Goal: Information Seeking & Learning: Learn about a topic

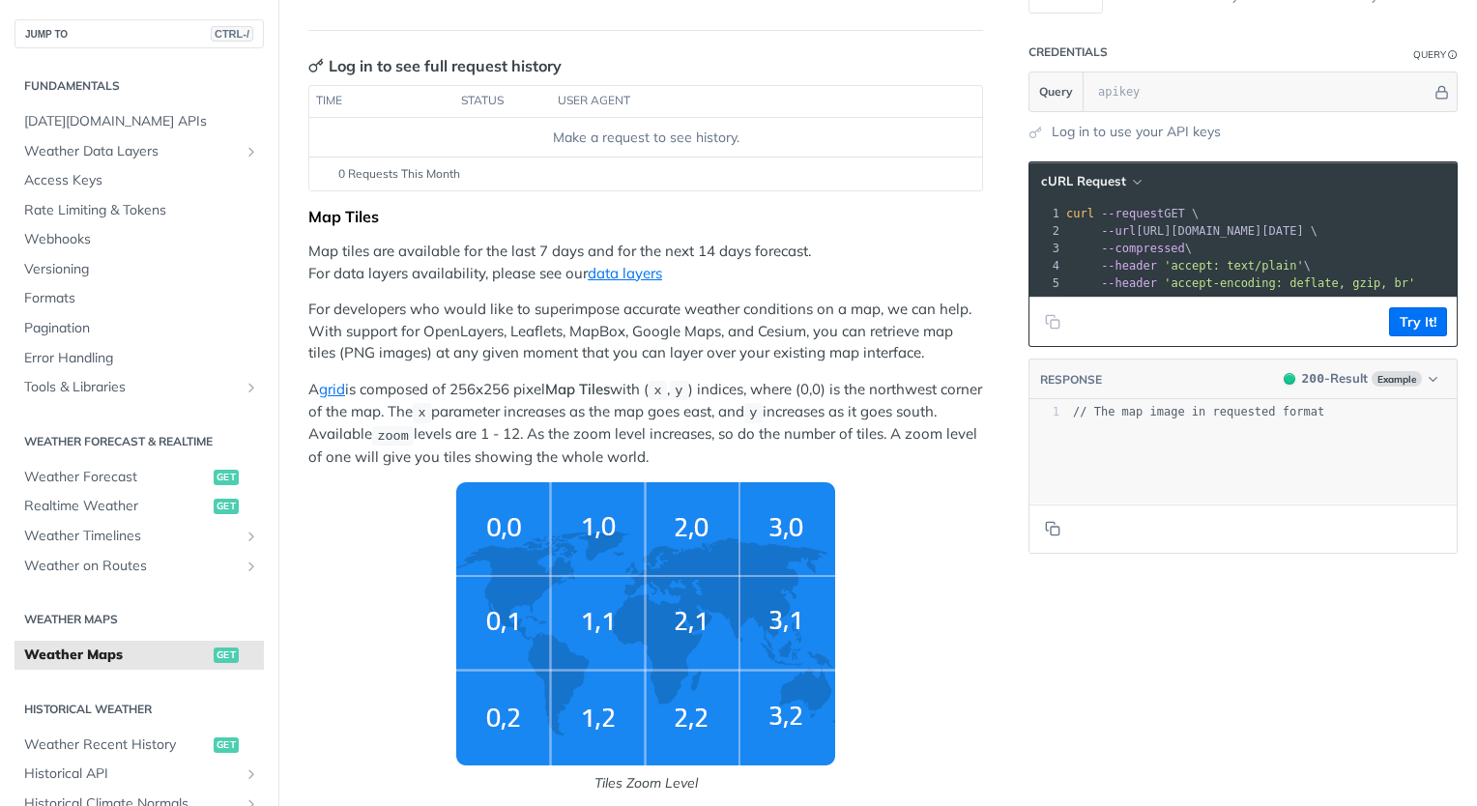
scroll to position [83, 0]
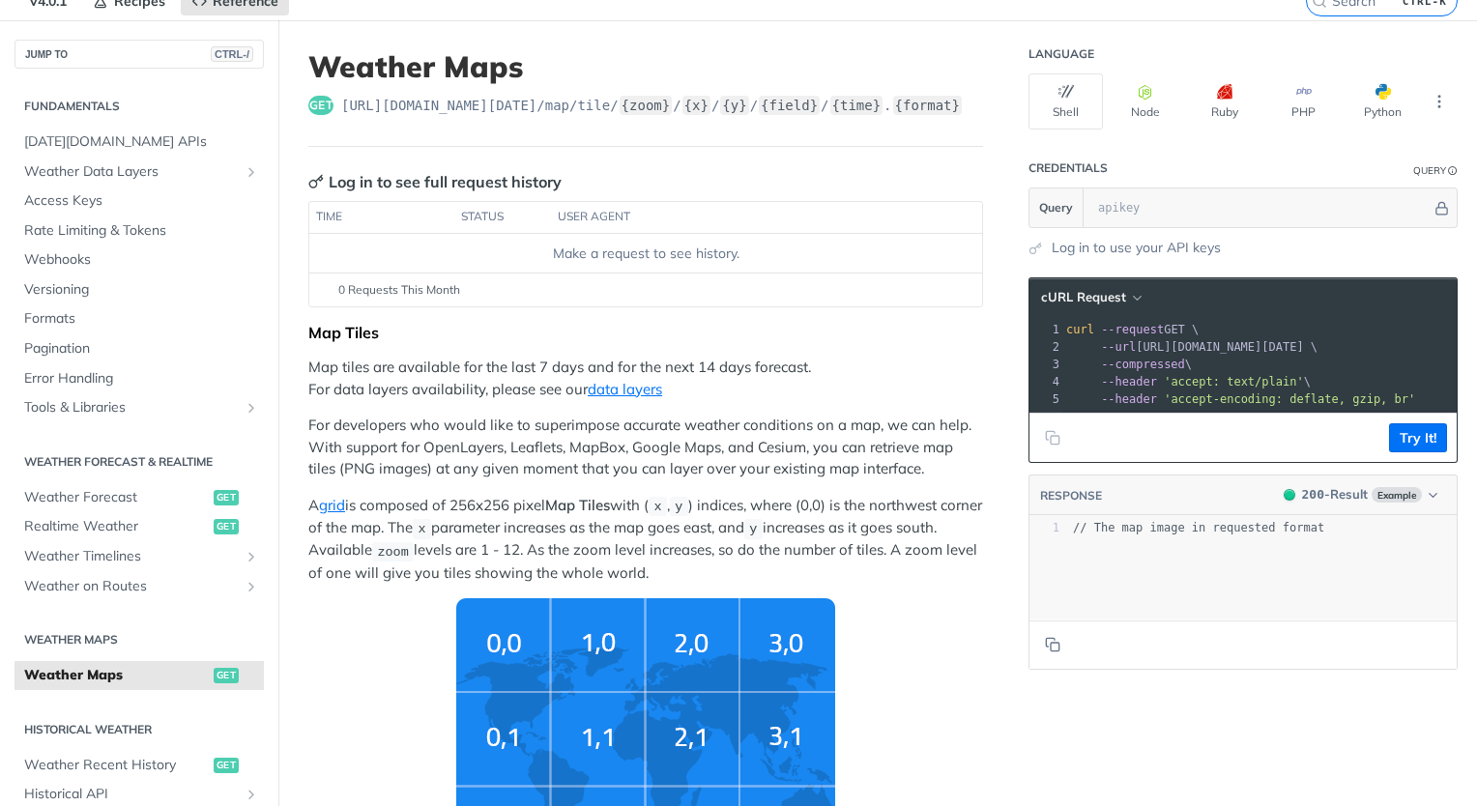
click at [503, 417] on p "For developers who would like to superimpose accurate weather conditions on a m…" at bounding box center [645, 448] width 675 height 66
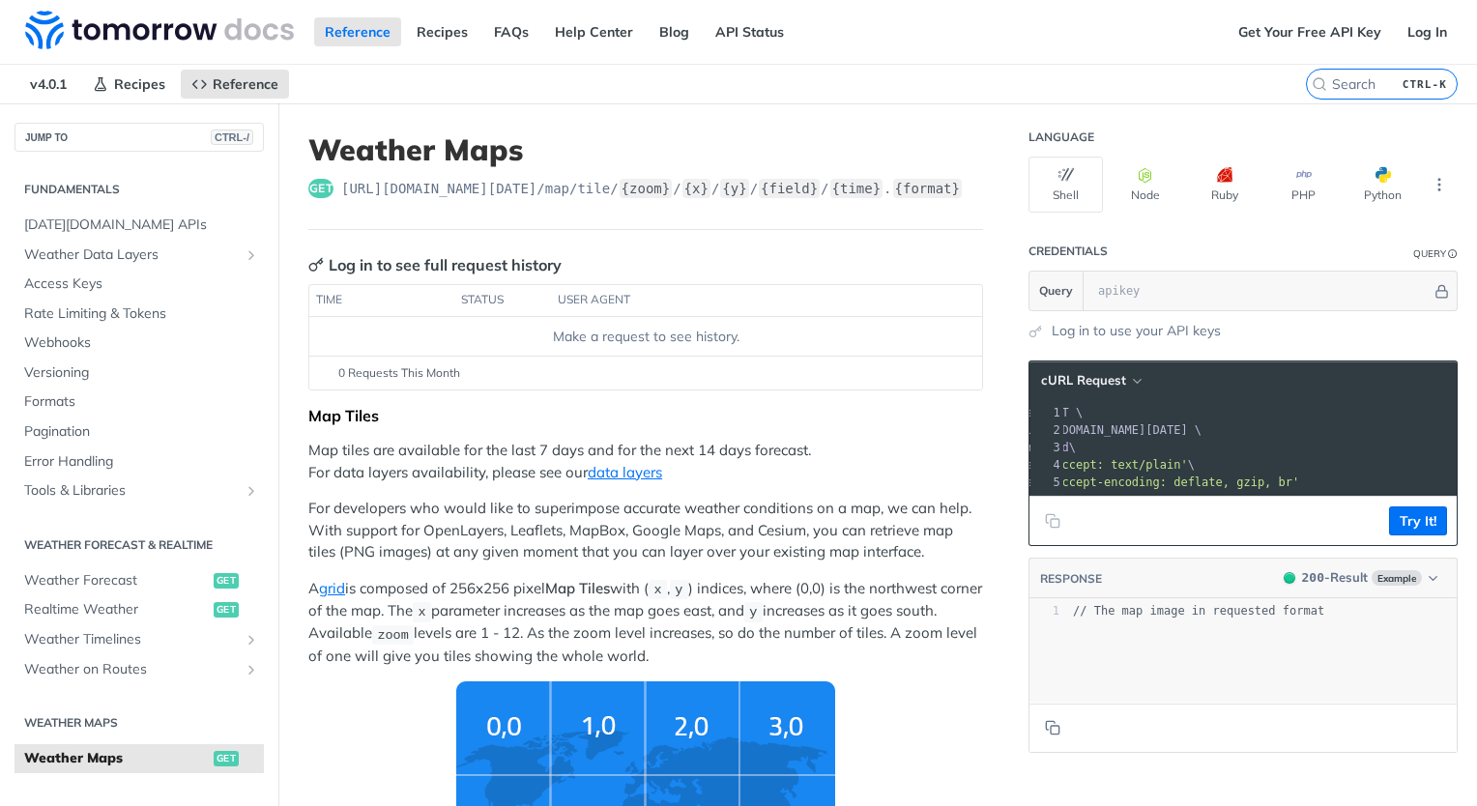
scroll to position [0, 0]
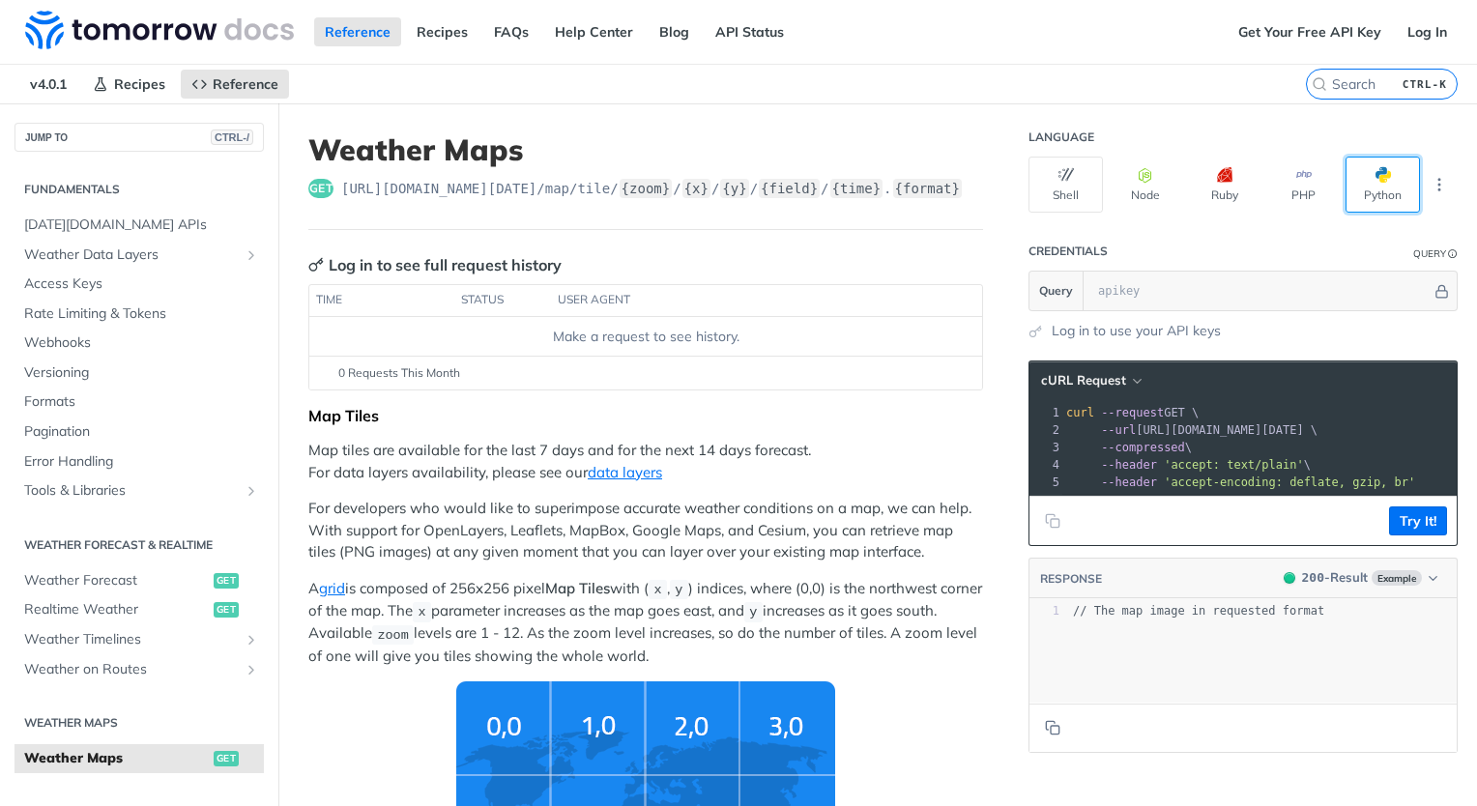
click at [1356, 180] on button "Python" at bounding box center [1382, 185] width 74 height 56
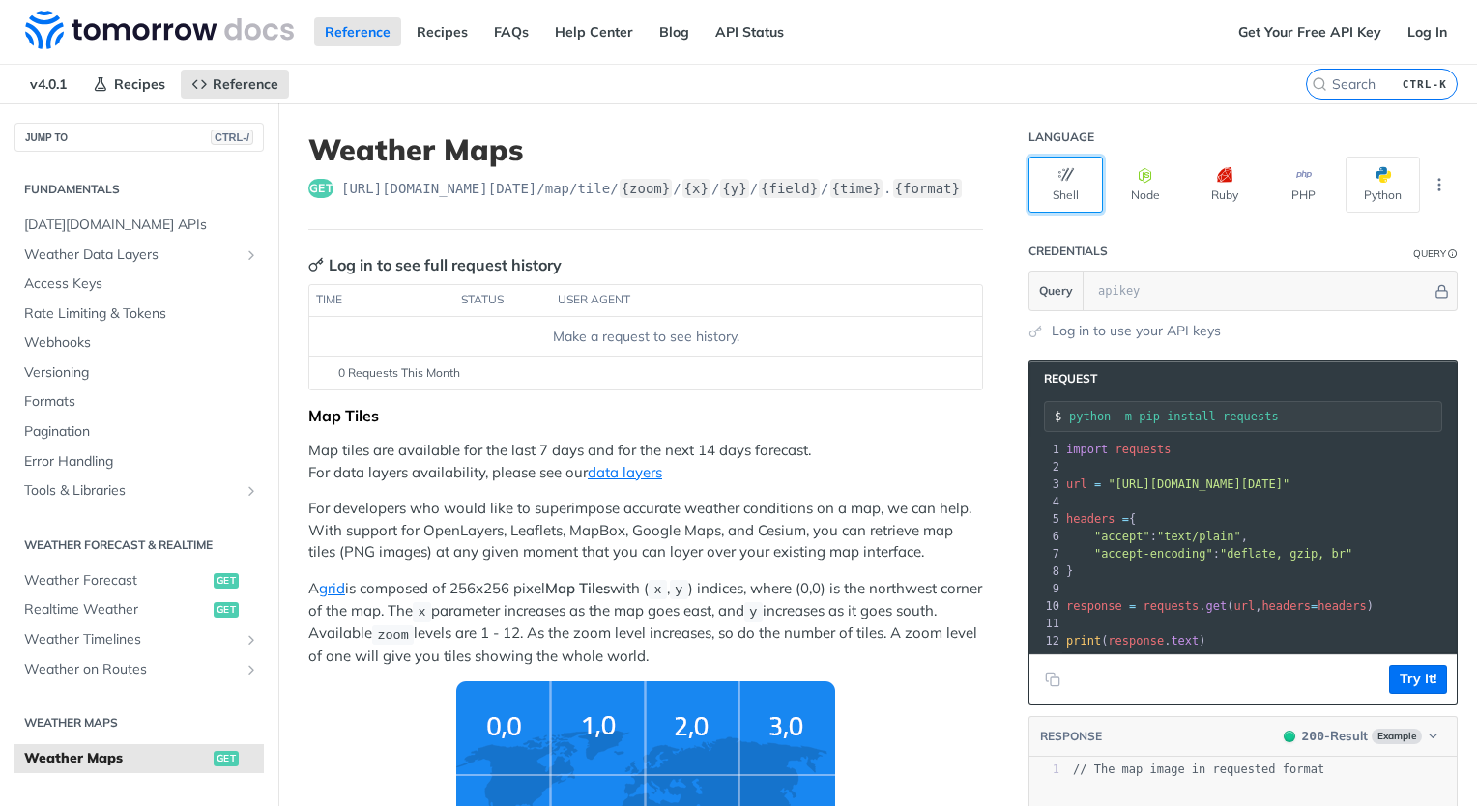
click at [1049, 181] on button "Shell" at bounding box center [1065, 185] width 74 height 56
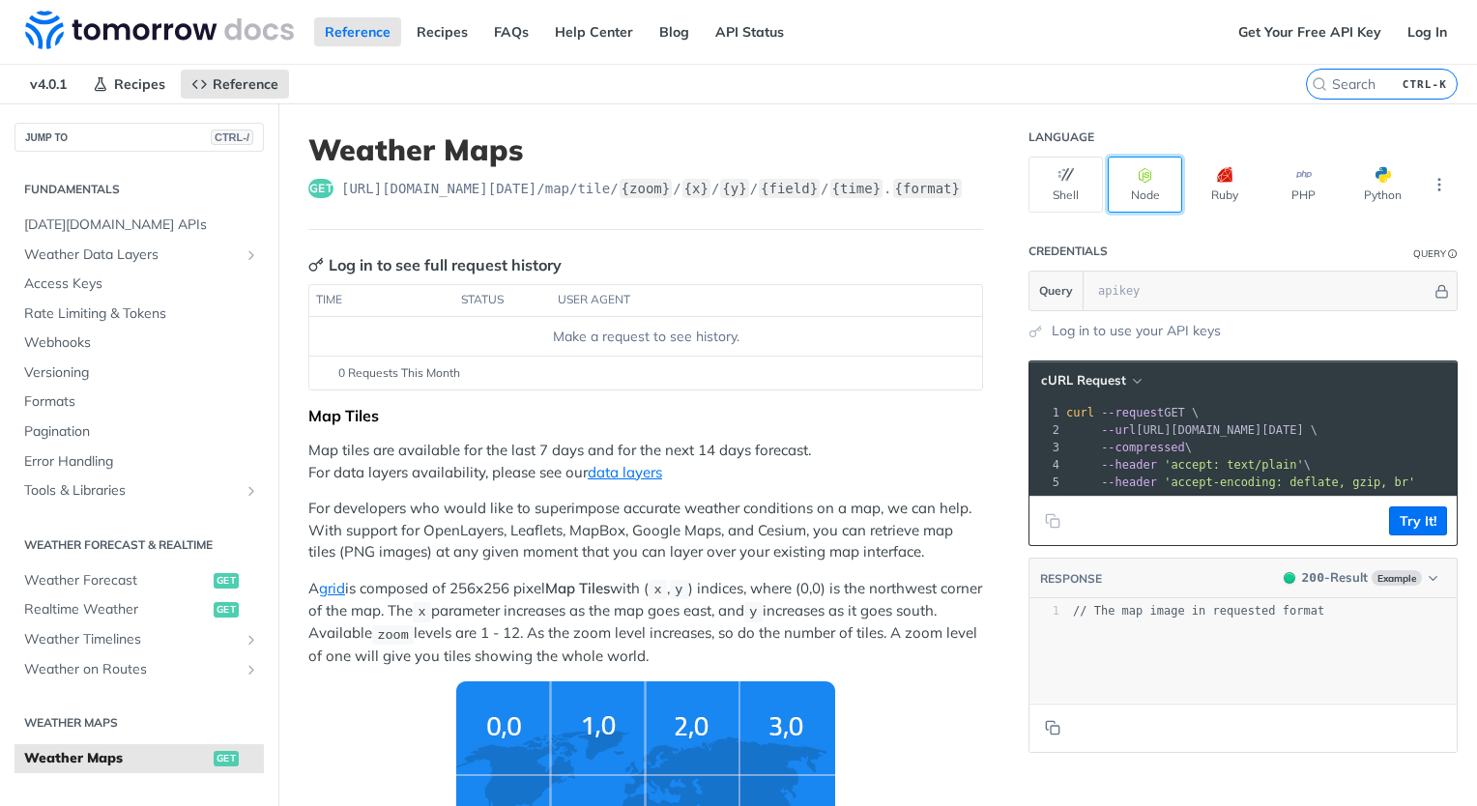
click at [1127, 188] on button "Node" at bounding box center [1144, 185] width 74 height 56
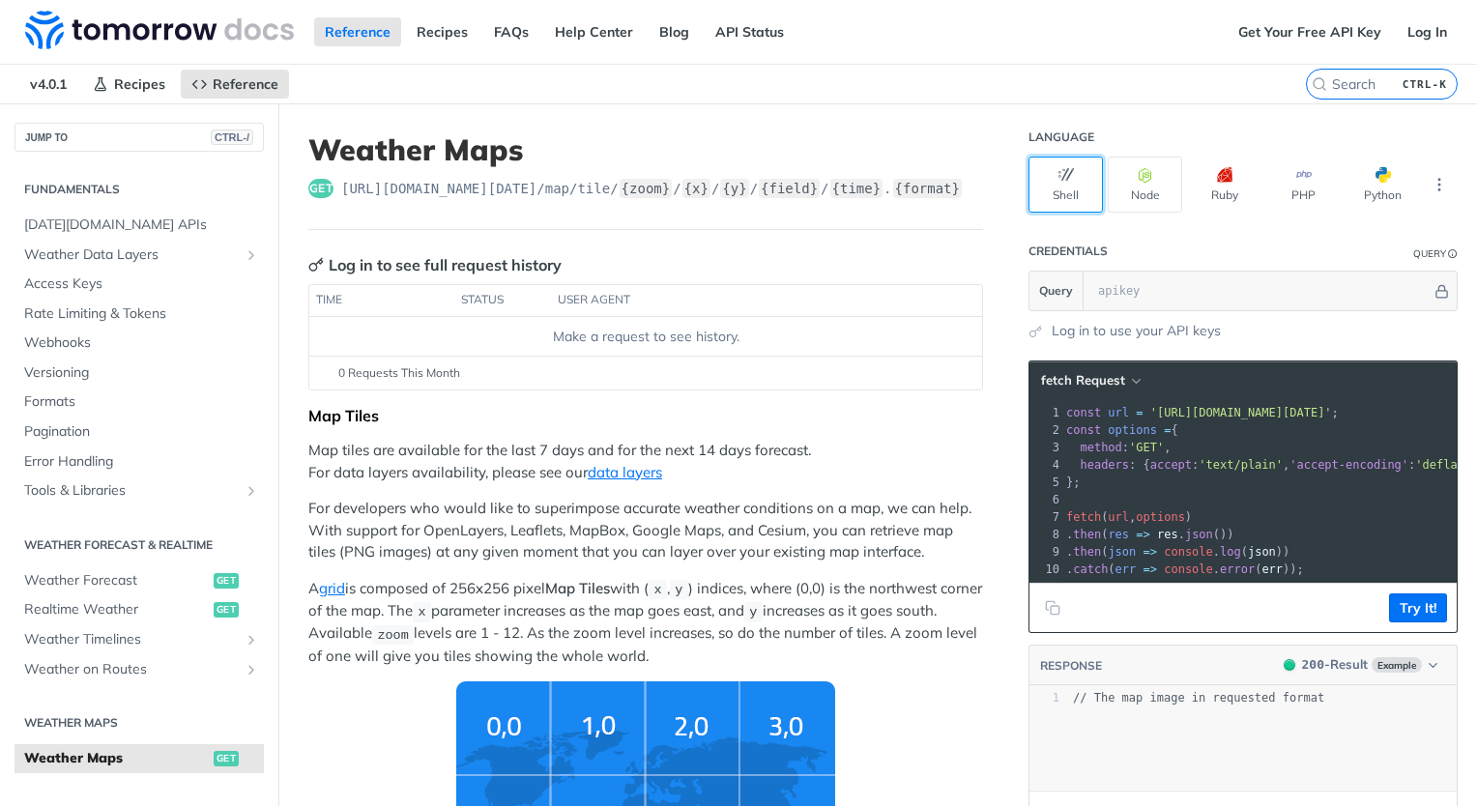
click at [1067, 187] on button "Shell" at bounding box center [1065, 185] width 74 height 56
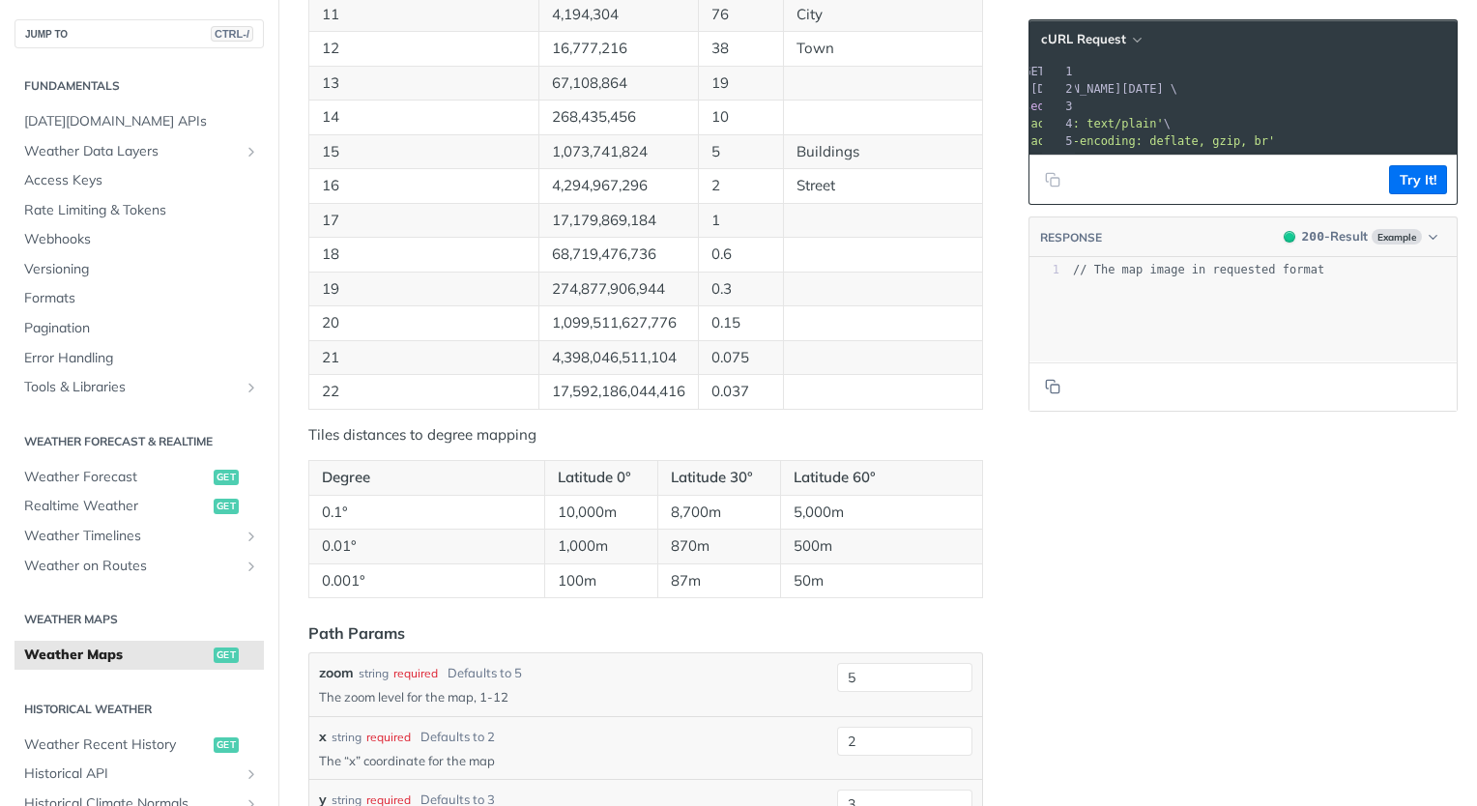
scroll to position [1500, 0]
drag, startPoint x: 342, startPoint y: 381, endPoint x: 320, endPoint y: 384, distance: 22.4
click at [320, 384] on td "22" at bounding box center [424, 392] width 230 height 35
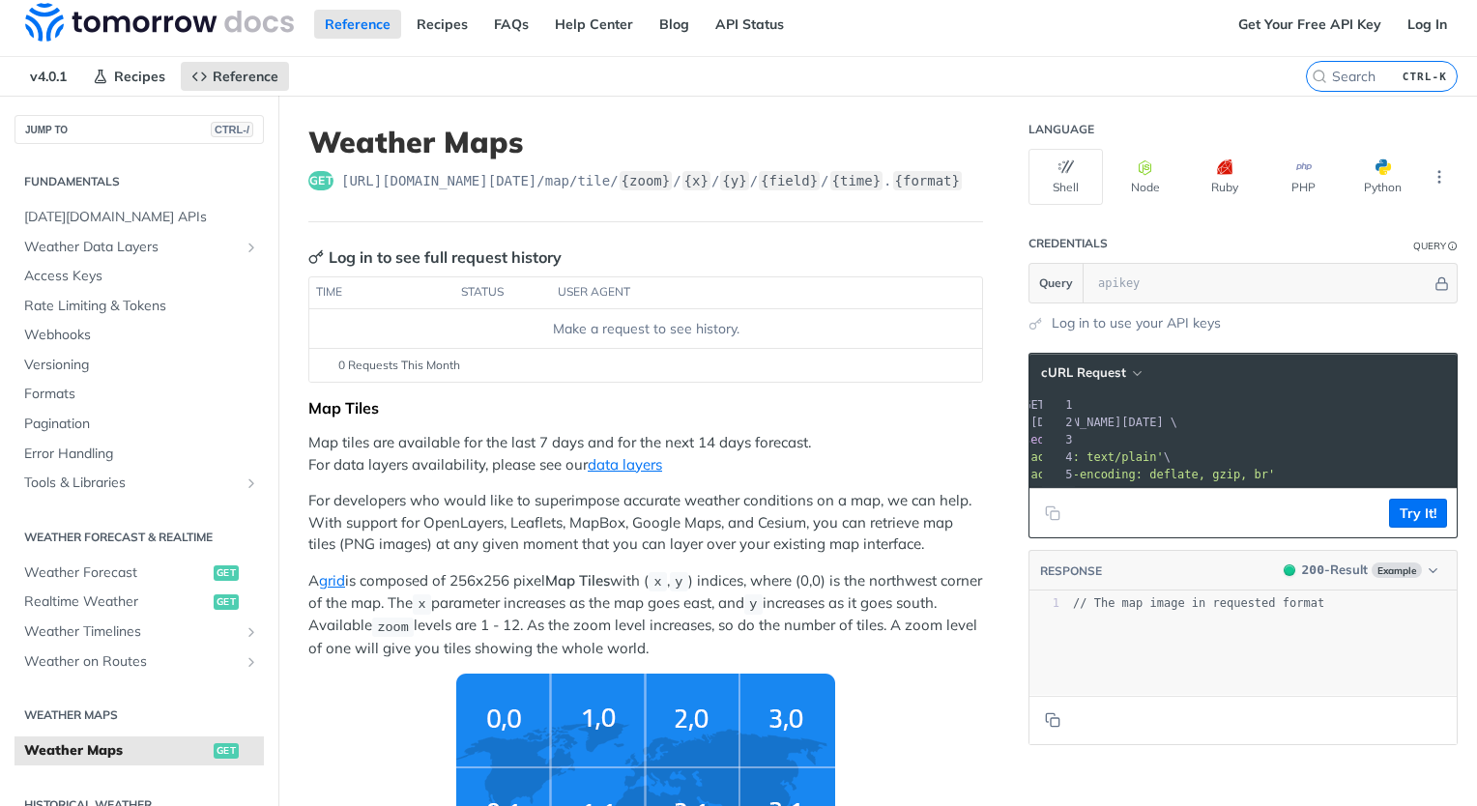
scroll to position [8, 0]
drag, startPoint x: 396, startPoint y: 180, endPoint x: 514, endPoint y: 175, distance: 118.0
click at [514, 175] on span "https://api.tomorrow.io/v4 /map/tile/ {zoom} / {x} / {y} / {field} / {time} . {…" at bounding box center [651, 180] width 621 height 19
drag, startPoint x: 514, startPoint y: 175, endPoint x: 496, endPoint y: 207, distance: 36.8
click at [496, 207] on header "Weather Maps get https://api.tomorrow.io/v4 /map/tile/ {zoom} / {x} / {y} / {fi…" at bounding box center [645, 174] width 675 height 98
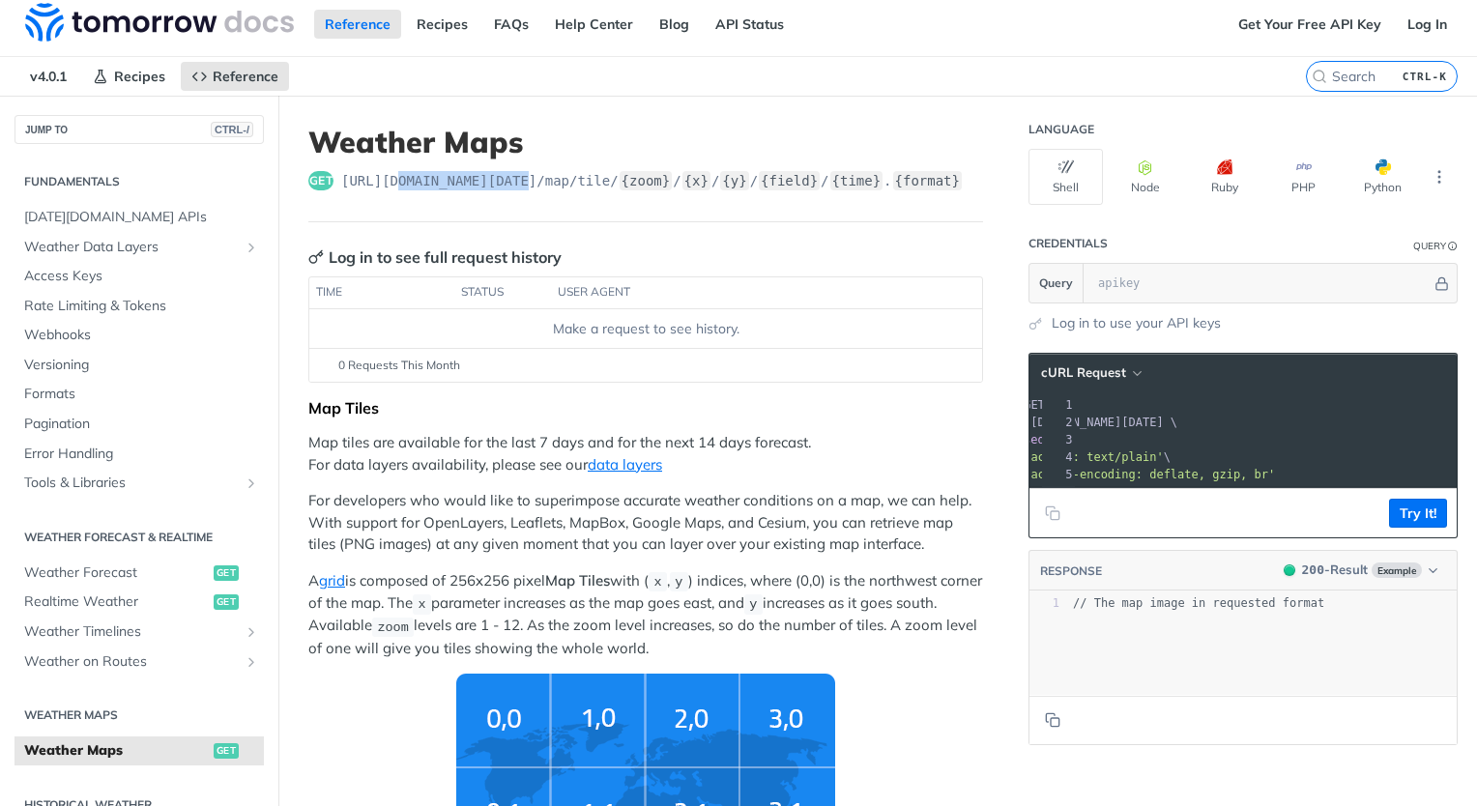
click at [398, 187] on span "https://api.tomorrow.io/v4 /map/tile/ {zoom} / {x} / {y} / {field} / {time} . {…" at bounding box center [651, 180] width 621 height 19
drag, startPoint x: 398, startPoint y: 187, endPoint x: 399, endPoint y: 178, distance: 9.7
click at [399, 178] on span "https://api.tomorrow.io/v4 /map/tile/ {zoom} / {x} / {y} / {field} / {time} . {…" at bounding box center [651, 180] width 621 height 19
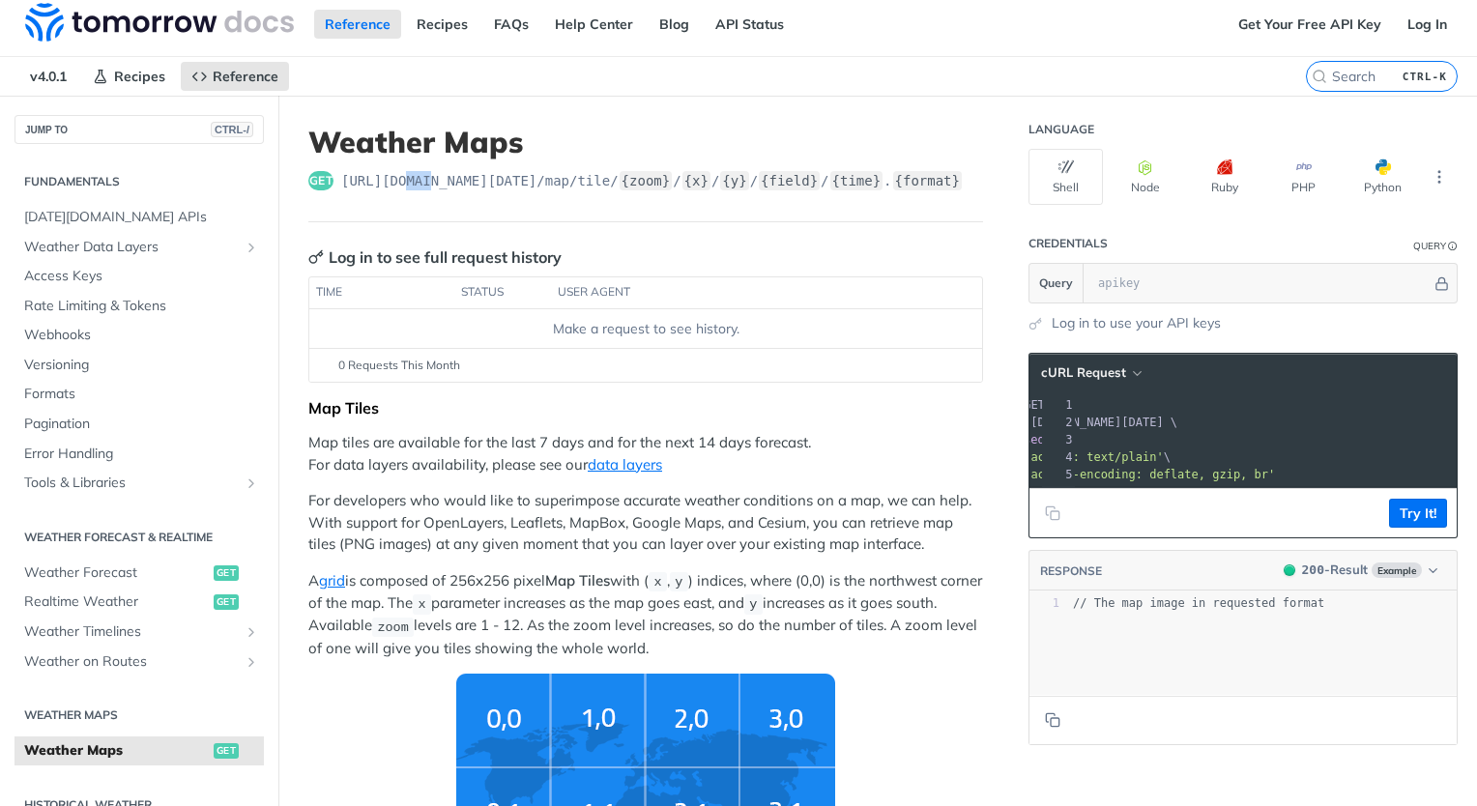
click at [399, 178] on span "https://api.tomorrow.io/v4 /map/tile/ {zoom} / {x} / {y} / {field} / {time} . {…" at bounding box center [651, 180] width 621 height 19
click at [401, 184] on span "https://api.tomorrow.io/v4 /map/tile/ {zoom} / {x} / {y} / {field} / {time} . {…" at bounding box center [651, 180] width 621 height 19
drag, startPoint x: 401, startPoint y: 176, endPoint x: 508, endPoint y: 184, distance: 107.5
click at [508, 184] on span "https://api.tomorrow.io/v4 /map/tile/ {zoom} / {x} / {y} / {field} / {time} . {…" at bounding box center [651, 180] width 621 height 19
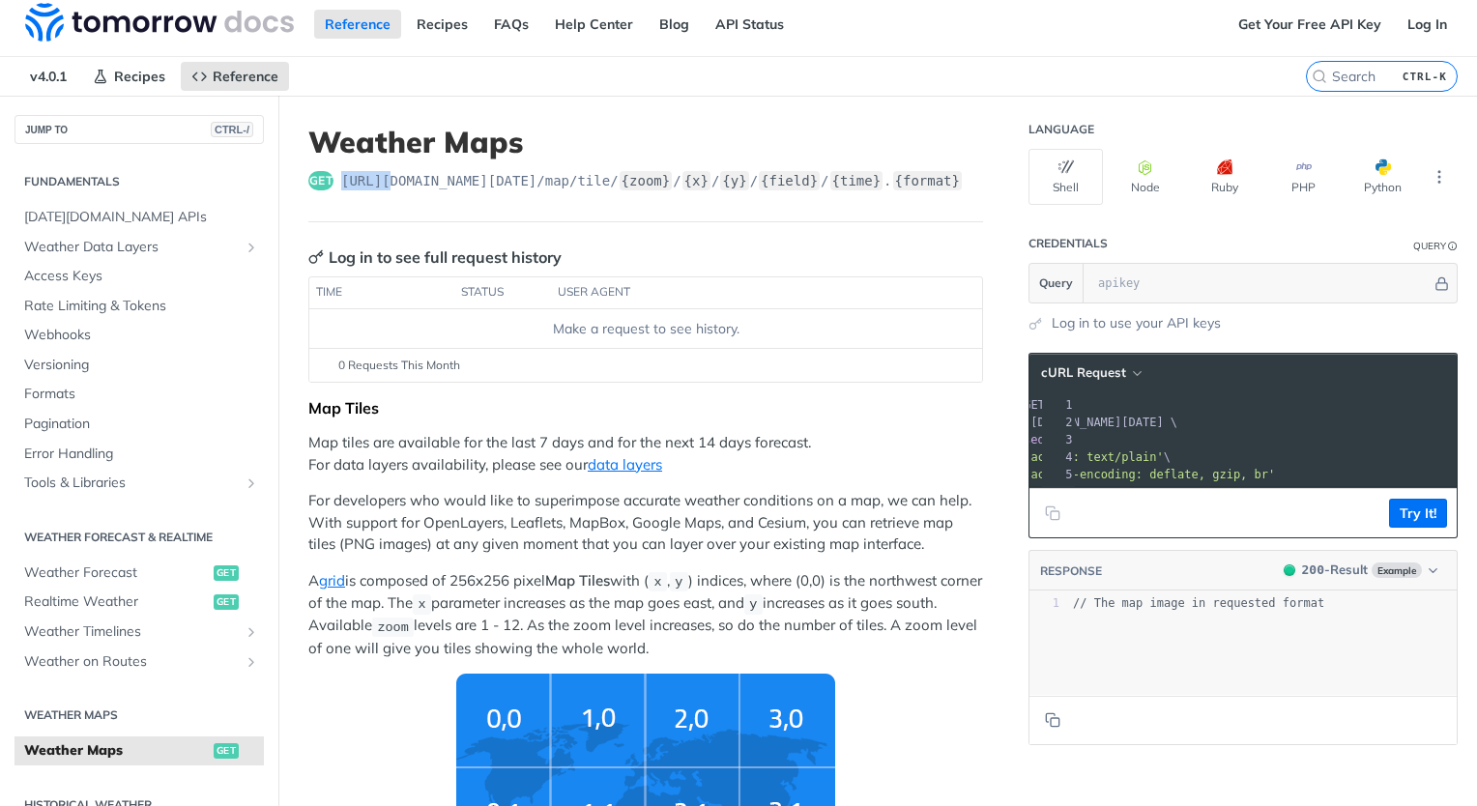
drag, startPoint x: 343, startPoint y: 174, endPoint x: 386, endPoint y: 208, distance: 54.3
click at [386, 208] on header "Weather Maps get https://api.tomorrow.io/v4 /map/tile/ {zoom} / {x} / {y} / {fi…" at bounding box center [645, 174] width 675 height 98
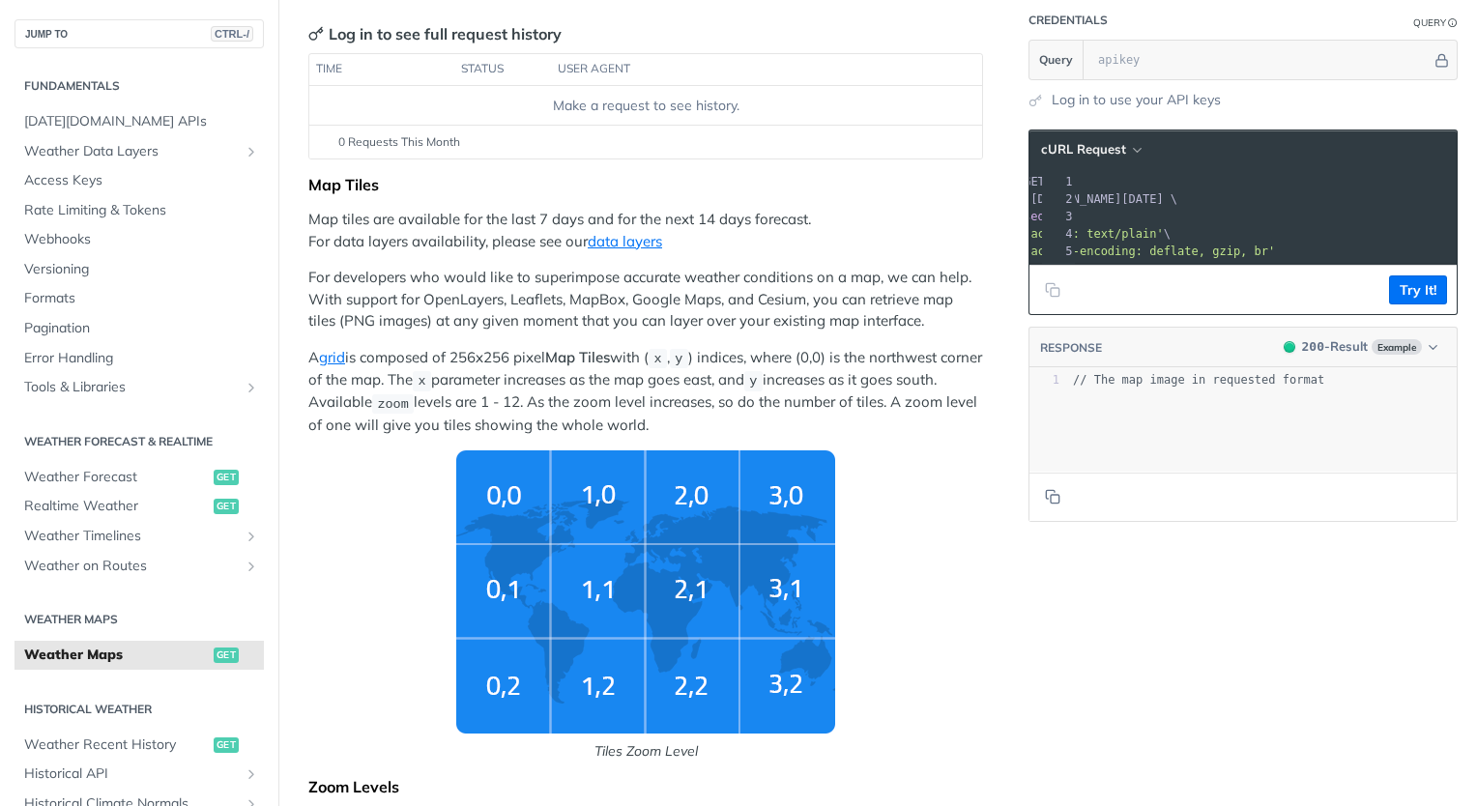
scroll to position [103, 0]
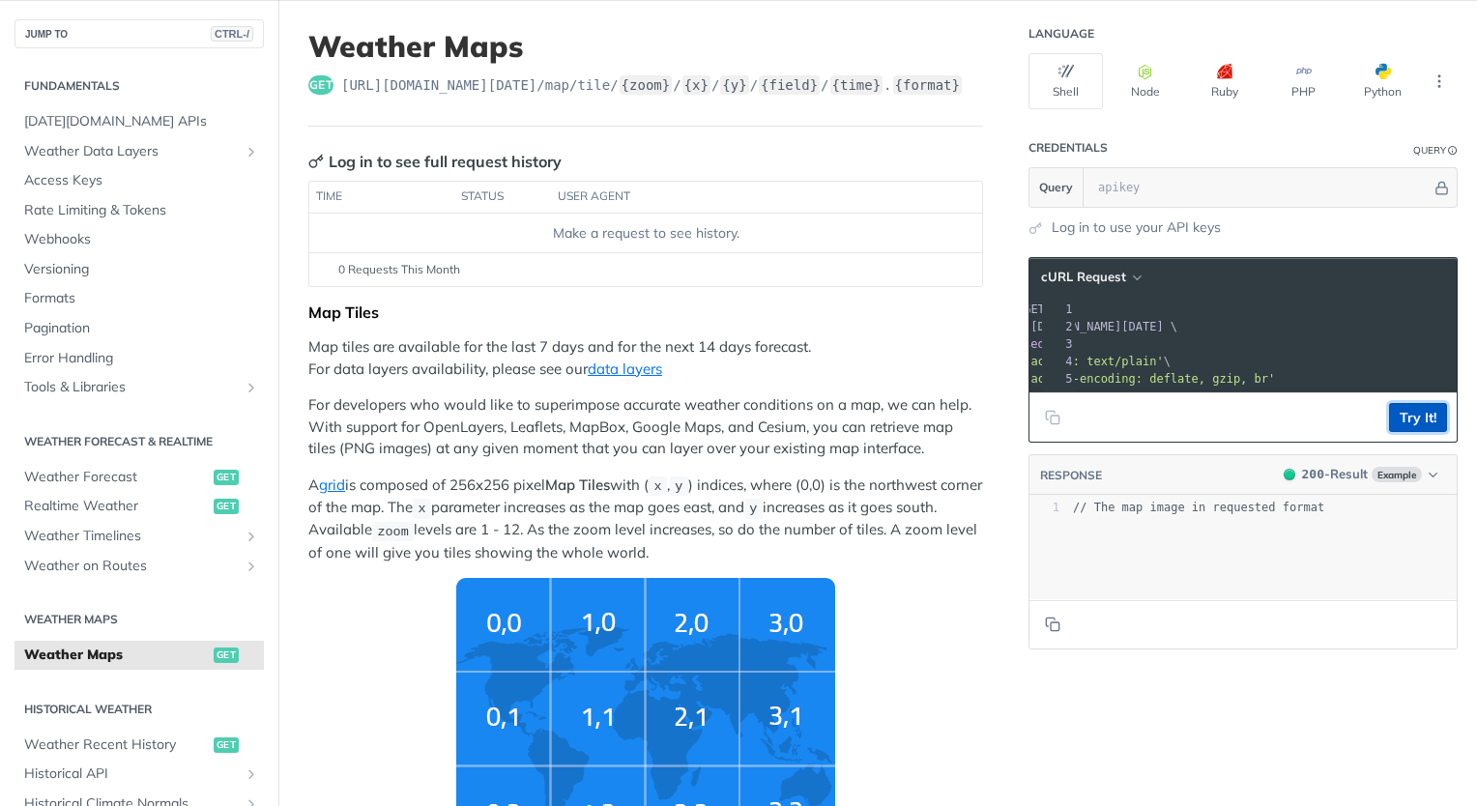
click at [1394, 423] on button "Try It!" at bounding box center [1418, 417] width 58 height 29
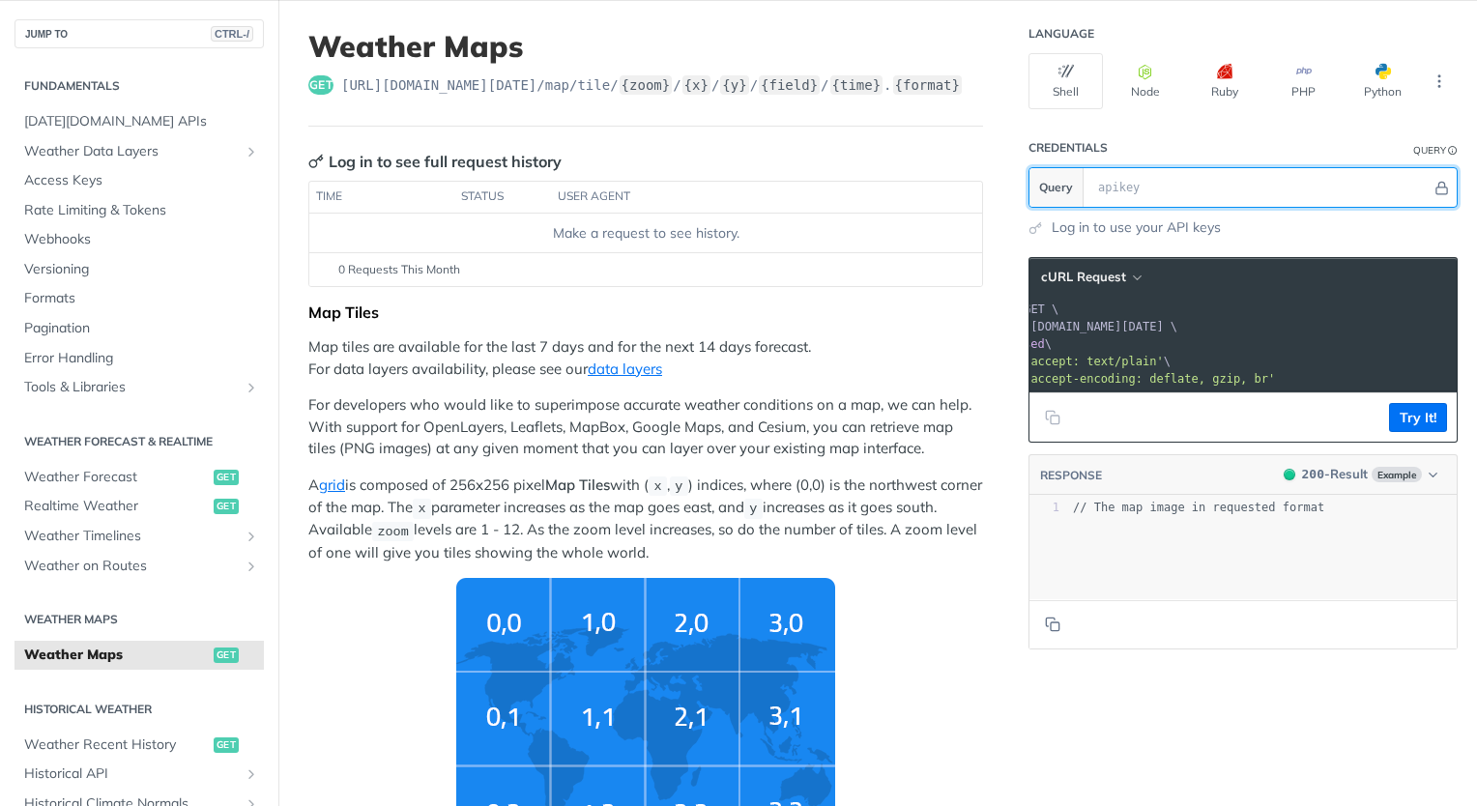
scroll to position [0, 0]
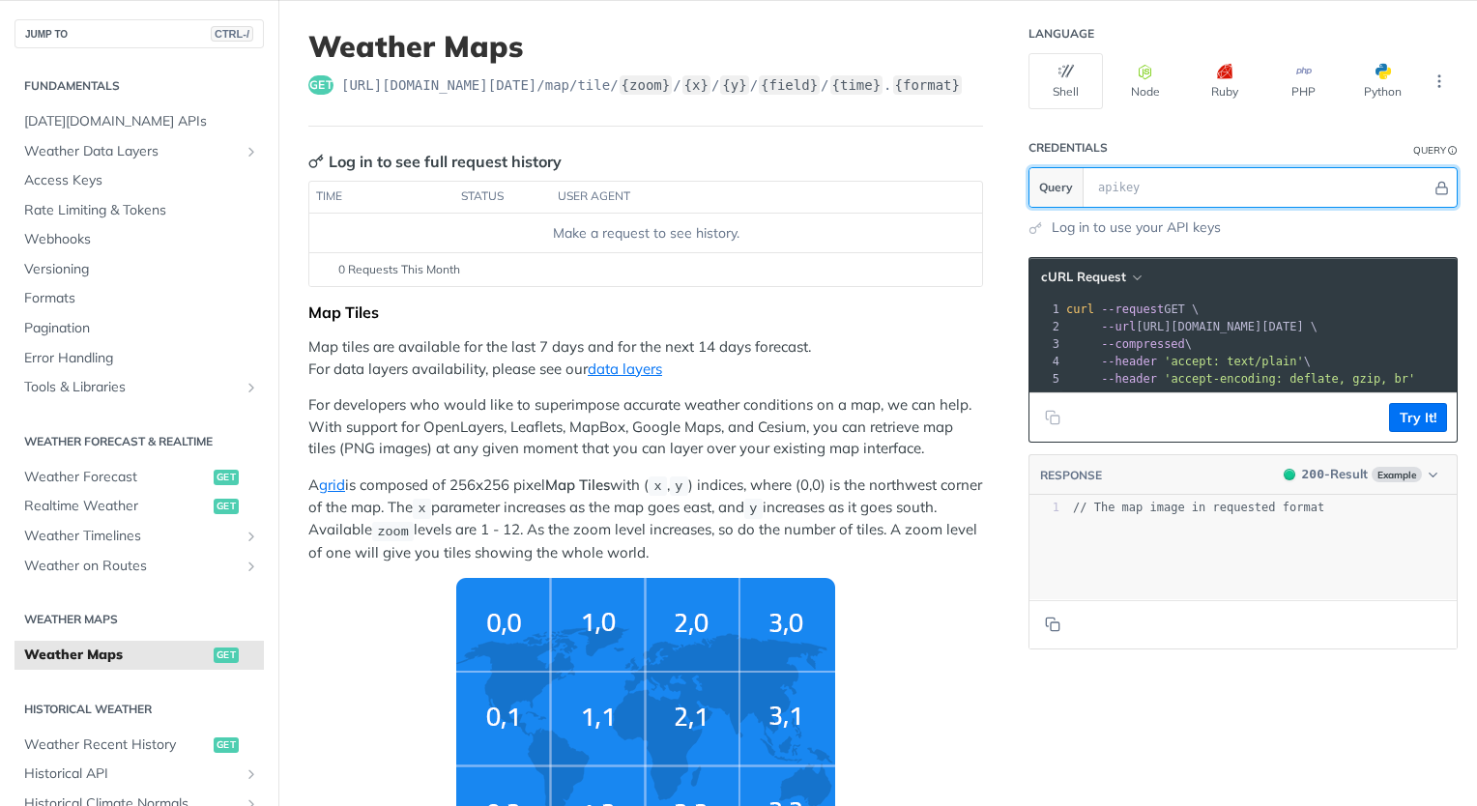
click at [1100, 179] on input "text" at bounding box center [1259, 187] width 343 height 39
click at [1109, 180] on input "text" at bounding box center [1259, 187] width 343 height 39
paste input "vOLRqNshdkY5TtEIiArUaQBFEl7fqcK4"
type input "vOLRqNshdkY5TtEIiArUaQBFEl7fqcK4"
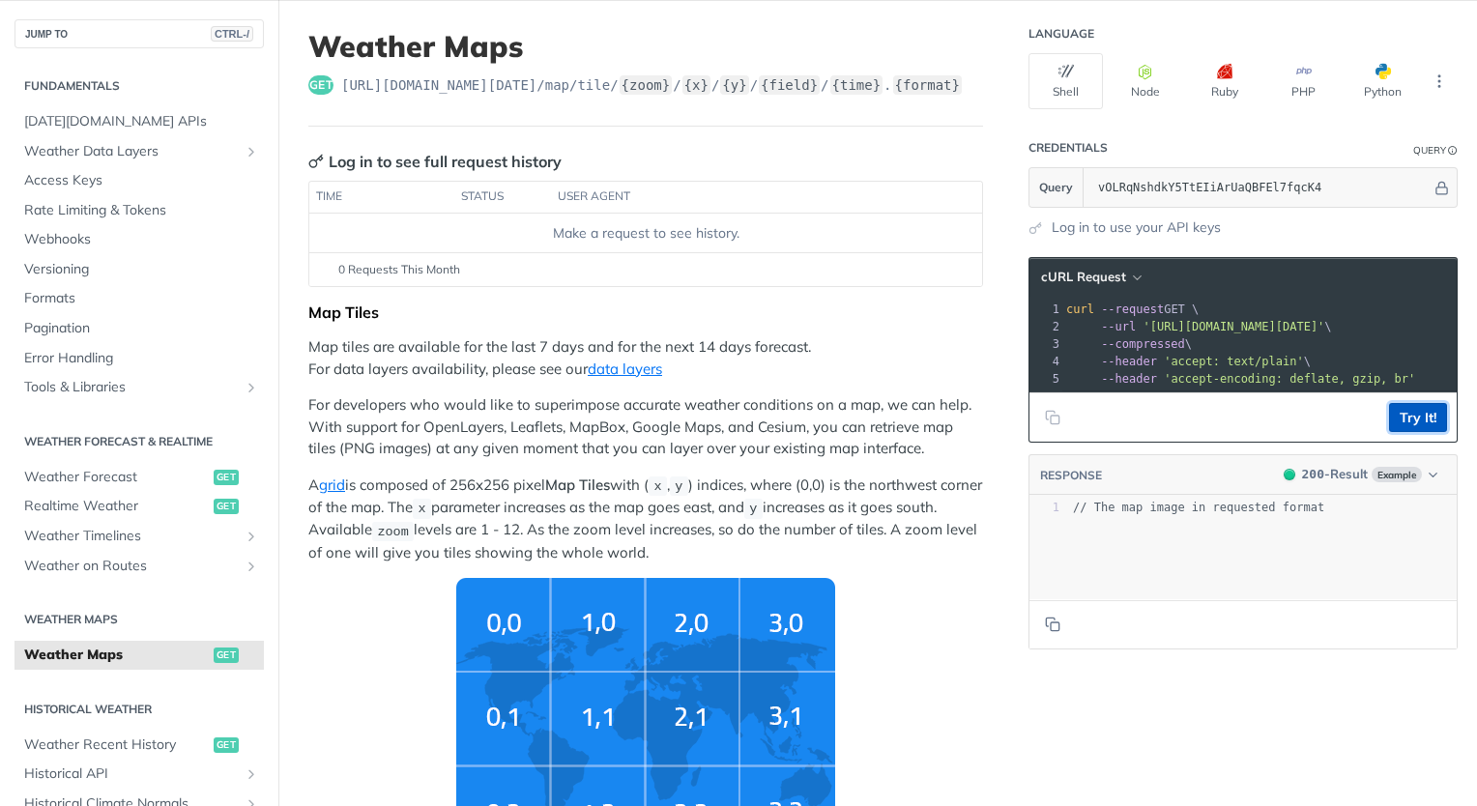
click at [1420, 431] on button "Try It!" at bounding box center [1418, 417] width 58 height 29
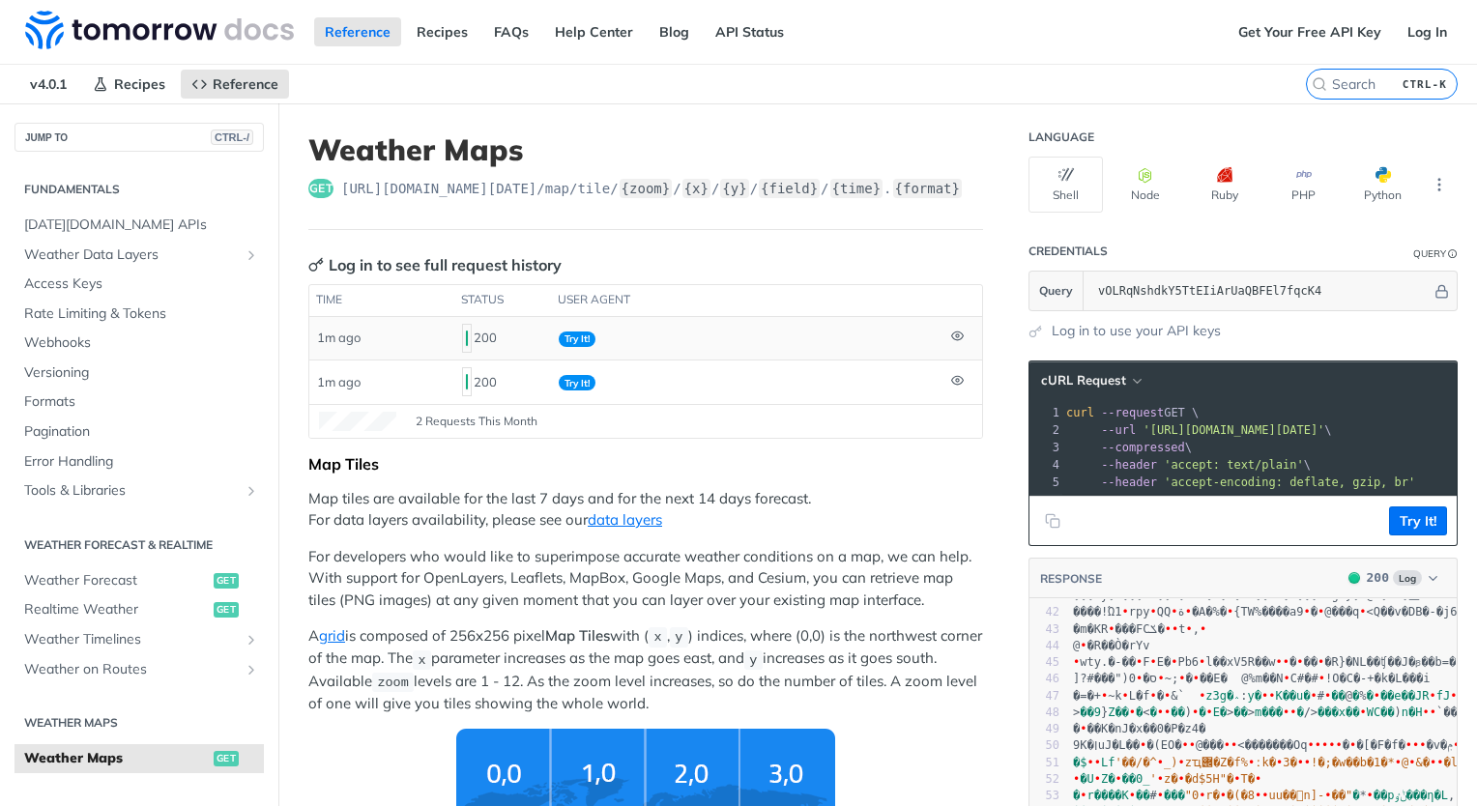
click at [951, 335] on td at bounding box center [962, 338] width 39 height 43
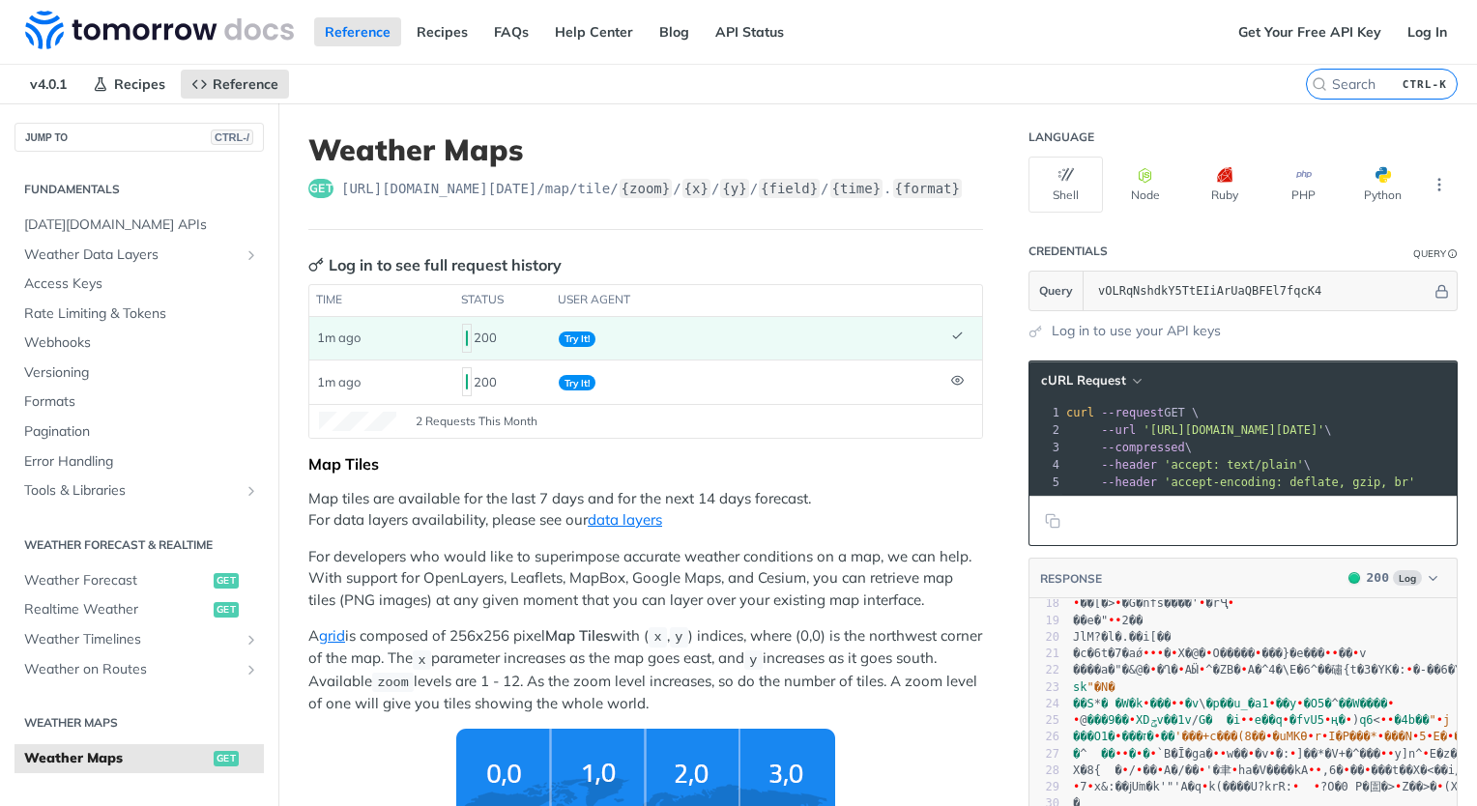
scroll to position [317, 0]
click at [570, 335] on span "Try It!" at bounding box center [577, 338] width 37 height 15
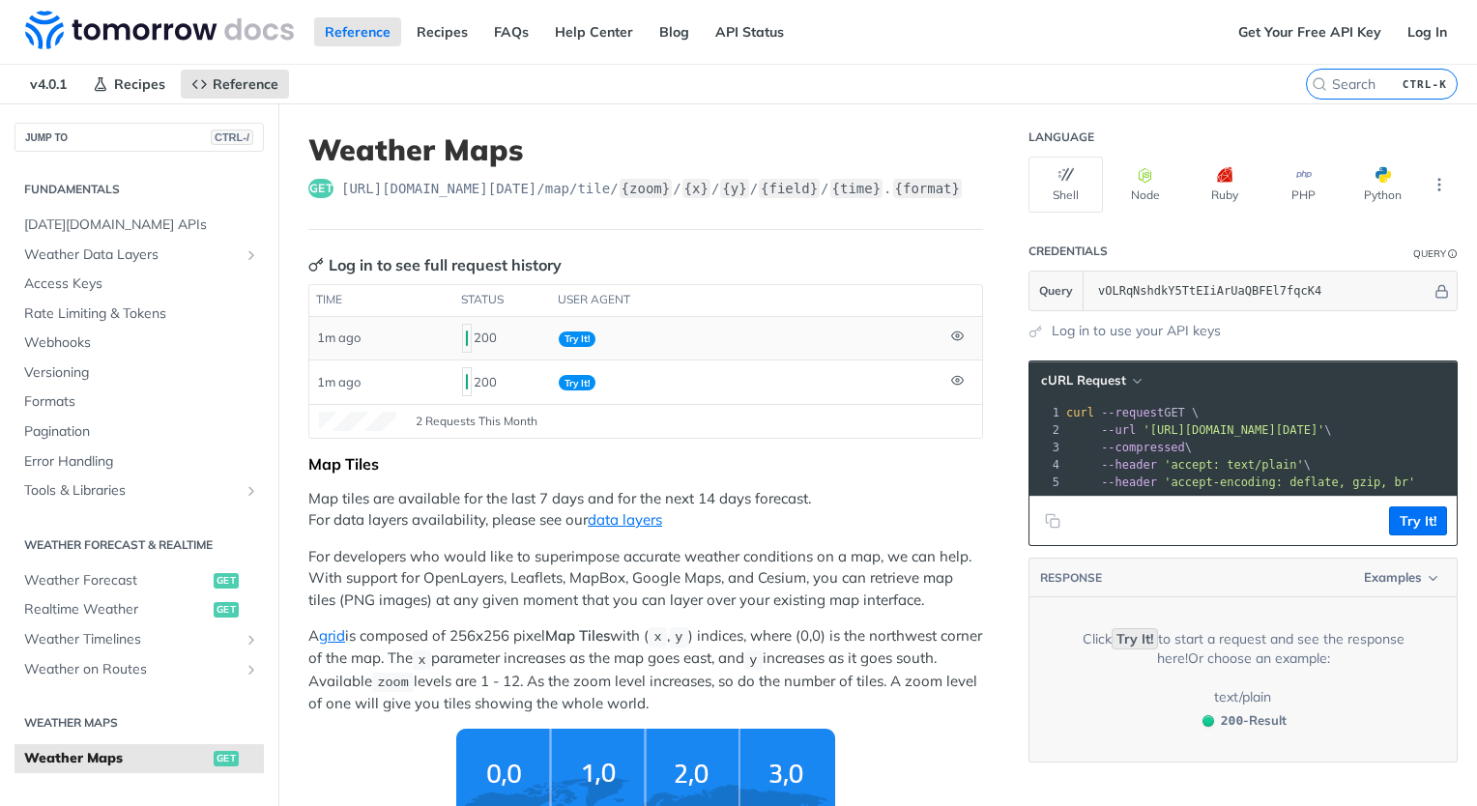
click at [570, 335] on span "Try It!" at bounding box center [577, 338] width 37 height 15
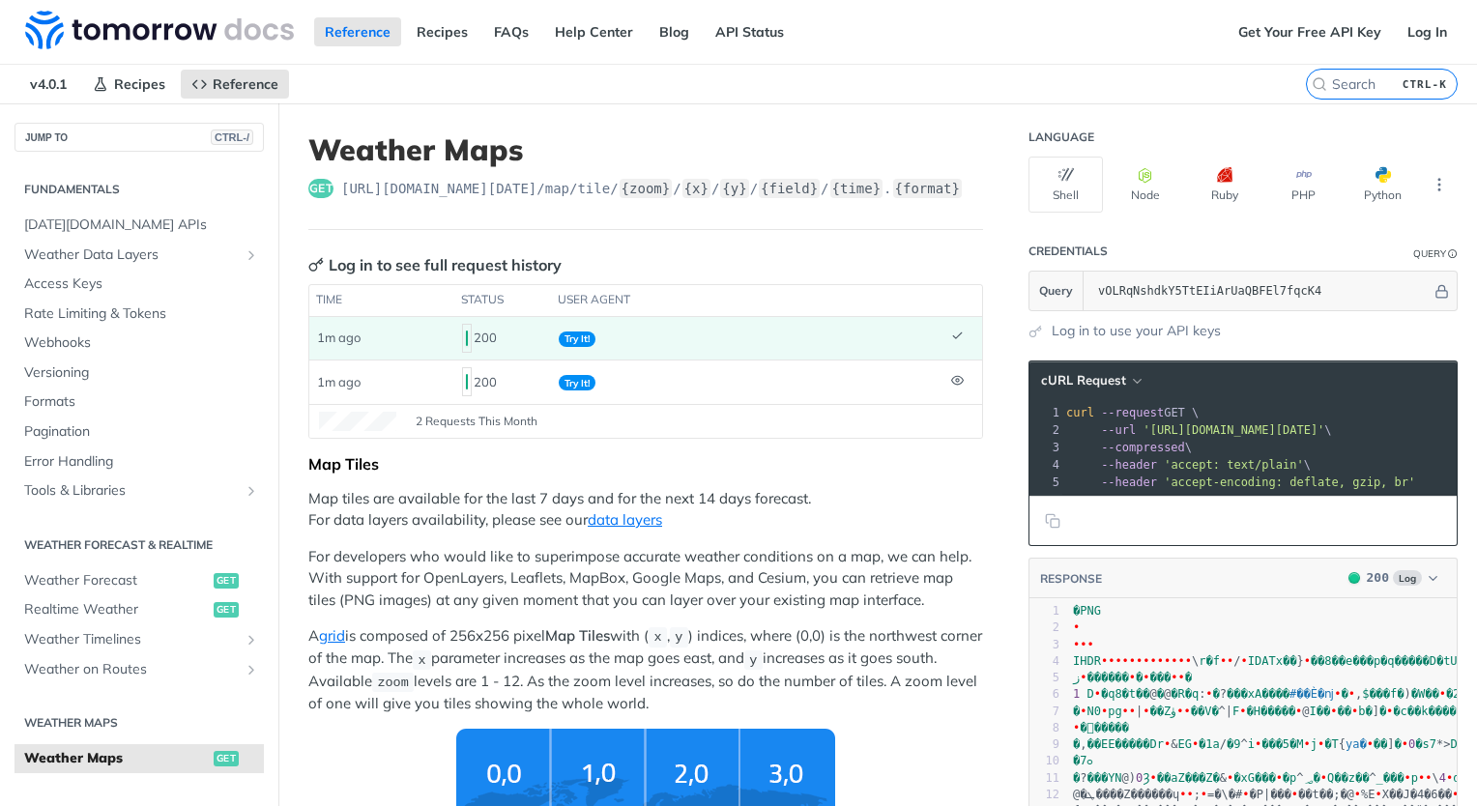
click at [570, 335] on span "Try It!" at bounding box center [577, 338] width 37 height 15
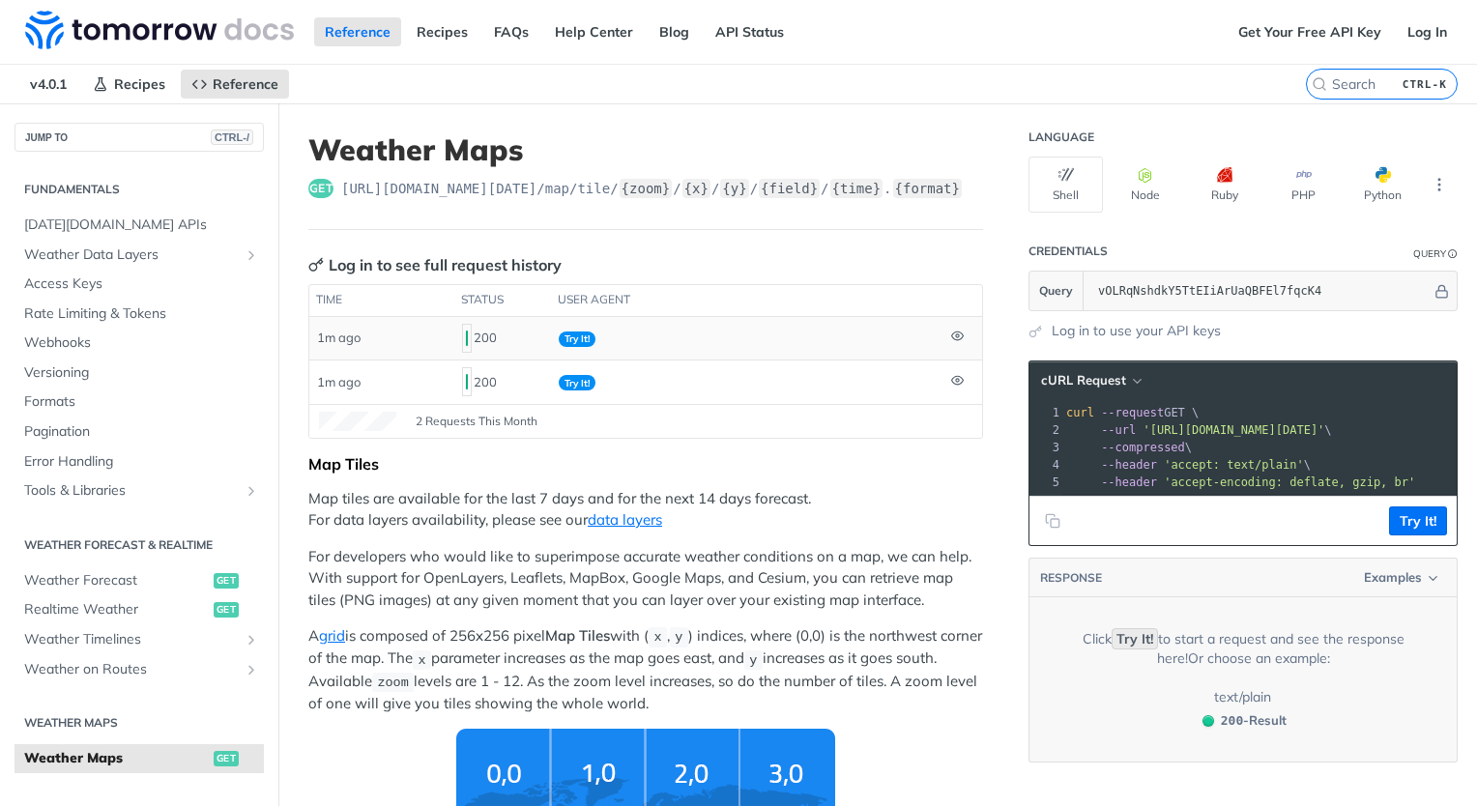
click at [570, 335] on span "Try It!" at bounding box center [577, 338] width 37 height 15
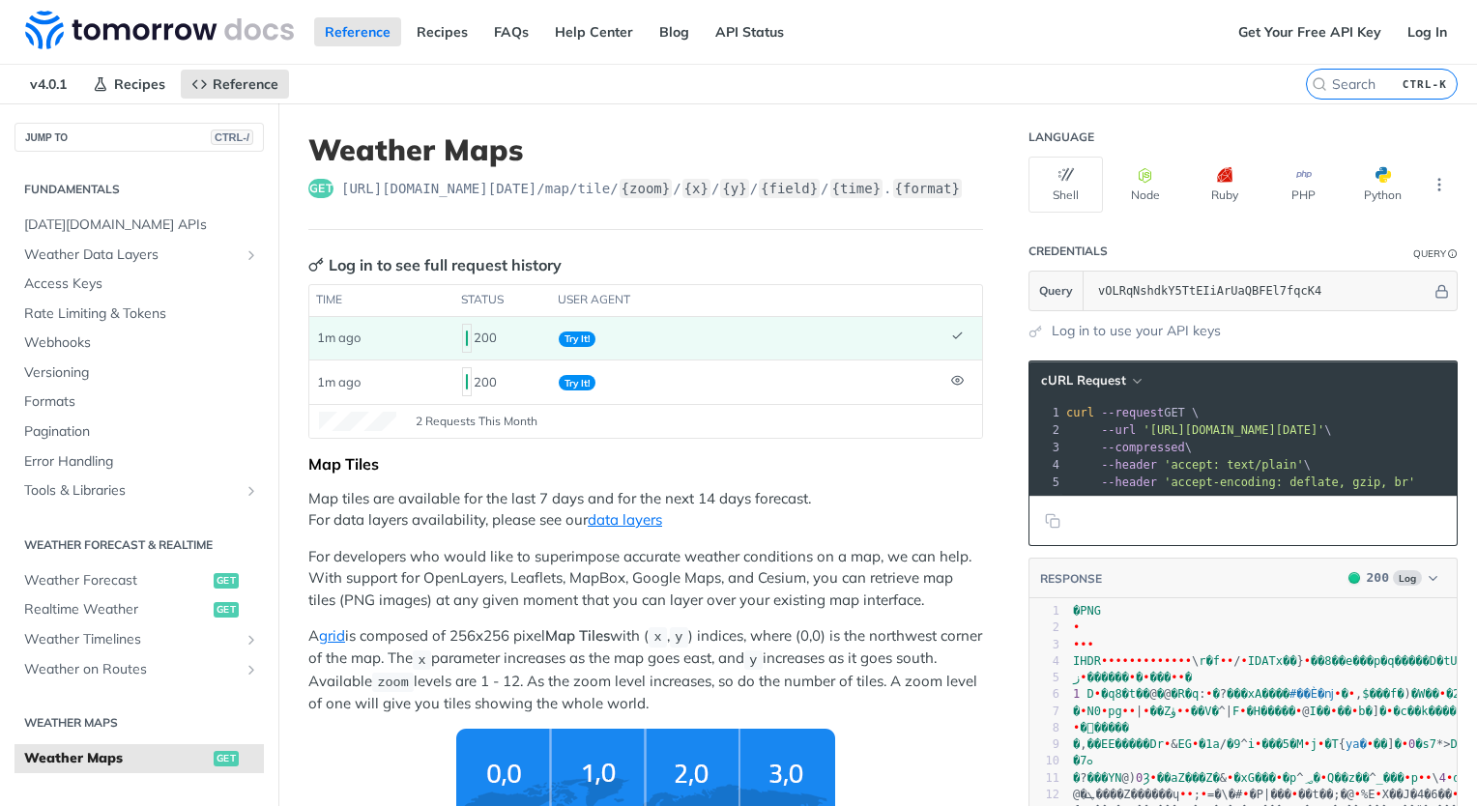
click at [570, 335] on span "Try It!" at bounding box center [577, 338] width 37 height 15
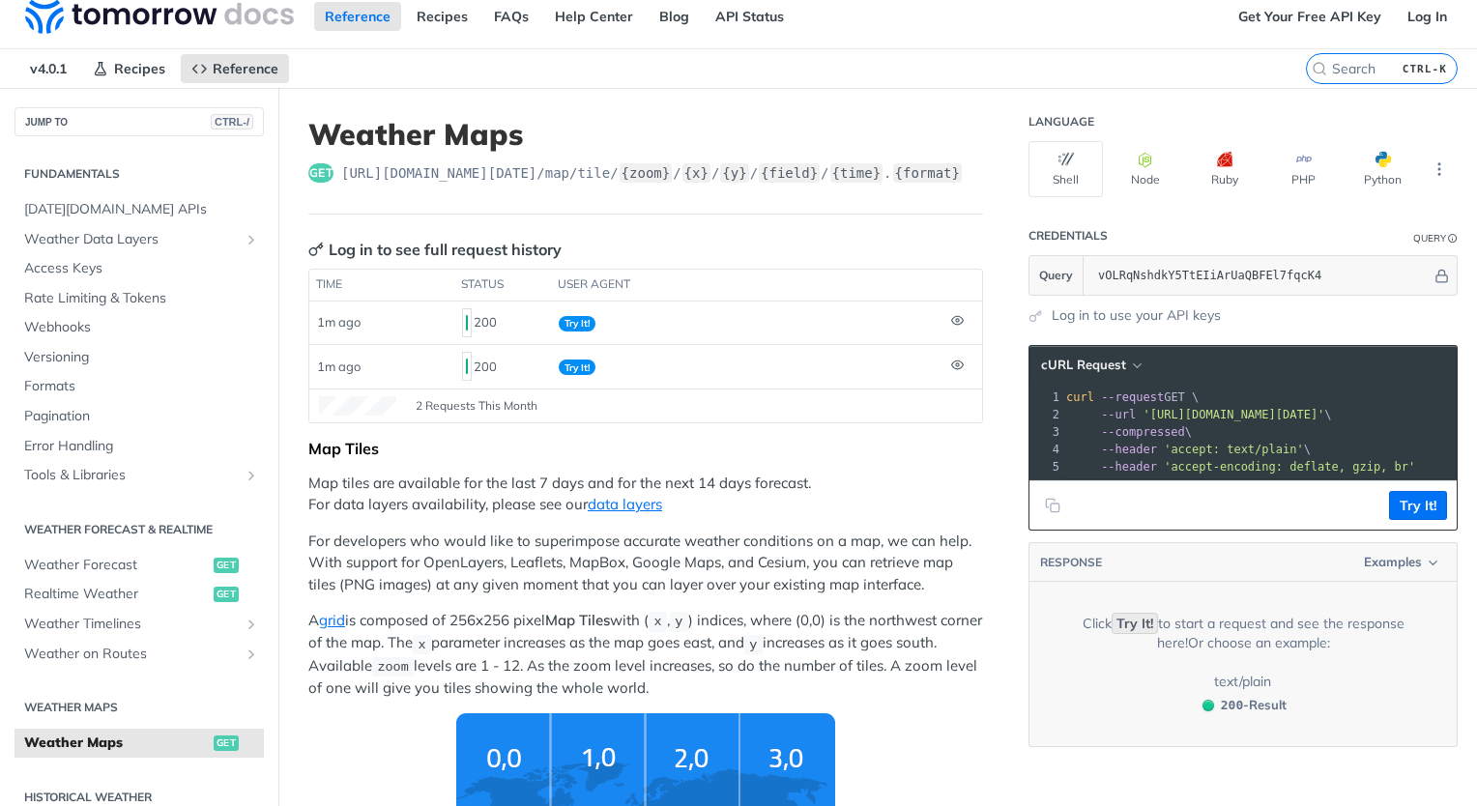
scroll to position [14, 0]
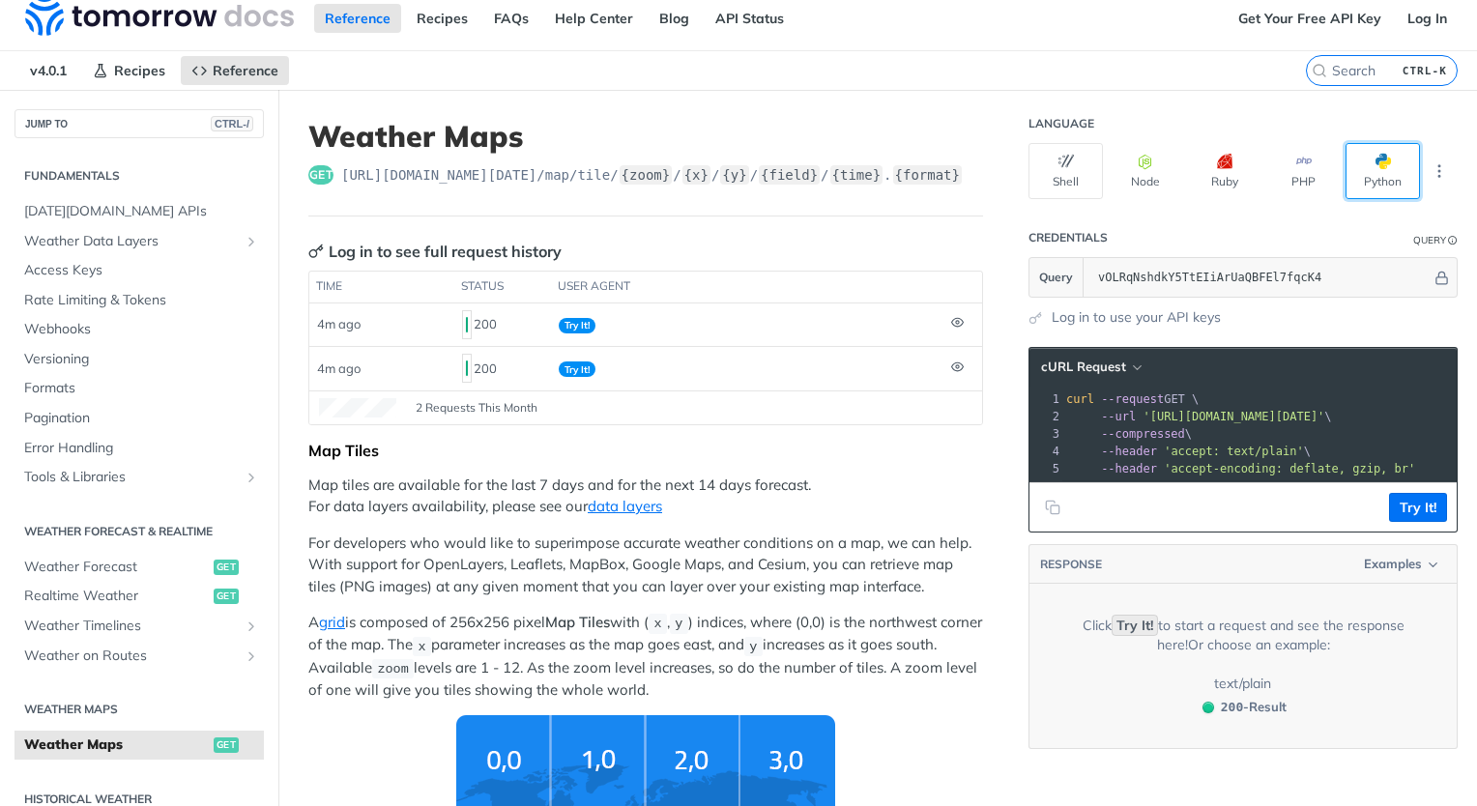
click at [1376, 153] on button "Python" at bounding box center [1382, 171] width 74 height 56
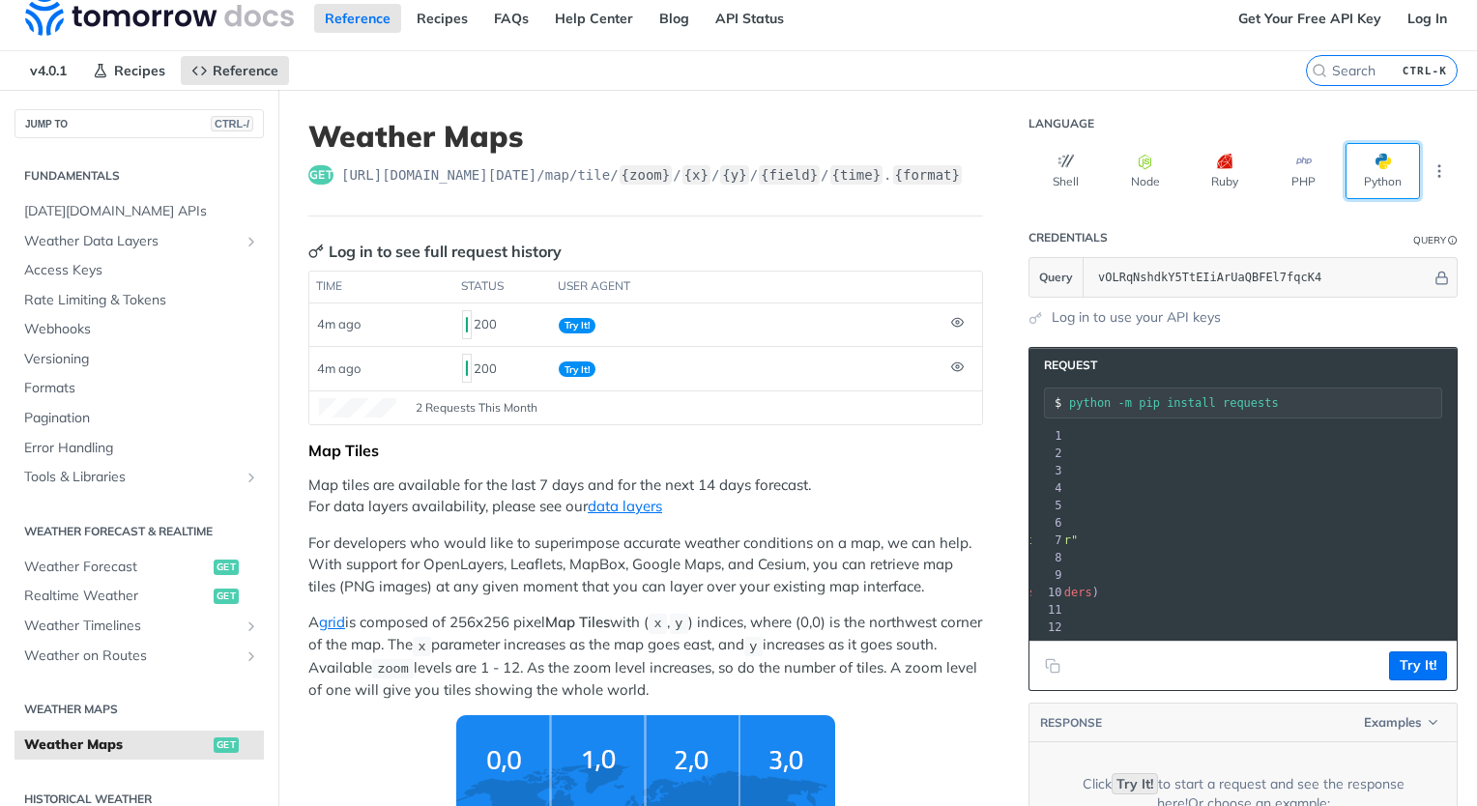
scroll to position [0, 276]
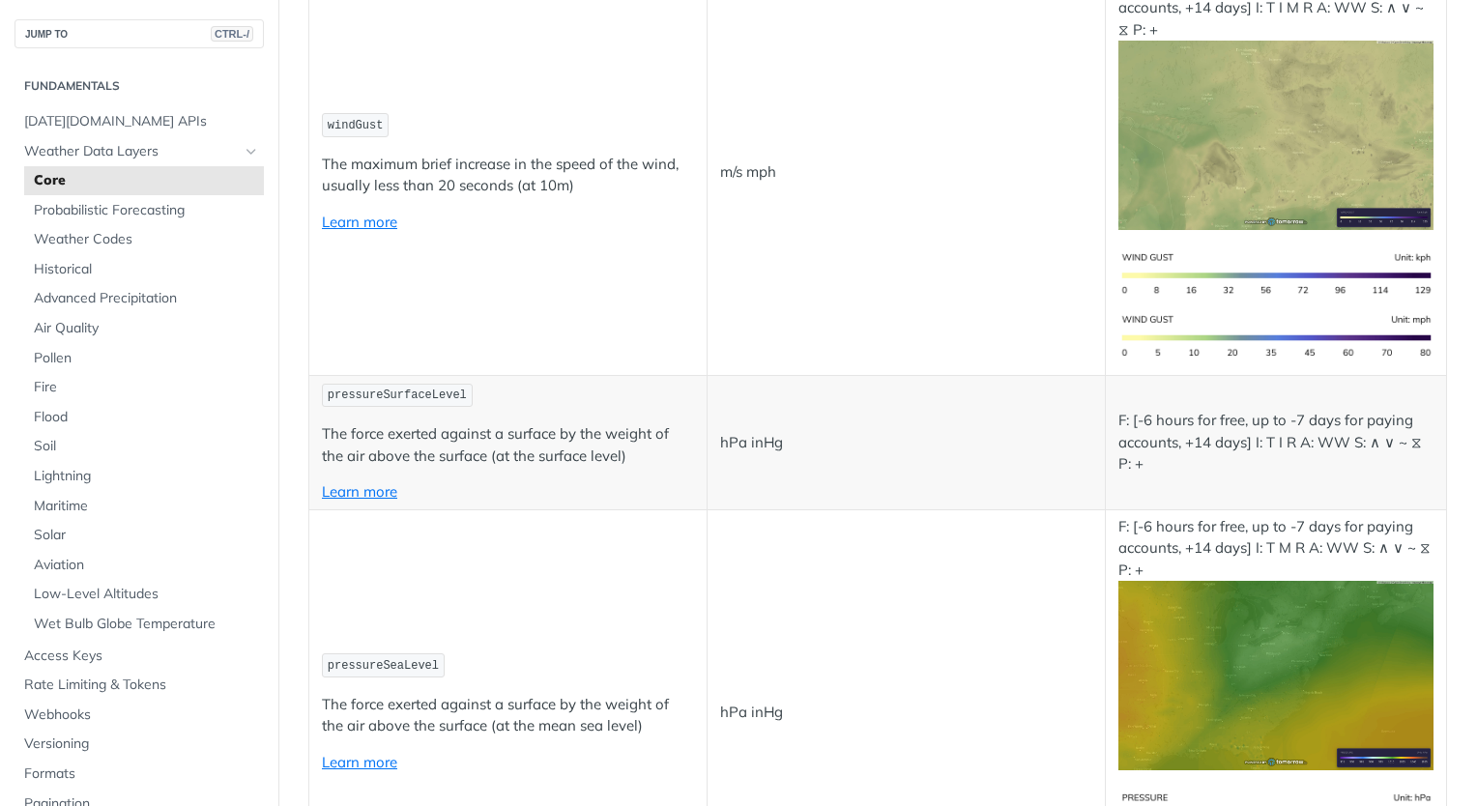
scroll to position [2489, 0]
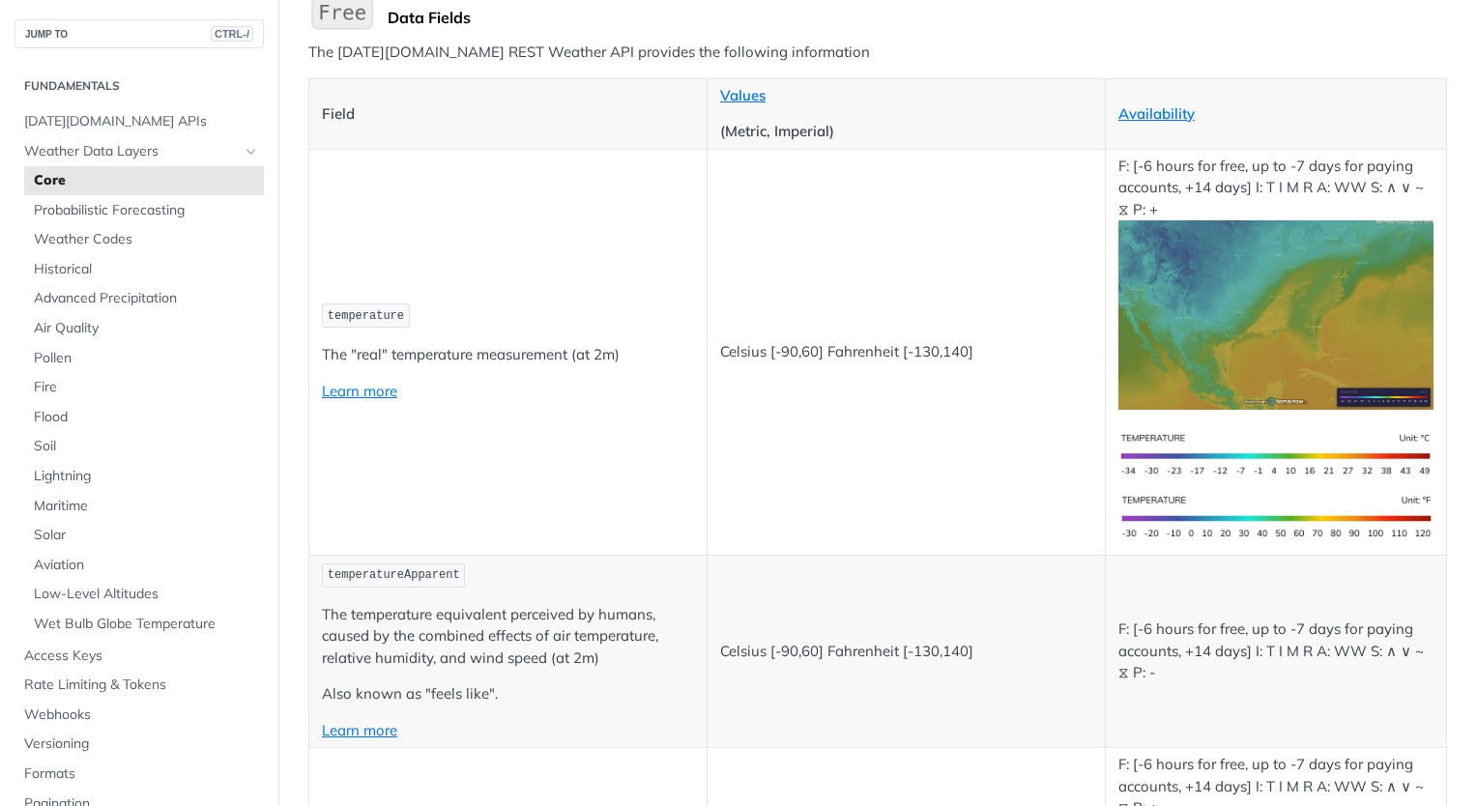
scroll to position [240, 0]
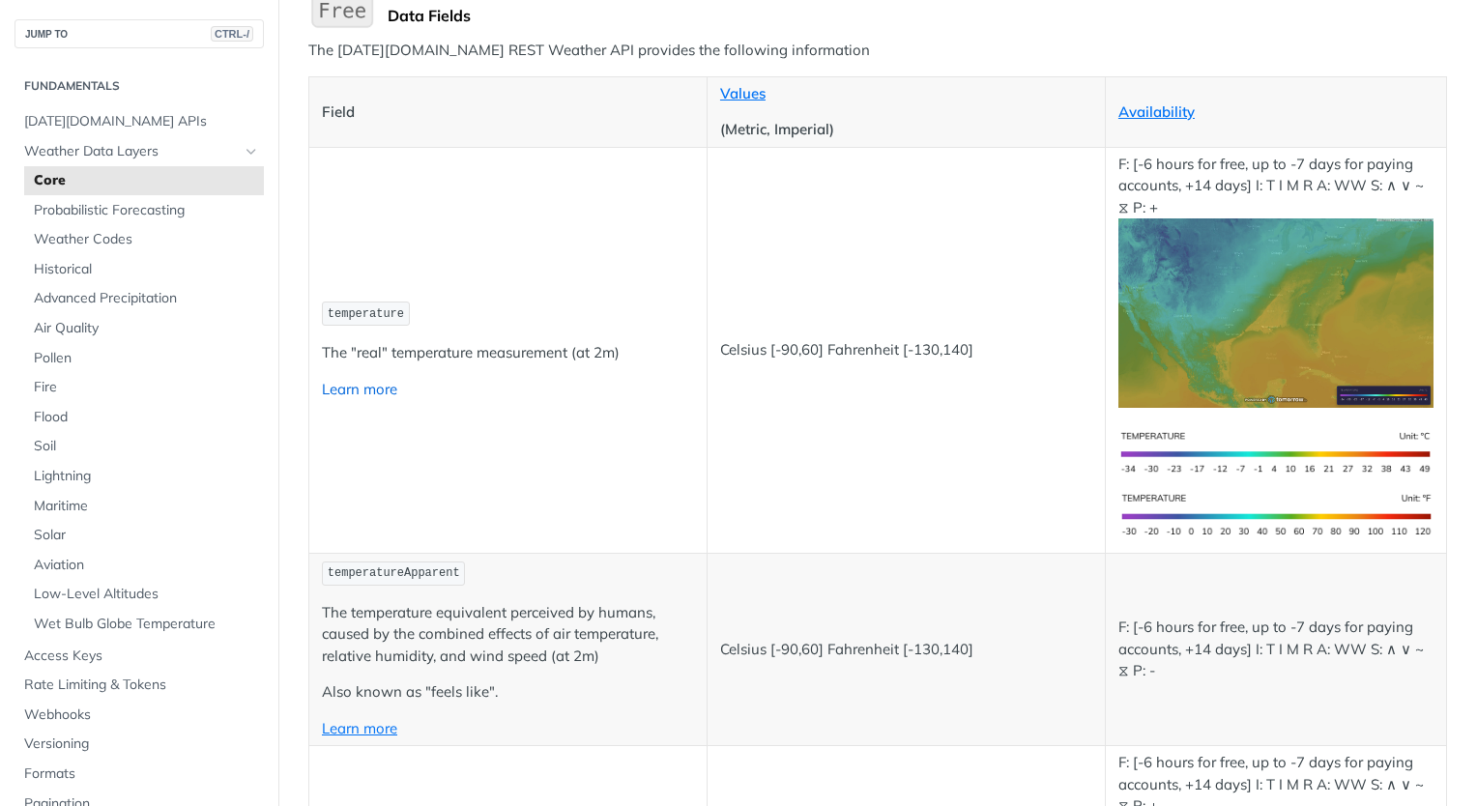
click at [344, 383] on link "Learn more" at bounding box center [359, 389] width 75 height 18
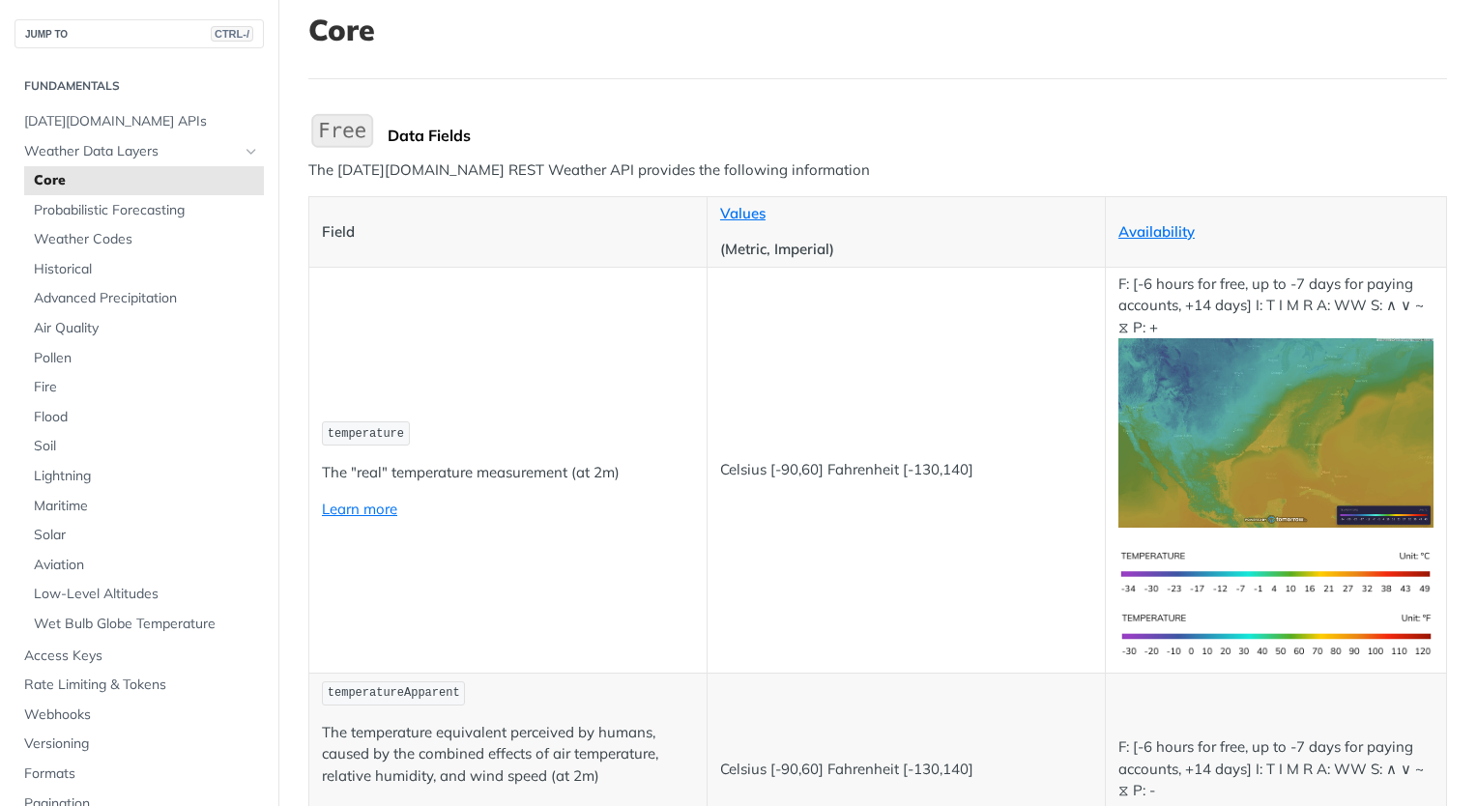
scroll to position [0, 0]
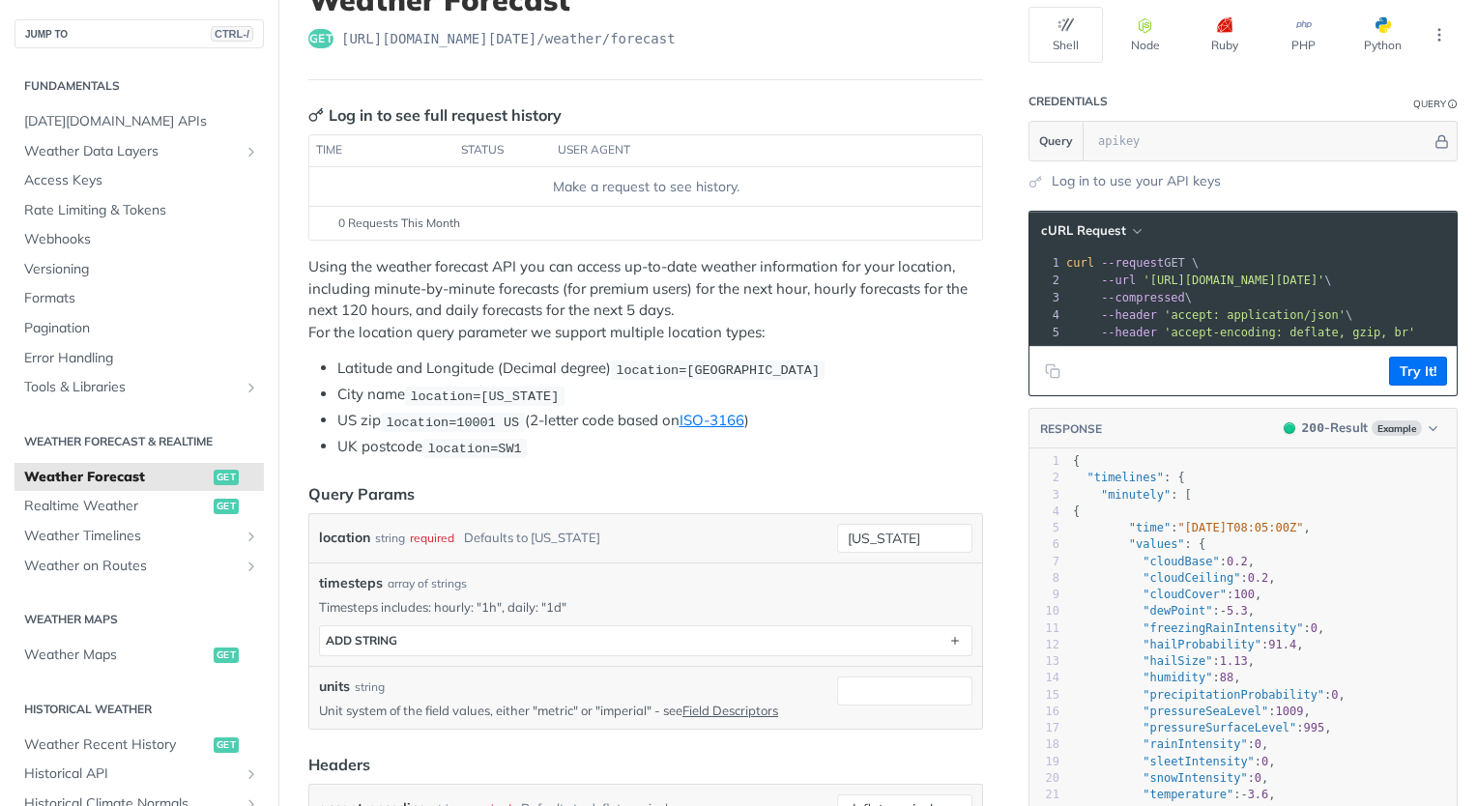
scroll to position [151, 0]
drag, startPoint x: 342, startPoint y: 419, endPoint x: 494, endPoint y: 418, distance: 151.7
click at [494, 418] on li "US zip location=10001 [GEOGRAPHIC_DATA] (2-letter code based on ISO-3166 )" at bounding box center [660, 420] width 646 height 22
click at [494, 418] on span "location=10001 US" at bounding box center [452, 421] width 133 height 14
click at [386, 350] on div "Using the weather forecast API you can access up-to-date weather information fo…" at bounding box center [645, 356] width 675 height 202
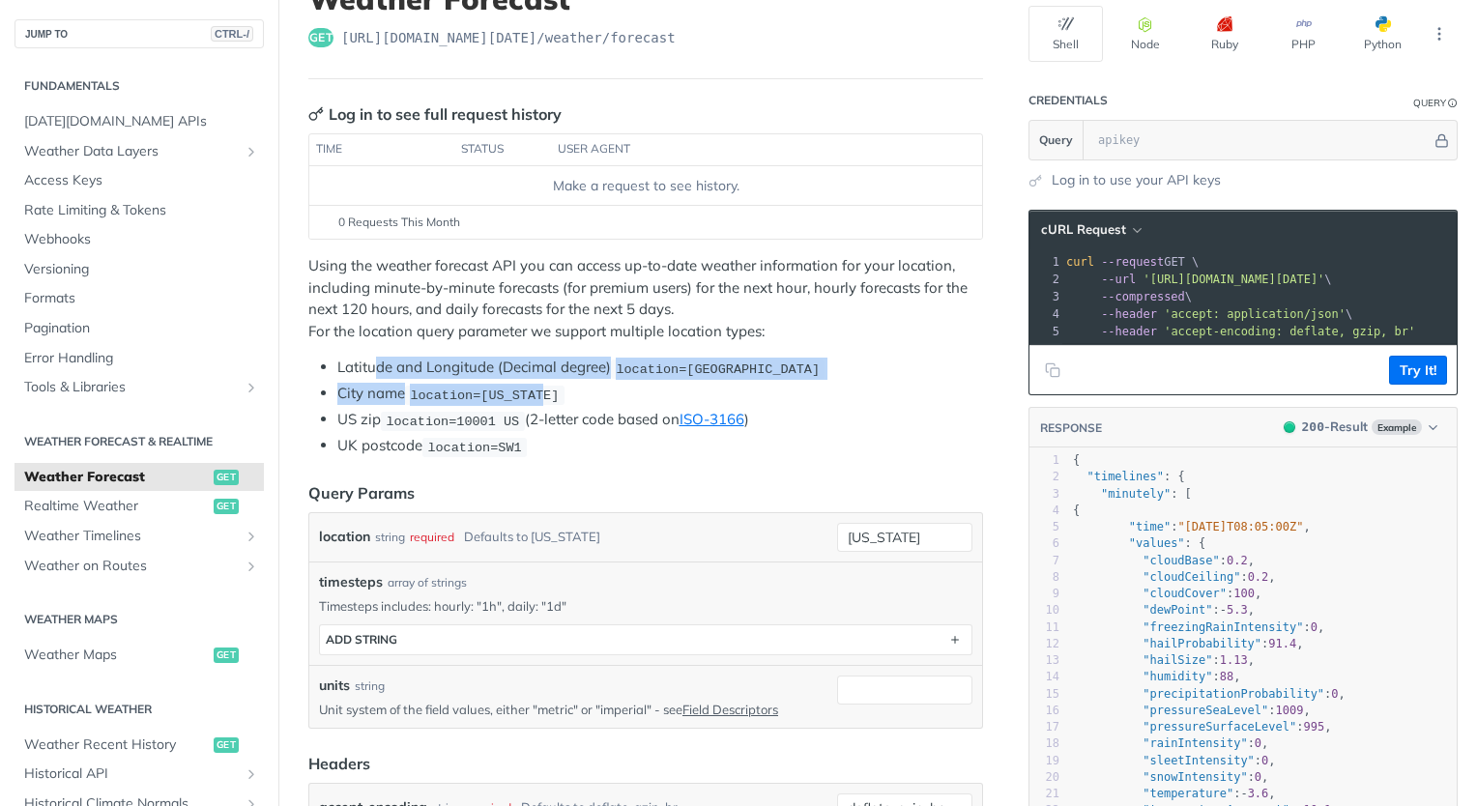
drag, startPoint x: 376, startPoint y: 358, endPoint x: 631, endPoint y: 384, distance: 256.5
click at [631, 384] on ul "Latitude and Longitude (Decimal degree) location=42.3478, -71.0466 City name lo…" at bounding box center [645, 407] width 675 height 101
click at [631, 384] on li "City name location=new york" at bounding box center [660, 394] width 646 height 22
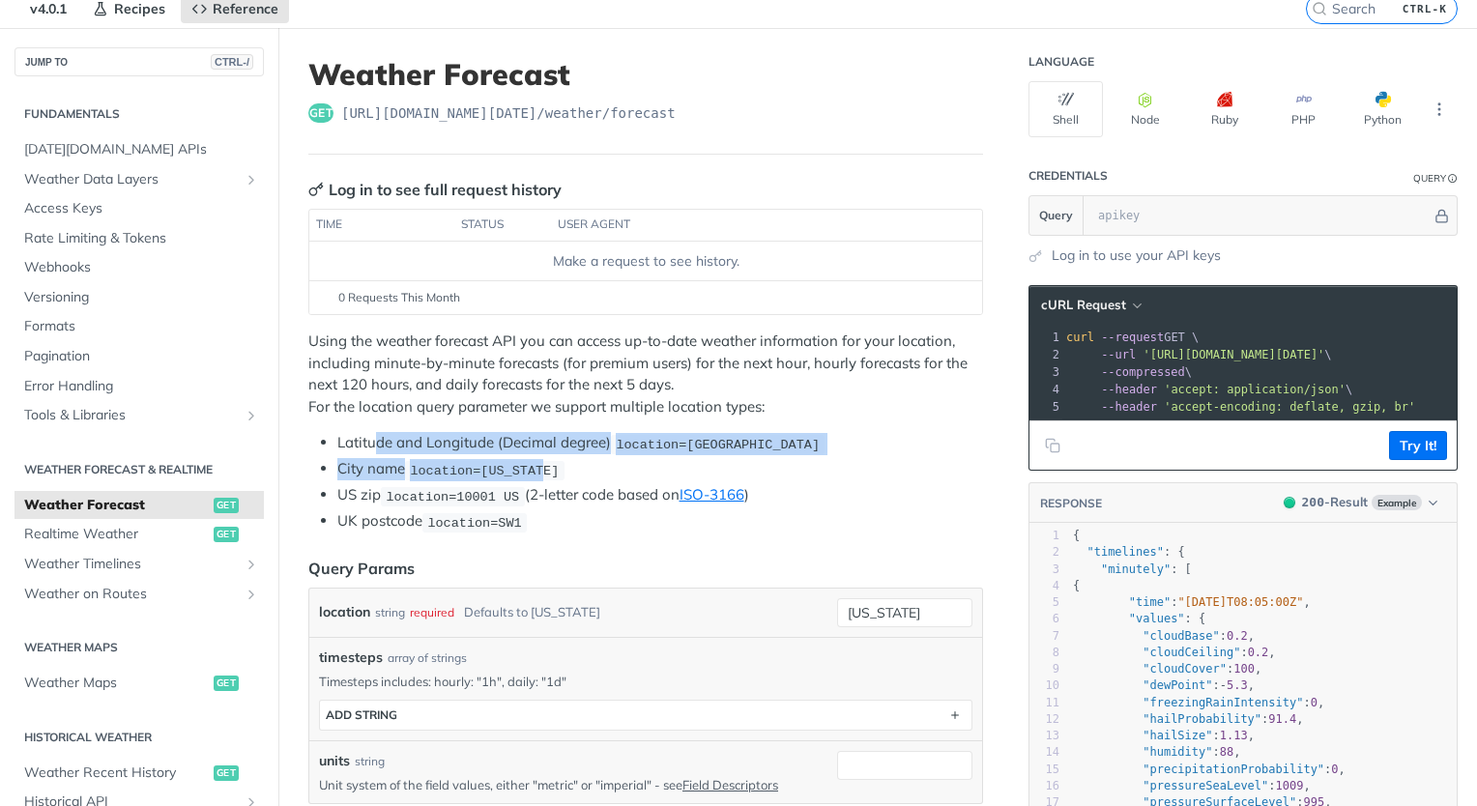
scroll to position [73, 0]
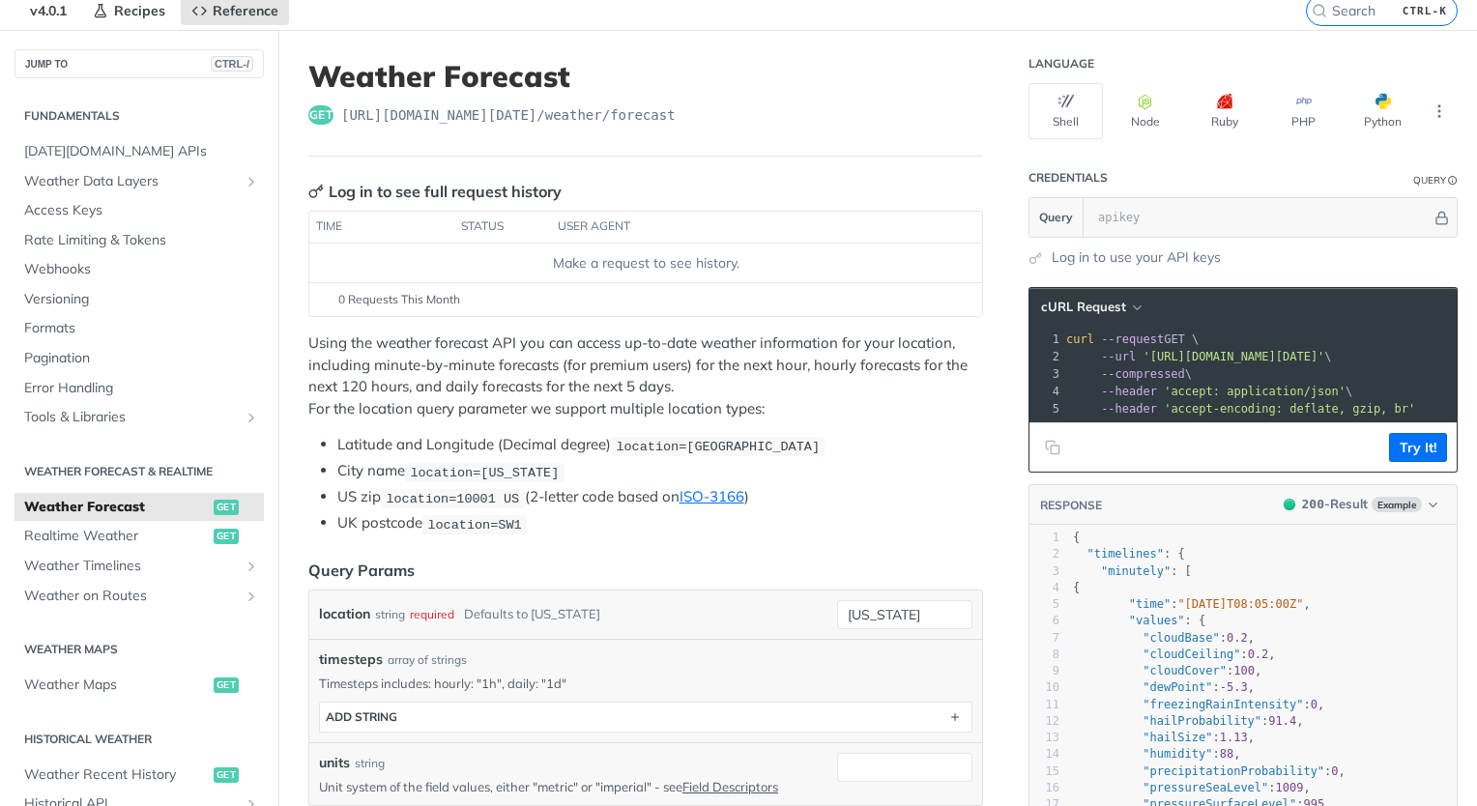
click at [565, 384] on p "Using the weather forecast API you can access up-to-date weather information fo…" at bounding box center [645, 375] width 675 height 87
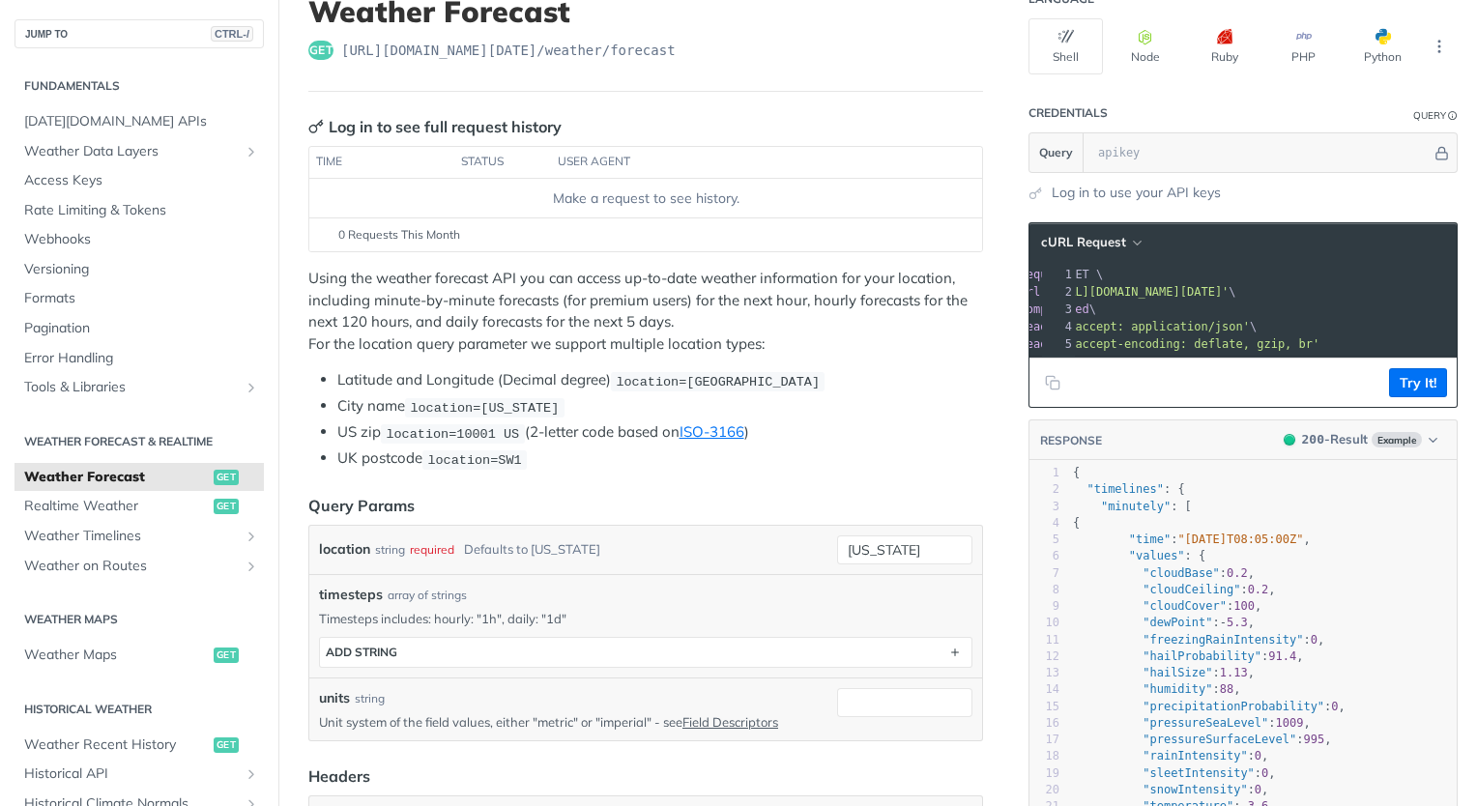
scroll to position [139, 0]
click at [434, 399] on span "location=new york" at bounding box center [484, 406] width 149 height 14
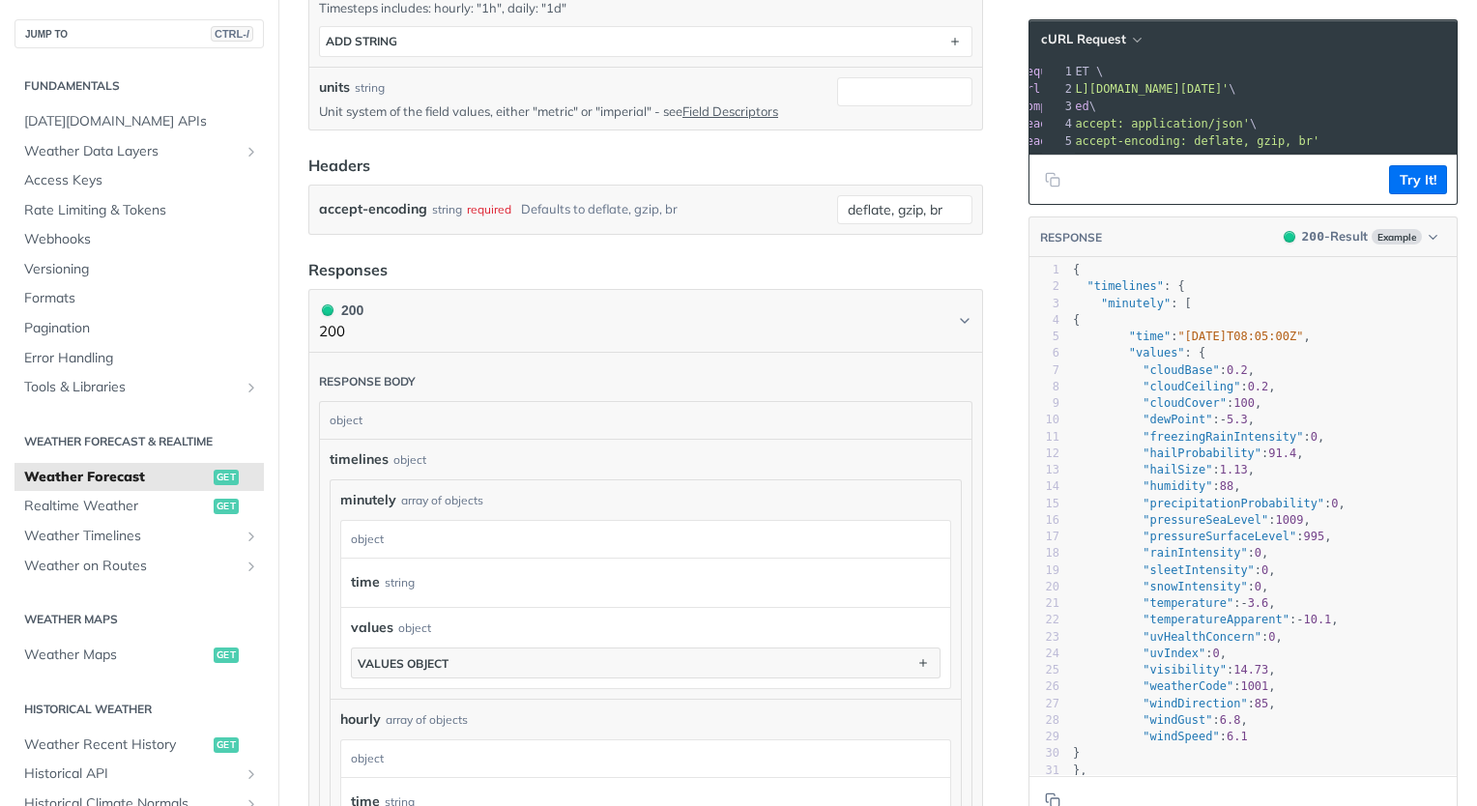
scroll to position [753, 0]
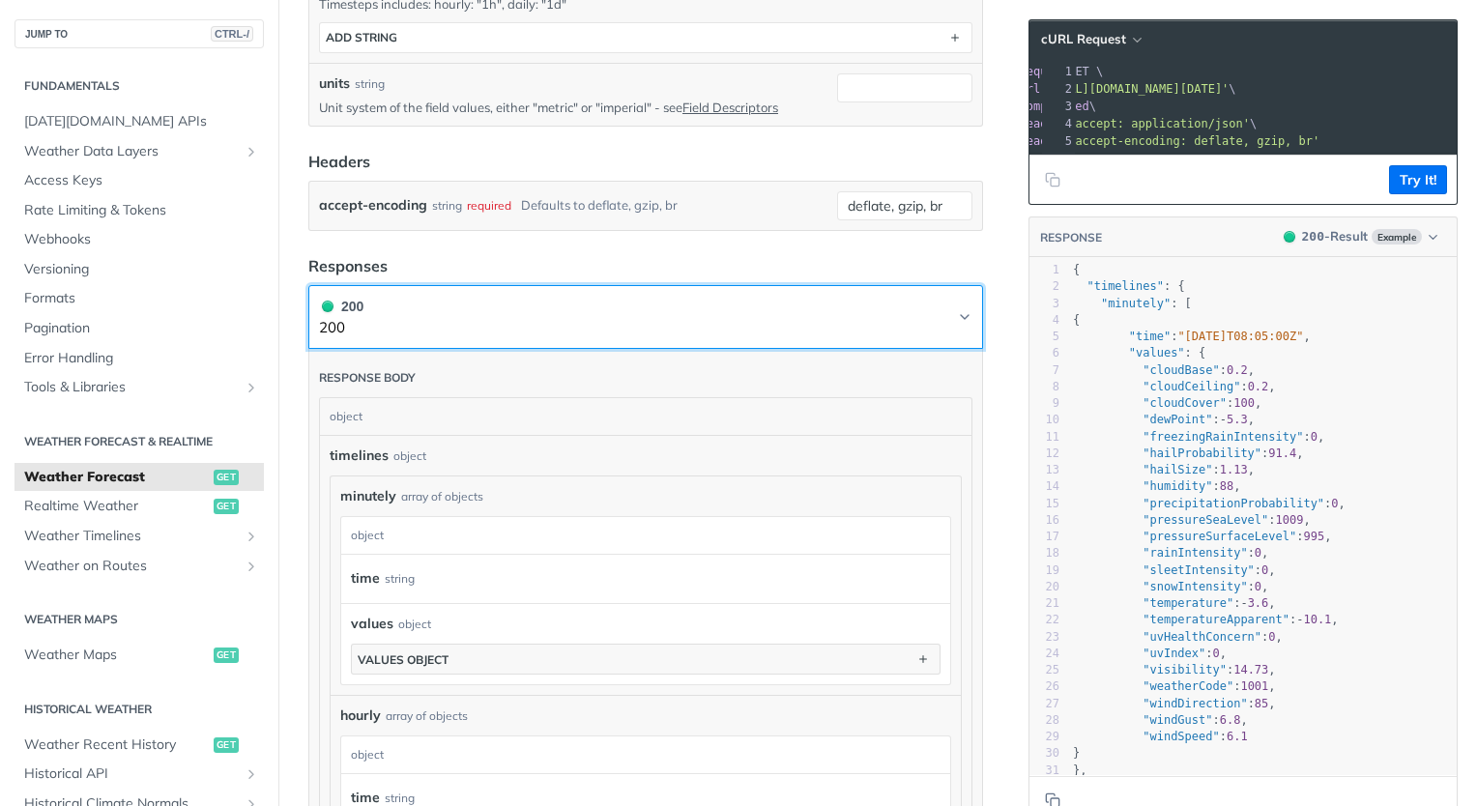
click at [957, 310] on icon "Chevron" at bounding box center [964, 316] width 15 height 15
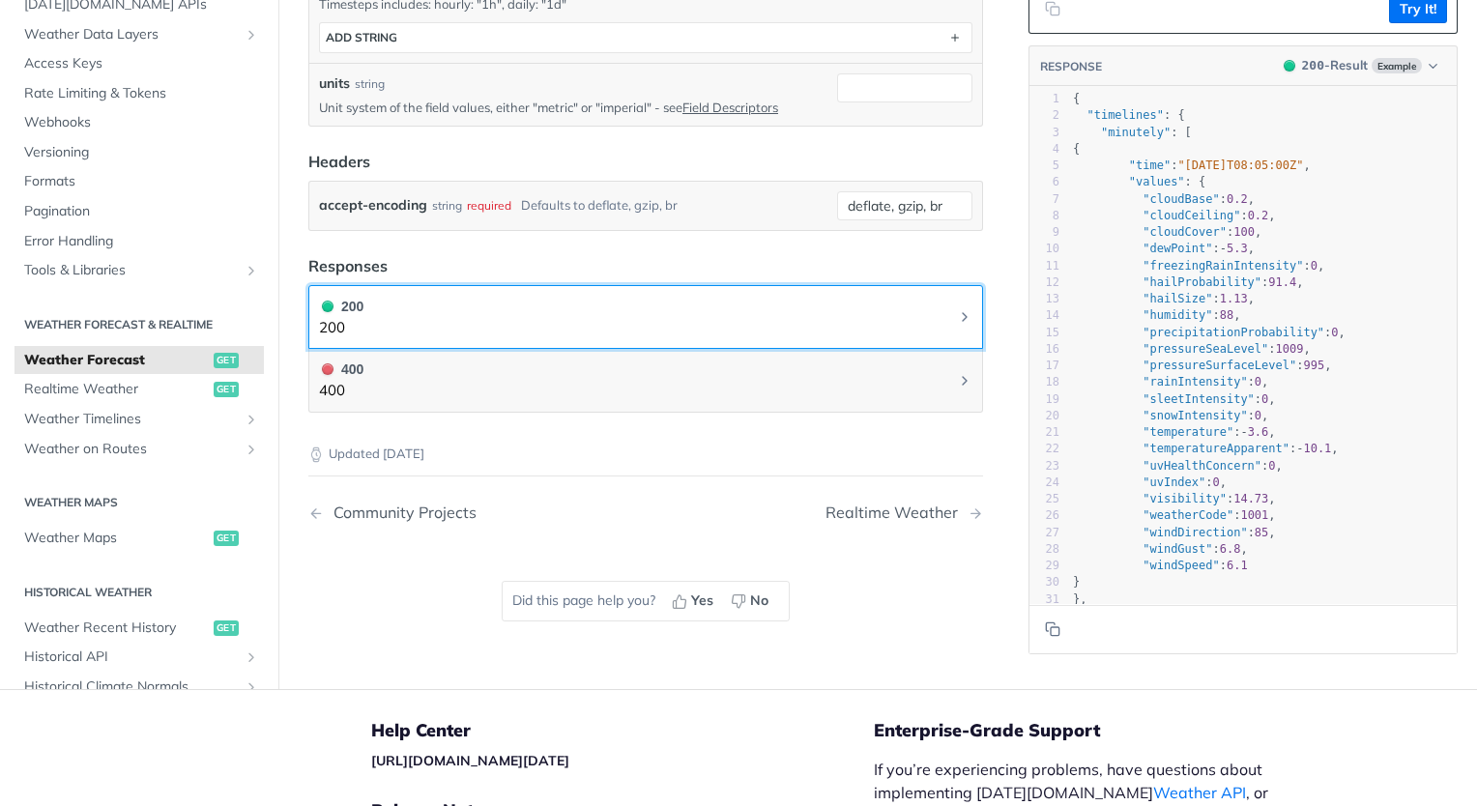
click at [957, 310] on icon "Chevron" at bounding box center [964, 316] width 15 height 15
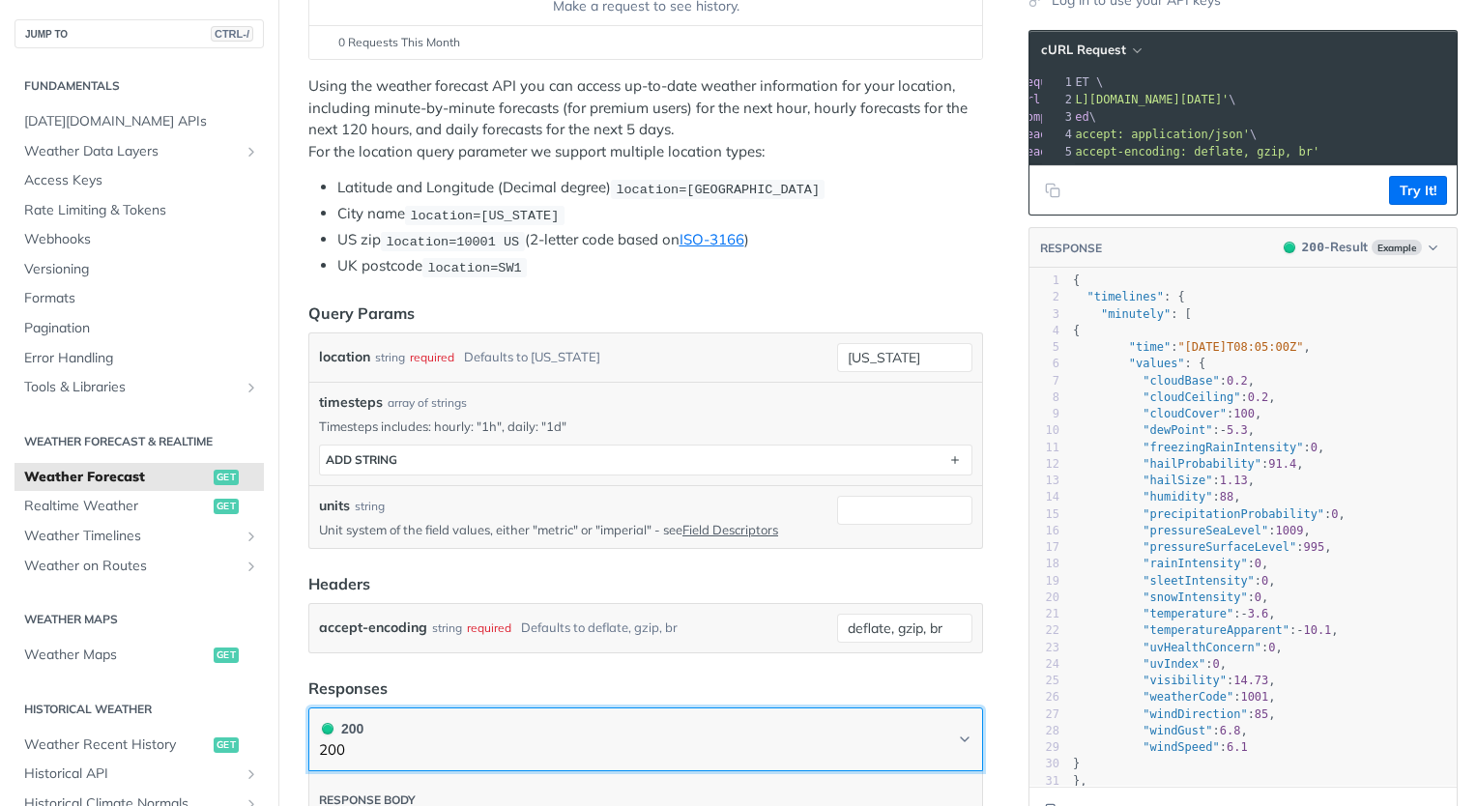
scroll to position [0, 0]
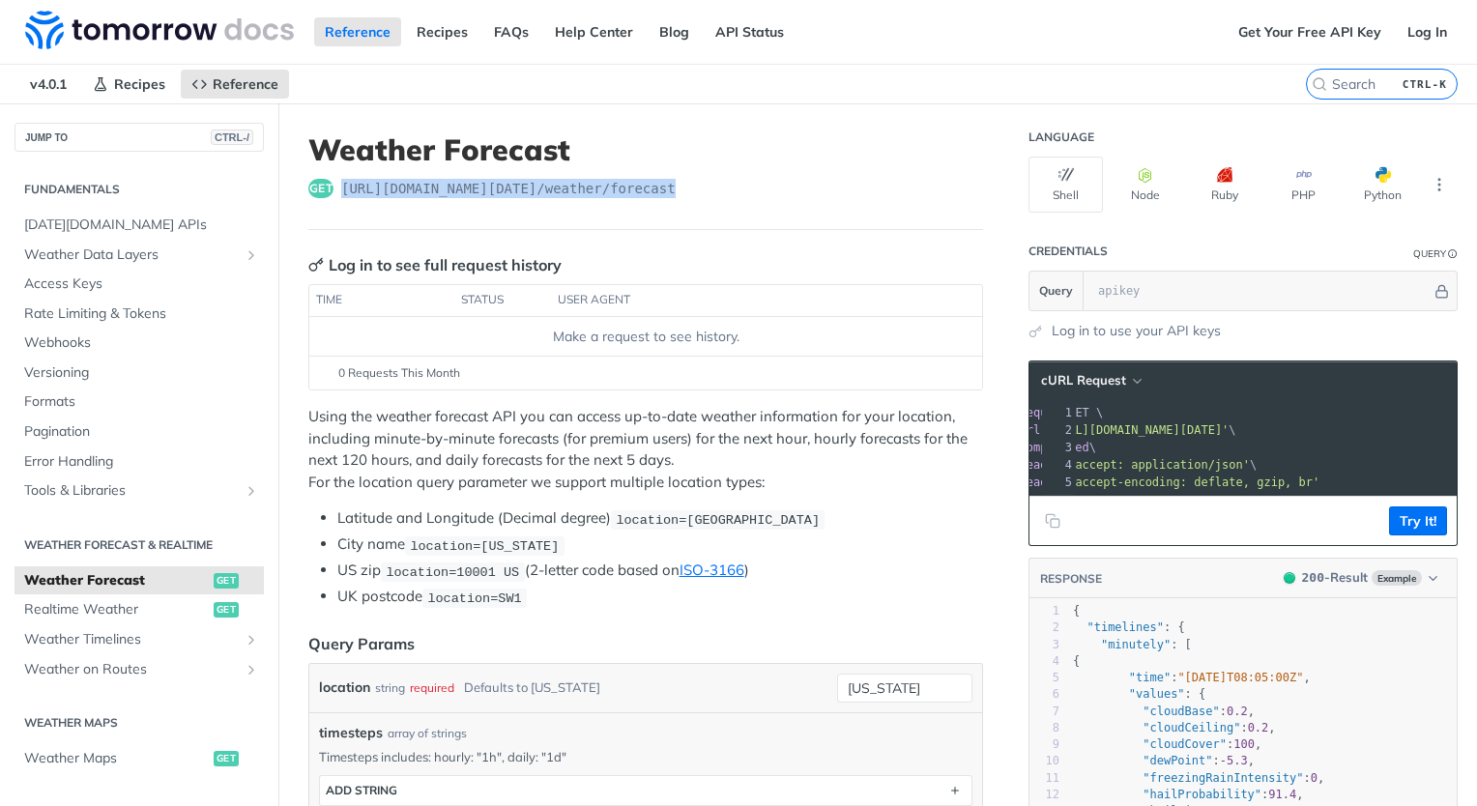
drag, startPoint x: 337, startPoint y: 191, endPoint x: 672, endPoint y: 185, distance: 334.4
click at [672, 185] on div "get https://api.tomorrow.io/v4 /weather/forecast" at bounding box center [645, 188] width 675 height 19
drag, startPoint x: 415, startPoint y: 543, endPoint x: 539, endPoint y: 541, distance: 124.7
click at [539, 541] on code "location=new york" at bounding box center [484, 545] width 159 height 19
drag, startPoint x: 539, startPoint y: 541, endPoint x: 529, endPoint y: 537, distance: 11.3
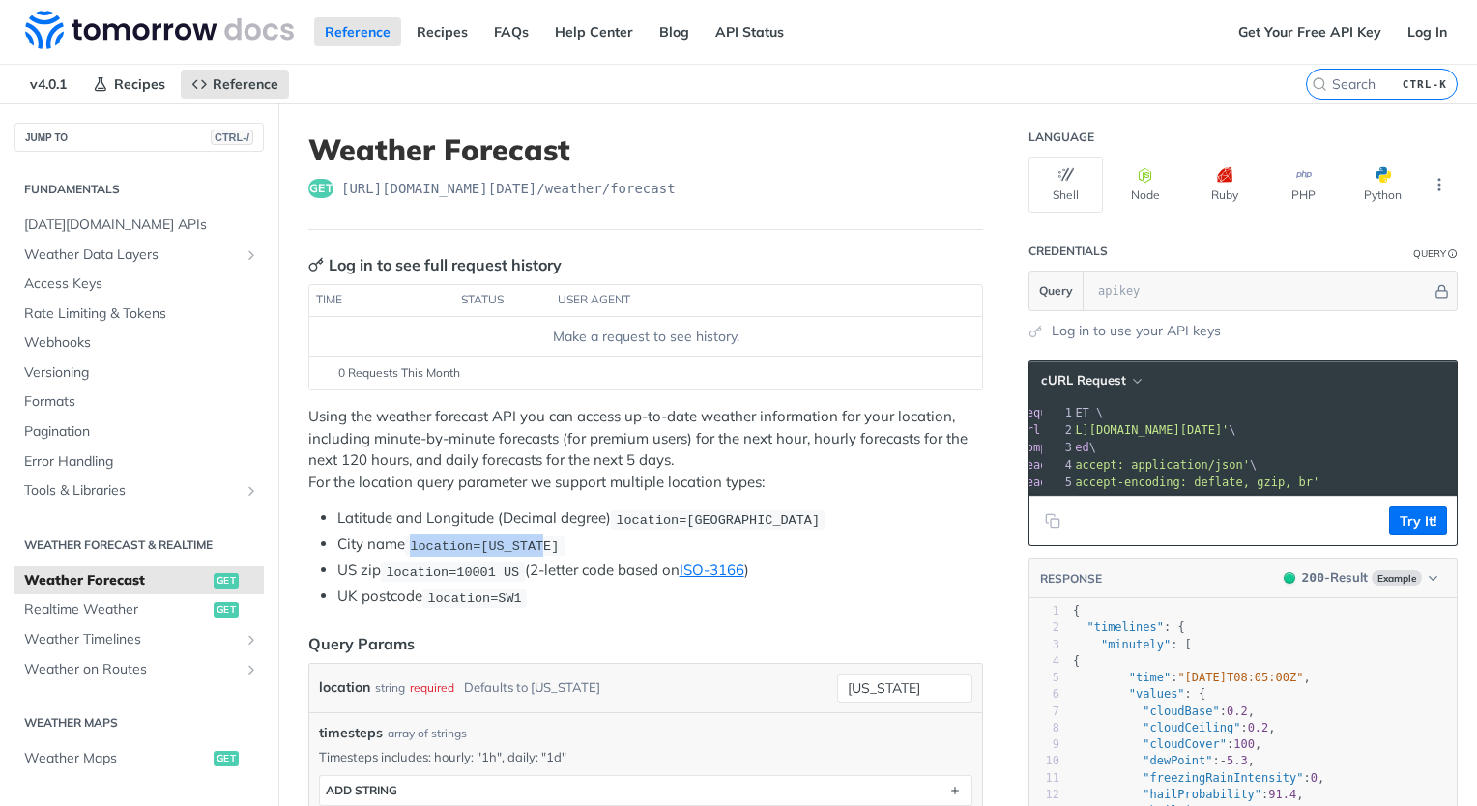
click at [529, 538] on span "location=new york" at bounding box center [484, 545] width 149 height 14
click at [479, 540] on span "location=new york" at bounding box center [484, 545] width 149 height 14
drag, startPoint x: 479, startPoint y: 540, endPoint x: 536, endPoint y: 543, distance: 57.1
click at [536, 543] on code "location=[US_STATE]" at bounding box center [484, 545] width 159 height 19
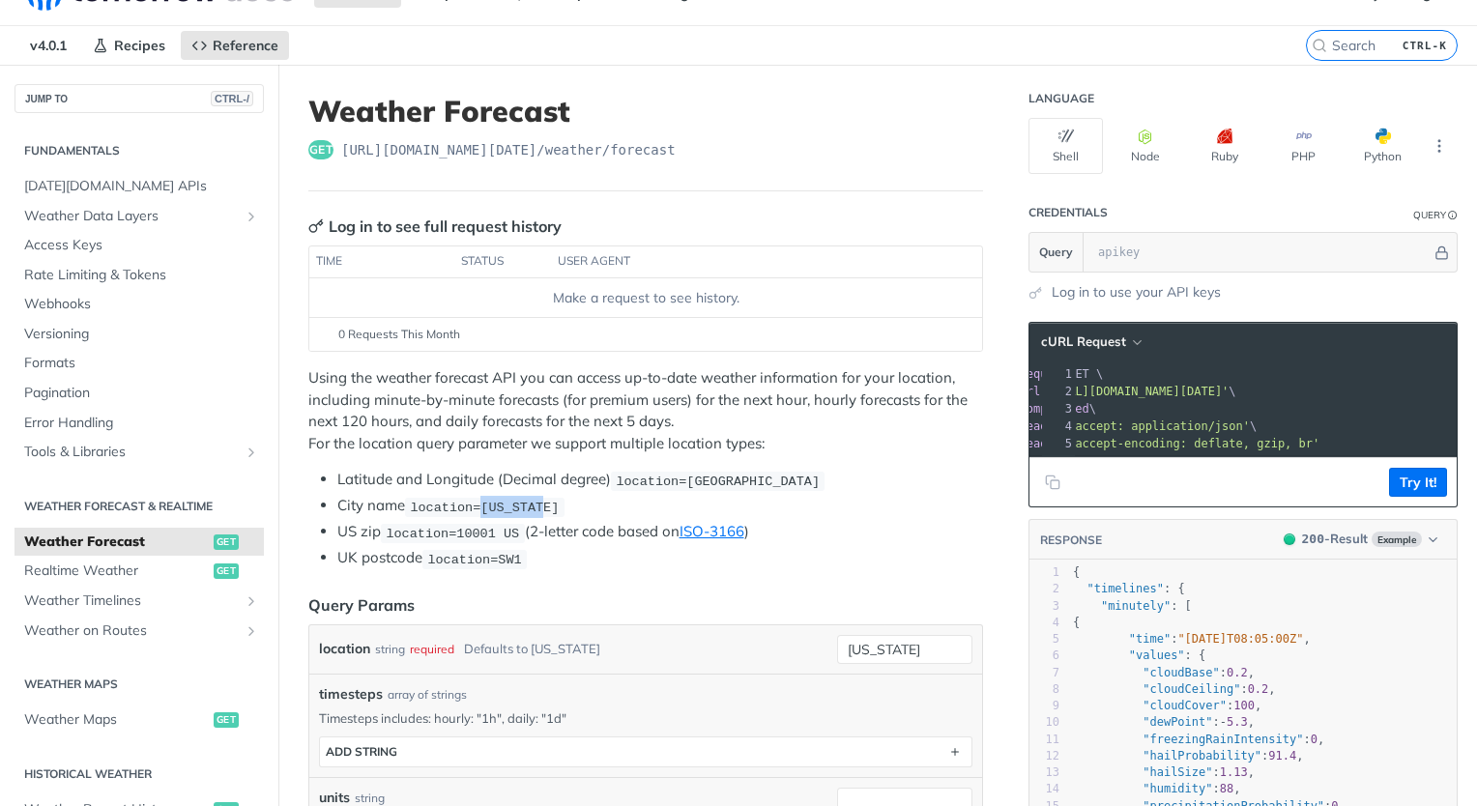
scroll to position [41, 0]
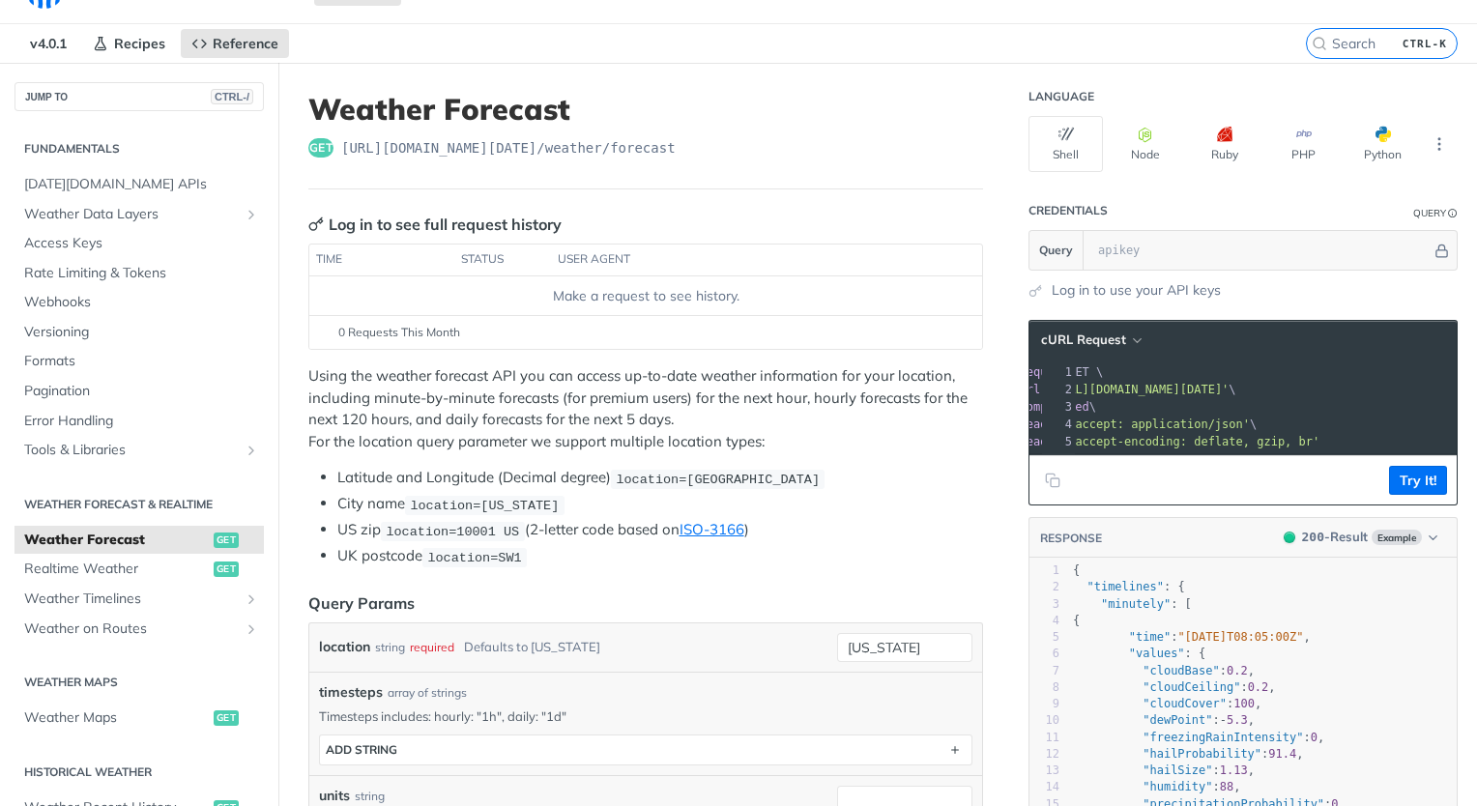
click at [648, 472] on span "location=[GEOGRAPHIC_DATA]" at bounding box center [718, 479] width 204 height 14
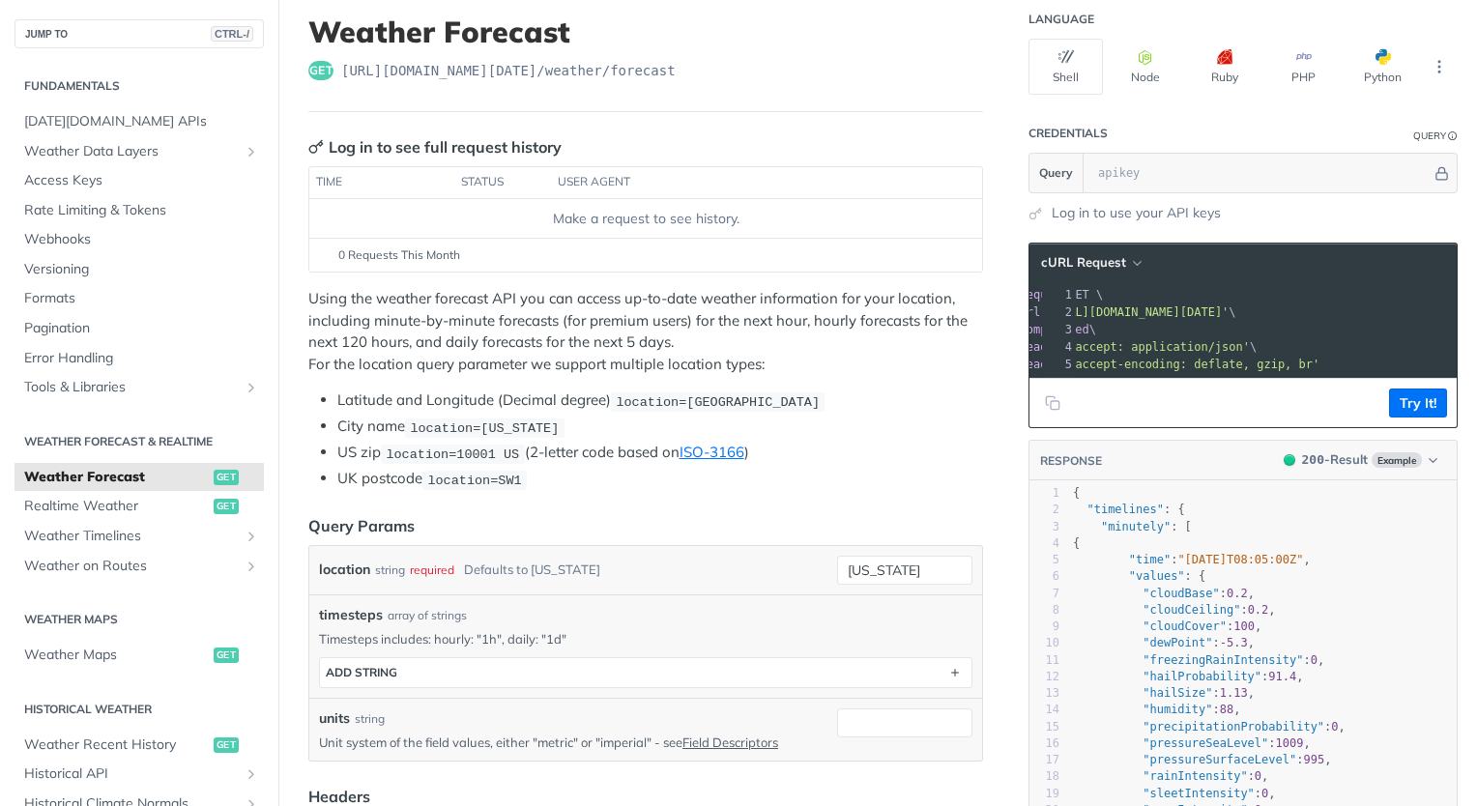
scroll to position [0, 0]
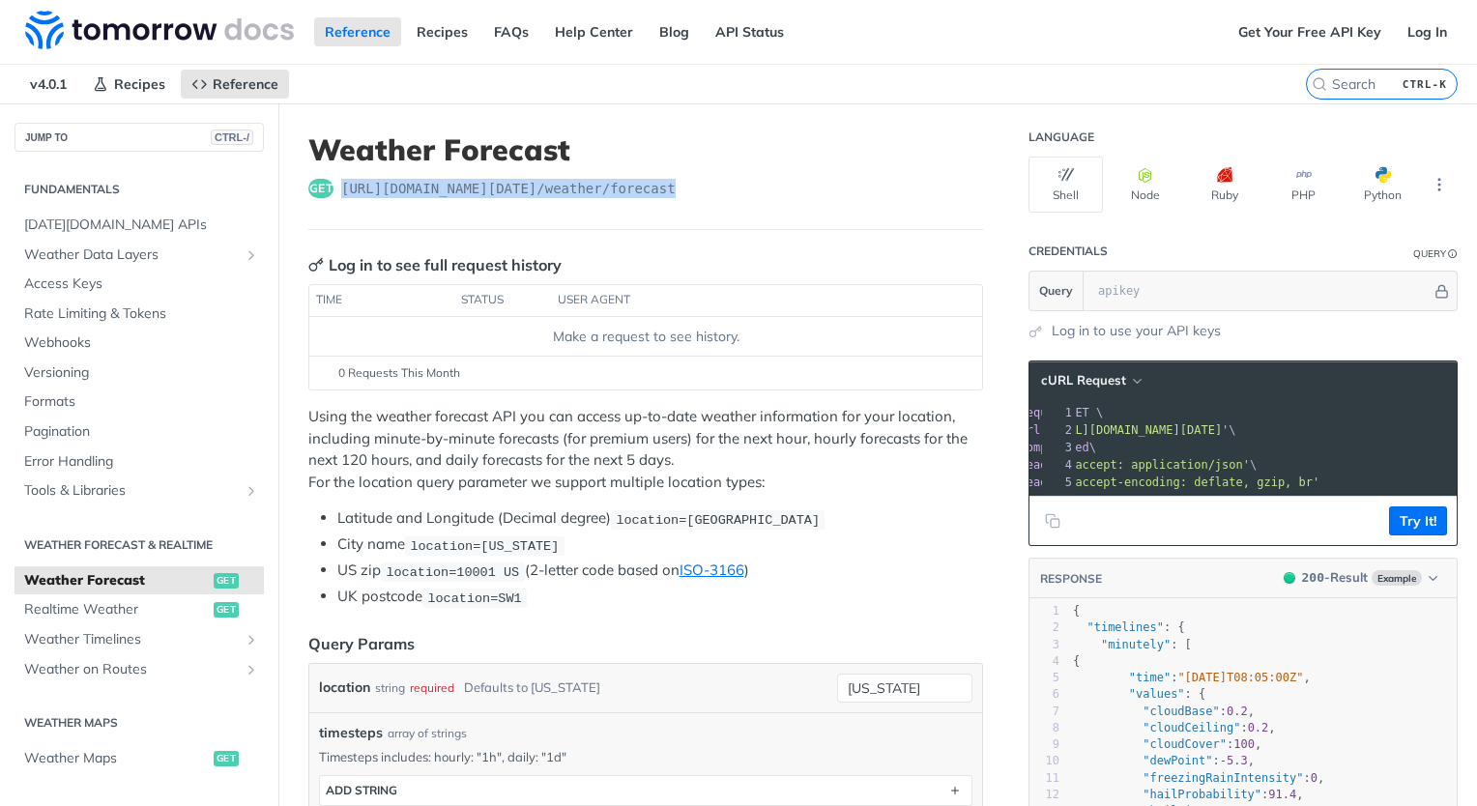
drag, startPoint x: 342, startPoint y: 188, endPoint x: 668, endPoint y: 184, distance: 325.7
click at [668, 184] on div "get https://api.tomorrow.io/v4 /weather/forecast" at bounding box center [645, 188] width 675 height 19
drag, startPoint x: 668, startPoint y: 184, endPoint x: 622, endPoint y: 191, distance: 46.1
click at [622, 191] on span "https://api.tomorrow.io/v4 /weather/forecast" at bounding box center [508, 188] width 334 height 19
click at [674, 198] on header "Weather Forecast get https://api.tomorrow.io/v4 /weather/forecast" at bounding box center [645, 181] width 675 height 98
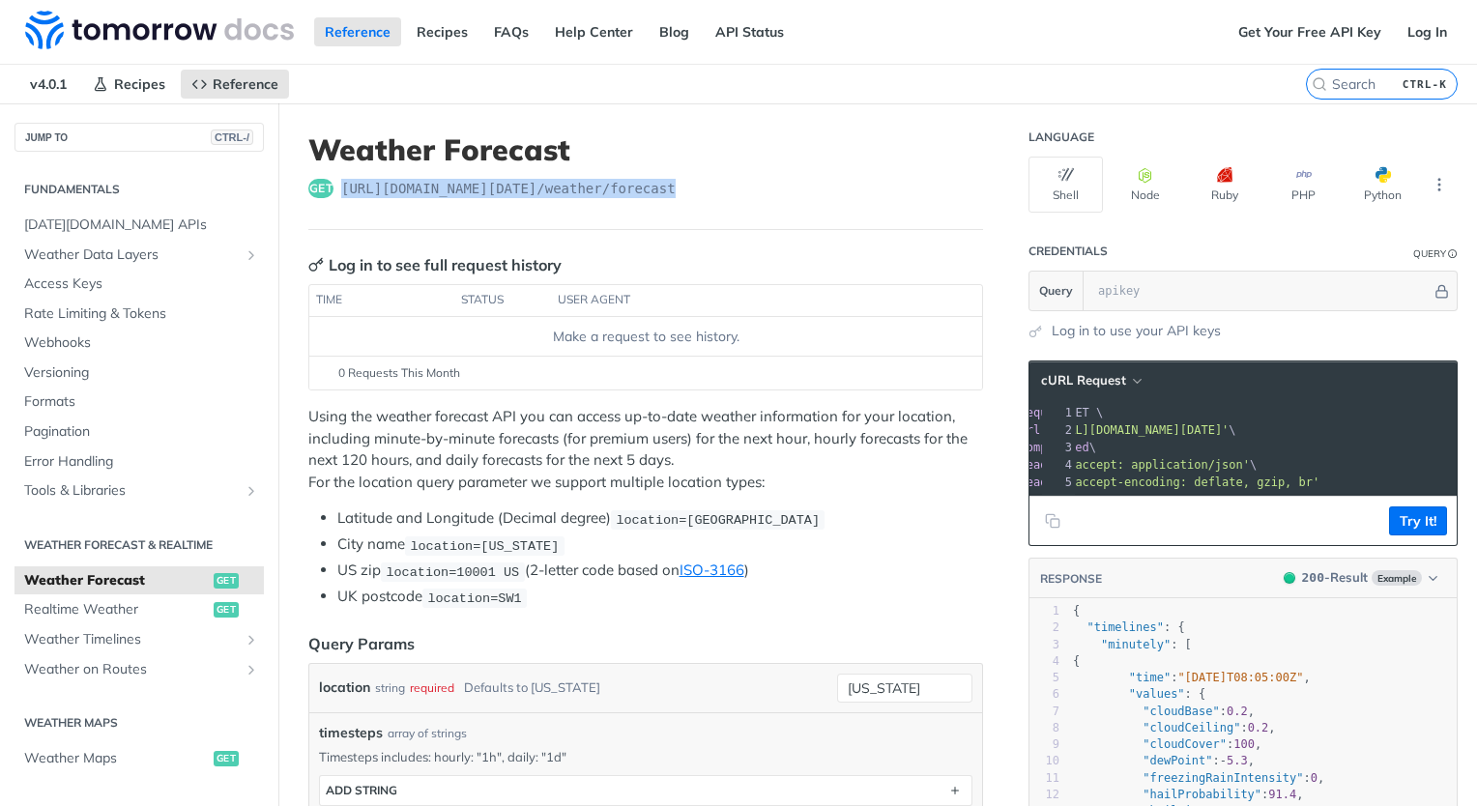
drag, startPoint x: 340, startPoint y: 184, endPoint x: 679, endPoint y: 184, distance: 339.2
click at [679, 184] on div "get https://api.tomorrow.io/v4 /weather/forecast" at bounding box center [645, 188] width 675 height 19
click at [503, 187] on span "https://api.tomorrow.io/v4 /weather/forecast" at bounding box center [508, 188] width 334 height 19
drag, startPoint x: 492, startPoint y: 188, endPoint x: 399, endPoint y: 189, distance: 92.8
click at [399, 189] on span "https://api.tomorrow.io/v4 /weather/forecast" at bounding box center [508, 188] width 334 height 19
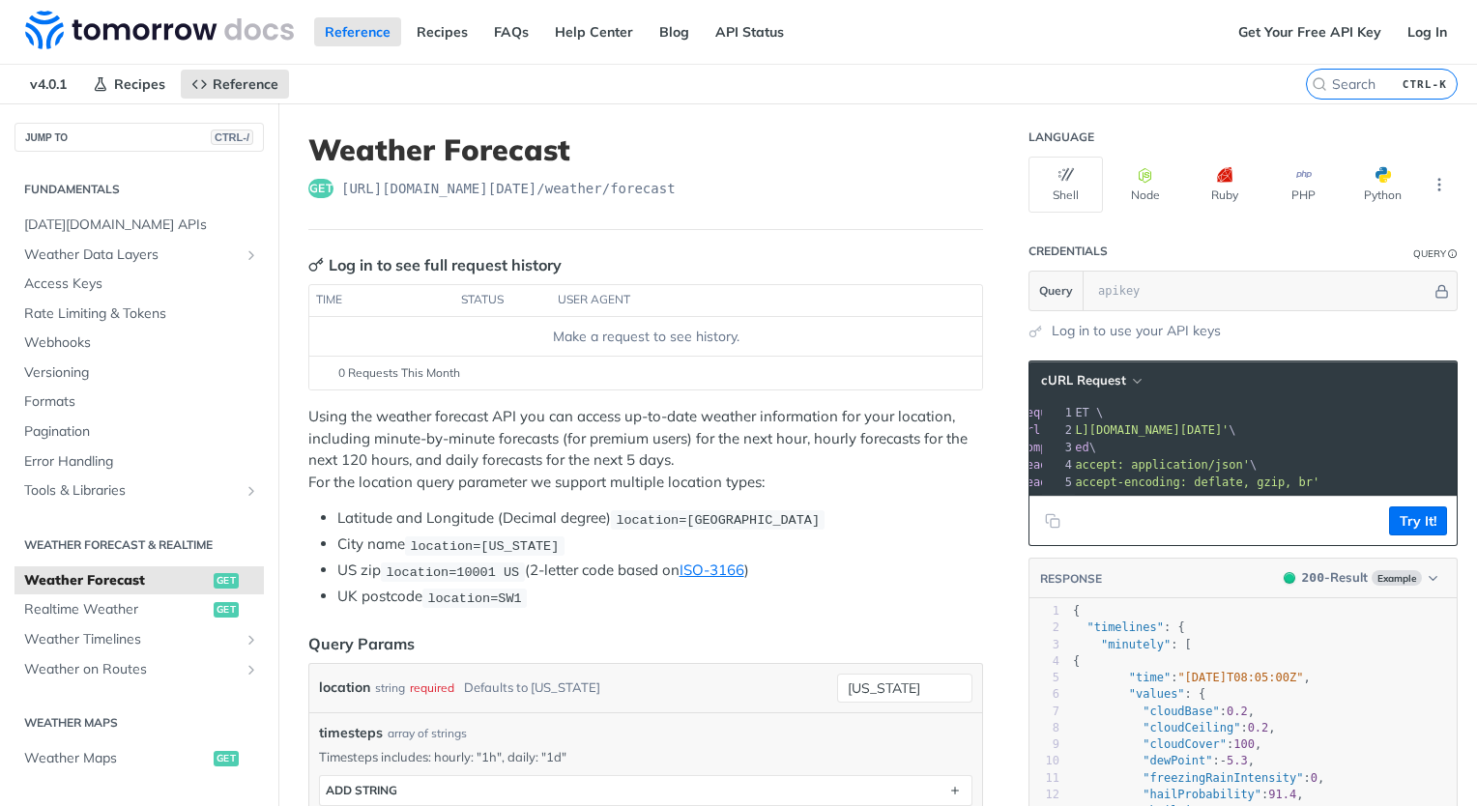
drag, startPoint x: 399, startPoint y: 189, endPoint x: 575, endPoint y: 185, distance: 175.9
click at [575, 185] on span "https://api.tomorrow.io/v4 /weather/forecast" at bounding box center [508, 188] width 334 height 19
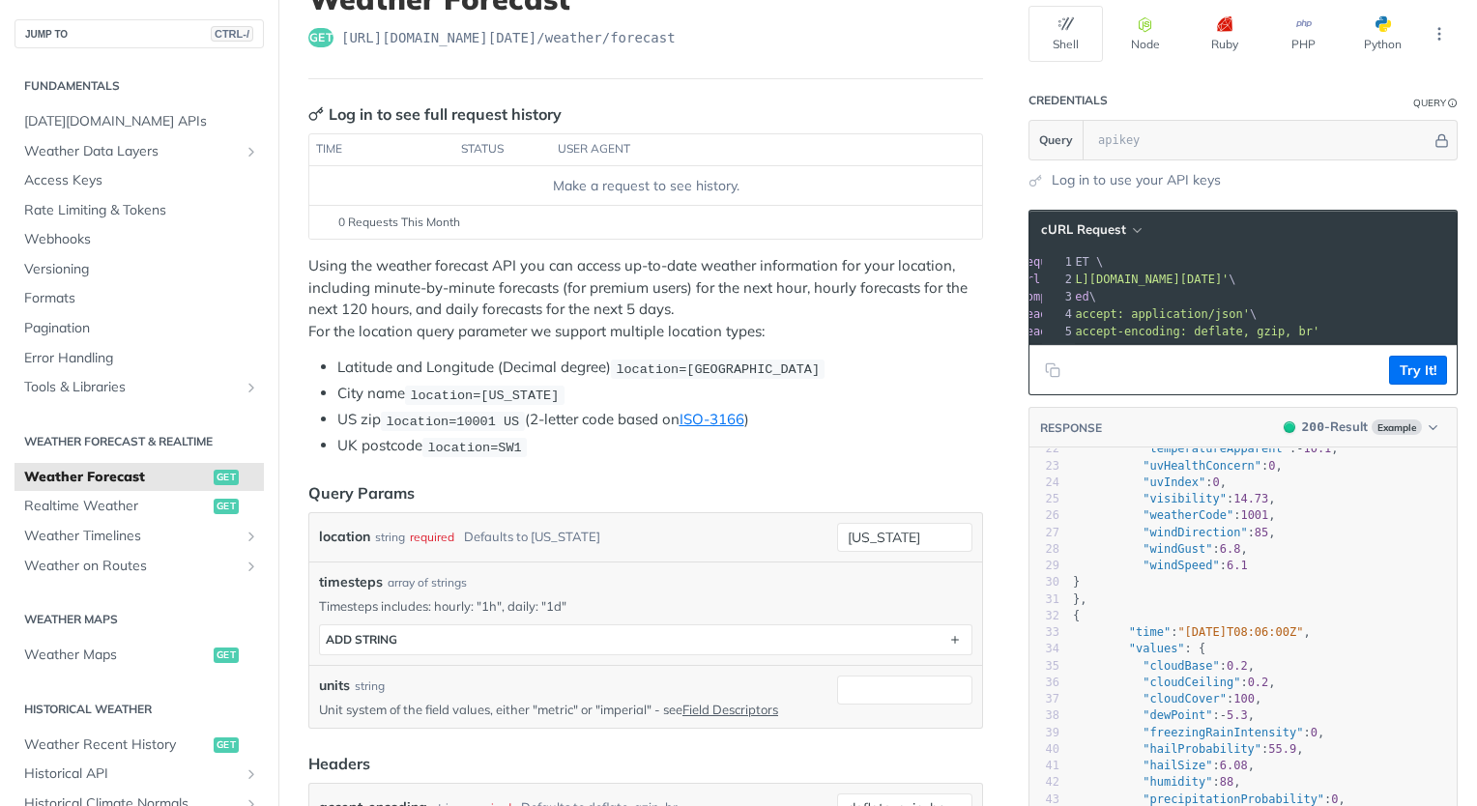
scroll to position [70, 0]
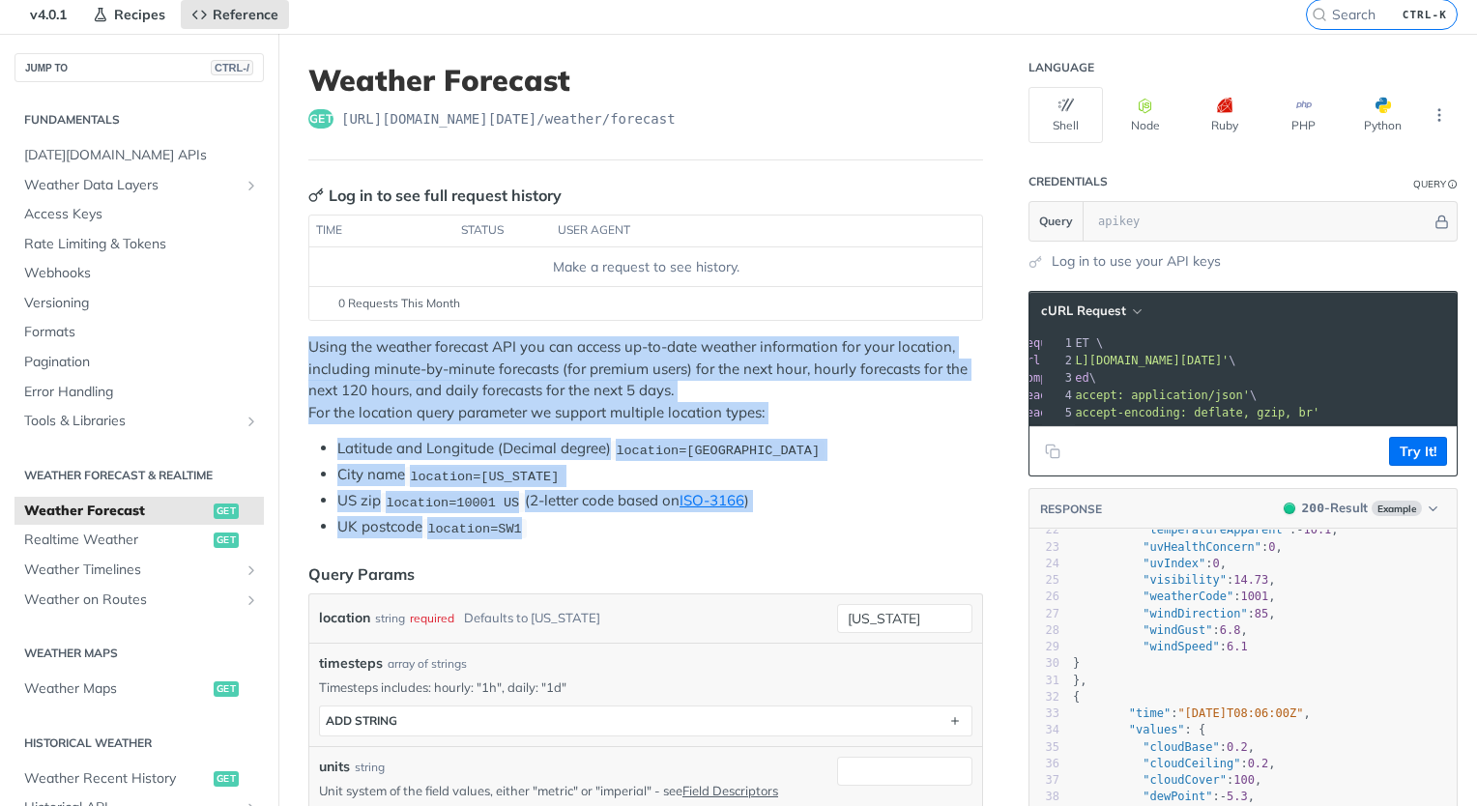
drag, startPoint x: 309, startPoint y: 339, endPoint x: 533, endPoint y: 532, distance: 295.4
click at [533, 532] on div "Using the weather forecast API you can access up-to-date weather information fo…" at bounding box center [645, 437] width 675 height 202
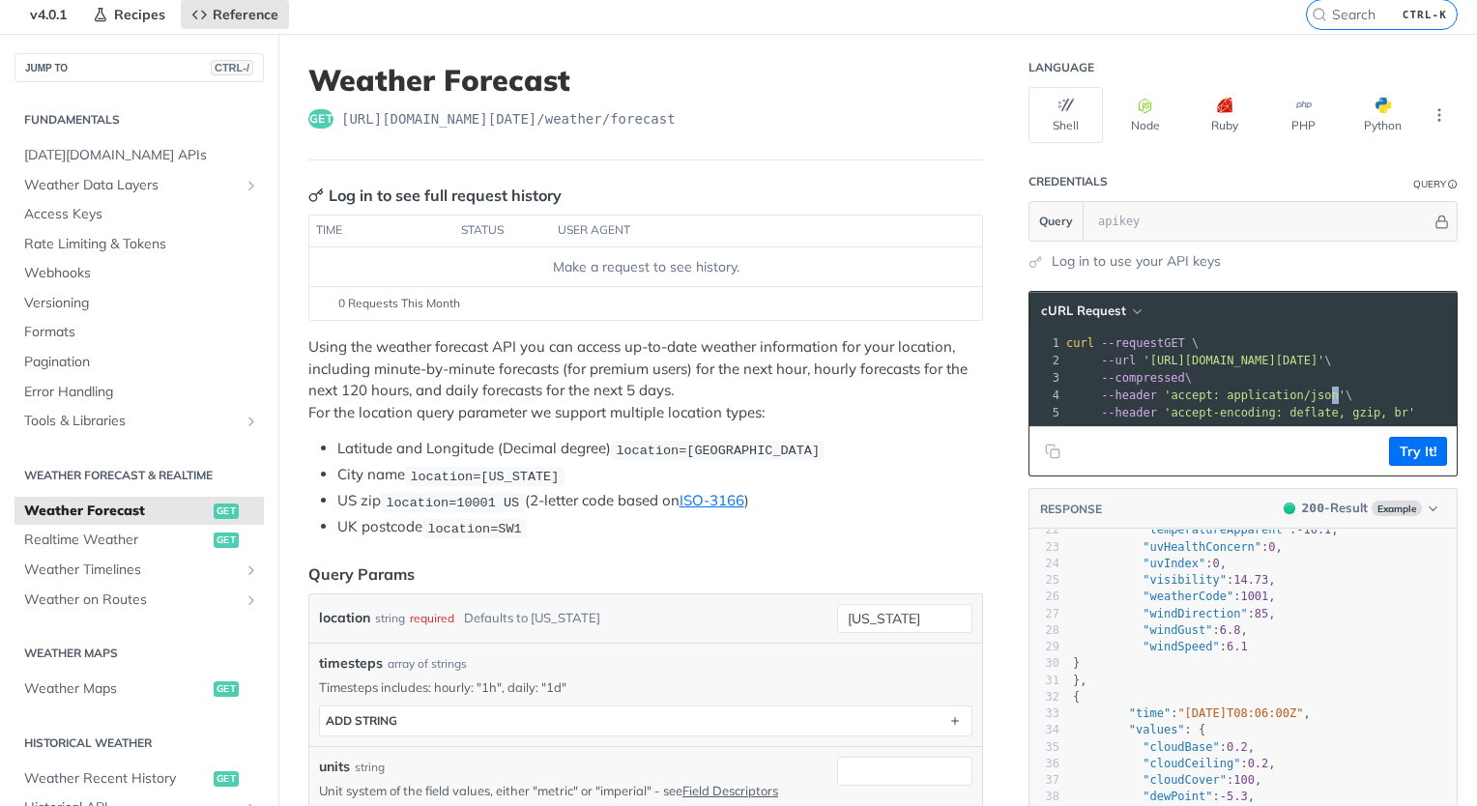
click at [1299, 394] on span "'accept: application/json'" at bounding box center [1255, 395] width 182 height 14
drag, startPoint x: 1299, startPoint y: 394, endPoint x: 1148, endPoint y: 392, distance: 150.8
click at [1164, 392] on span "'accept: application/json'" at bounding box center [1255, 395] width 182 height 14
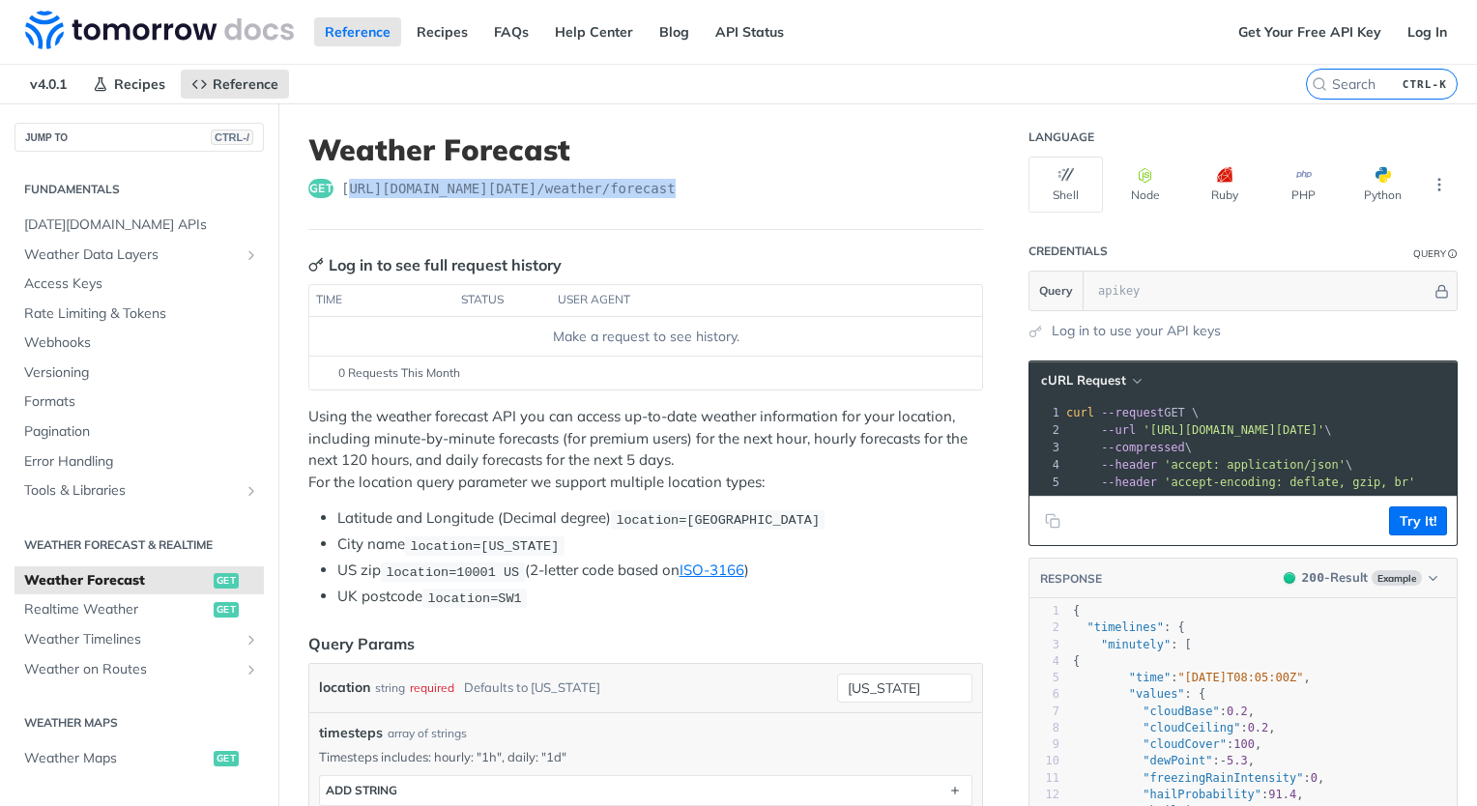
drag, startPoint x: 669, startPoint y: 187, endPoint x: 344, endPoint y: 172, distance: 325.1
click at [344, 172] on header "Weather Forecast get https://api.tomorrow.io/v4 /weather/forecast" at bounding box center [645, 181] width 675 height 98
drag, startPoint x: 344, startPoint y: 172, endPoint x: 417, endPoint y: 411, distance: 249.7
click at [417, 411] on p "Using the weather forecast API you can access up-to-date weather information fo…" at bounding box center [645, 449] width 675 height 87
click at [716, 426] on p "Using the weather forecast API you can access up-to-date weather information fo…" at bounding box center [645, 449] width 675 height 87
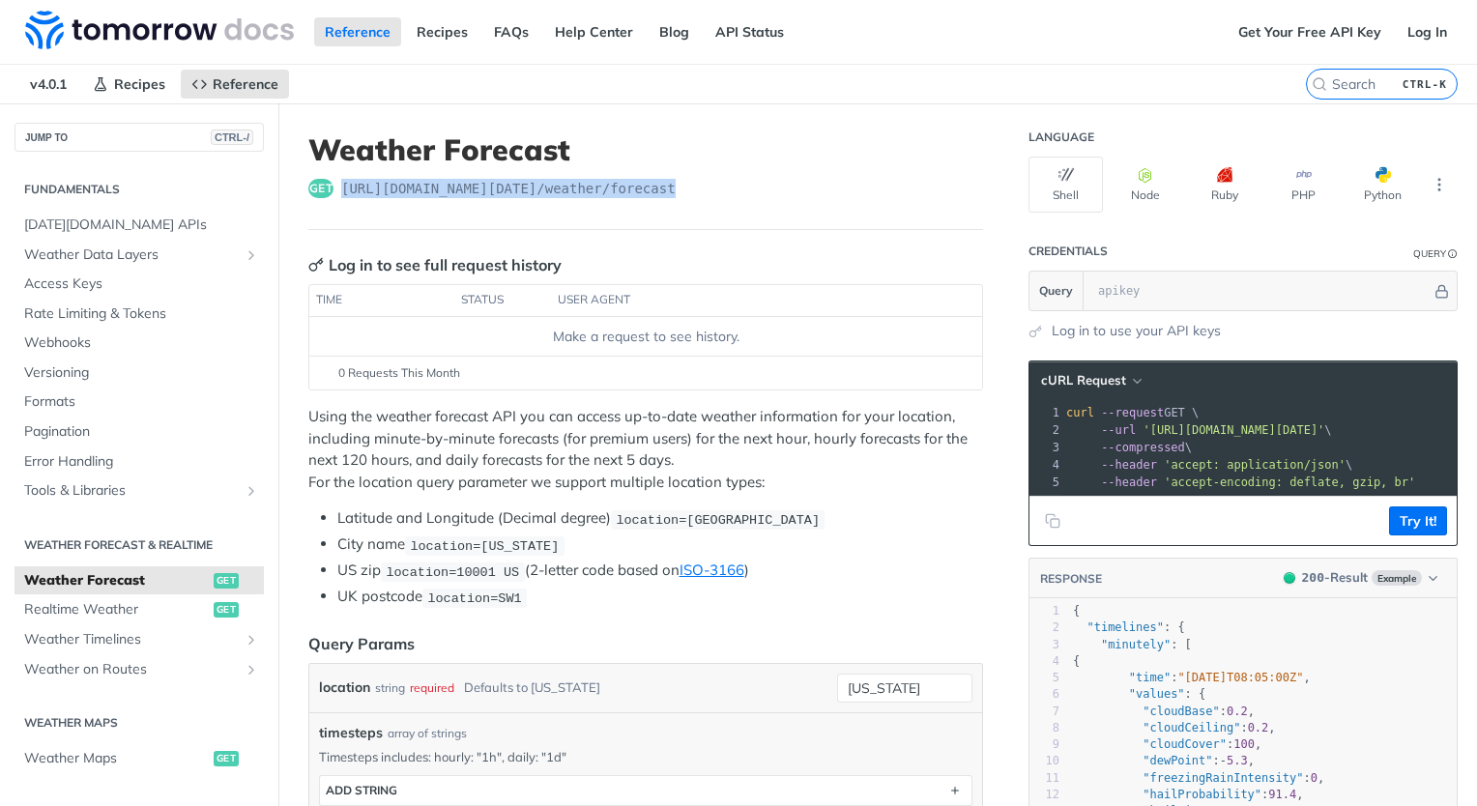
drag, startPoint x: 344, startPoint y: 184, endPoint x: 683, endPoint y: 187, distance: 339.2
click at [683, 187] on div "get https://api.tomorrow.io/v4 /weather/forecast" at bounding box center [645, 188] width 675 height 19
copy span "https://api.tomorrow.io/v4 /weather/forecast"
click at [370, 374] on span "0 Requests This Month" at bounding box center [399, 372] width 122 height 17
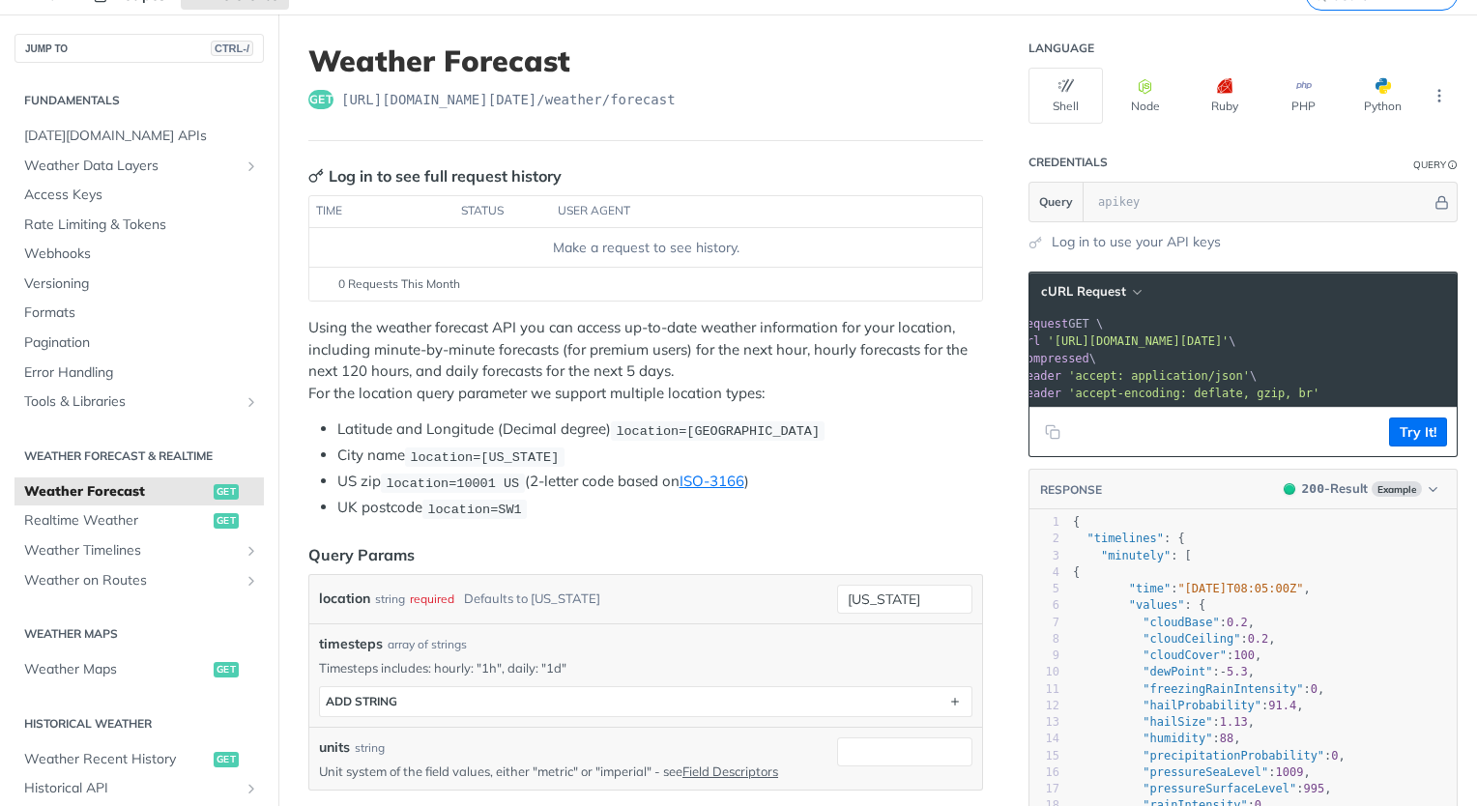
scroll to position [0, 108]
drag, startPoint x: 1125, startPoint y: 338, endPoint x: 1420, endPoint y: 338, distance: 294.7
click at [1228, 338] on span "'https://api.tomorrow.io/v4/weather/forecast?location=new%20york'" at bounding box center [1138, 341] width 182 height 14
copy span "https://api.tomorrow.io/v4/weather/forecast?location=new%20york"
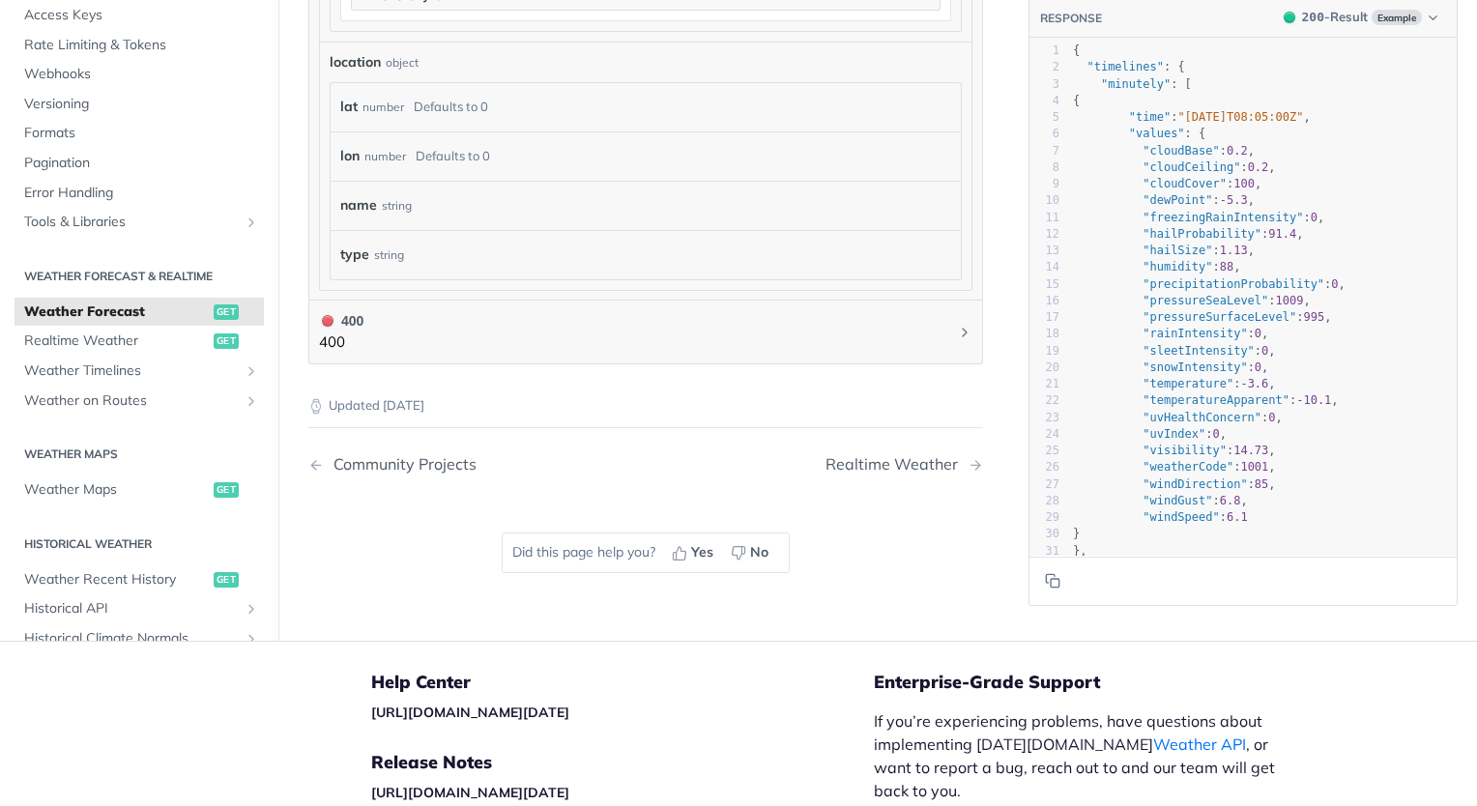
scroll to position [2030, 0]
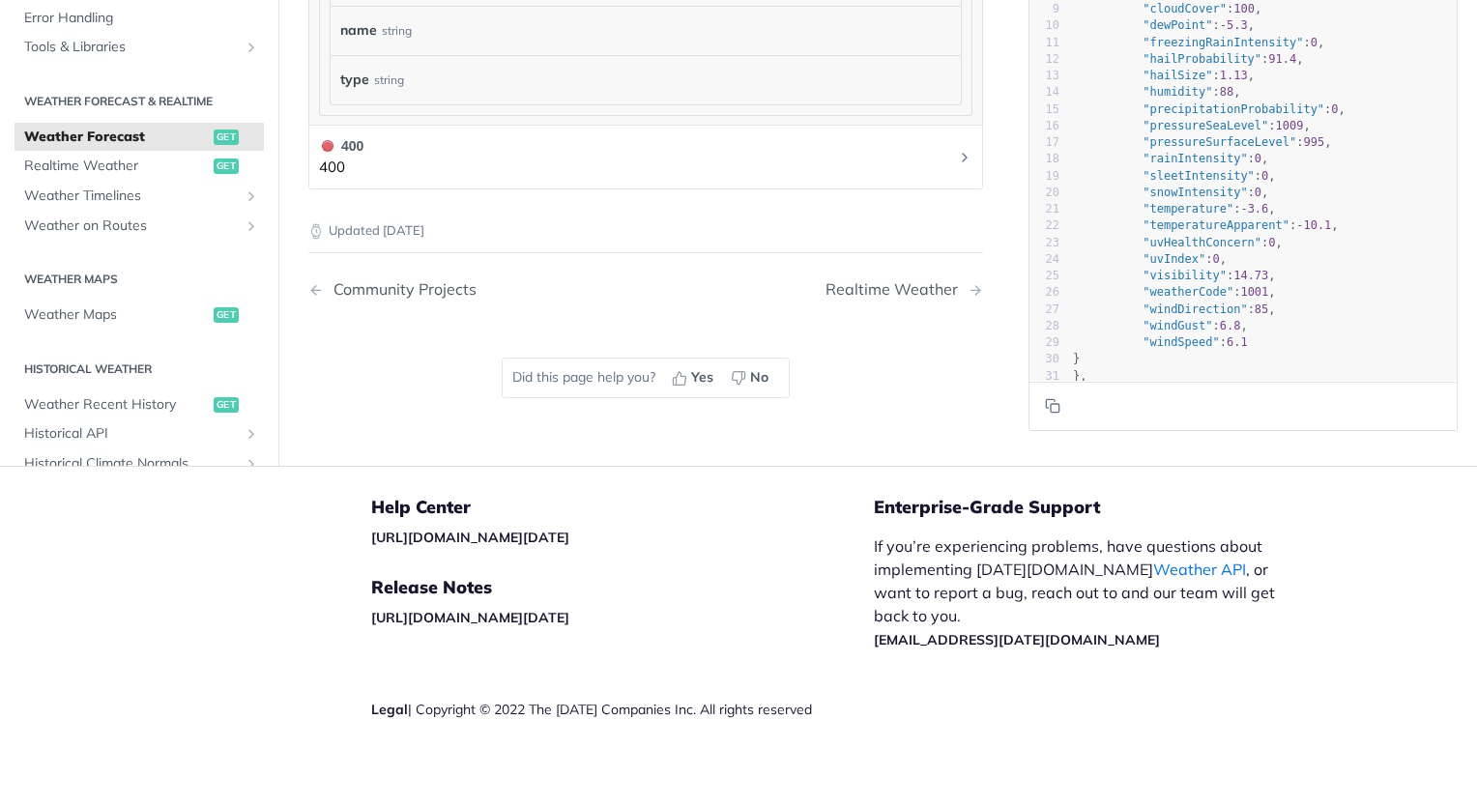
drag, startPoint x: 959, startPoint y: 157, endPoint x: 941, endPoint y: 153, distance: 17.8
click at [941, 153] on h1 "400 400" at bounding box center [645, 157] width 675 height 65
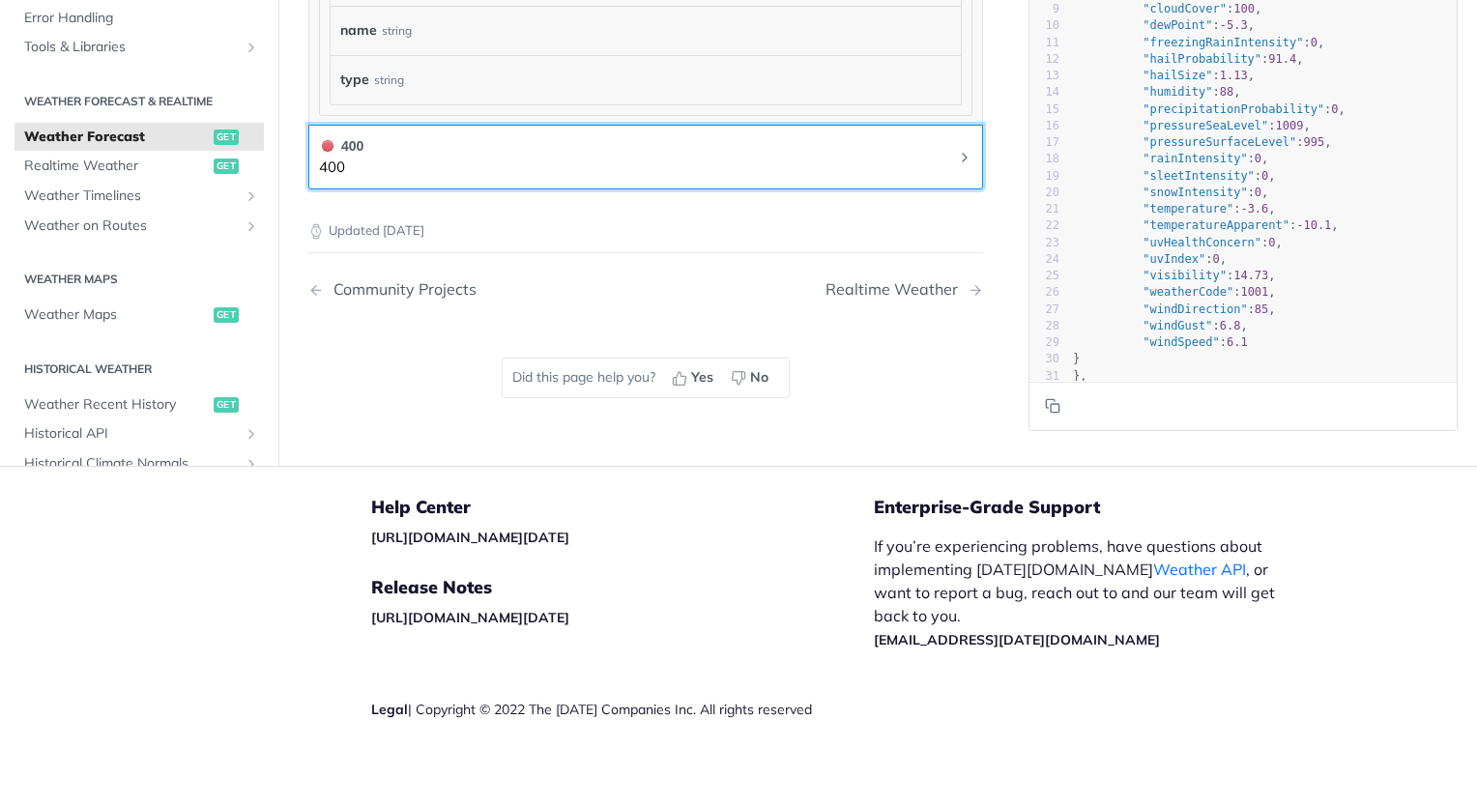
click at [957, 153] on icon "Chevron" at bounding box center [964, 157] width 15 height 15
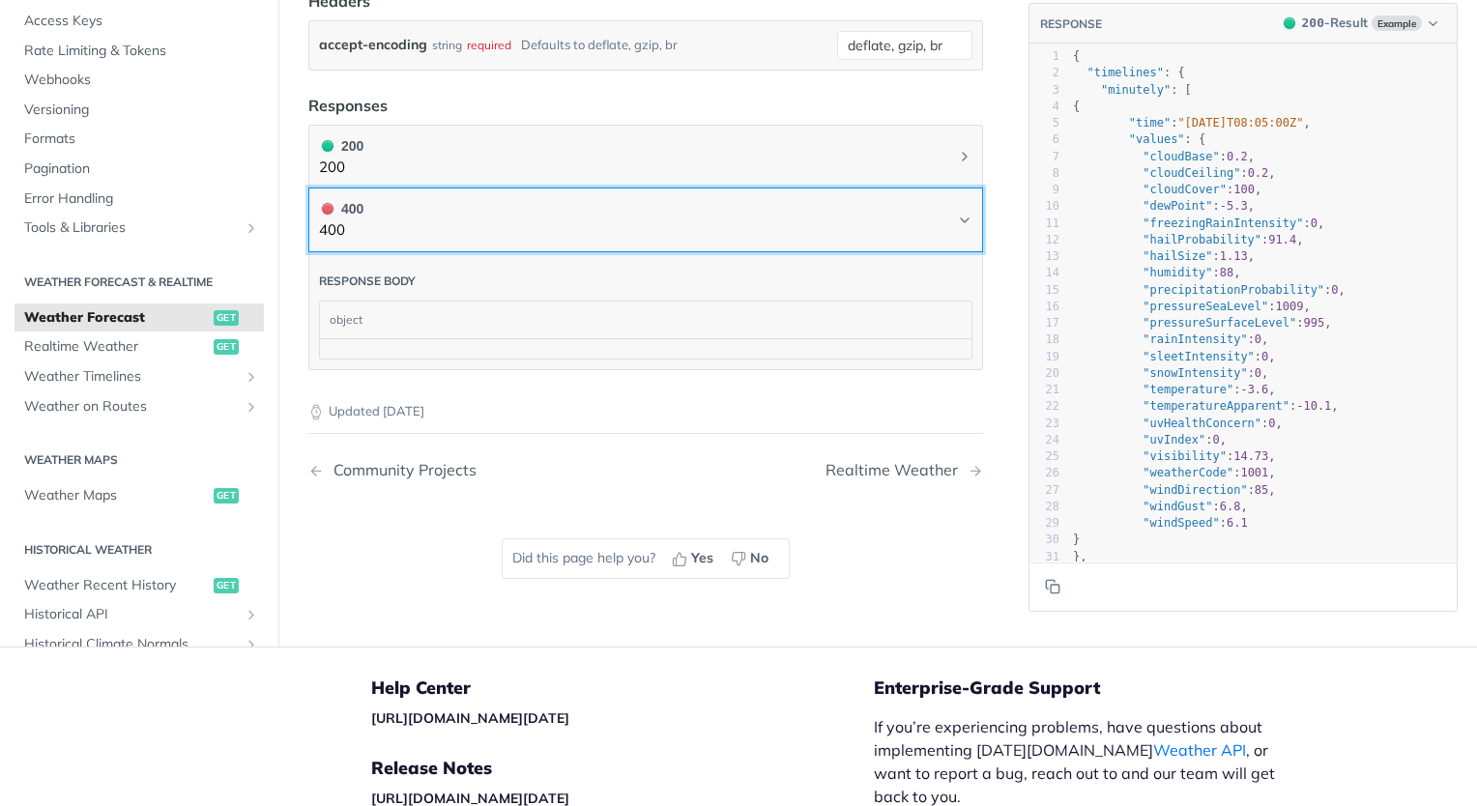
scroll to position [912, 0]
click at [957, 214] on icon "Chevron" at bounding box center [964, 221] width 15 height 15
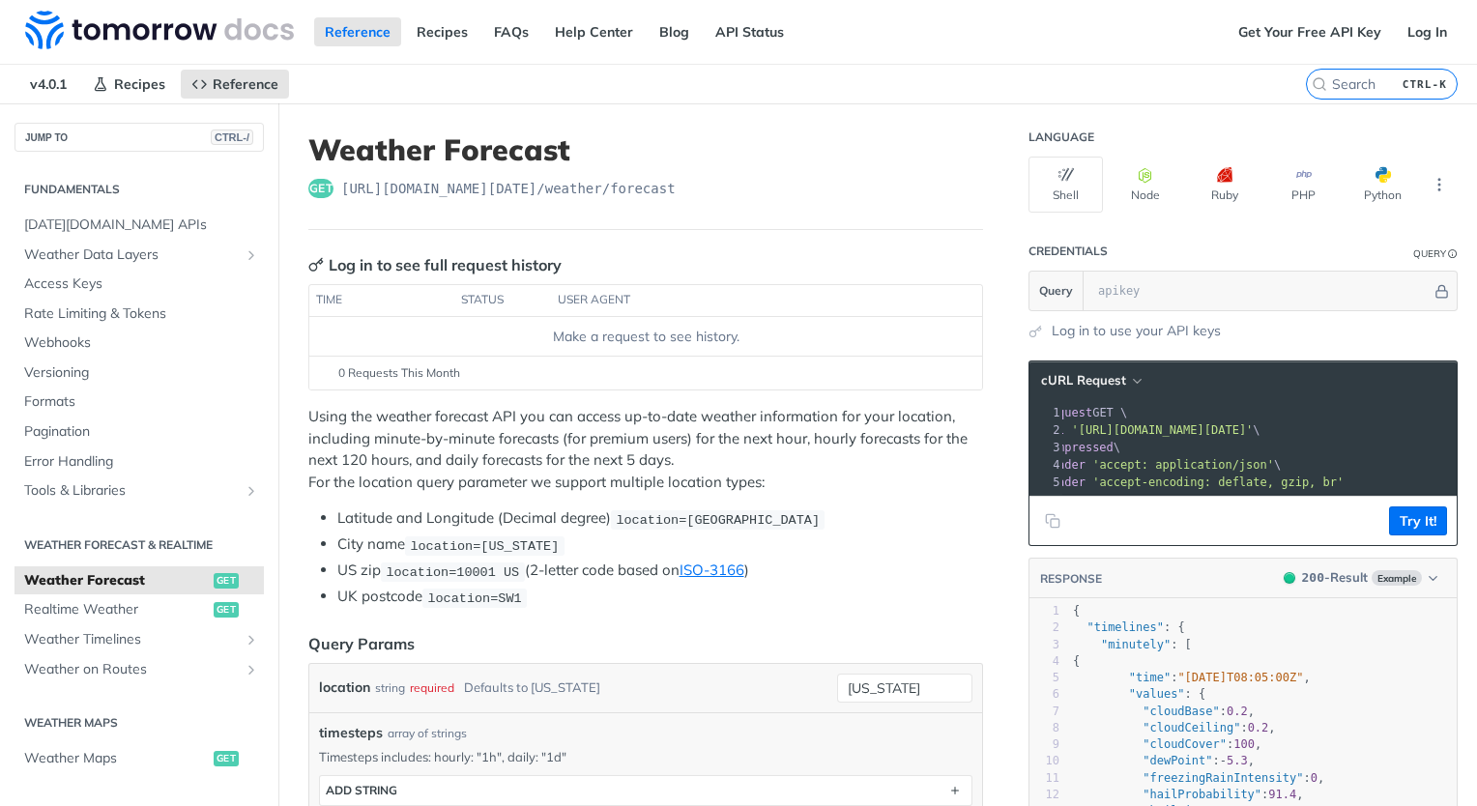
scroll to position [0, 108]
click at [1109, 169] on button "Node" at bounding box center [1144, 185] width 74 height 56
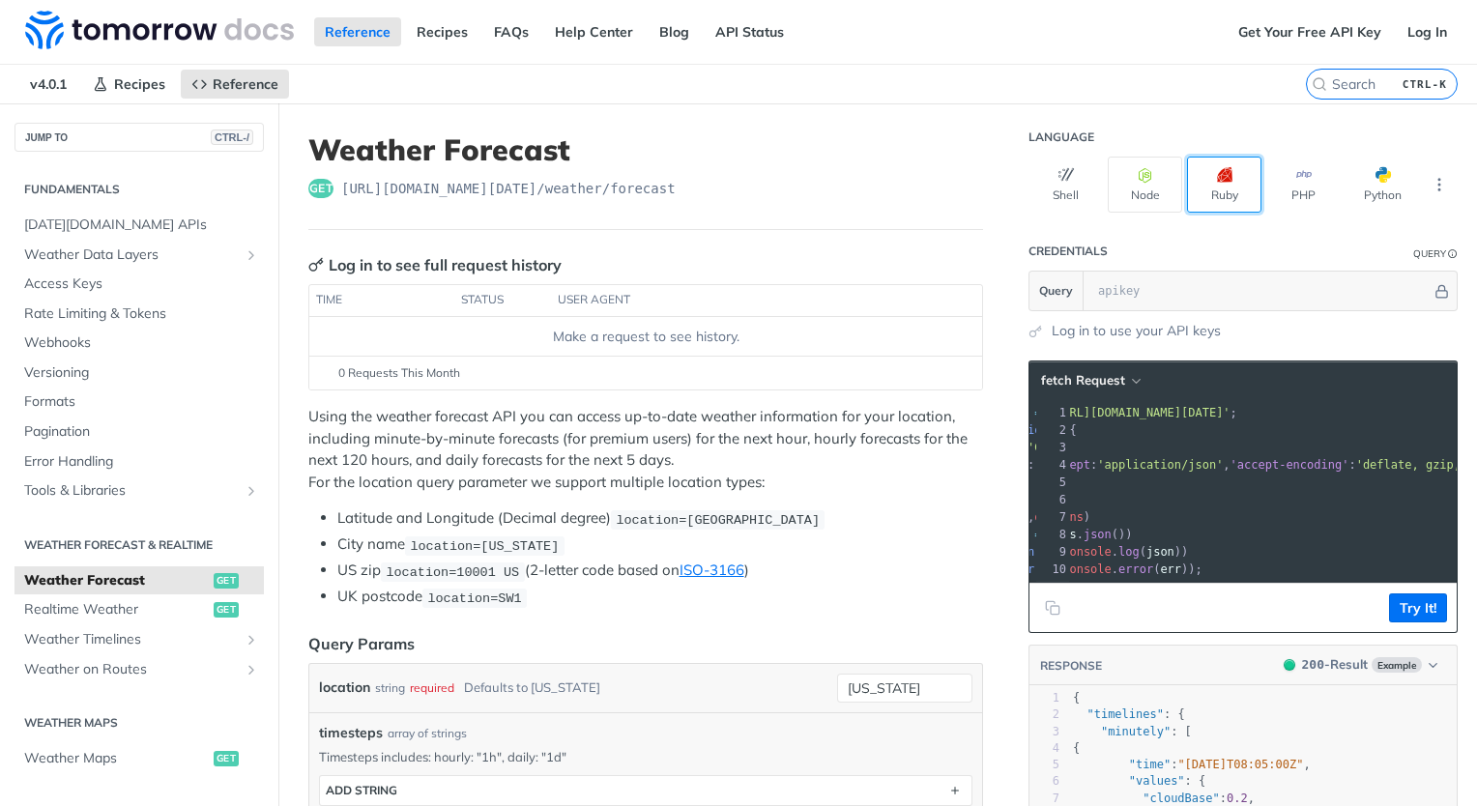
click at [1238, 172] on button "Ruby" at bounding box center [1224, 185] width 74 height 56
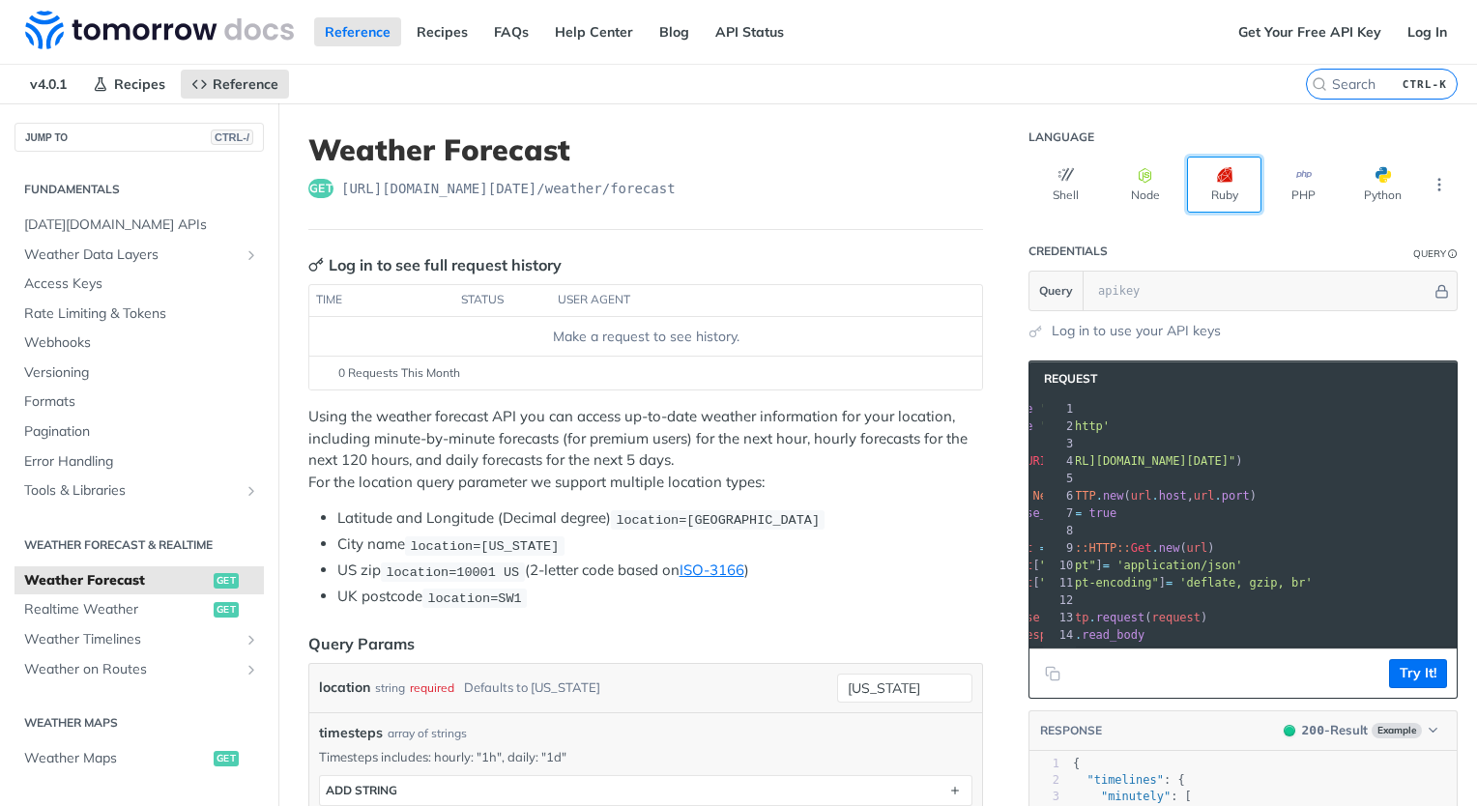
scroll to position [0, 96]
click at [1297, 173] on button "PHP" at bounding box center [1303, 185] width 74 height 56
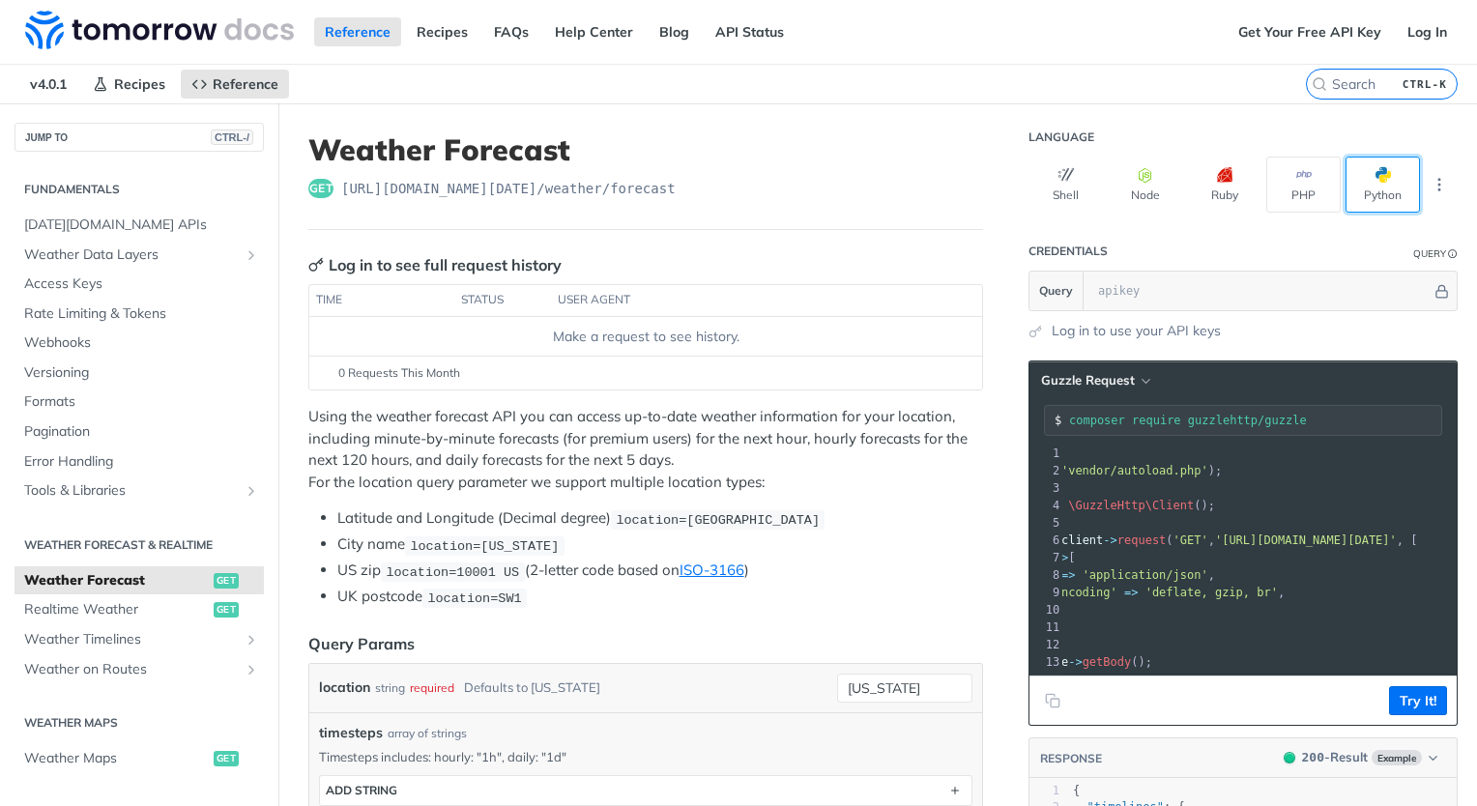
click at [1350, 180] on button "Python" at bounding box center [1382, 185] width 74 height 56
type input "python -m pip install requests"
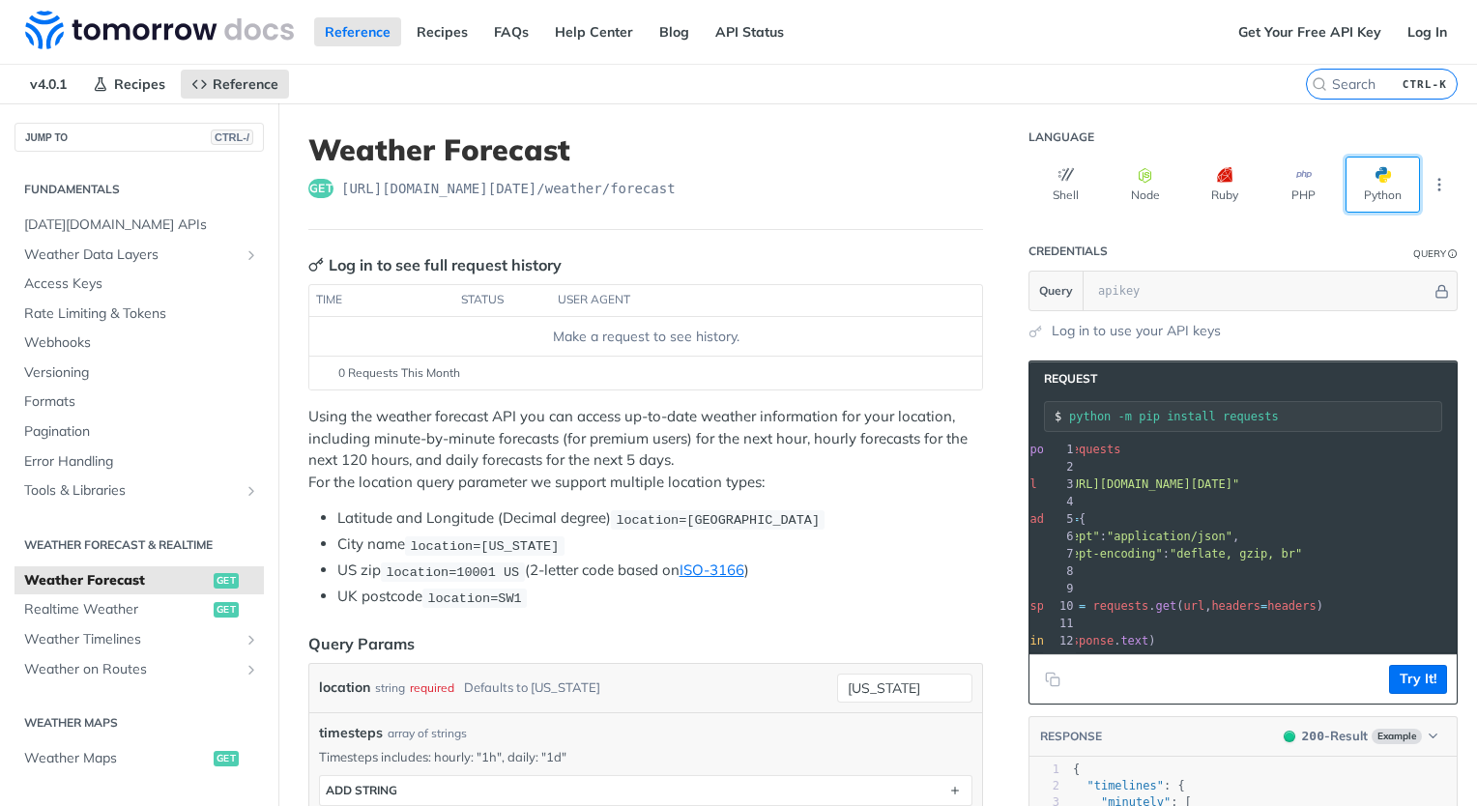
scroll to position [0, 64]
click at [1430, 177] on icon "More ellipsis" at bounding box center [1438, 184] width 17 height 17
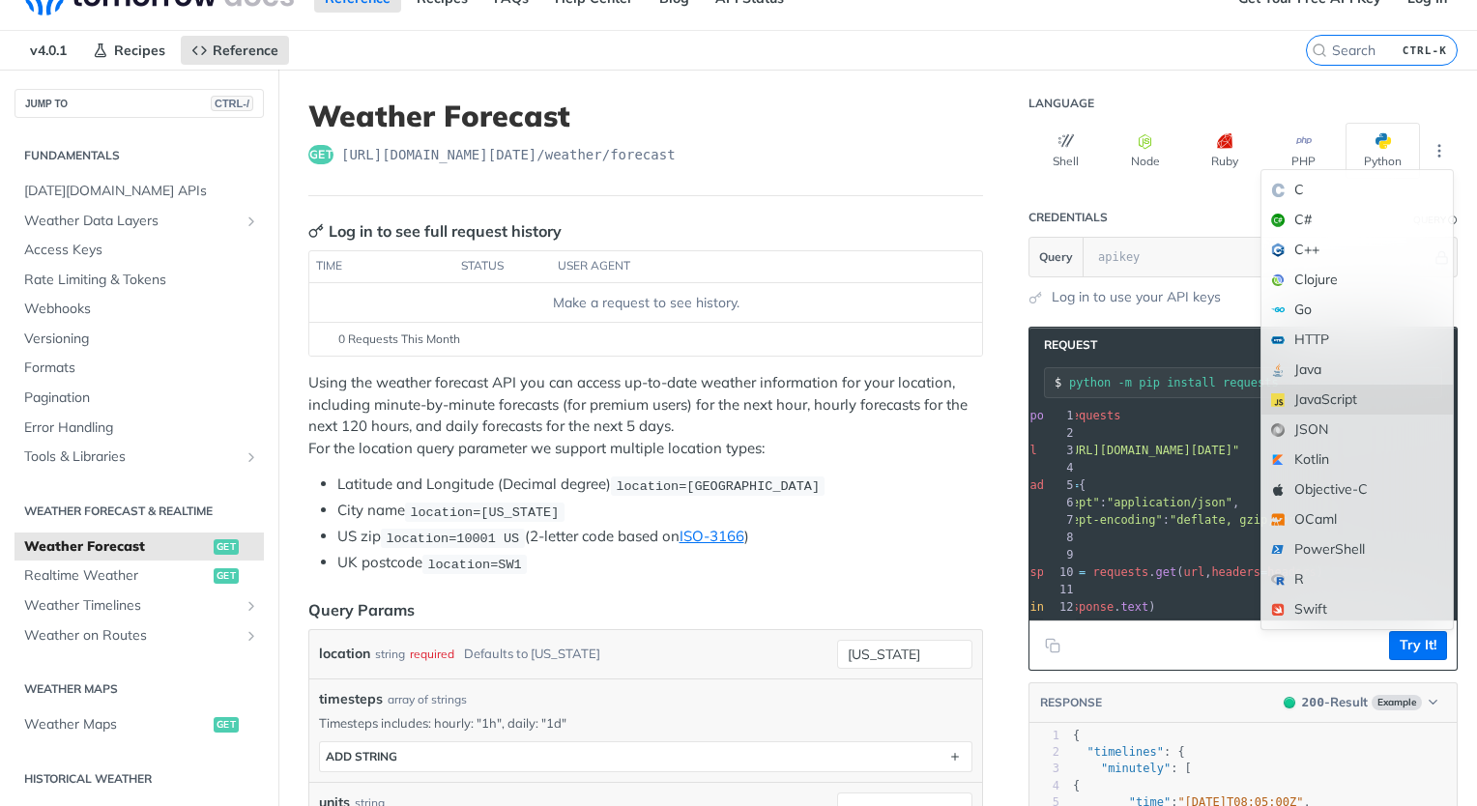
scroll to position [31, 0]
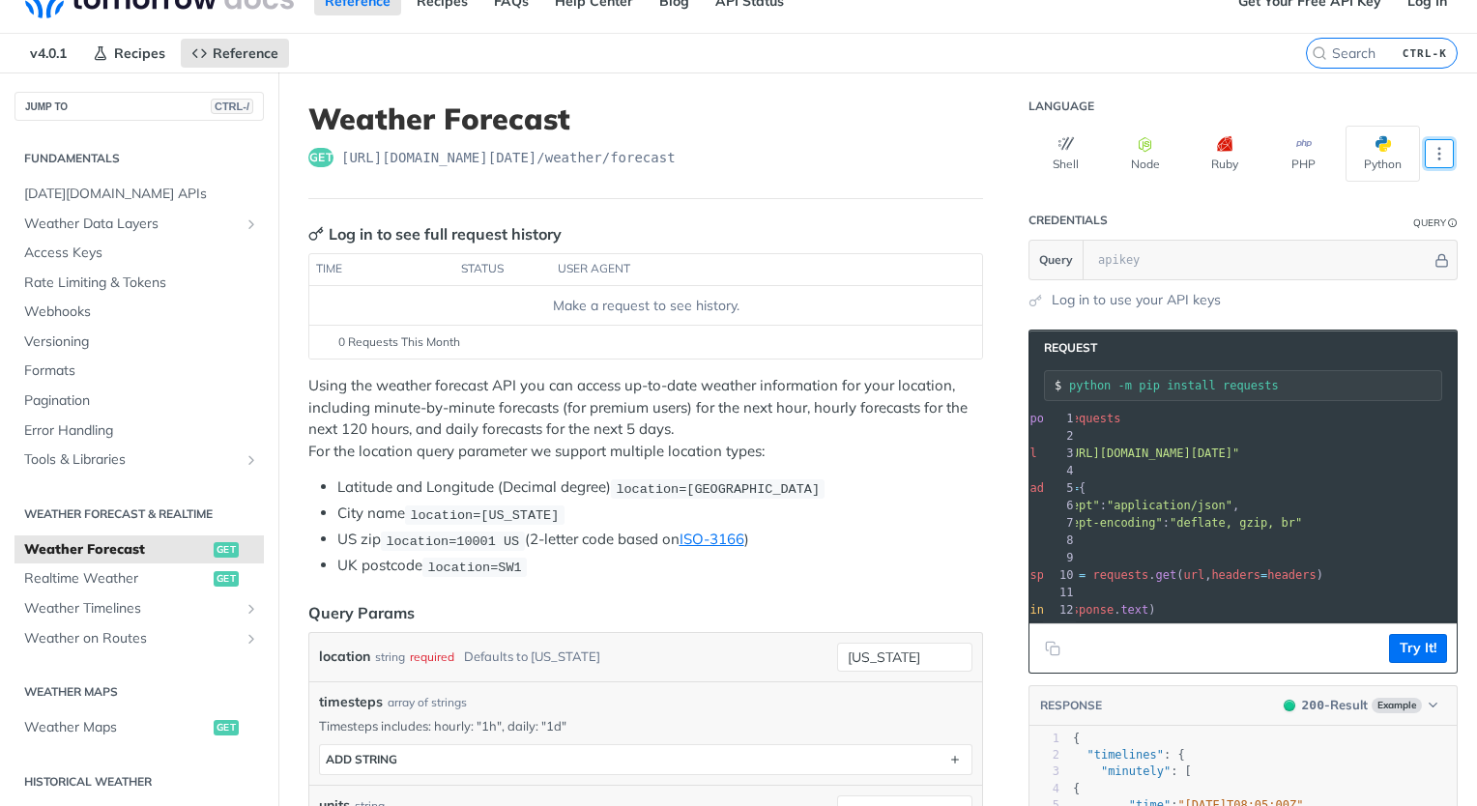
click at [1172, 359] on header "Request" at bounding box center [1242, 348] width 427 height 35
drag, startPoint x: 1096, startPoint y: 446, endPoint x: 1431, endPoint y: 450, distance: 335.4
click at [1239, 450] on span ""https://api.tomorrow.io/v4/weather/forecast?location=new%20york"" at bounding box center [1148, 453] width 182 height 14
copy span "https://api.tomorrow.io/v4/weather/forecast?location=new%20york"
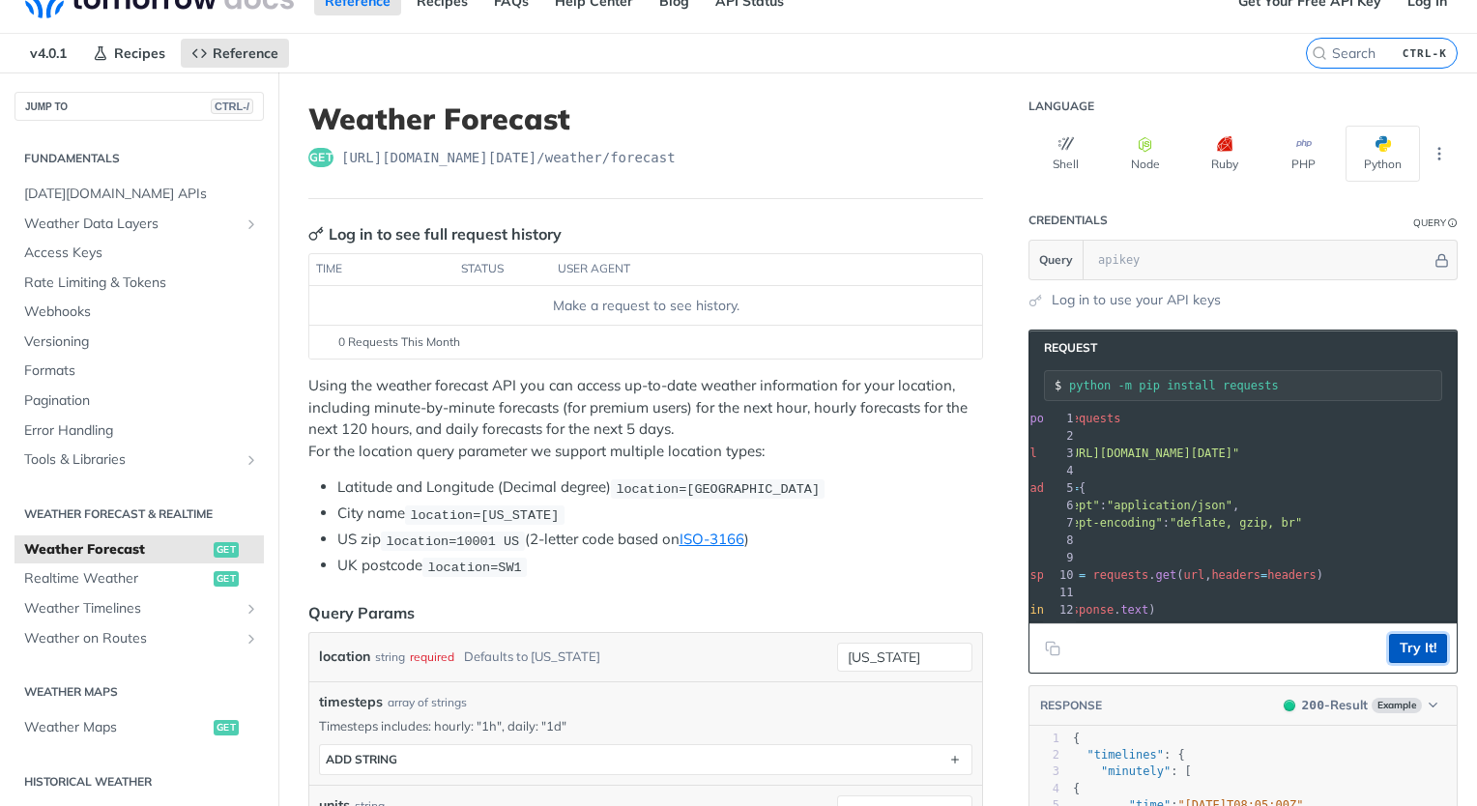
click at [1394, 656] on button "Try It!" at bounding box center [1418, 648] width 58 height 29
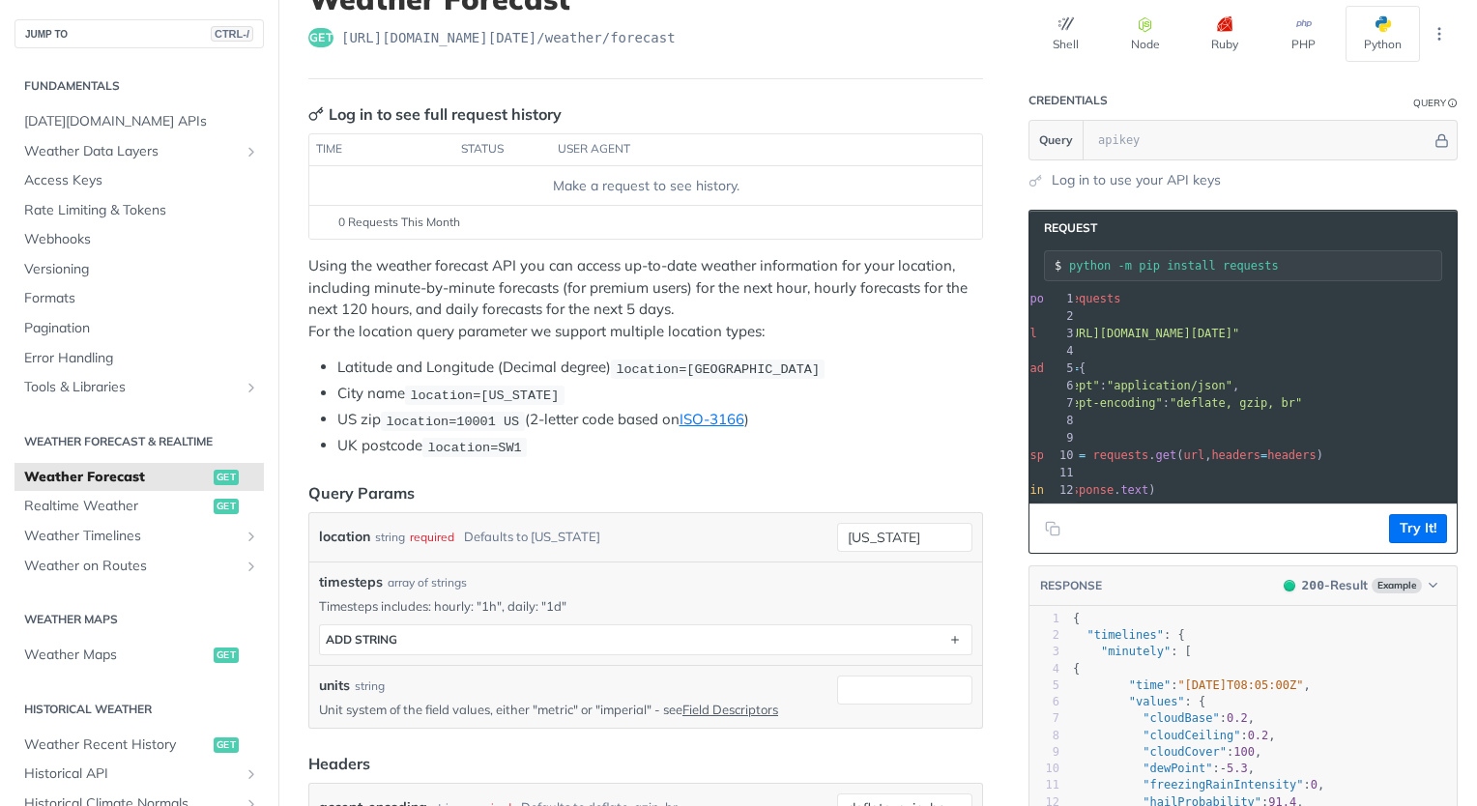
click at [1067, 193] on section "Request python -m pip install requests xxxxxxxxxx 10 1 import requests 2 ​ 3 ur…" at bounding box center [1242, 612] width 429 height 845
click at [1053, 180] on link "Log in to use your API keys" at bounding box center [1135, 180] width 169 height 20
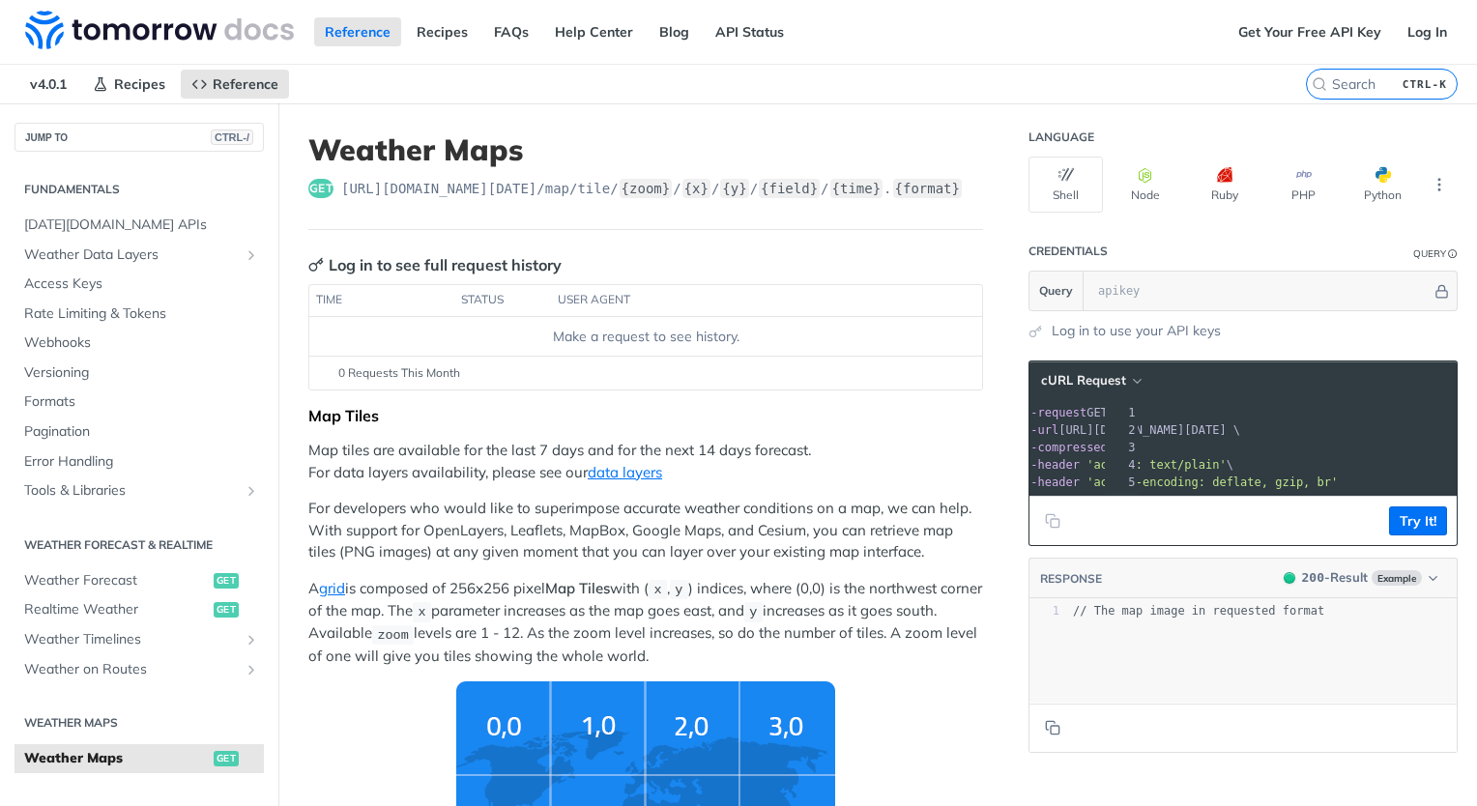
scroll to position [0, 153]
drag, startPoint x: 1117, startPoint y: 425, endPoint x: 1430, endPoint y: 429, distance: 313.1
click at [1177, 429] on span "--url https://api.tomorrow.io/v4/map/tile/5/2/3/precipitationIntensity/now.png \" at bounding box center [1051, 430] width 251 height 14
copy span "https://api.tomorrow.io/v4/map/tile/5/2/3/precipitationIntensity/now.png"
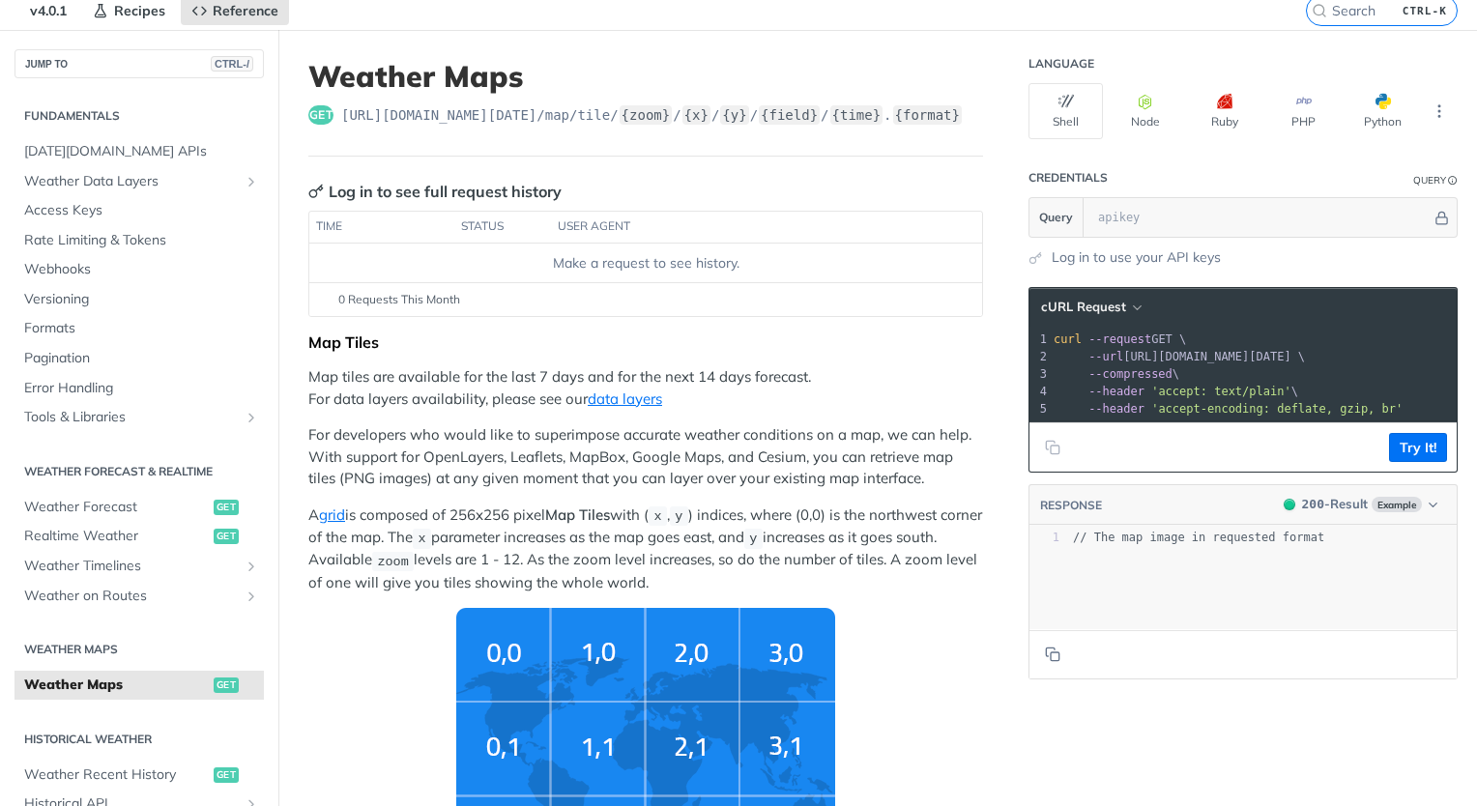
scroll to position [0, 0]
click at [1164, 390] on span "'accept: text/plain'" at bounding box center [1234, 392] width 140 height 14
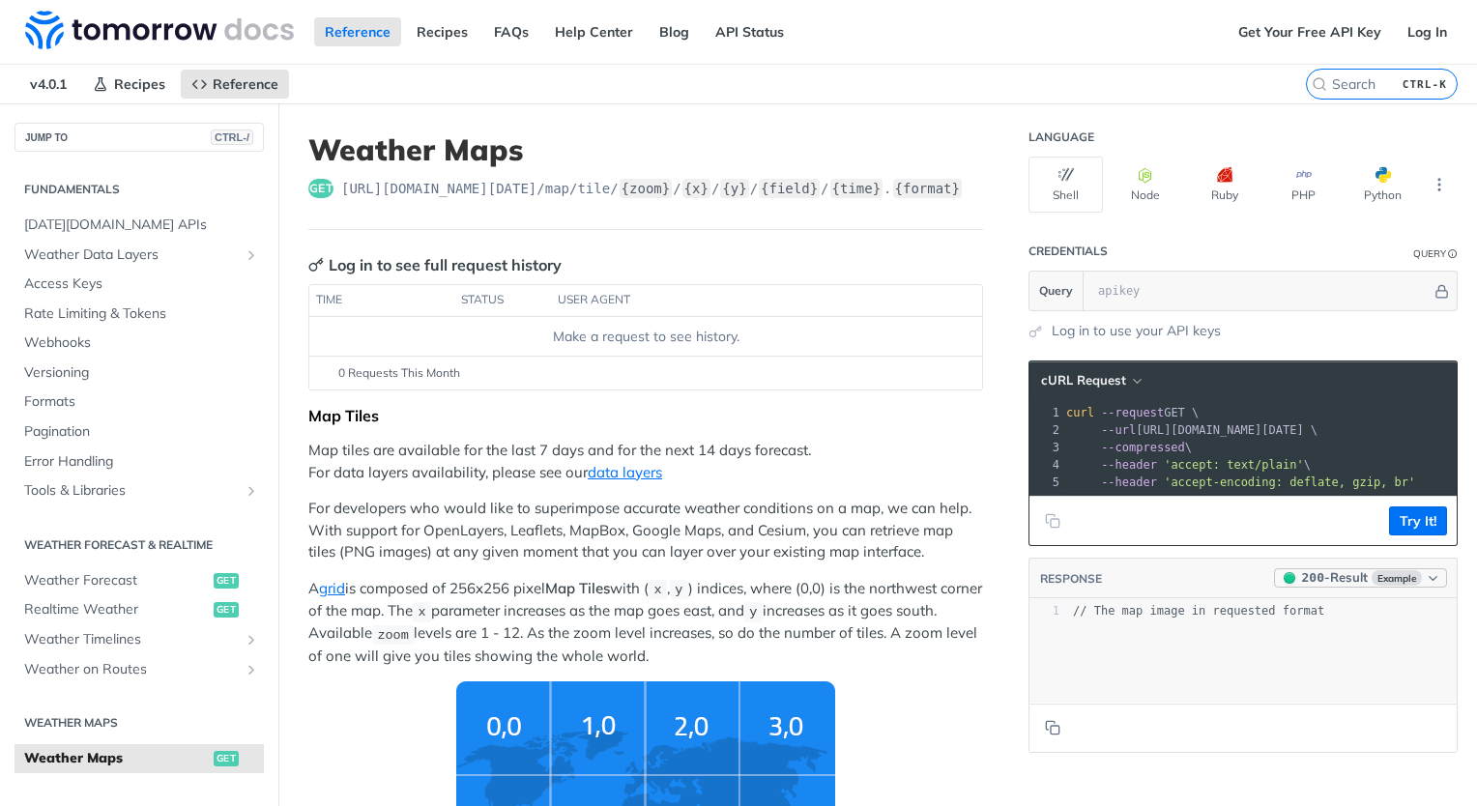
click at [1425, 584] on icon "button" at bounding box center [1432, 578] width 14 height 14
click at [1290, 651] on div "200 - Result" at bounding box center [1300, 652] width 70 height 20
click at [1364, 183] on button "Python" at bounding box center [1382, 185] width 74 height 56
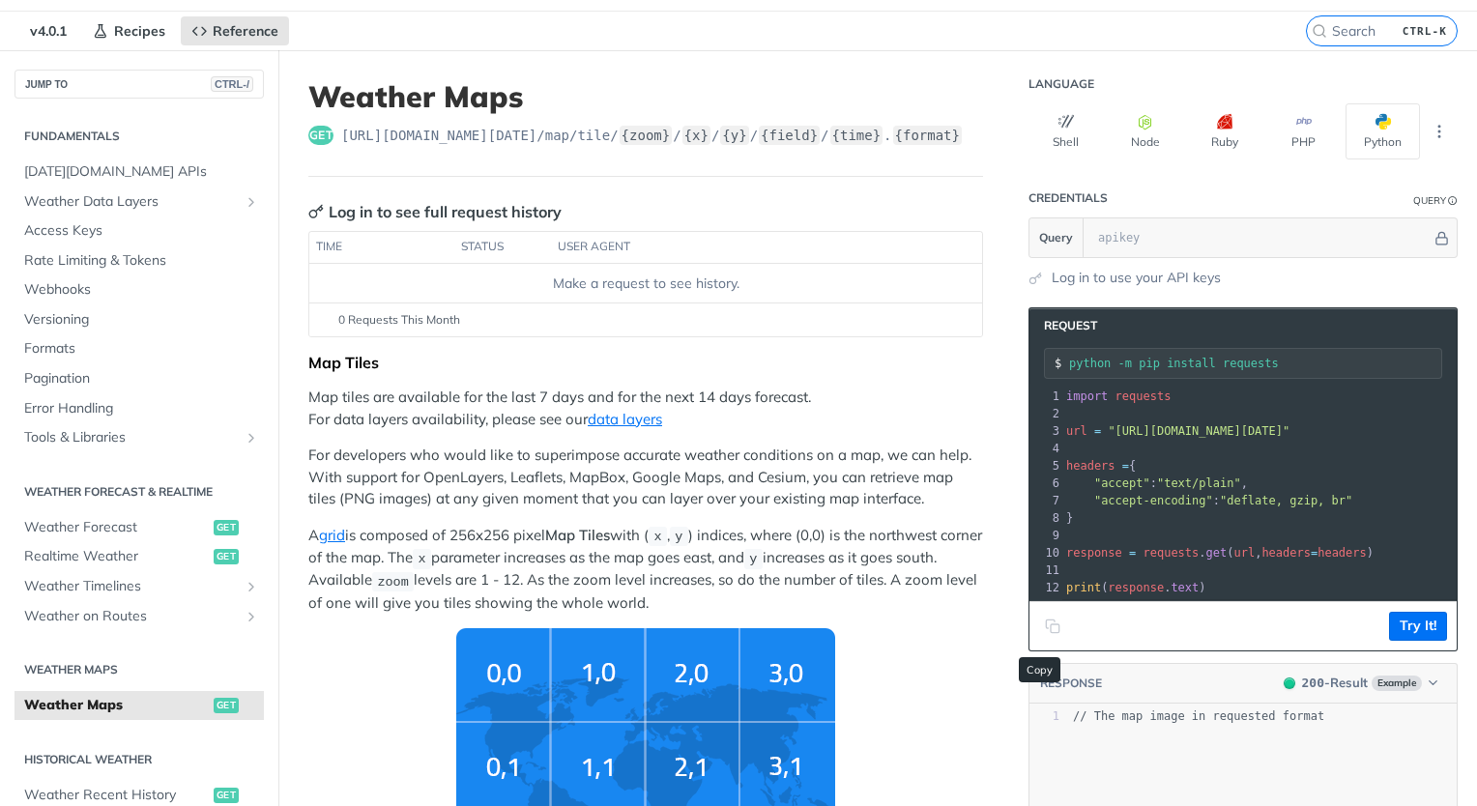
click at [1039, 639] on button "Copy to clipboard" at bounding box center [1052, 626] width 27 height 29
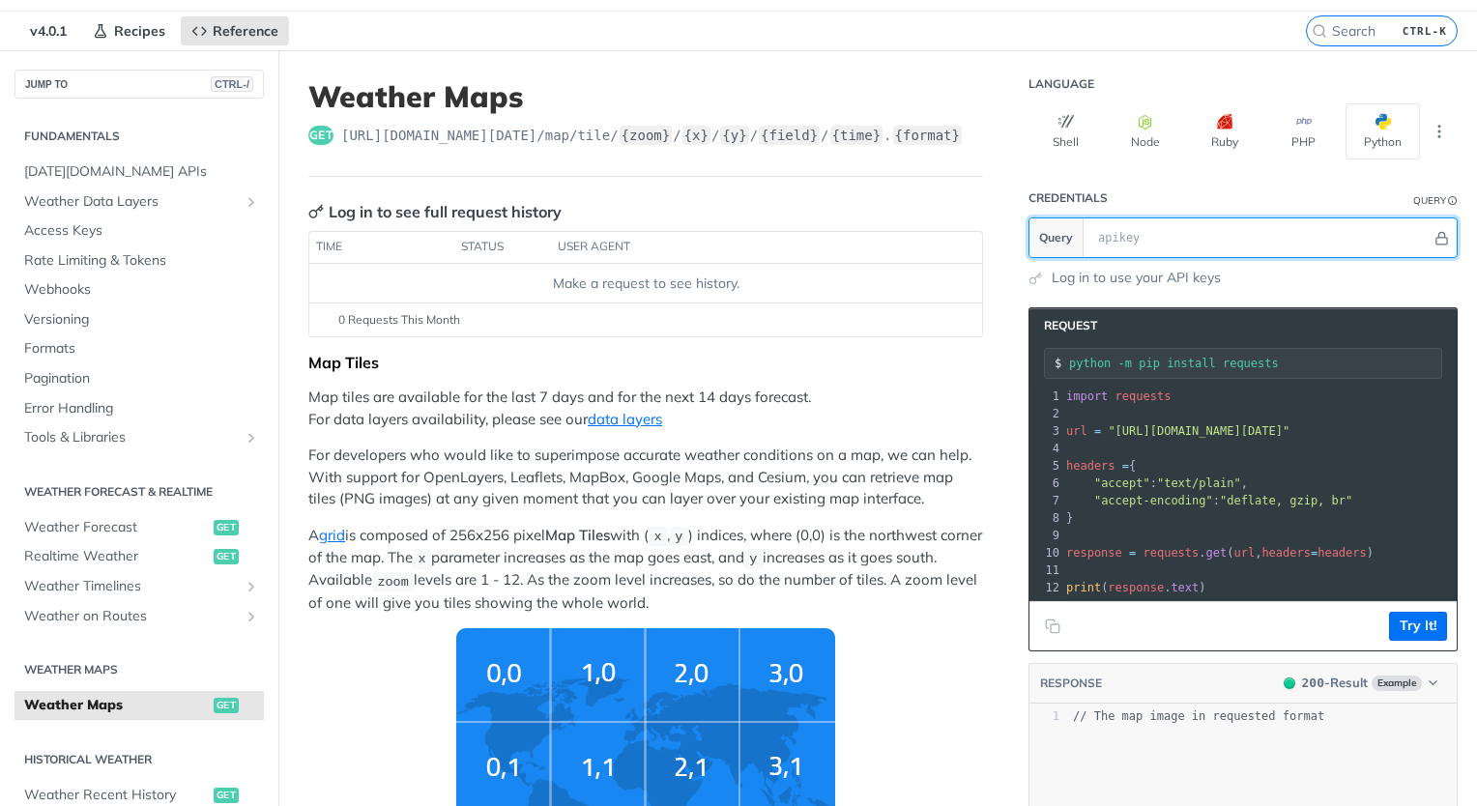
click at [1166, 245] on input "text" at bounding box center [1259, 237] width 343 height 39
paste input "vOLRqNshdkY5TtEIiArUaQBFEl7fqcK4"
type input "vOLRqNshdkY5TtEIiArUaQBFEl7fqcK4"
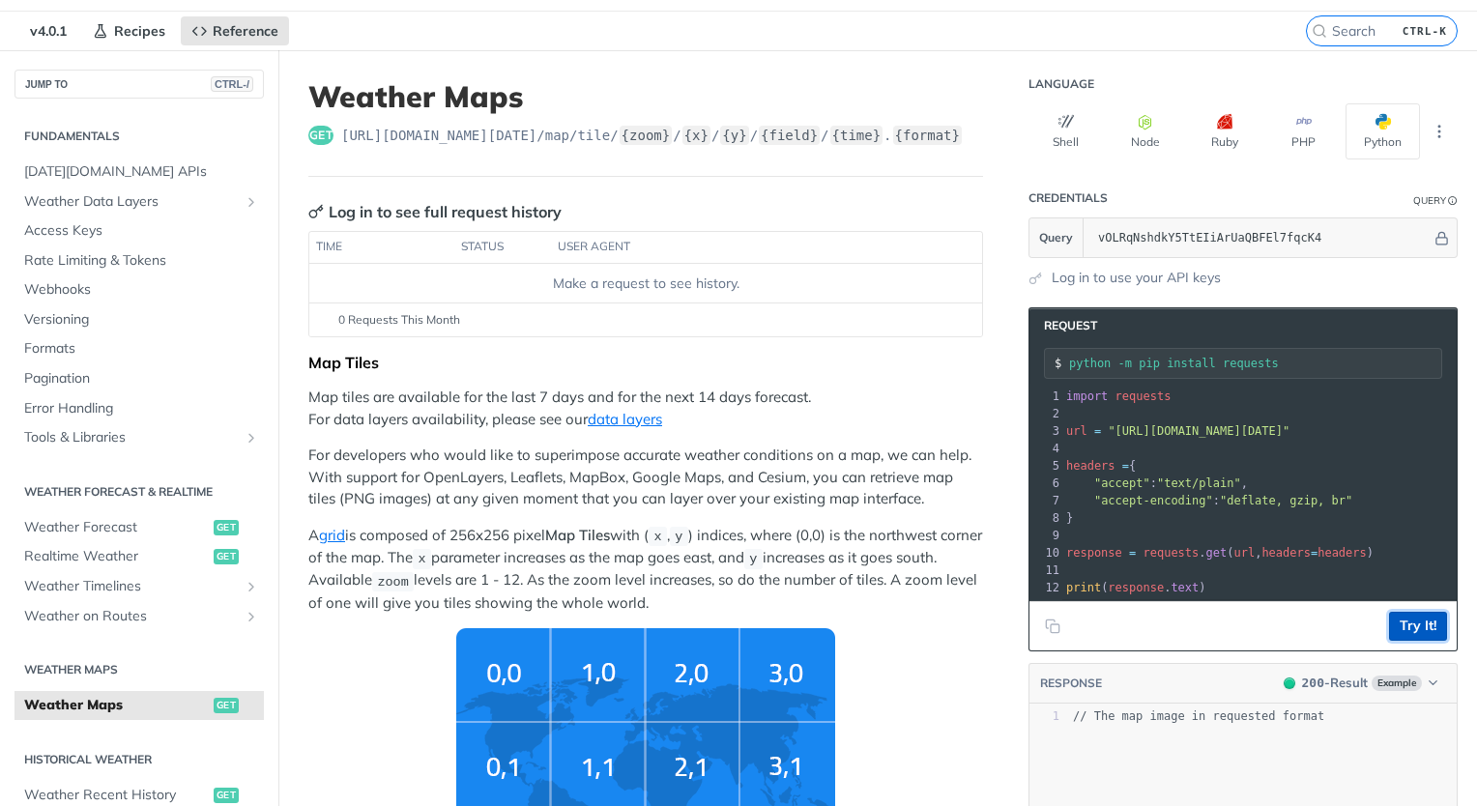
click at [1393, 636] on button "Try It!" at bounding box center [1418, 626] width 58 height 29
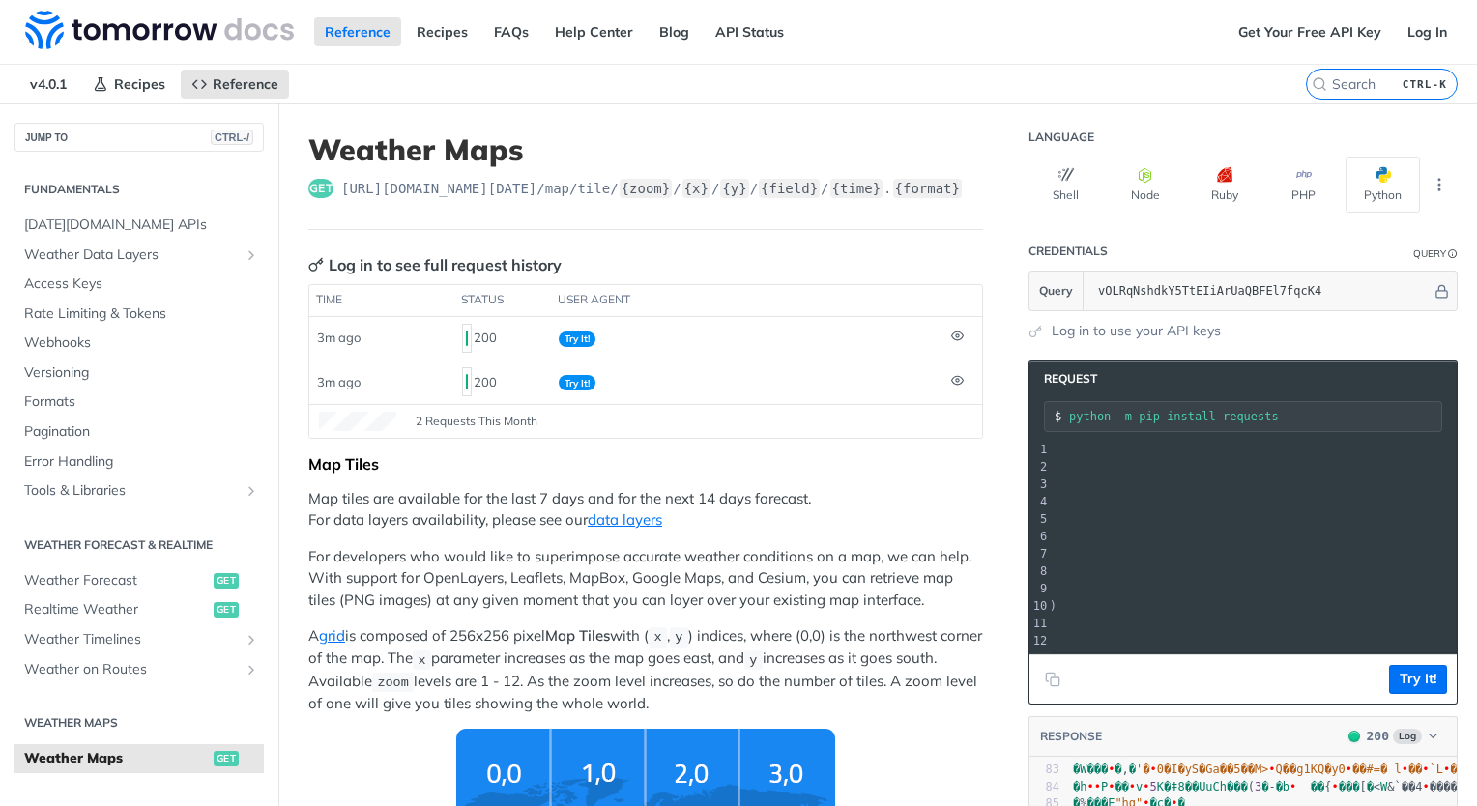
scroll to position [0, 329]
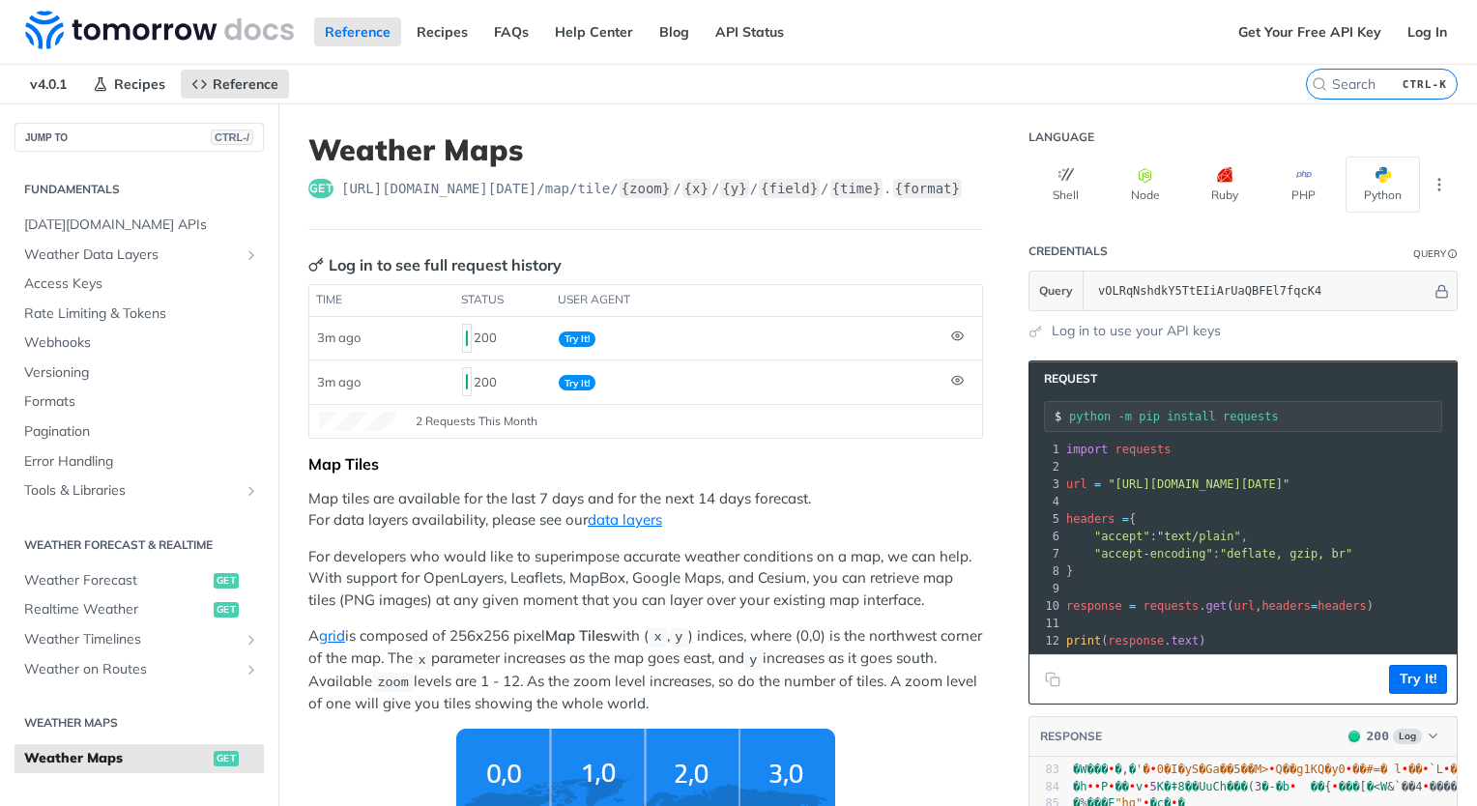
drag, startPoint x: 1430, startPoint y: 481, endPoint x: 1098, endPoint y: 481, distance: 332.4
click at [1107, 481] on span ""https://api.tomorrow.io/v4/map/tile/5/2/3/precipitationIntensity/now.png?apike…" at bounding box center [1198, 484] width 182 height 14
copy span "https://api.tomorrow.io/v4/map/tile/5/2/3/precipitationIntensity/now.png?apikey…"
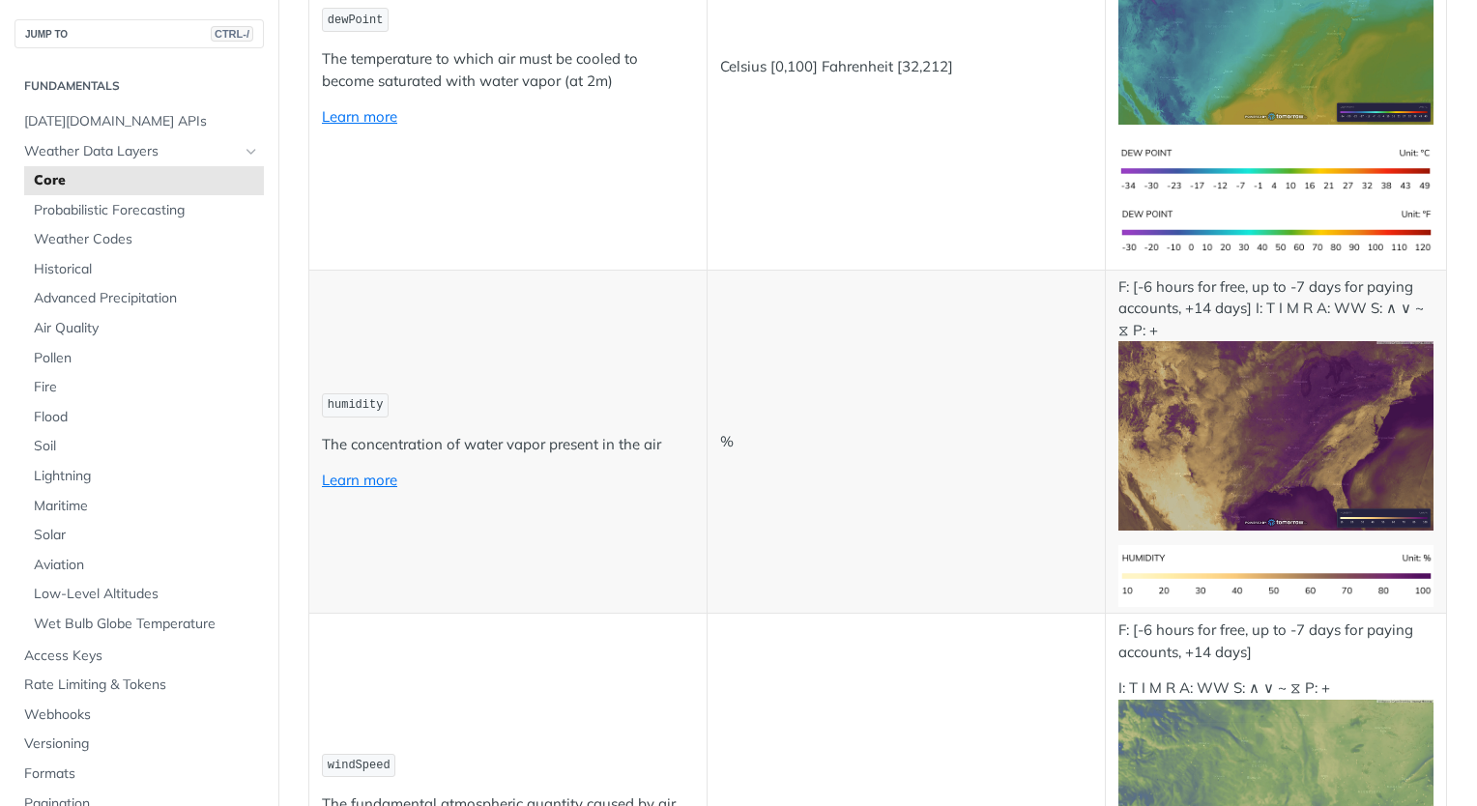
scroll to position [1124, 0]
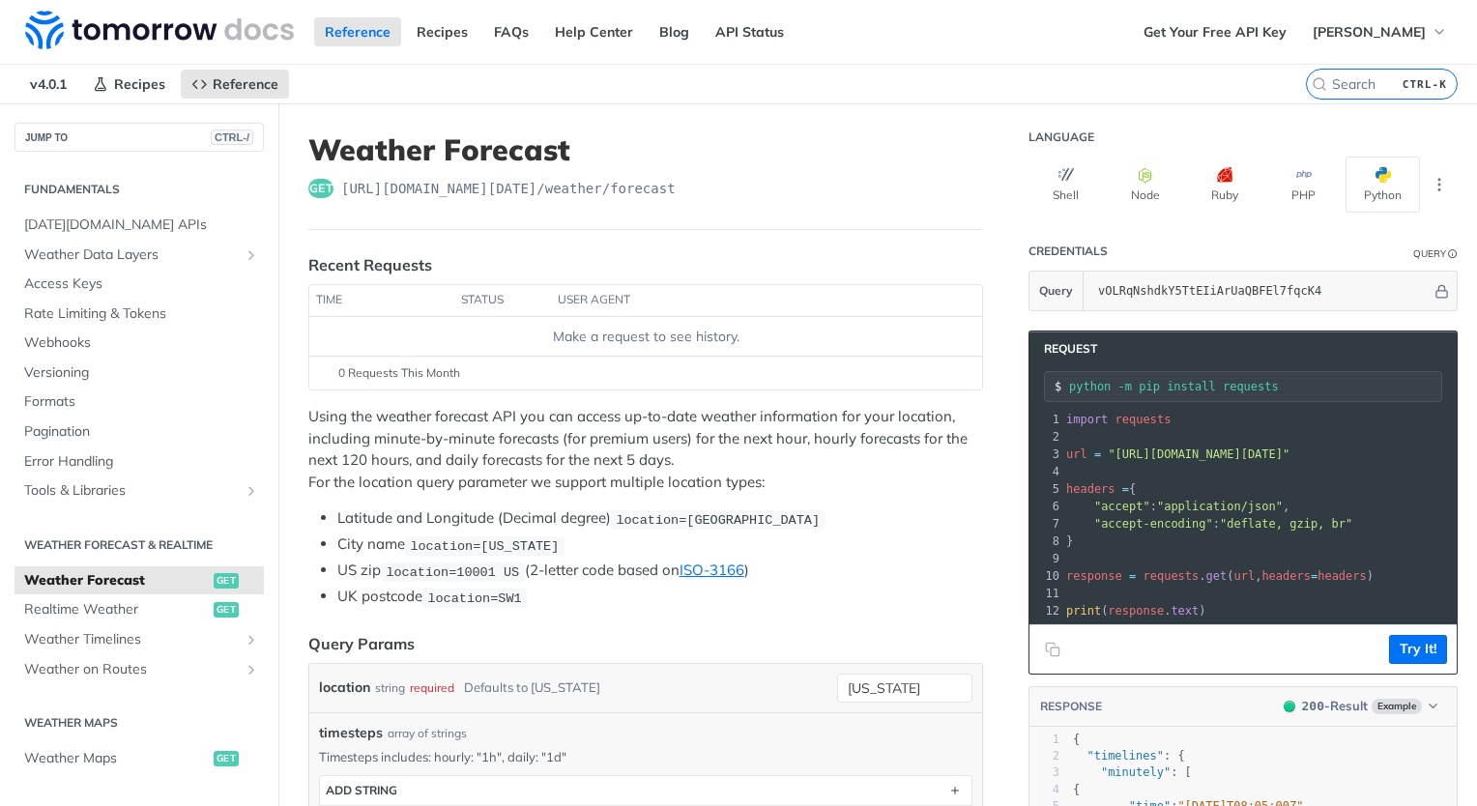
drag, startPoint x: 1431, startPoint y: 453, endPoint x: 1094, endPoint y: 451, distance: 337.3
click at [1107, 451] on span ""[URL][DOMAIN_NAME][DATE]"" at bounding box center [1198, 454] width 182 height 14
copy span "[URL][DOMAIN_NAME][DATE]"
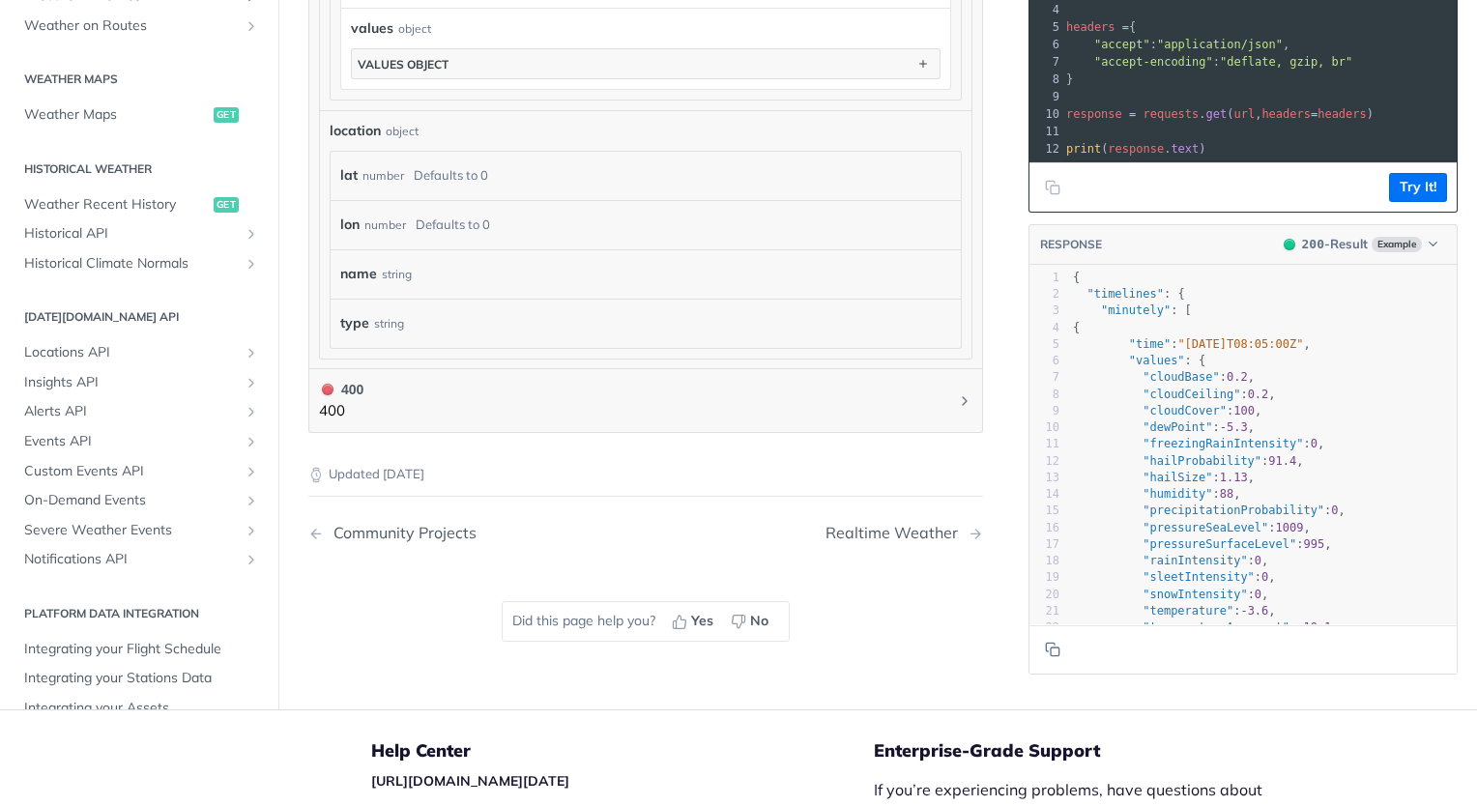
scroll to position [477, 0]
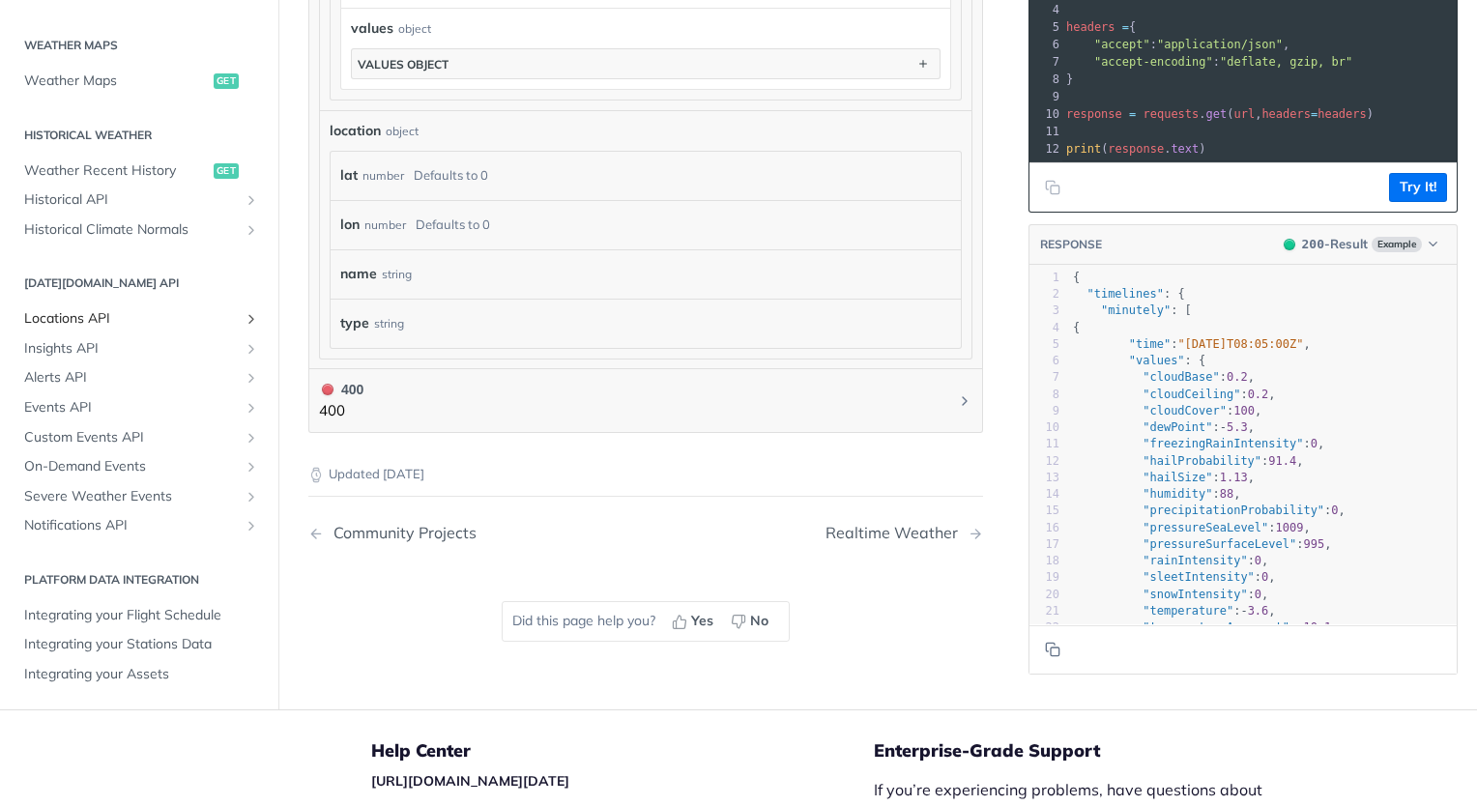
click at [89, 309] on span "Locations API" at bounding box center [131, 318] width 215 height 19
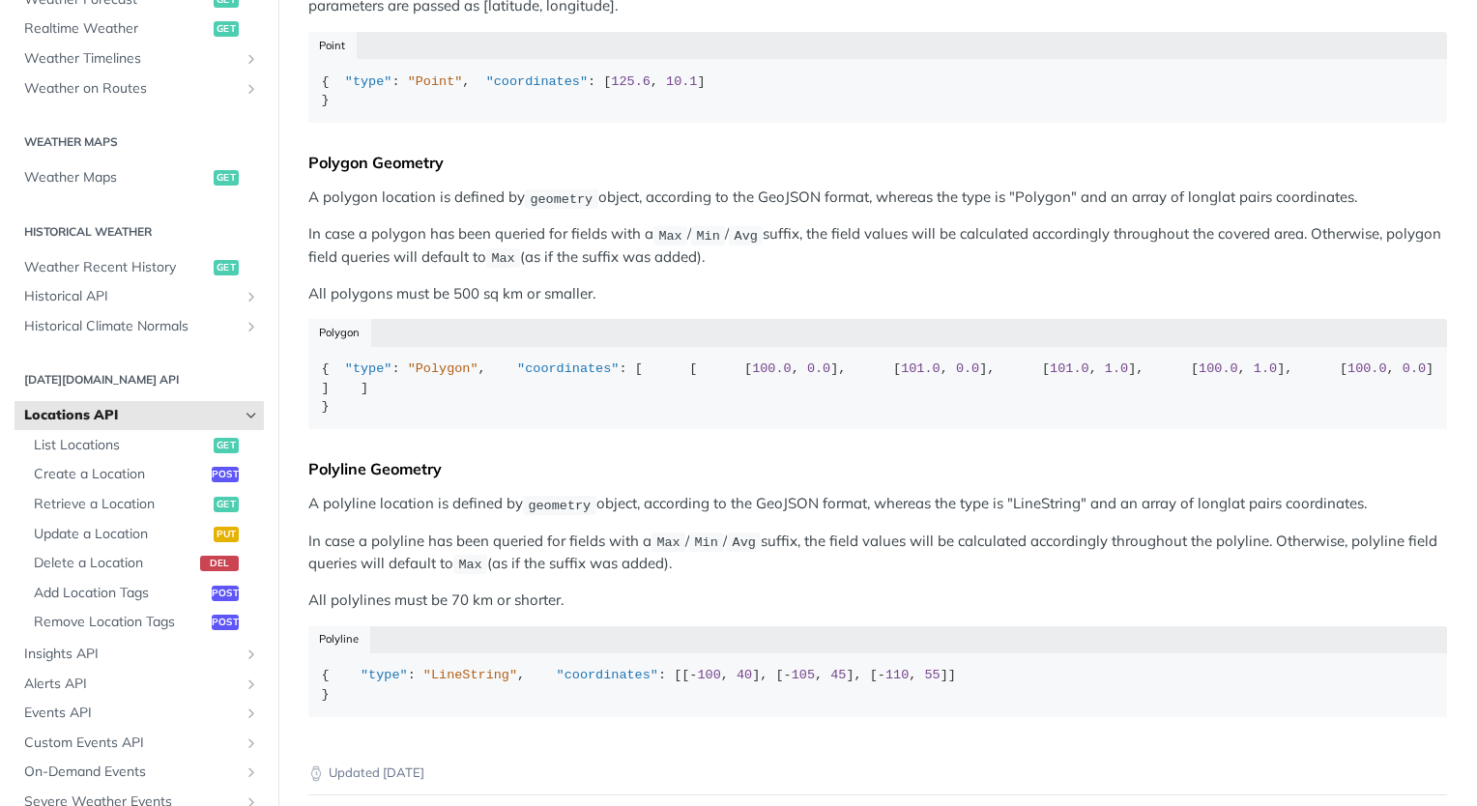
scroll to position [516, 0]
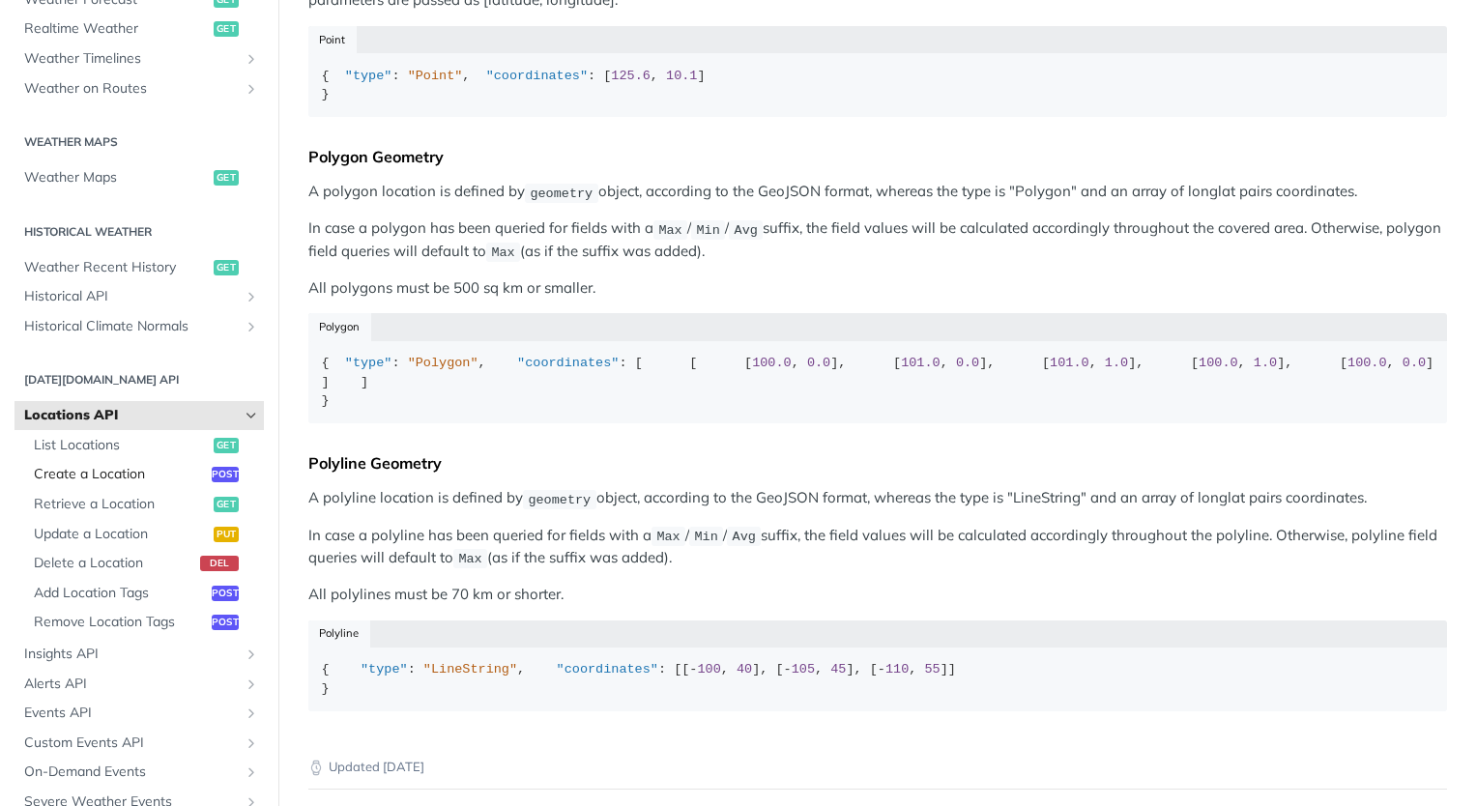
click at [47, 470] on span "Create a Location" at bounding box center [120, 474] width 173 height 19
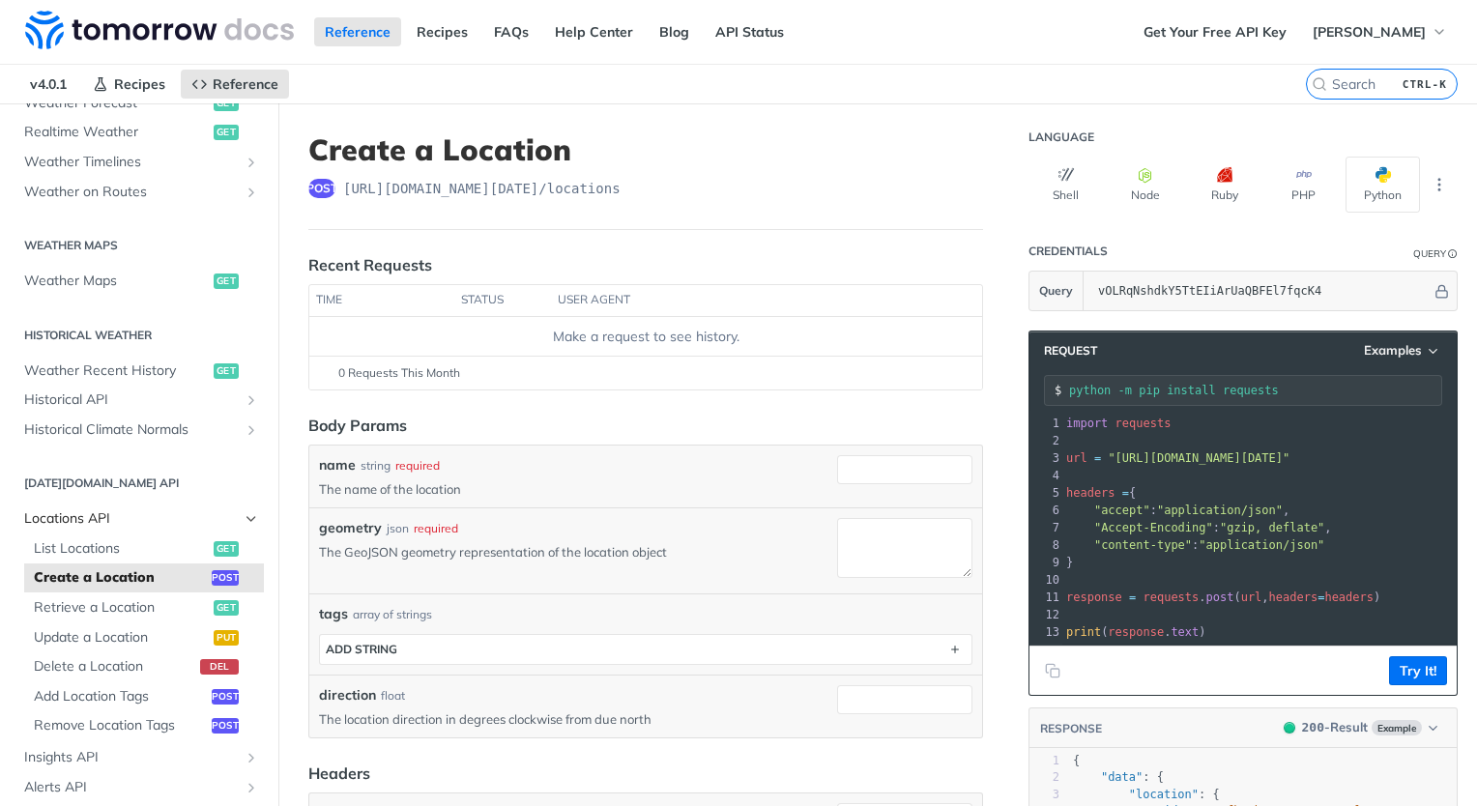
click at [108, 511] on span "Locations API" at bounding box center [131, 518] width 215 height 19
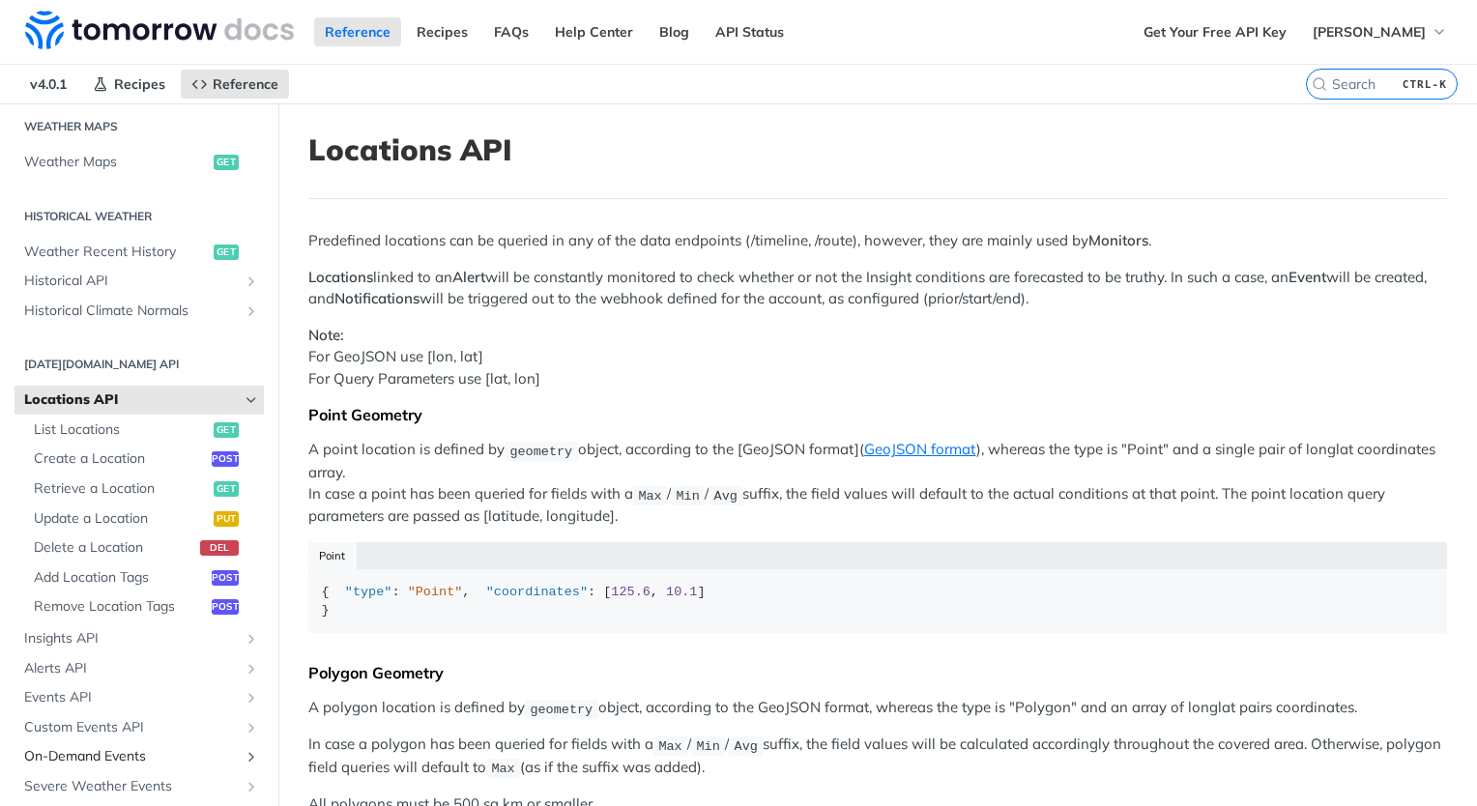
scroll to position [686, 0]
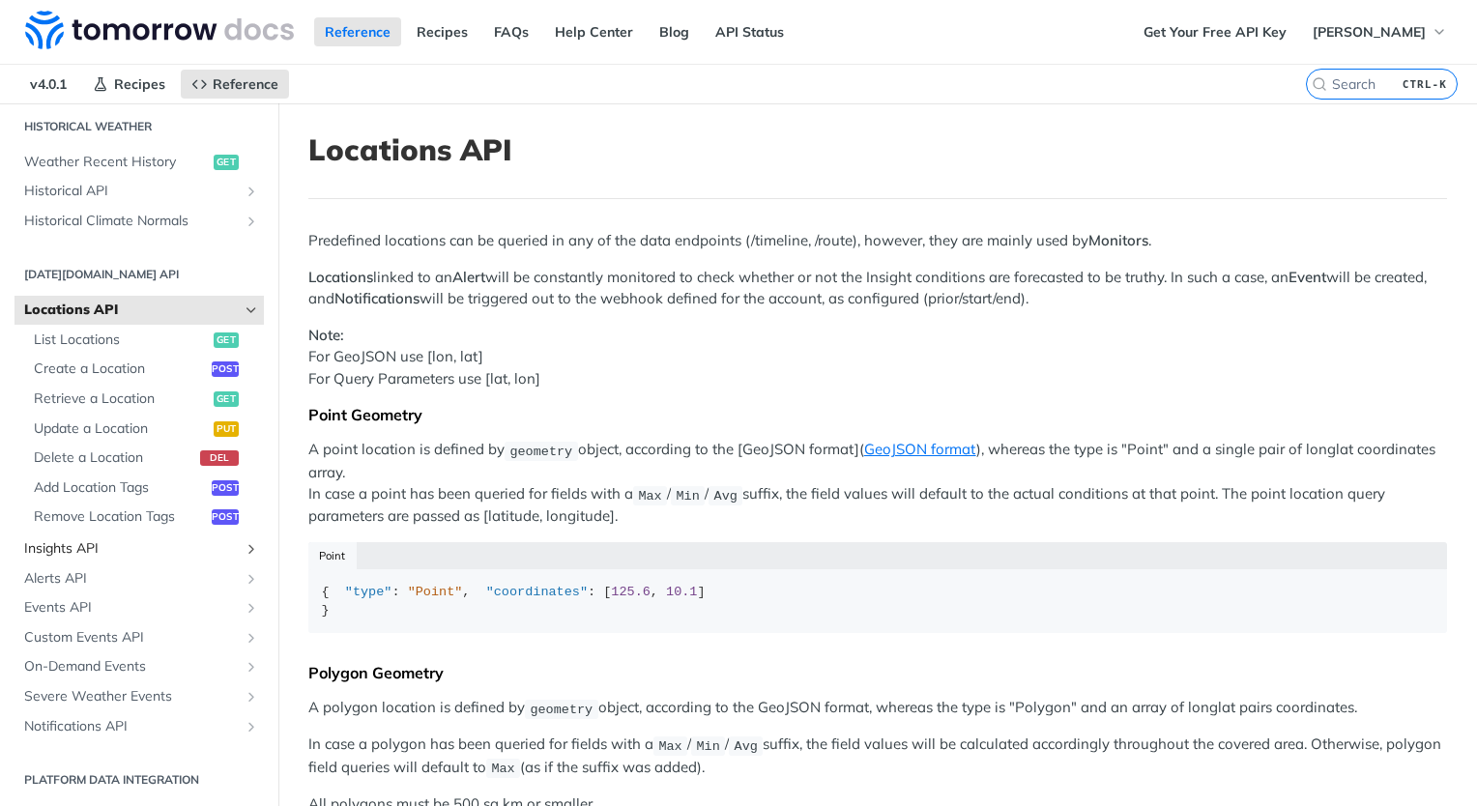
click at [88, 539] on span "Insights API" at bounding box center [131, 548] width 215 height 19
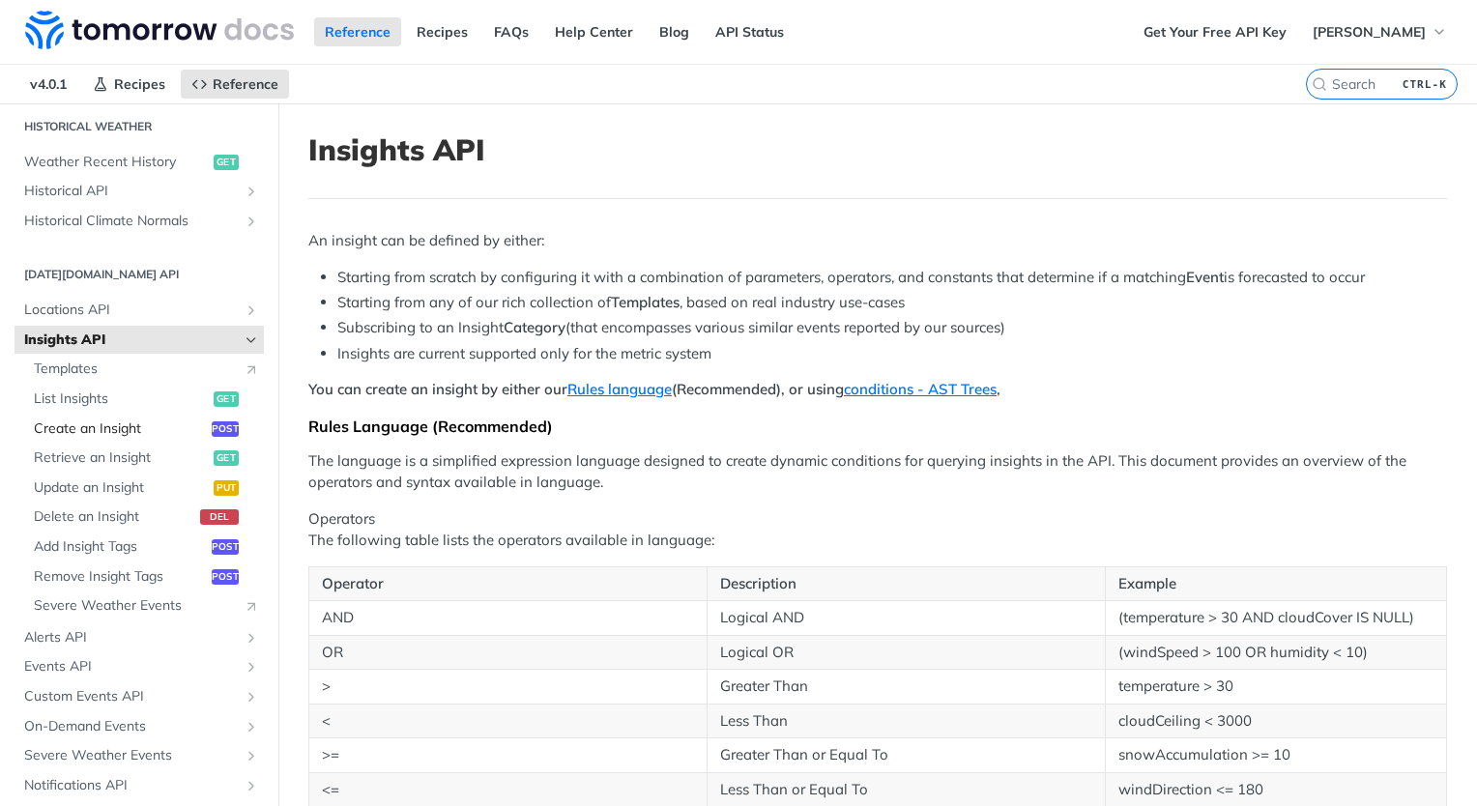
click at [166, 426] on span "Create an Insight" at bounding box center [120, 428] width 173 height 19
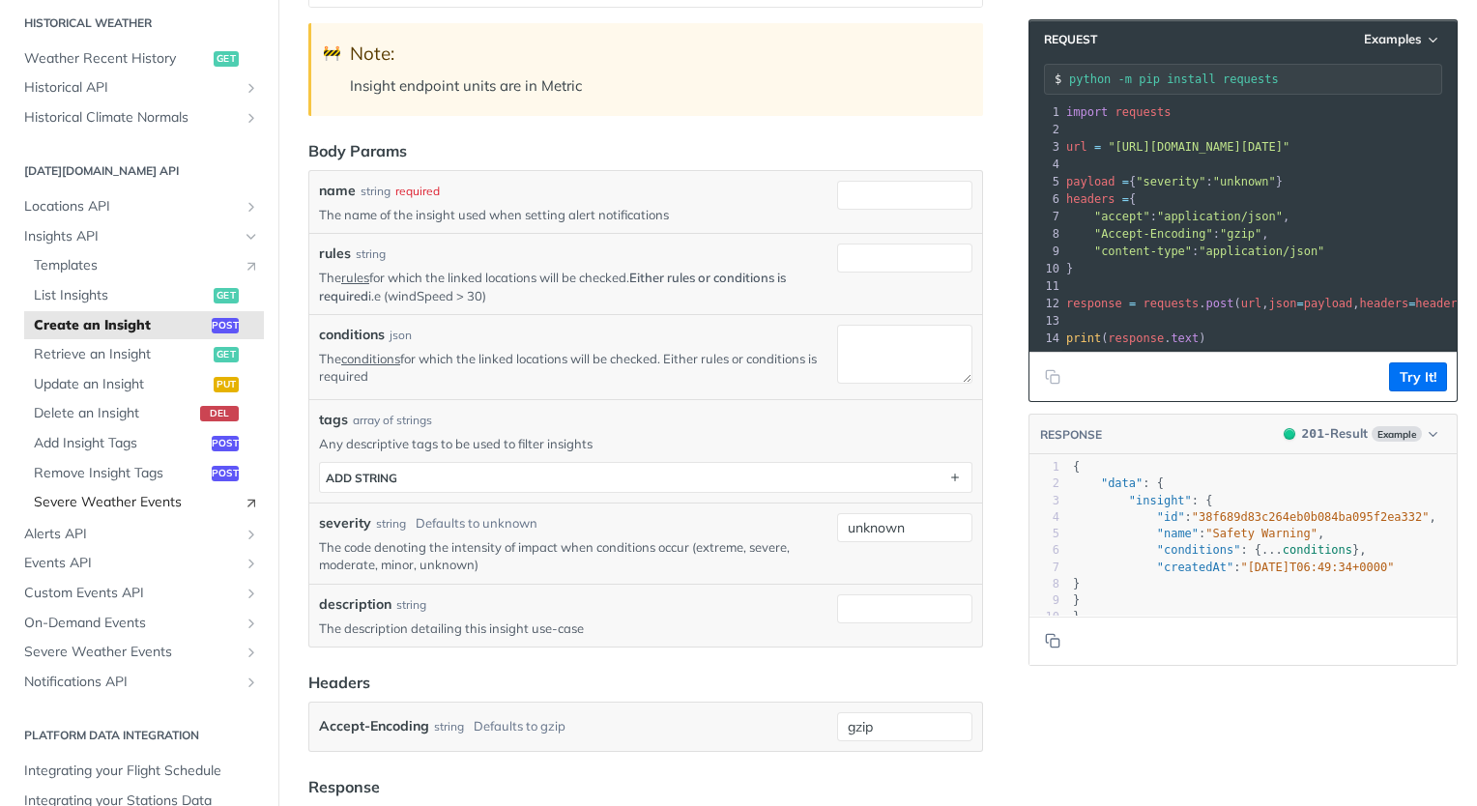
scroll to position [746, 0]
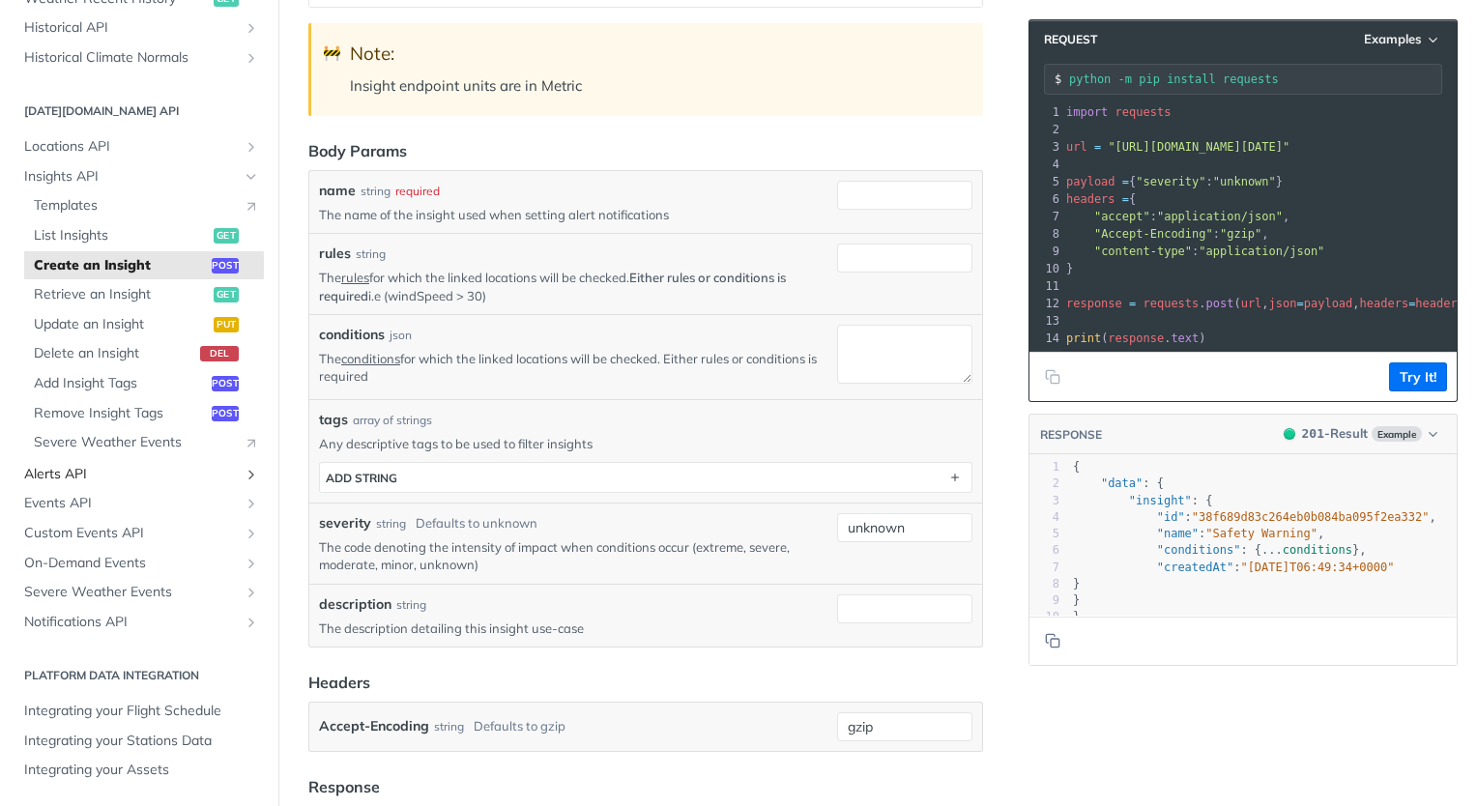
click at [244, 479] on icon "Show subpages for Alerts API" at bounding box center [251, 474] width 15 height 15
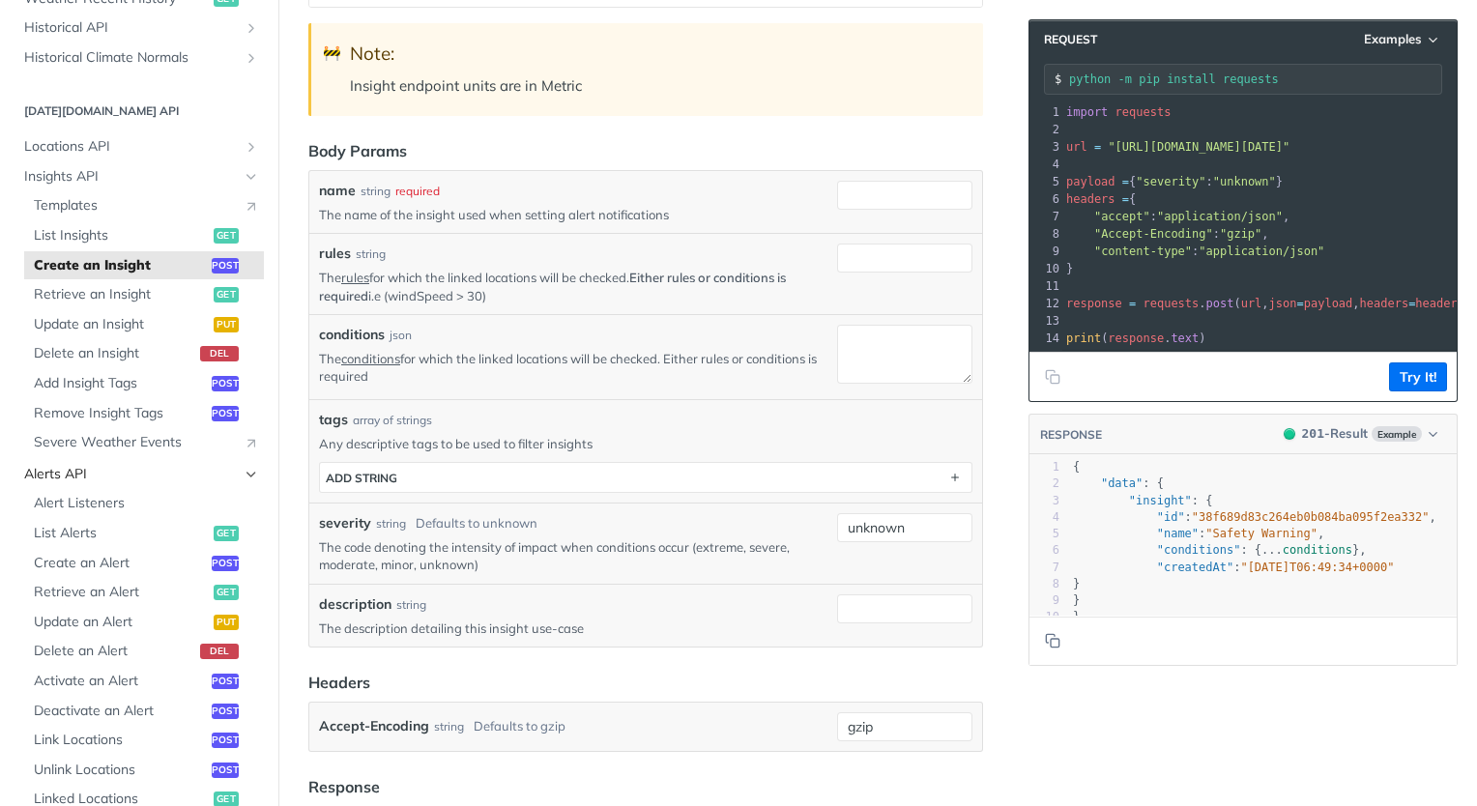
click at [244, 476] on icon "Hide subpages for Alerts API" at bounding box center [251, 474] width 15 height 15
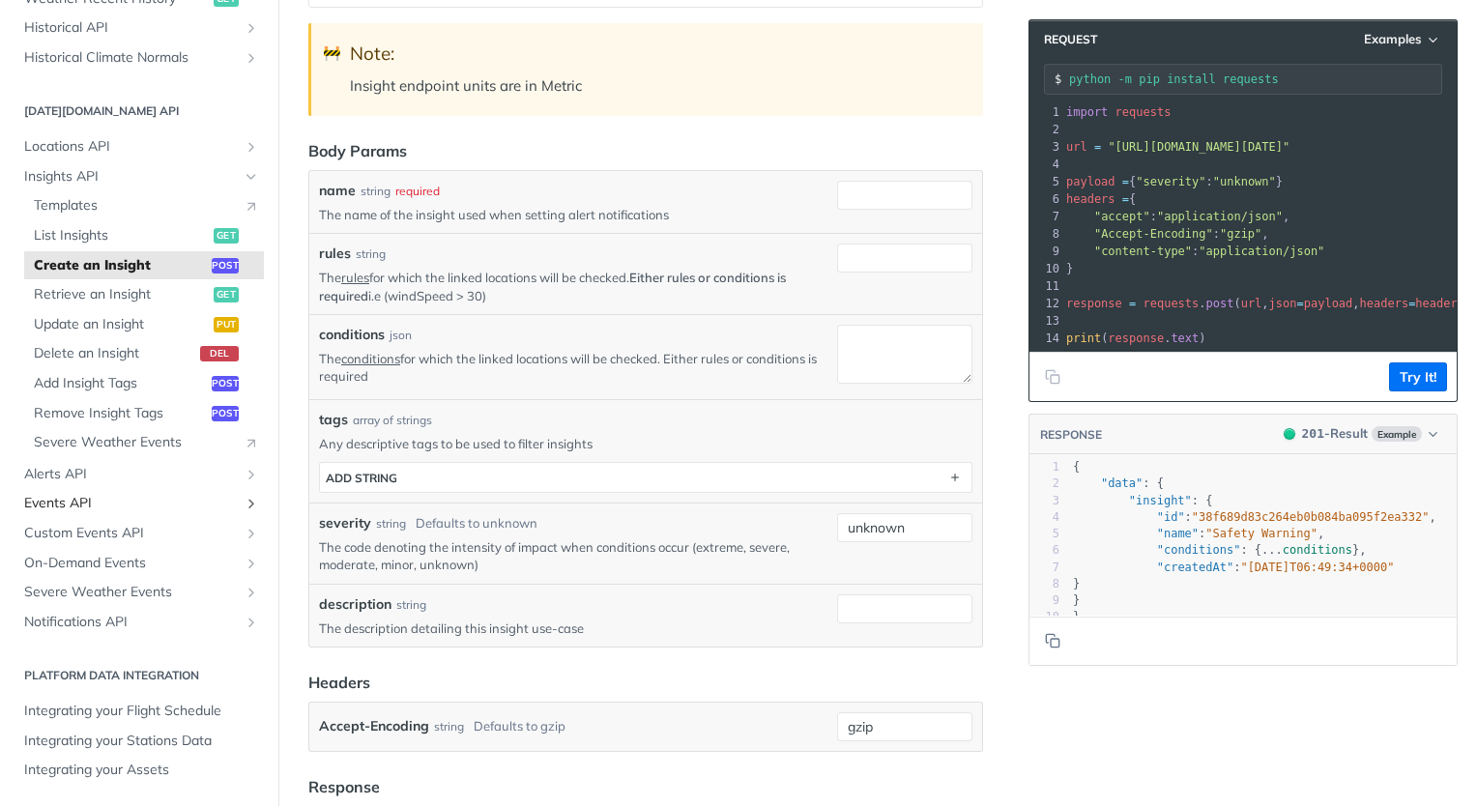
click at [244, 502] on icon "Show subpages for Events API" at bounding box center [251, 503] width 15 height 15
click at [244, 502] on icon "Hide subpages for Events API" at bounding box center [251, 503] width 15 height 15
click at [244, 534] on icon "Show subpages for Custom Events API" at bounding box center [251, 533] width 15 height 15
click at [244, 534] on icon "Hide subpages for Custom Events API" at bounding box center [251, 533] width 15 height 15
click at [244, 556] on icon "Show subpages for On-Demand Events" at bounding box center [251, 563] width 15 height 15
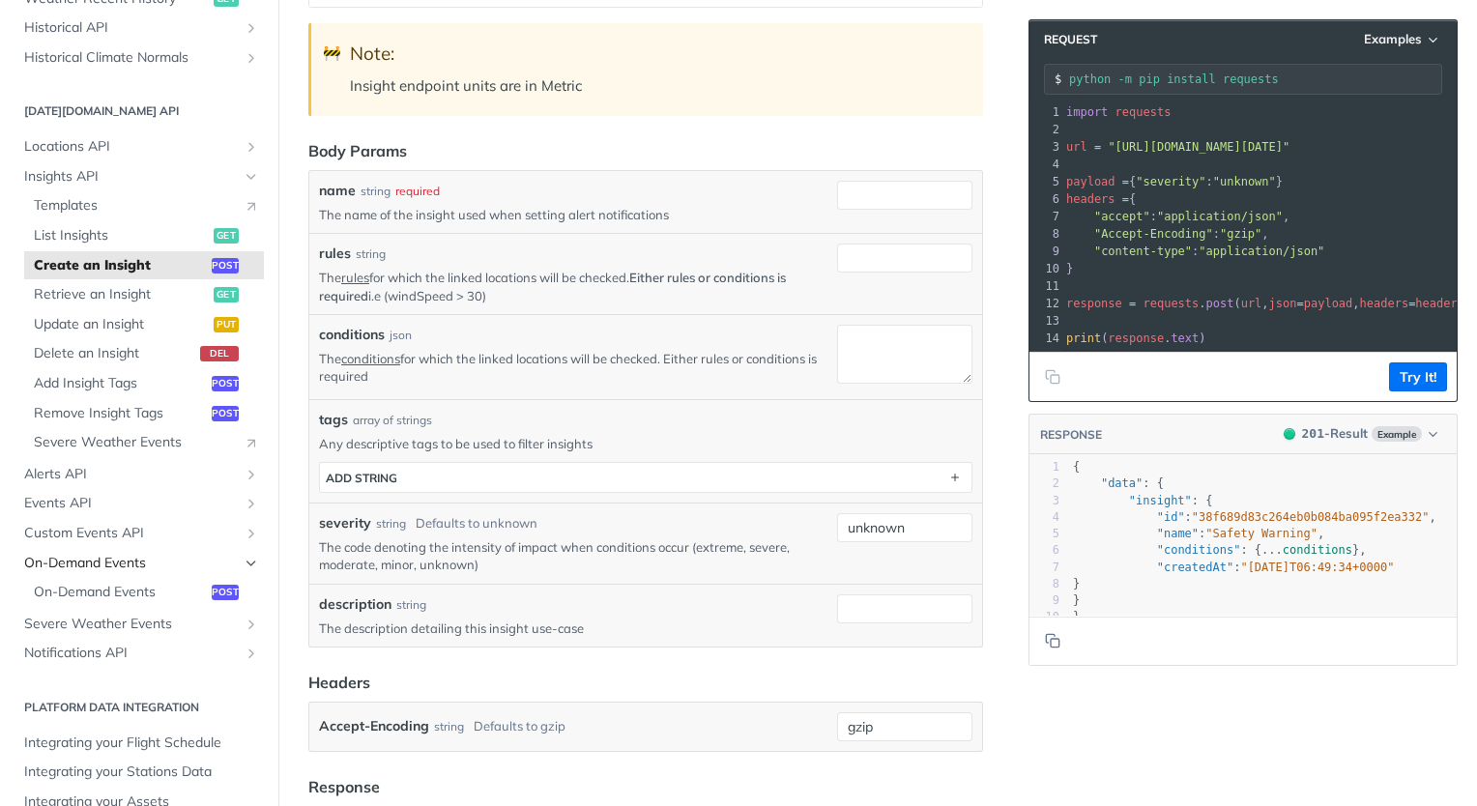
click at [244, 556] on icon "Hide subpages for On-Demand Events" at bounding box center [251, 563] width 15 height 15
click at [244, 592] on icon "Show subpages for Severe Weather Events" at bounding box center [251, 592] width 15 height 15
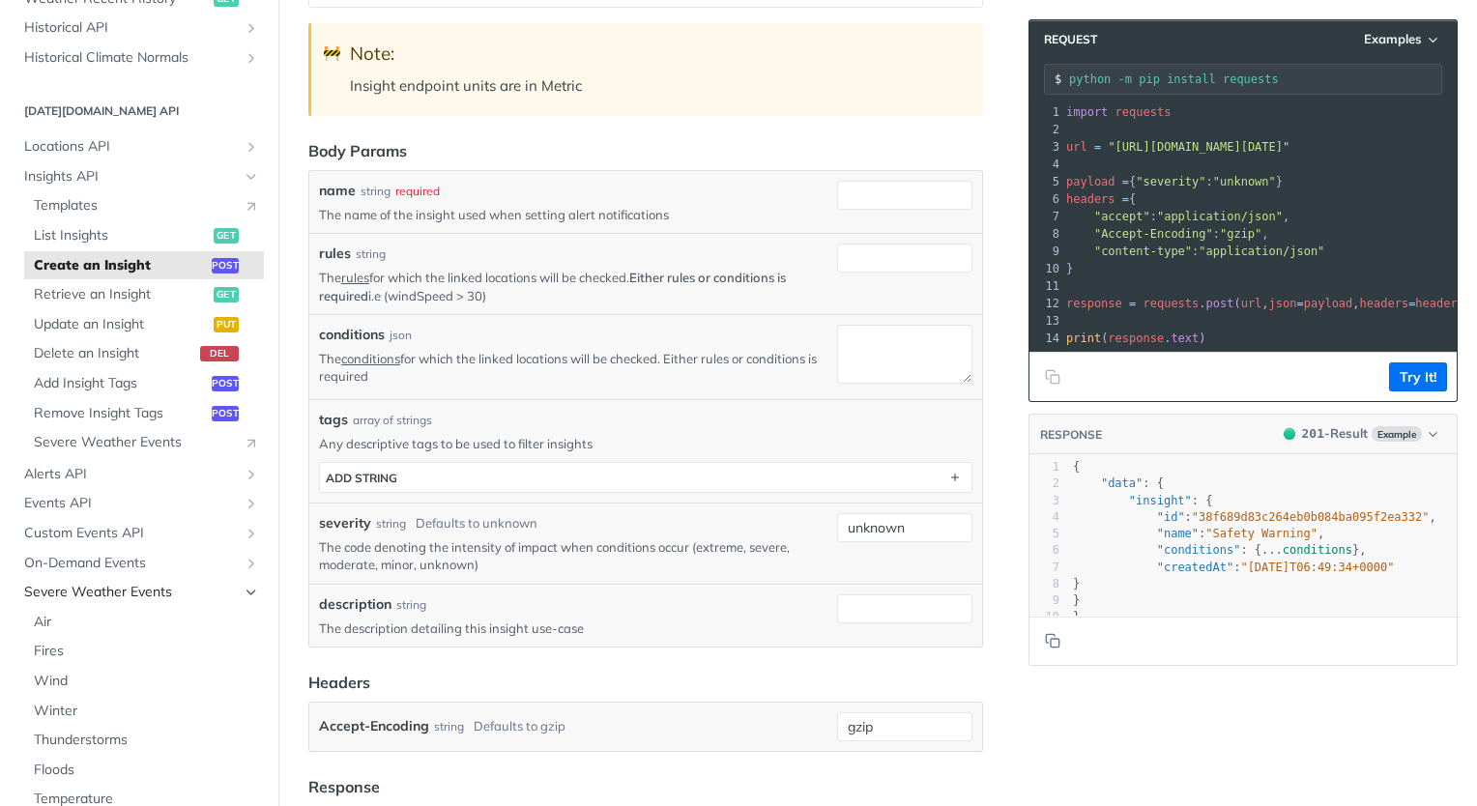
click at [244, 592] on icon "Hide subpages for Severe Weather Events" at bounding box center [251, 592] width 15 height 15
click at [244, 617] on icon "Show subpages for Notifications API" at bounding box center [251, 622] width 15 height 15
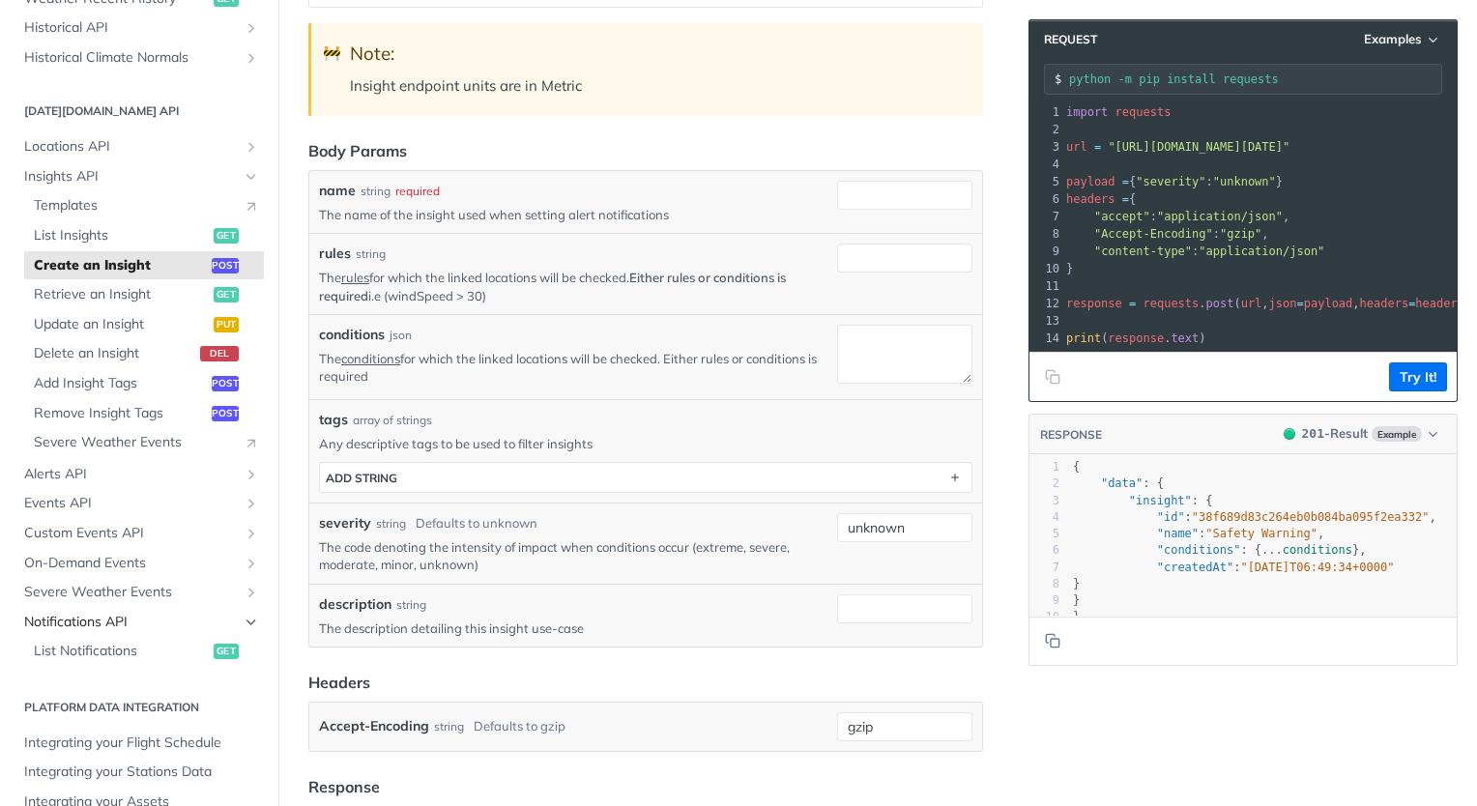
click at [244, 617] on icon "Hide subpages for Notifications API" at bounding box center [251, 622] width 15 height 15
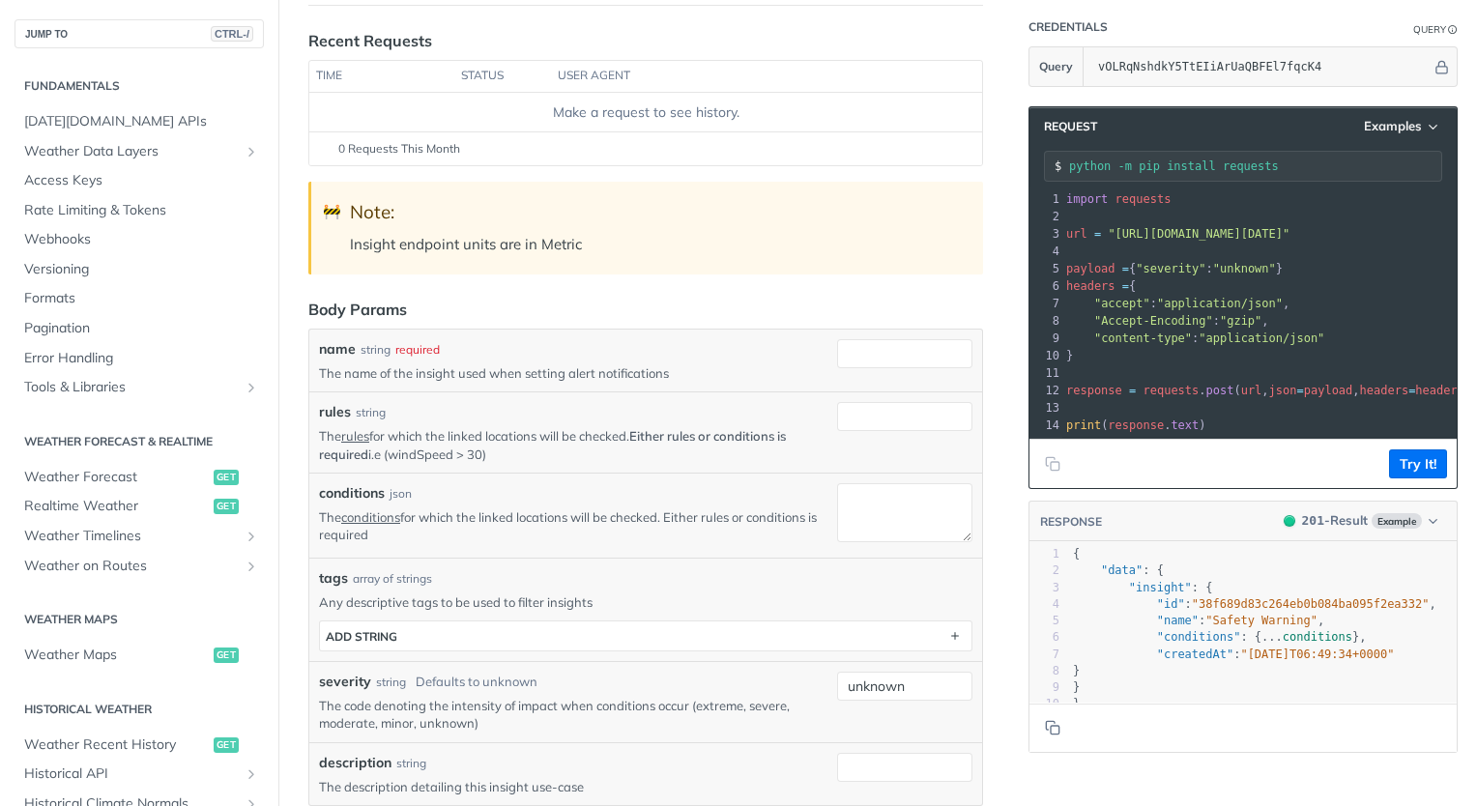
scroll to position [0, 0]
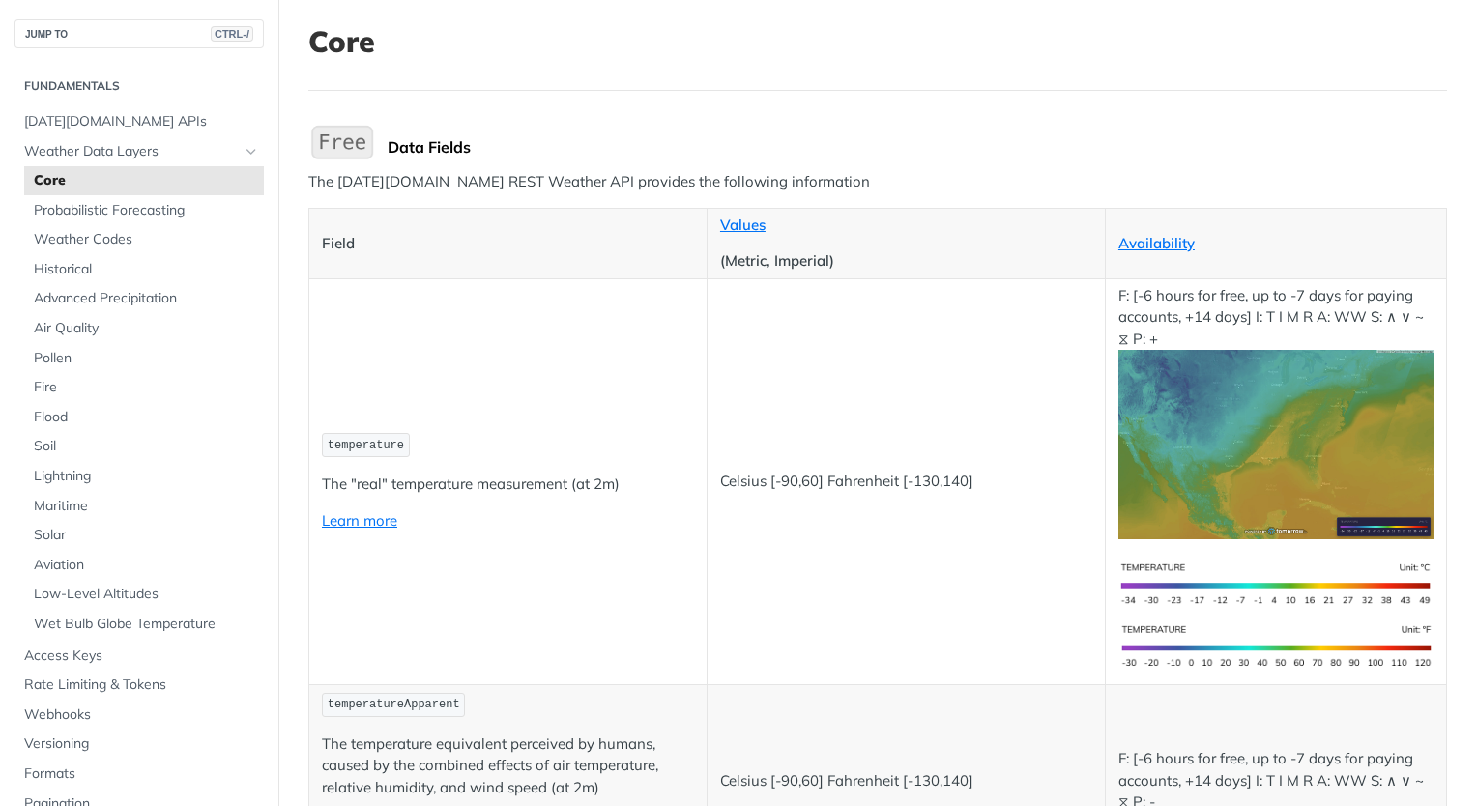
scroll to position [128, 0]
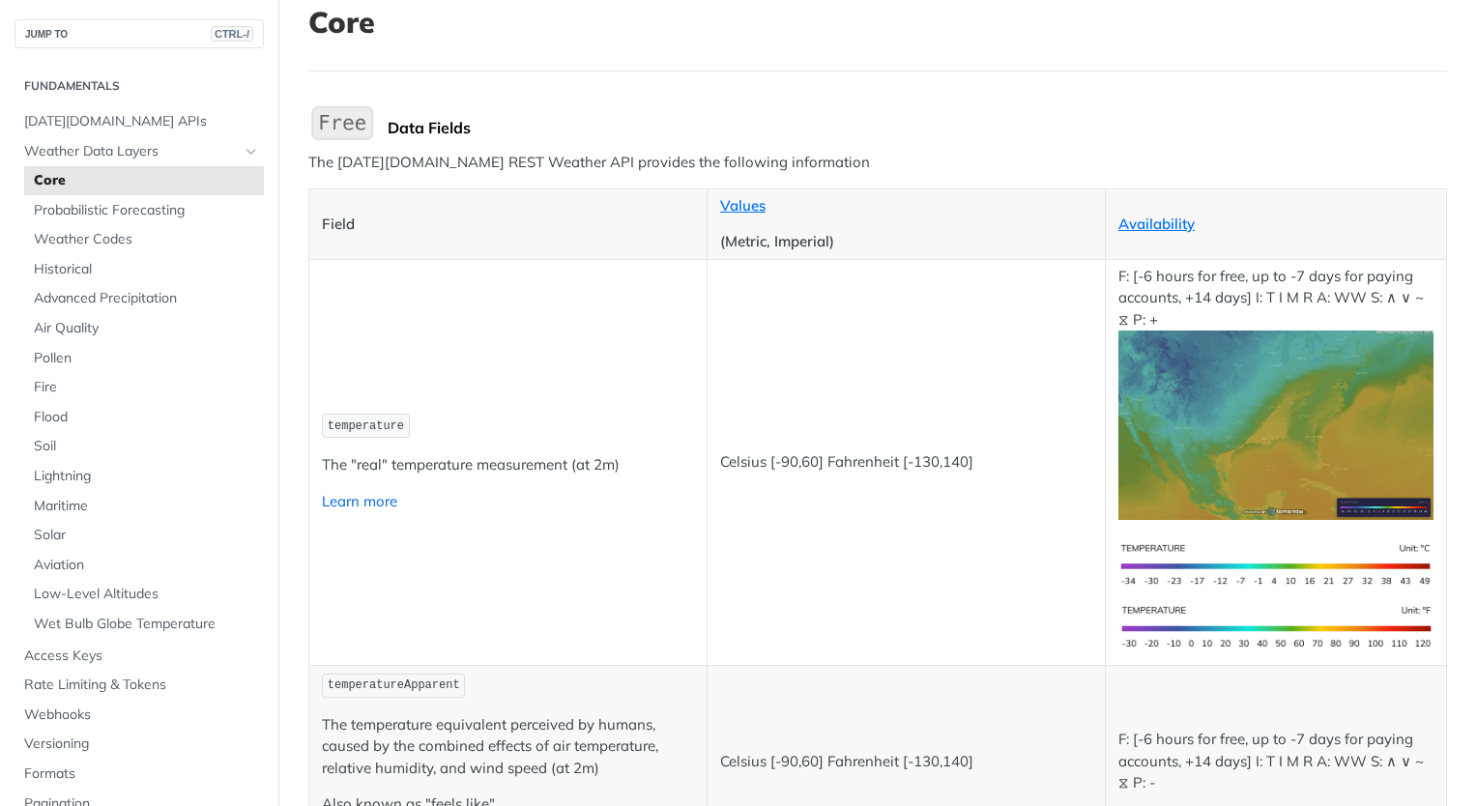
click at [366, 492] on link "Learn more" at bounding box center [359, 501] width 75 height 18
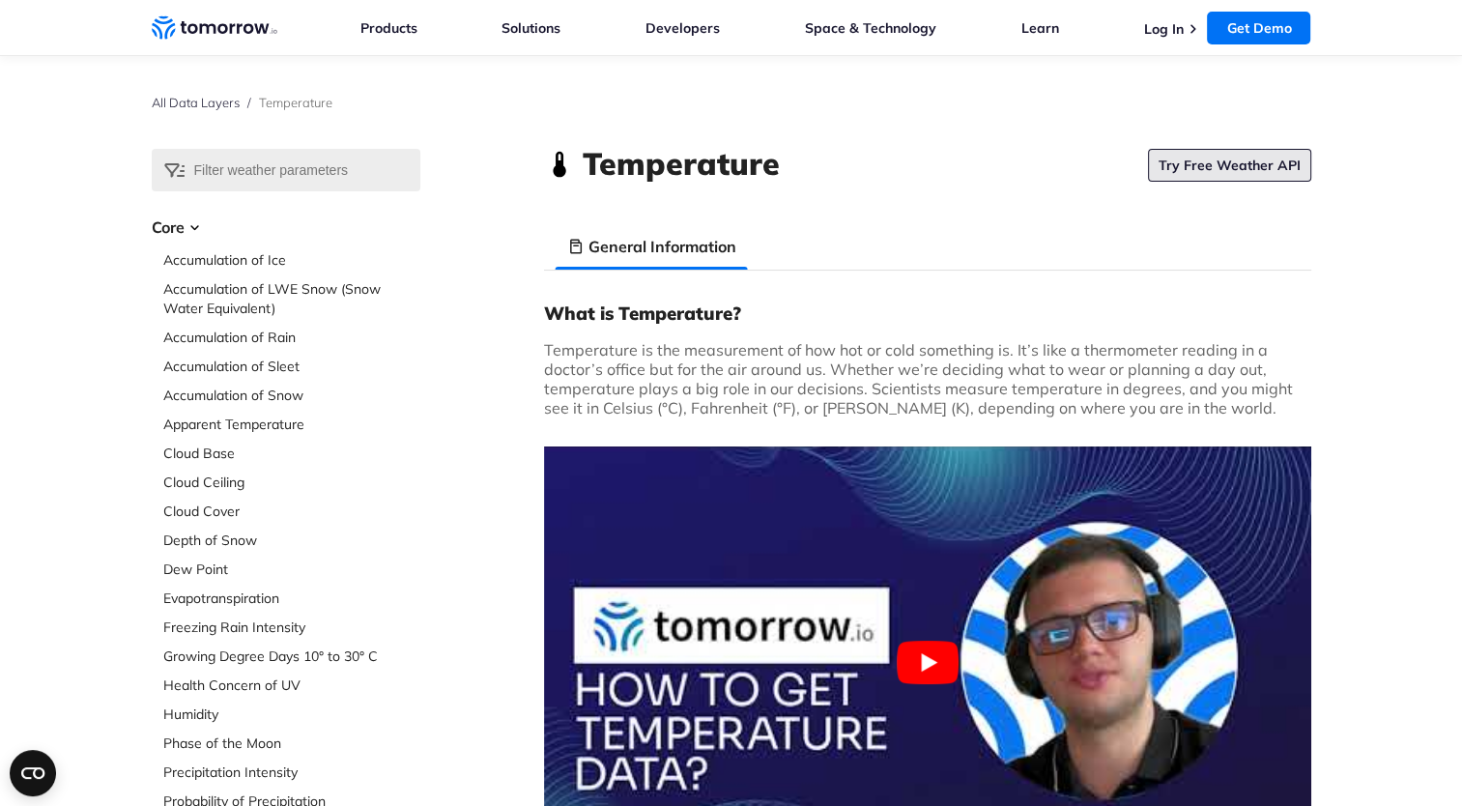
click at [1235, 159] on link "Try Free Weather API" at bounding box center [1229, 165] width 163 height 33
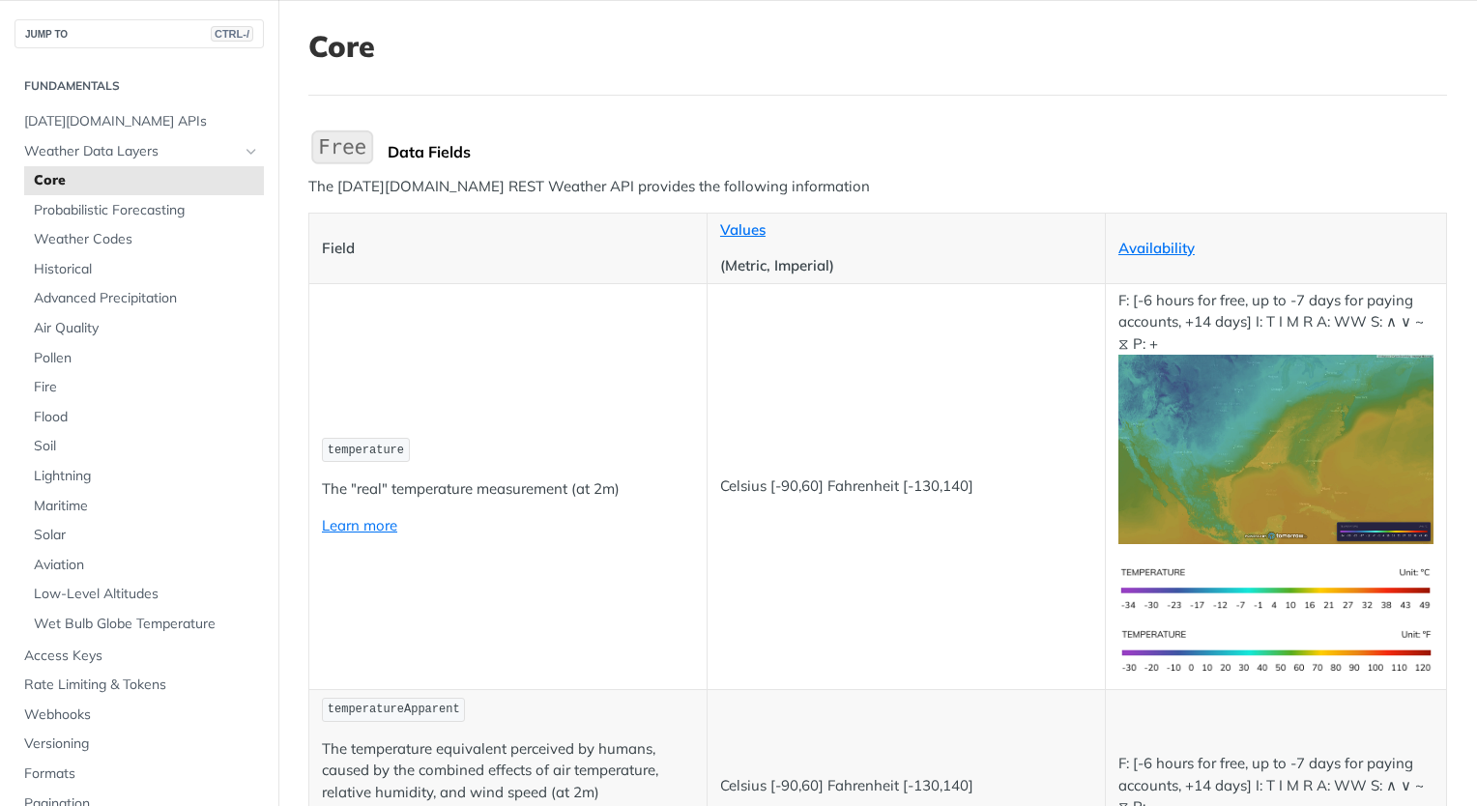
scroll to position [104, 0]
click at [373, 443] on span "temperature" at bounding box center [366, 450] width 76 height 14
drag, startPoint x: 404, startPoint y: 445, endPoint x: 321, endPoint y: 444, distance: 83.1
click at [321, 444] on td "temperature The "real" temperature measurement (at 2m) Learn more" at bounding box center [508, 485] width 398 height 406
copy span "temperature"
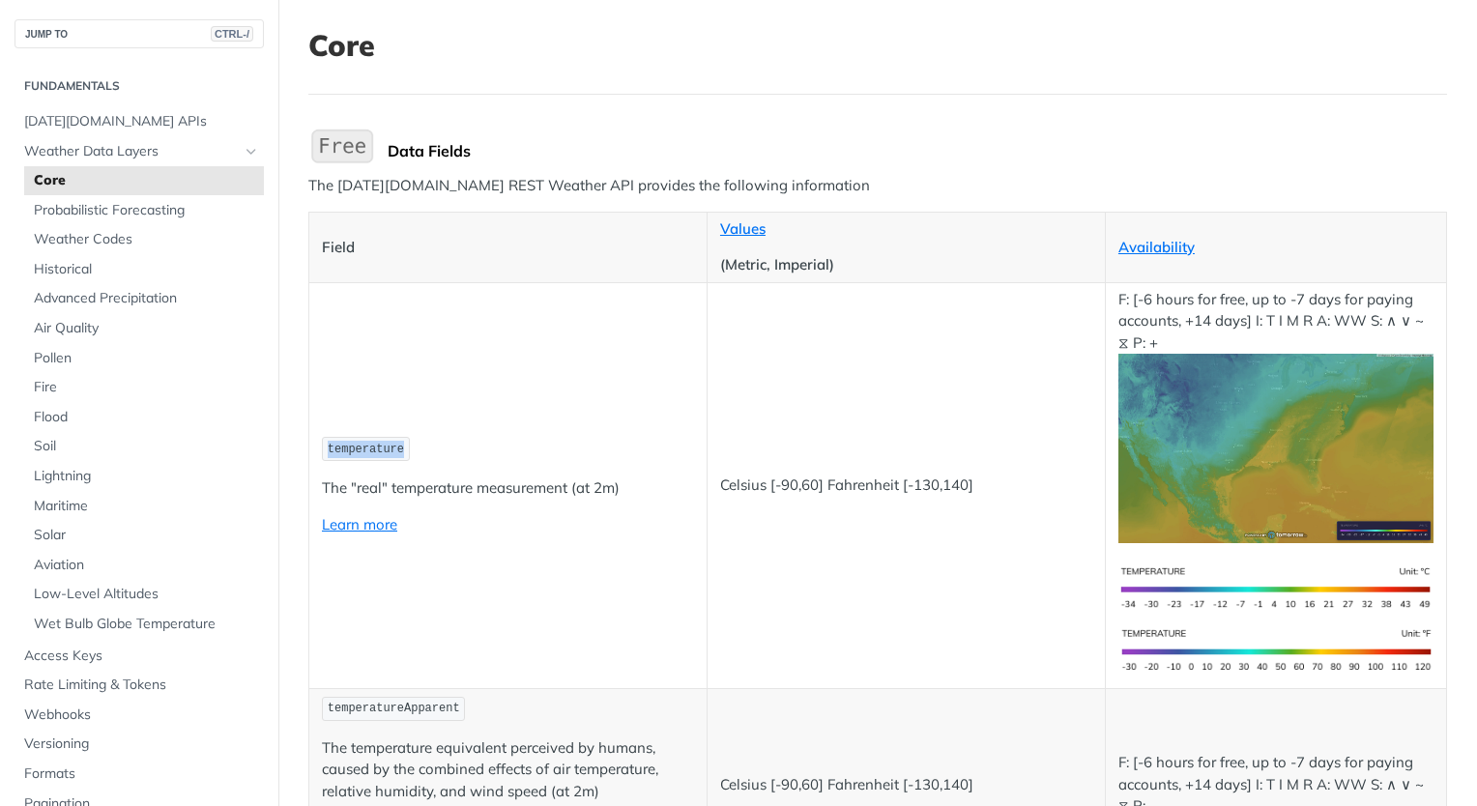
scroll to position [0, 0]
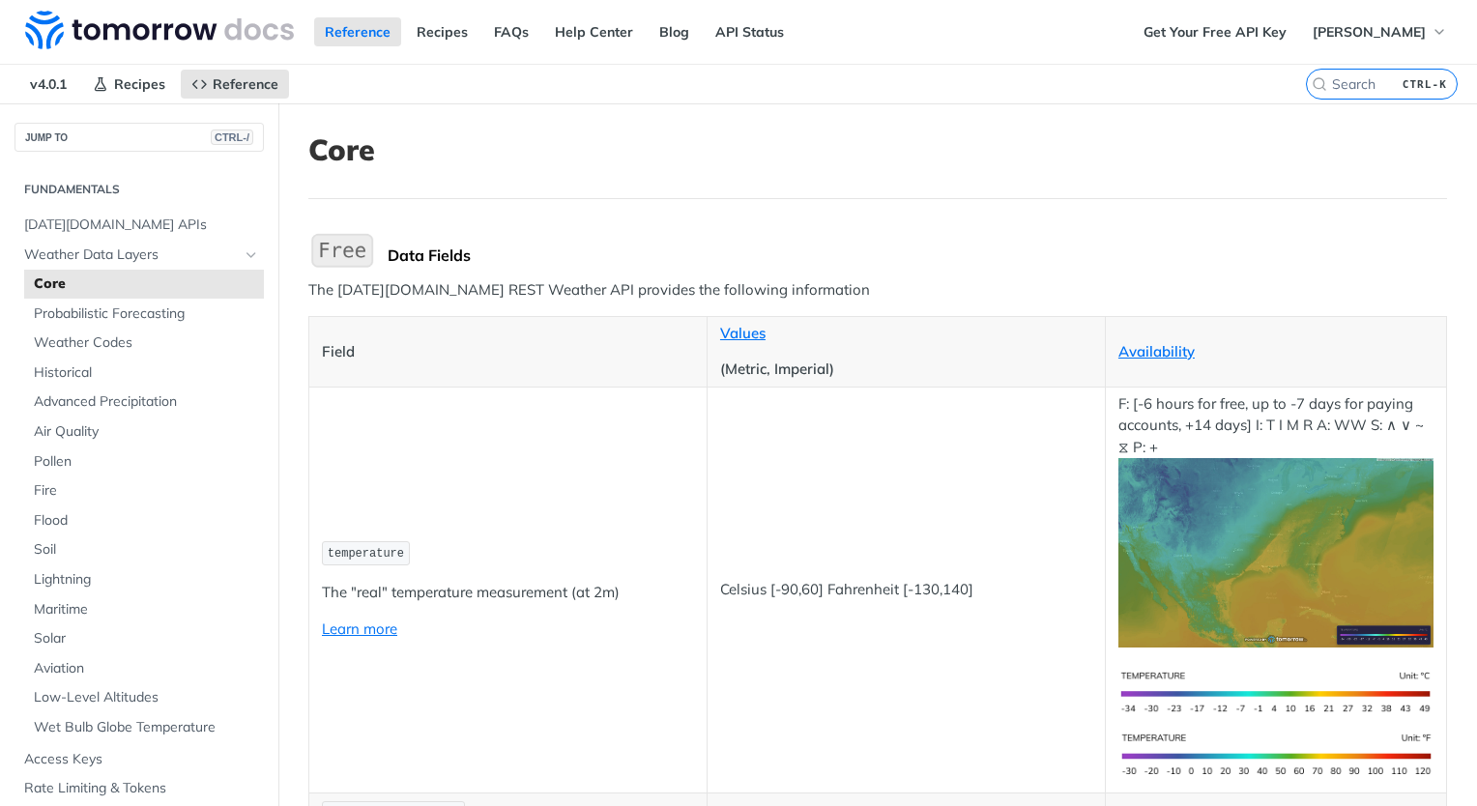
click at [485, 528] on td "temperature The "real" temperature measurement (at 2m) Learn more" at bounding box center [508, 590] width 398 height 406
click at [363, 636] on td "temperature The "real" temperature measurement (at 2m) Learn more" at bounding box center [508, 590] width 398 height 406
click at [371, 619] on link "Learn more" at bounding box center [359, 628] width 75 height 18
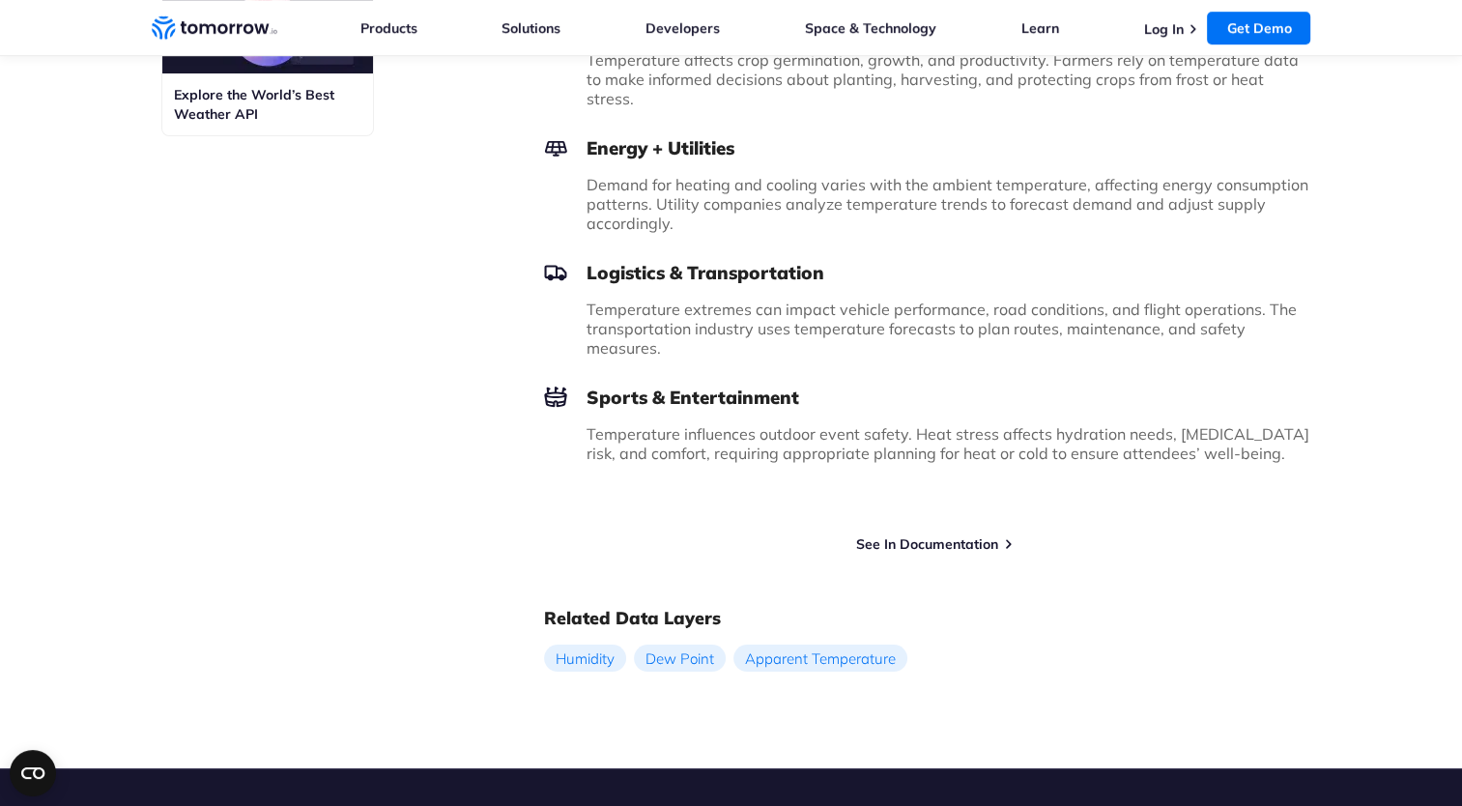
scroll to position [1201, 0]
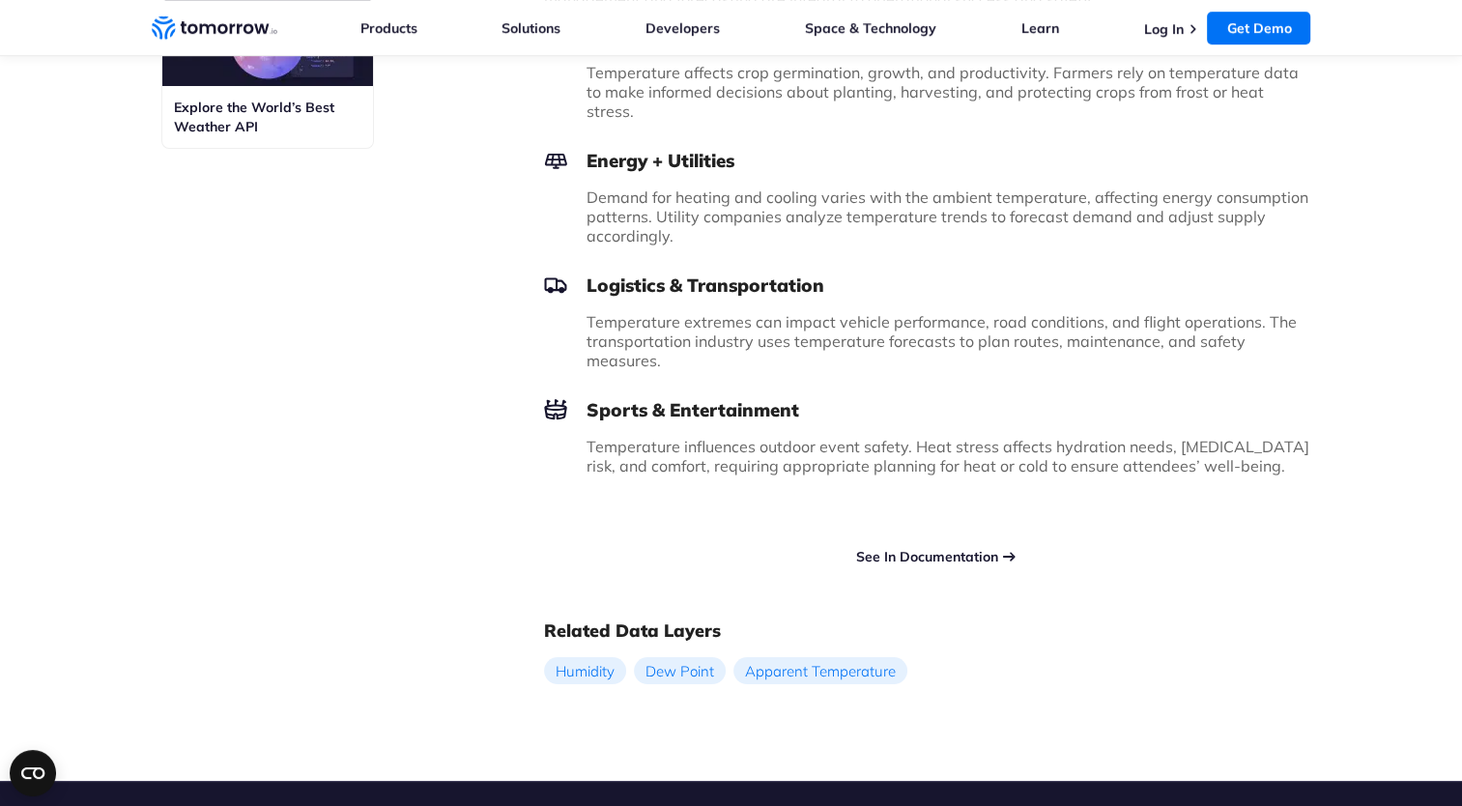
click at [939, 548] on link "See In Documentation" at bounding box center [927, 556] width 142 height 17
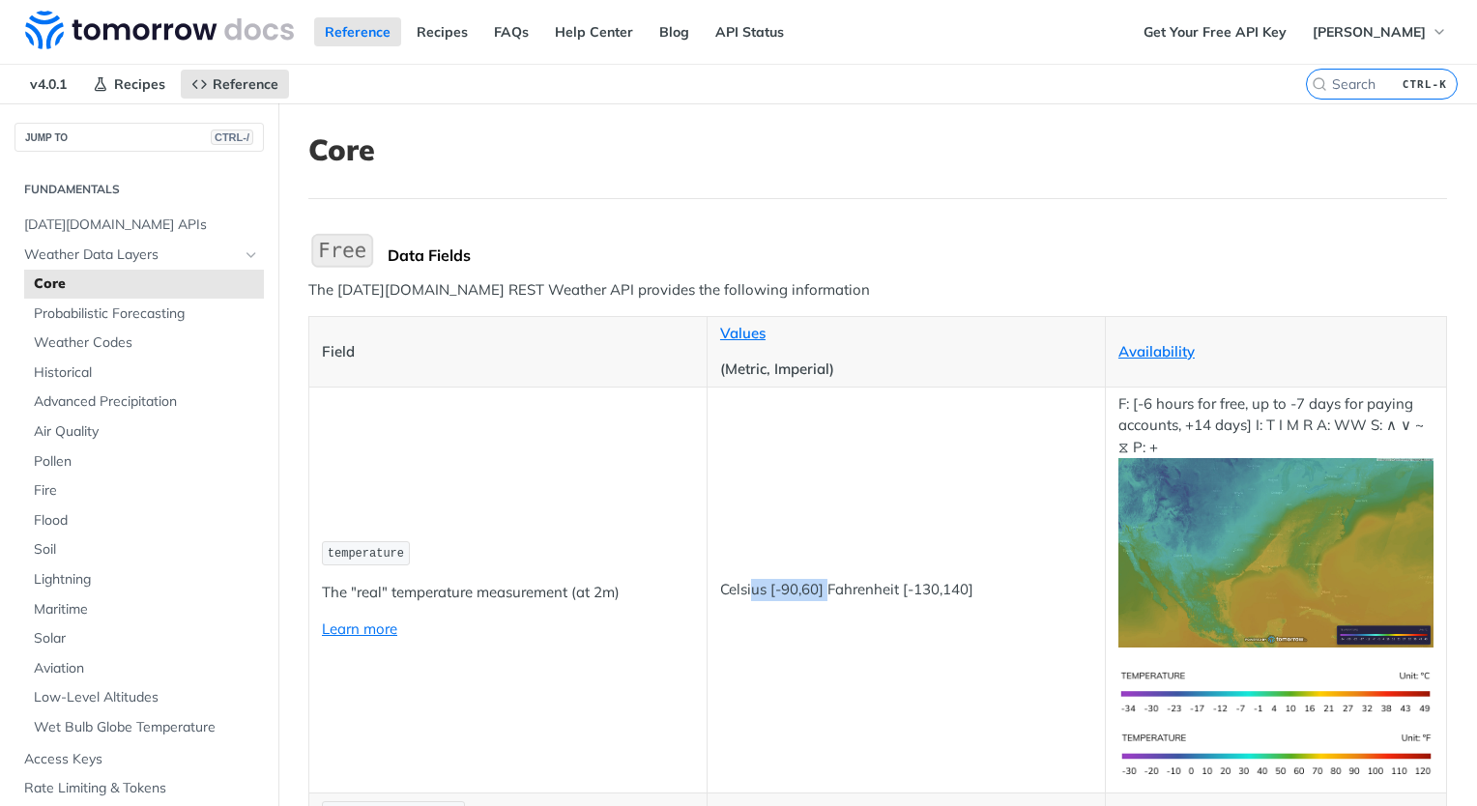
drag, startPoint x: 0, startPoint y: 0, endPoint x: 660, endPoint y: 446, distance: 796.9
click at [660, 446] on tr "temperature The "real" temperature measurement (at 2m) Learn more Celsius [-90,…" at bounding box center [877, 590] width 1137 height 406
click at [452, 416] on td "temperature The "real" temperature measurement (at 2m) Learn more" at bounding box center [508, 590] width 398 height 406
click at [96, 221] on span "[DATE][DOMAIN_NAME] APIs" at bounding box center [141, 225] width 235 height 19
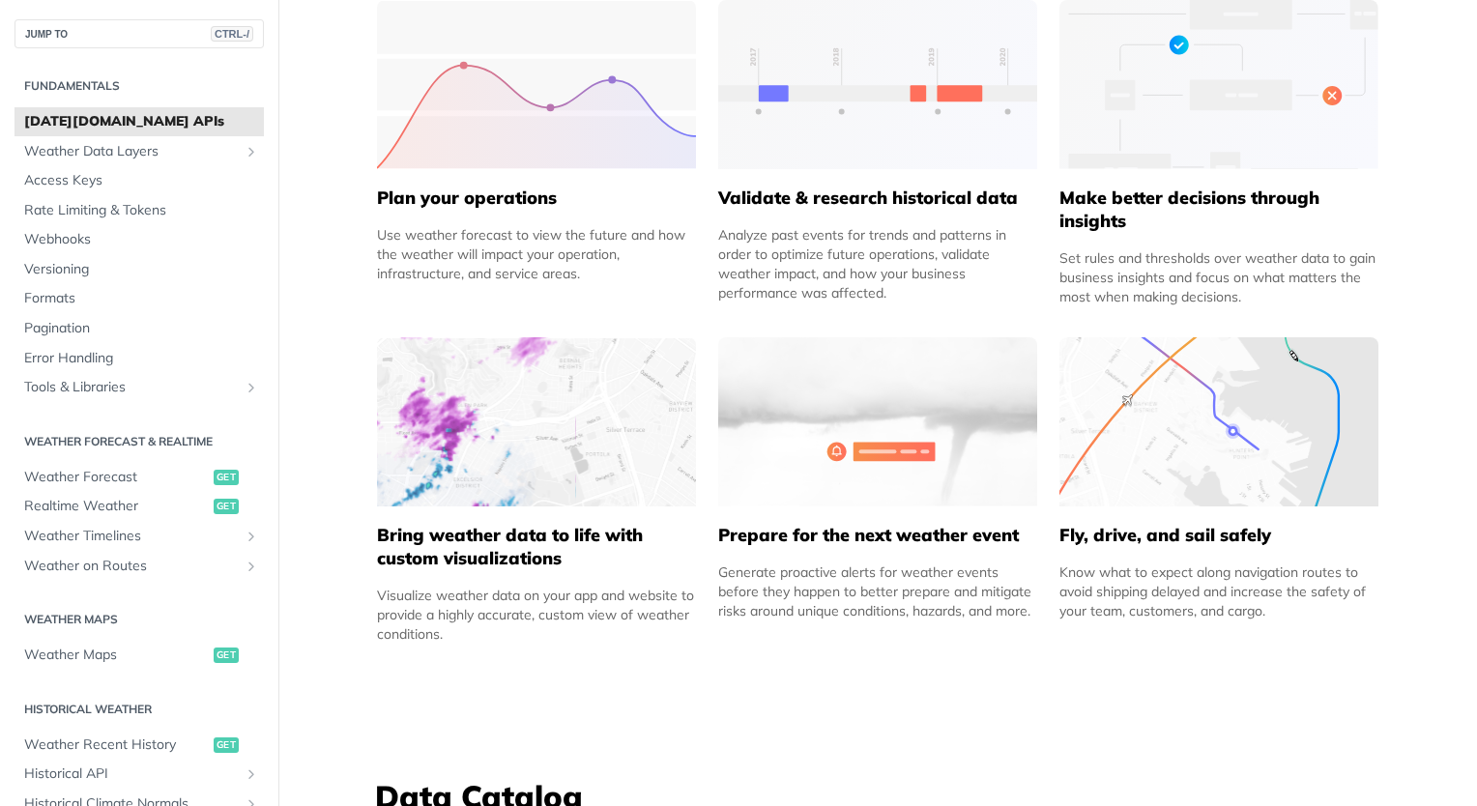
scroll to position [955, 0]
click at [443, 548] on h5 "Bring weather data to life with custom visualizations" at bounding box center [536, 547] width 319 height 46
click at [441, 603] on div "Visualize weather data on your app and website to provide a highly accurate, cu…" at bounding box center [536, 615] width 319 height 58
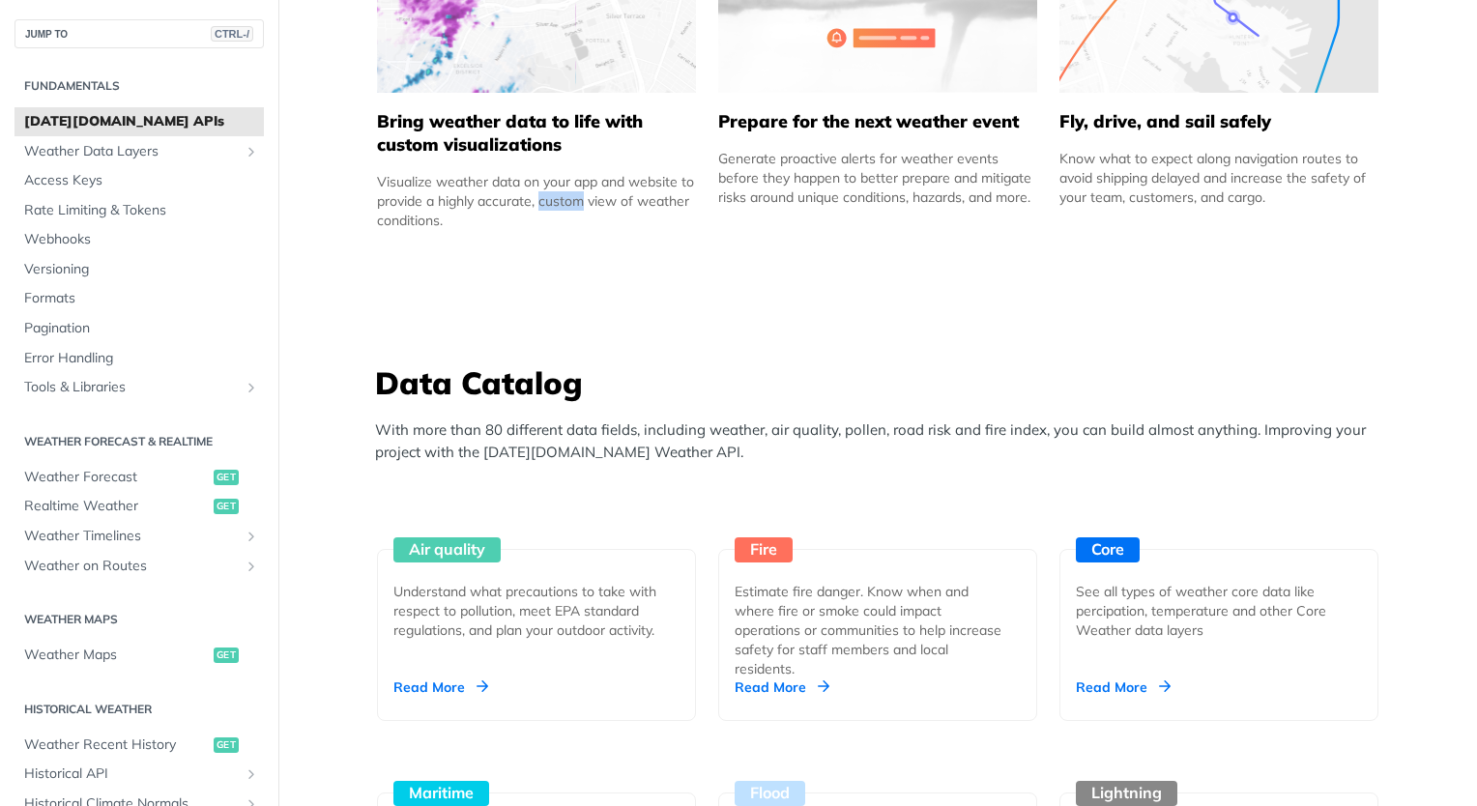
scroll to position [1368, 0]
click at [121, 481] on span "Weather Forecast" at bounding box center [116, 477] width 185 height 19
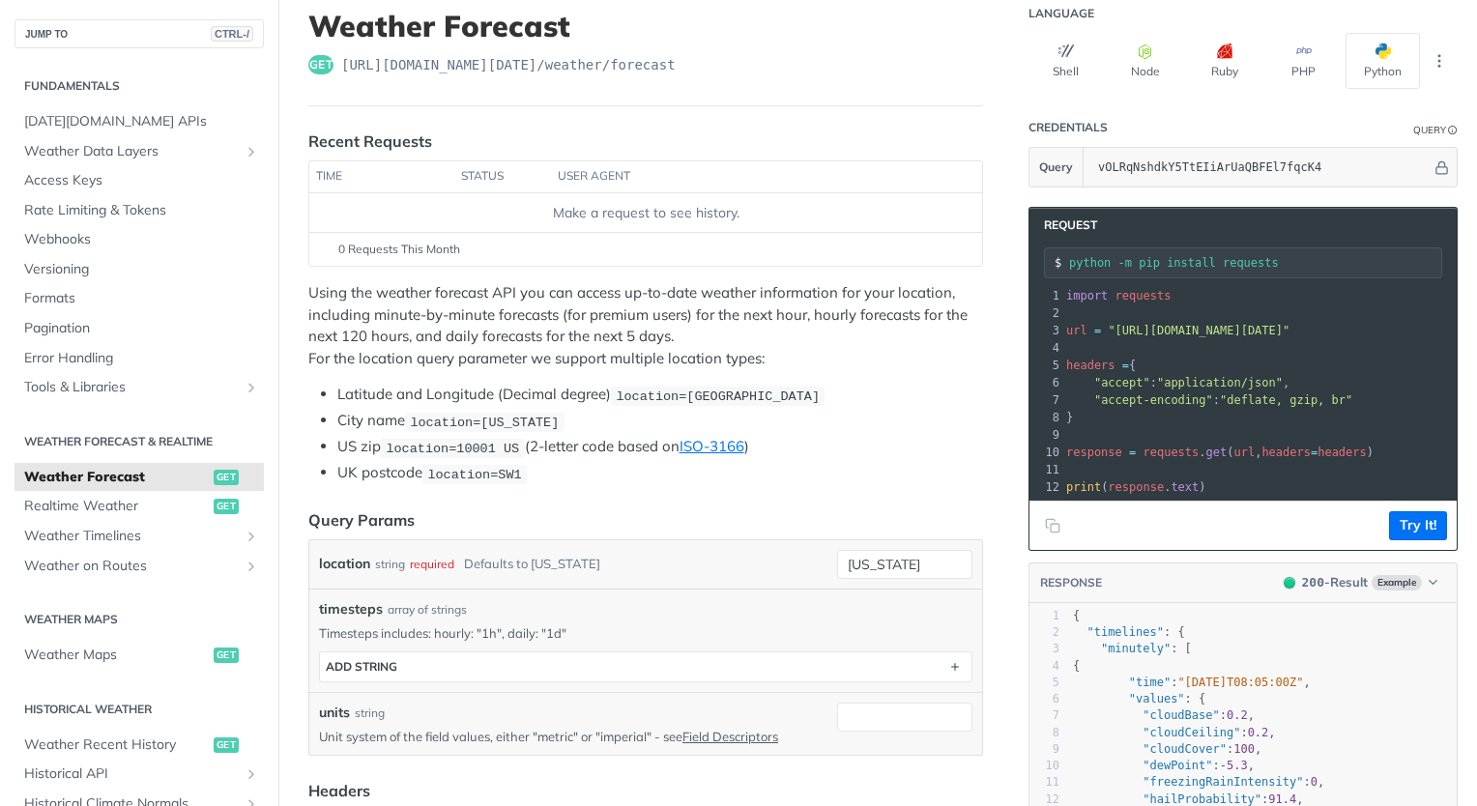
scroll to position [130, 0]
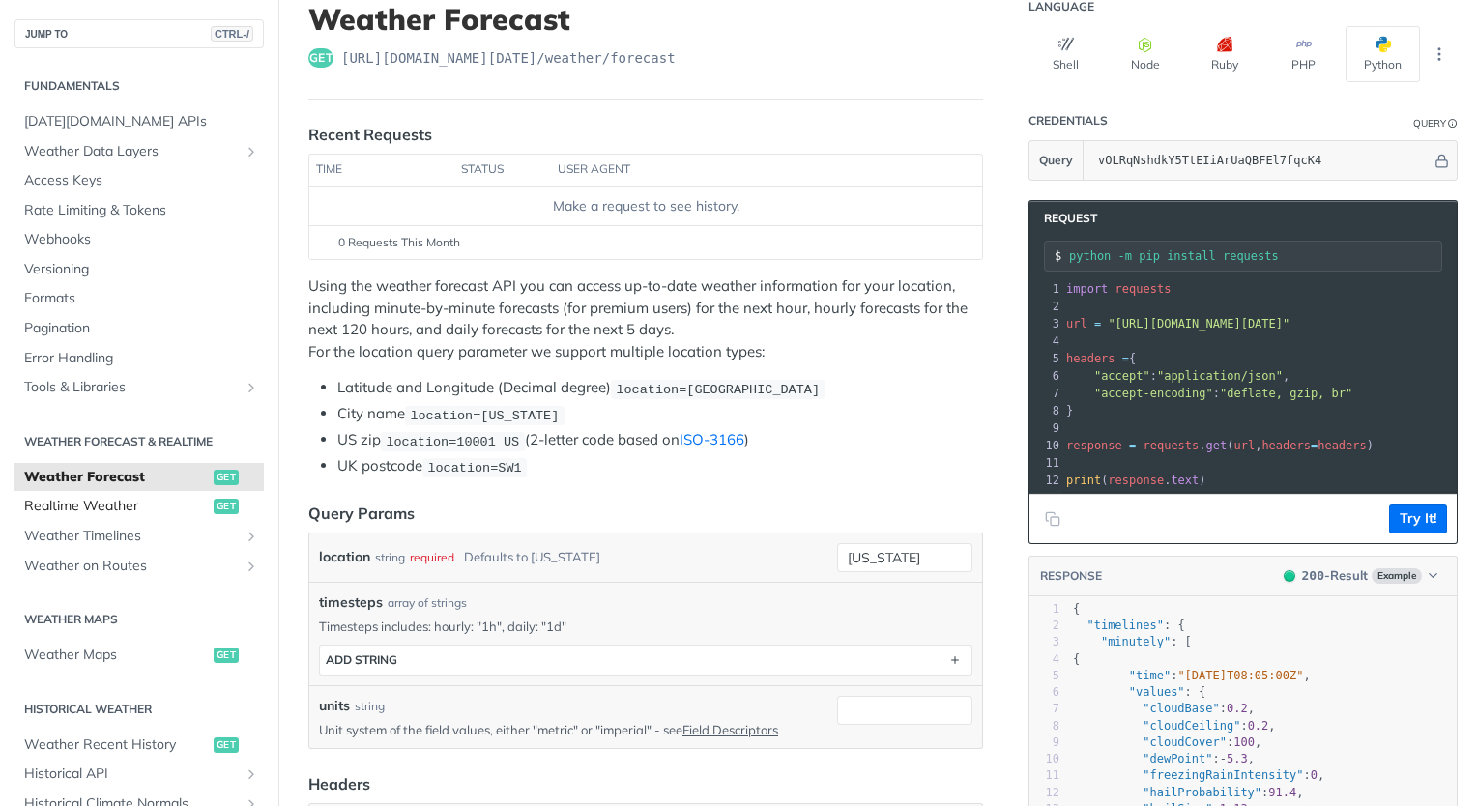
click at [134, 512] on span "Realtime Weather" at bounding box center [116, 506] width 185 height 19
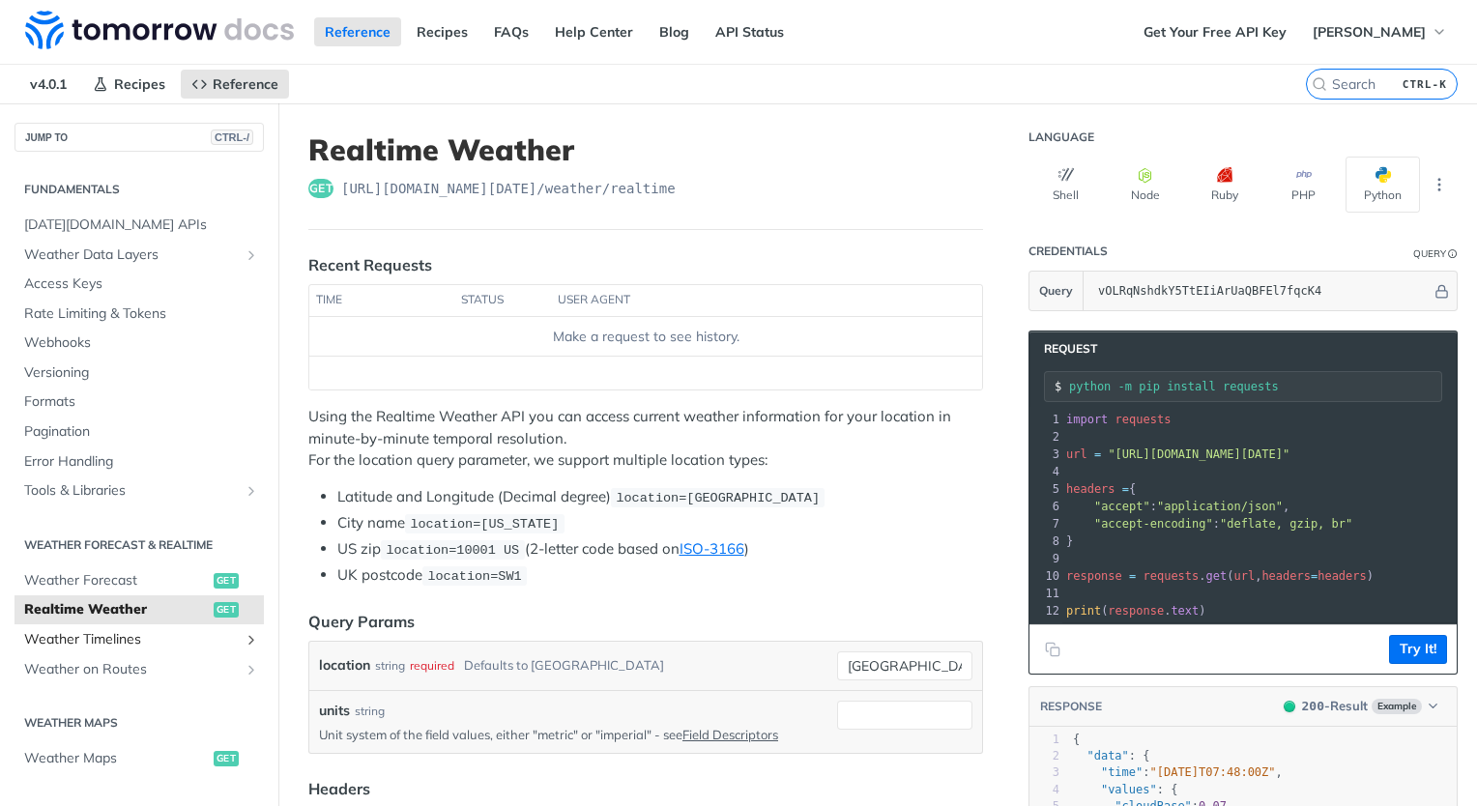
click at [155, 630] on span "Weather Timelines" at bounding box center [131, 639] width 215 height 19
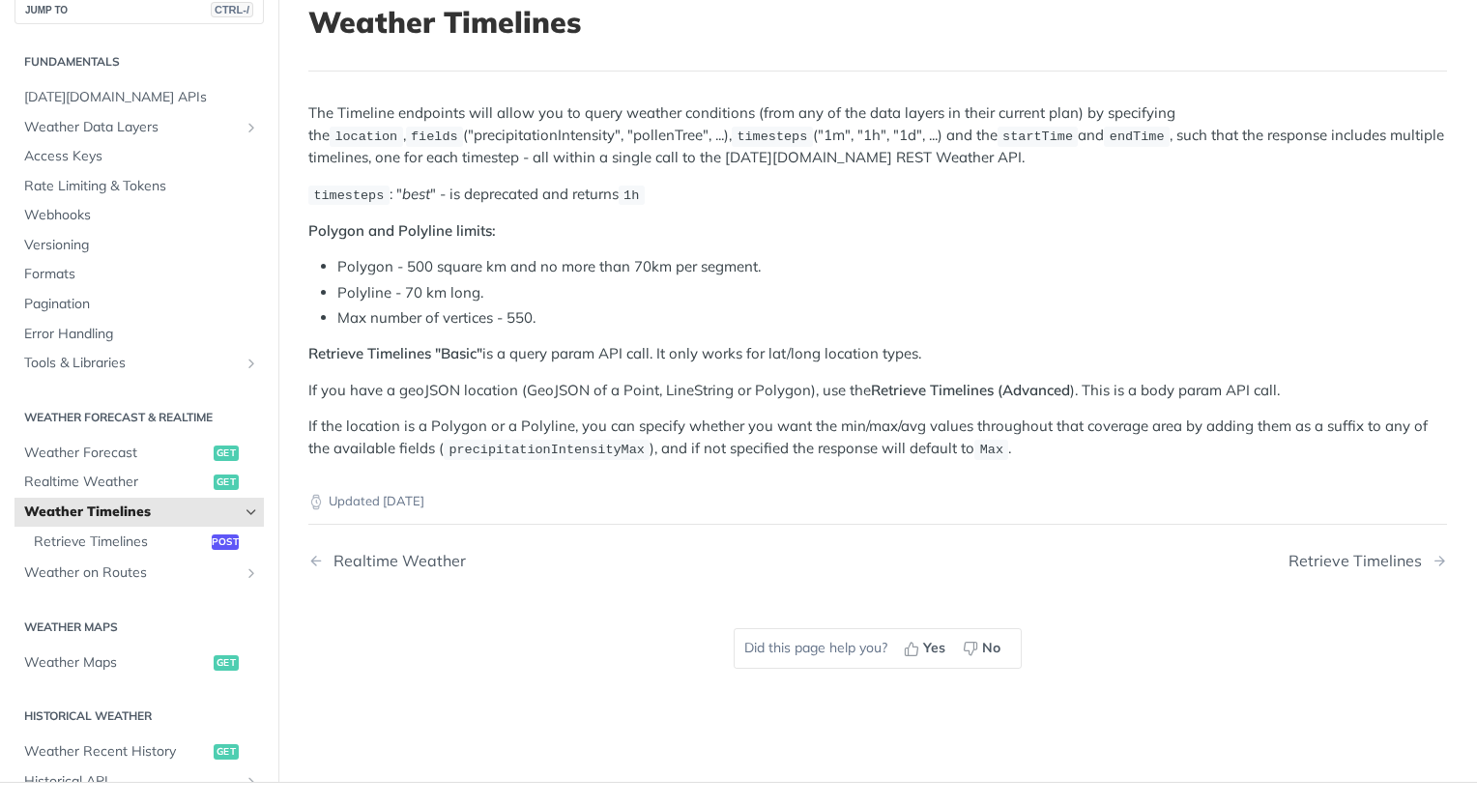
scroll to position [142, 0]
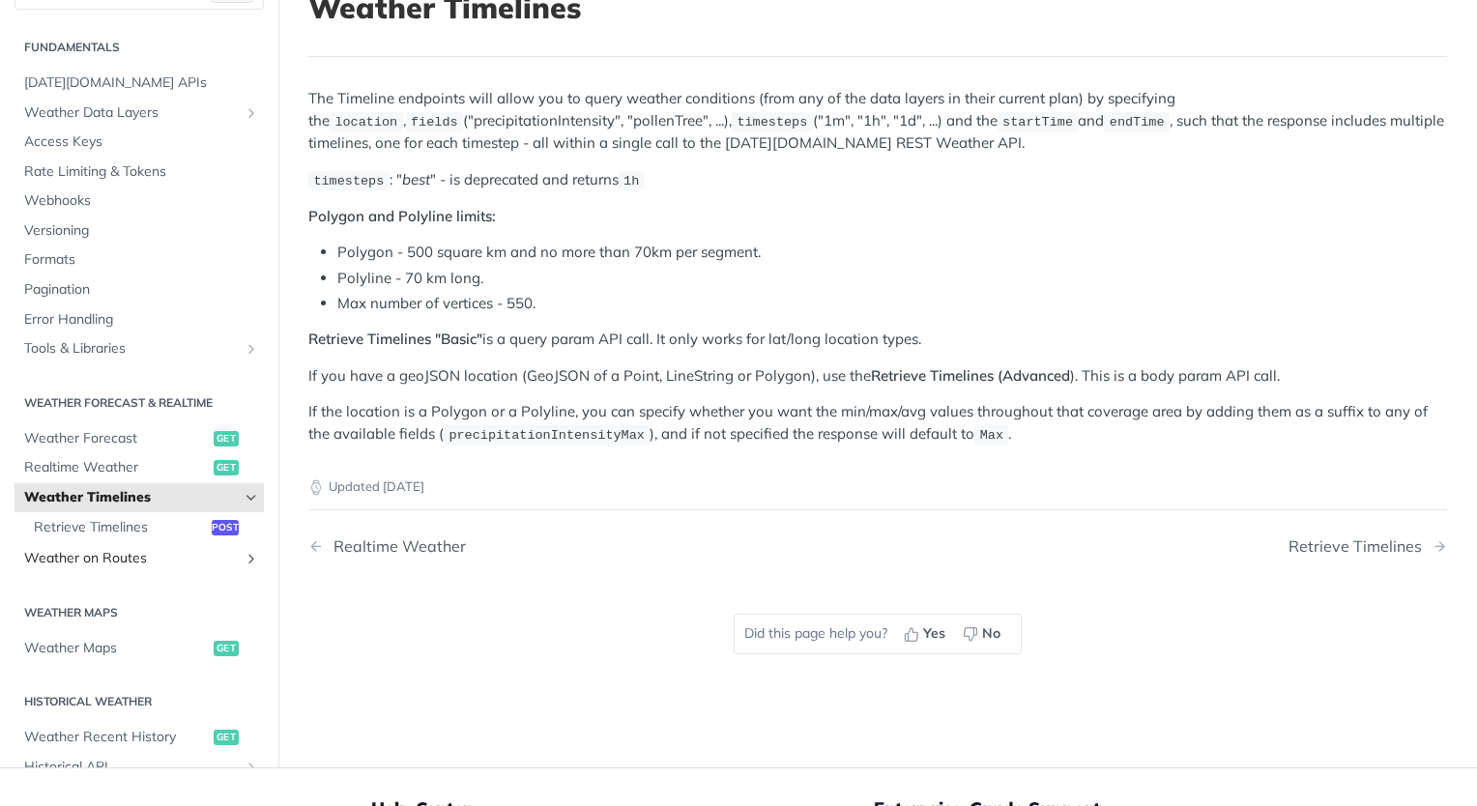
click at [166, 554] on span "Weather on Routes" at bounding box center [131, 558] width 215 height 19
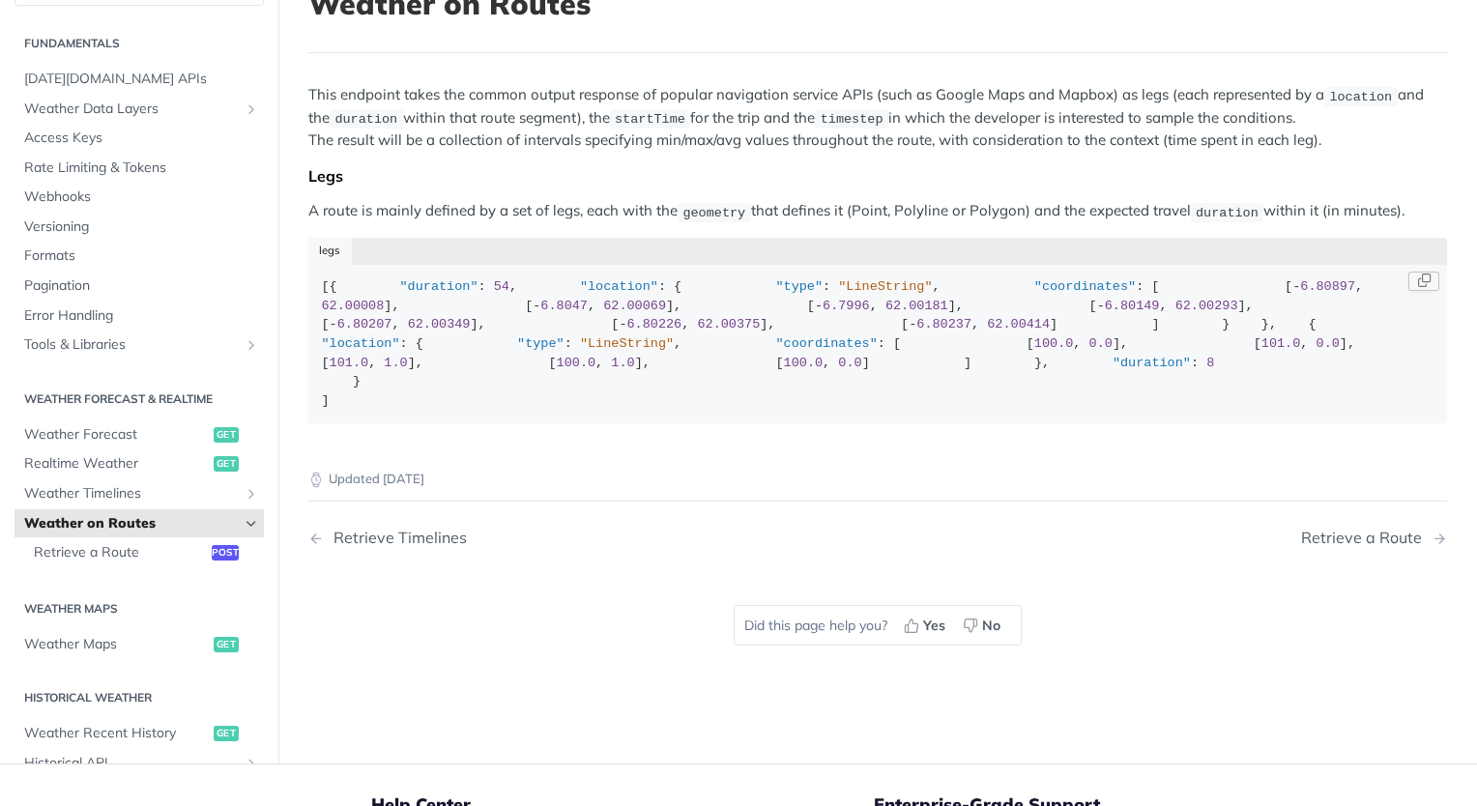
scroll to position [147, 0]
click at [85, 561] on span "Retrieve a Route" at bounding box center [120, 551] width 173 height 19
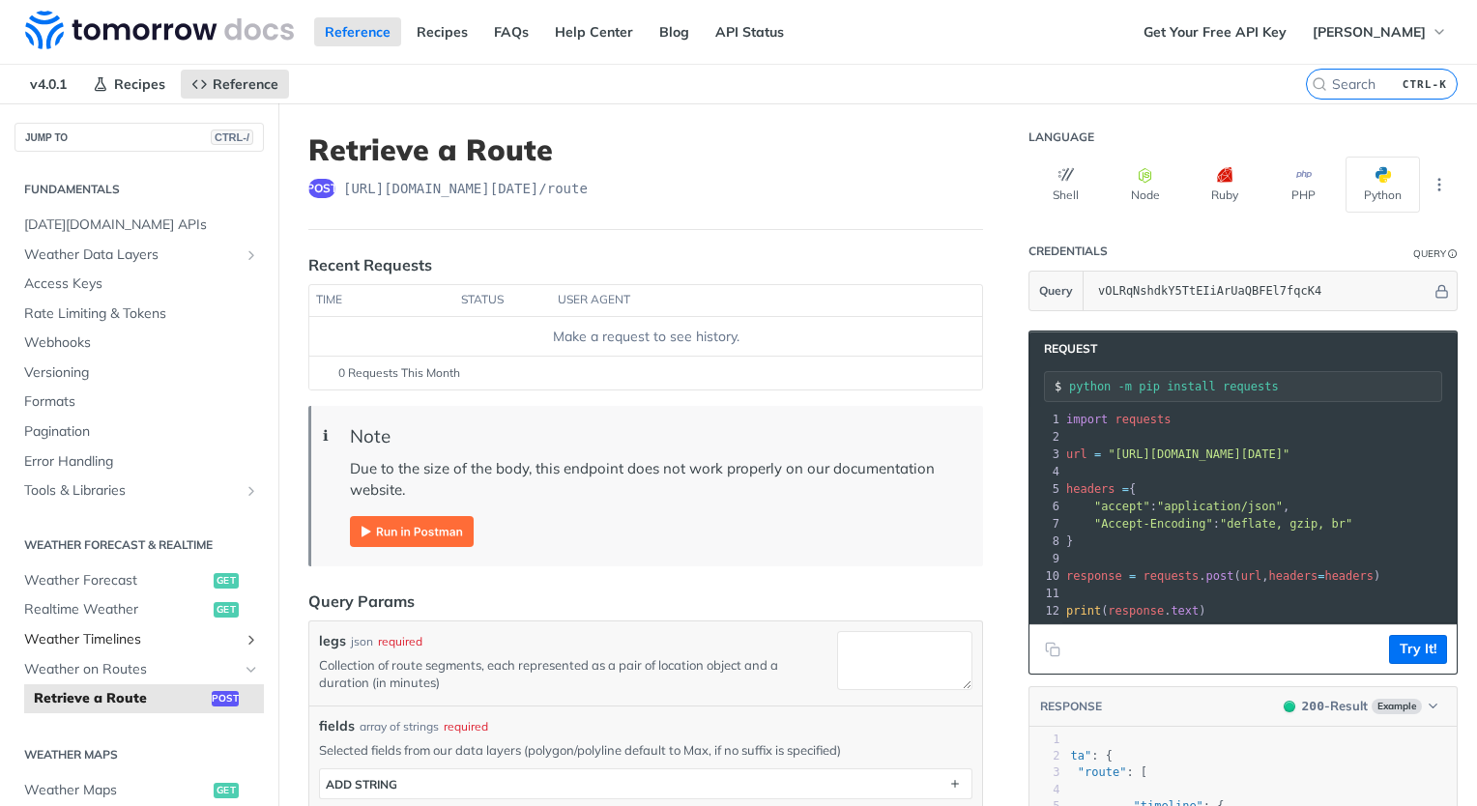
click at [111, 638] on span "Weather Timelines" at bounding box center [131, 639] width 215 height 19
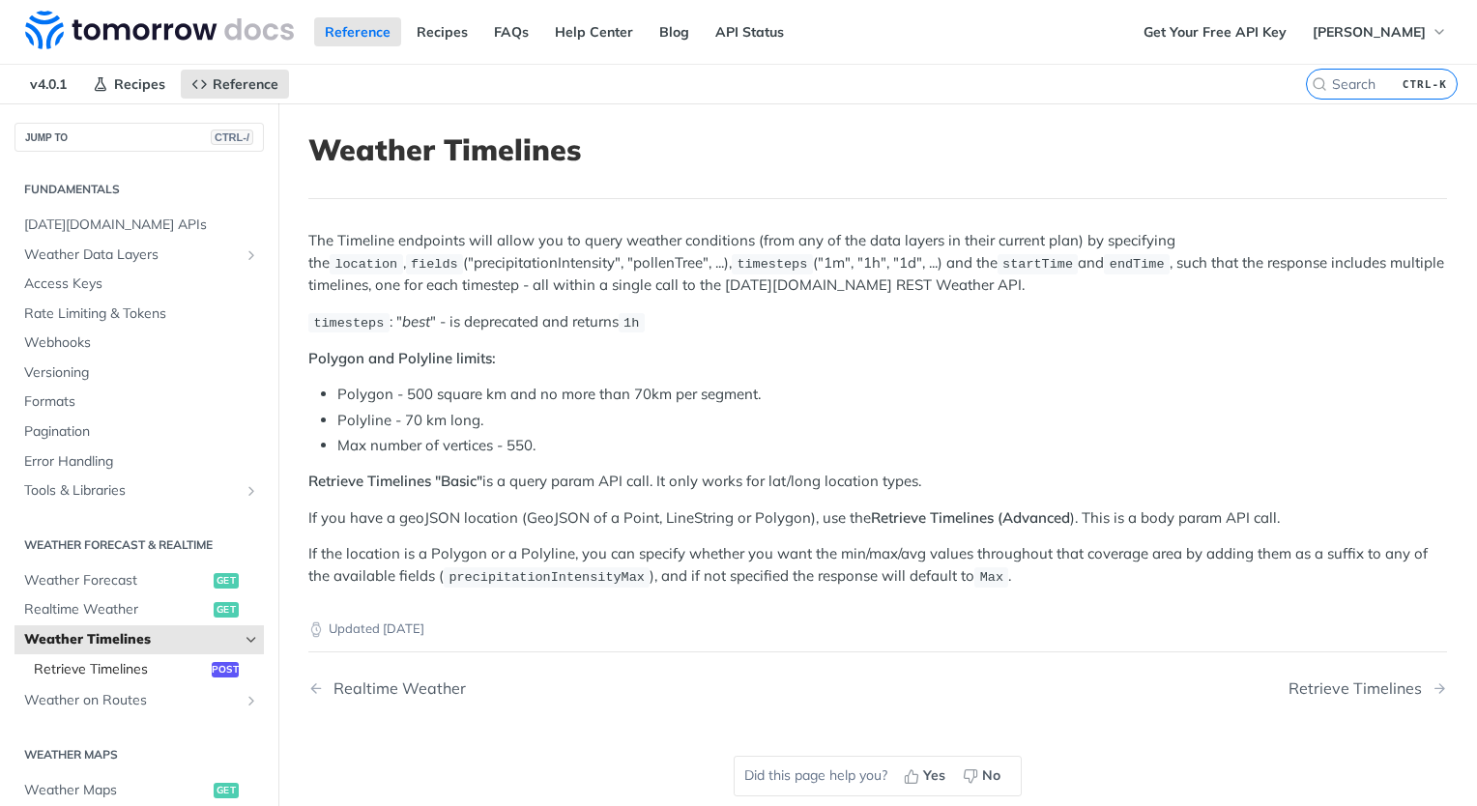
click at [122, 667] on span "Retrieve Timelines" at bounding box center [120, 669] width 173 height 19
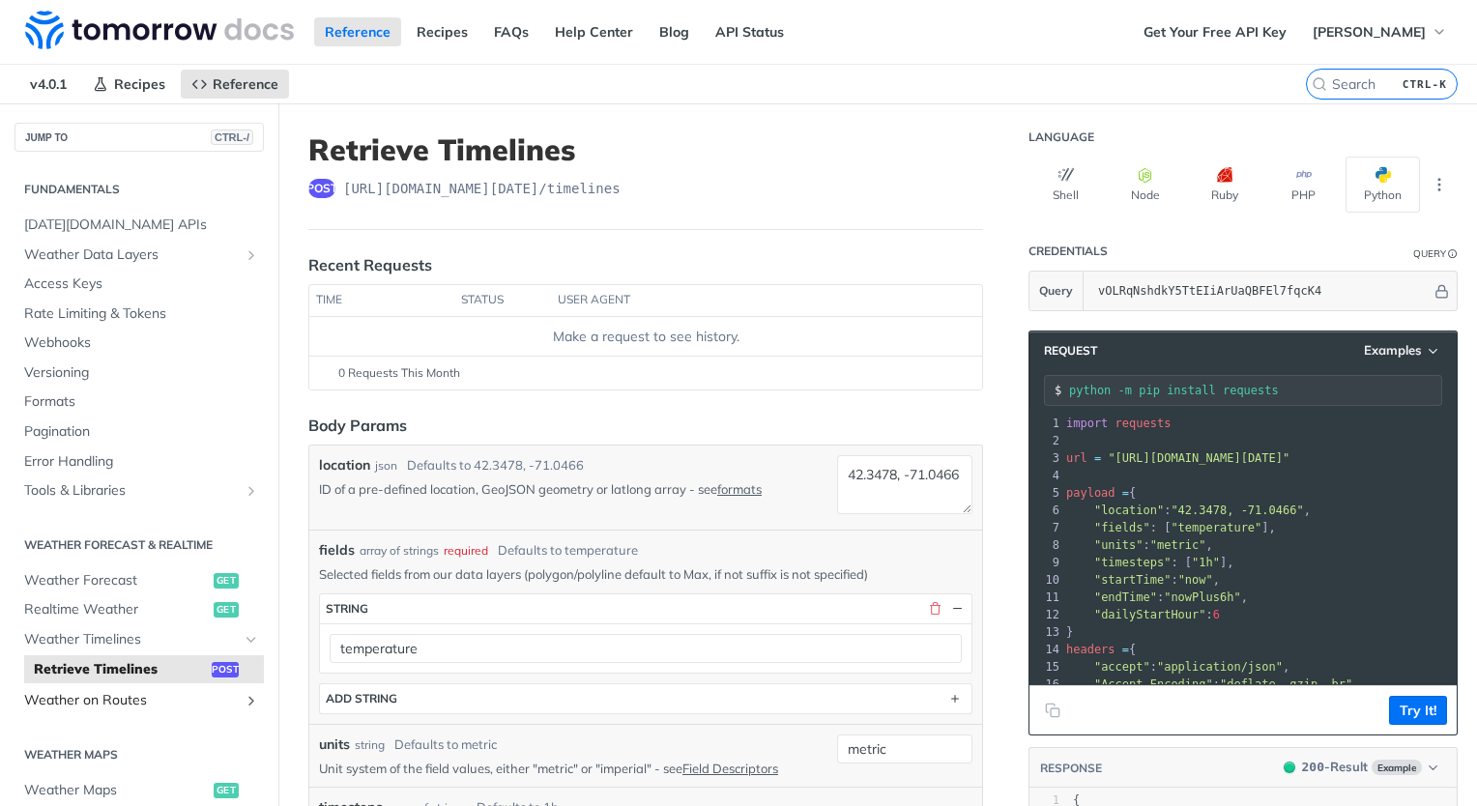
click at [111, 691] on span "Weather on Routes" at bounding box center [131, 700] width 215 height 19
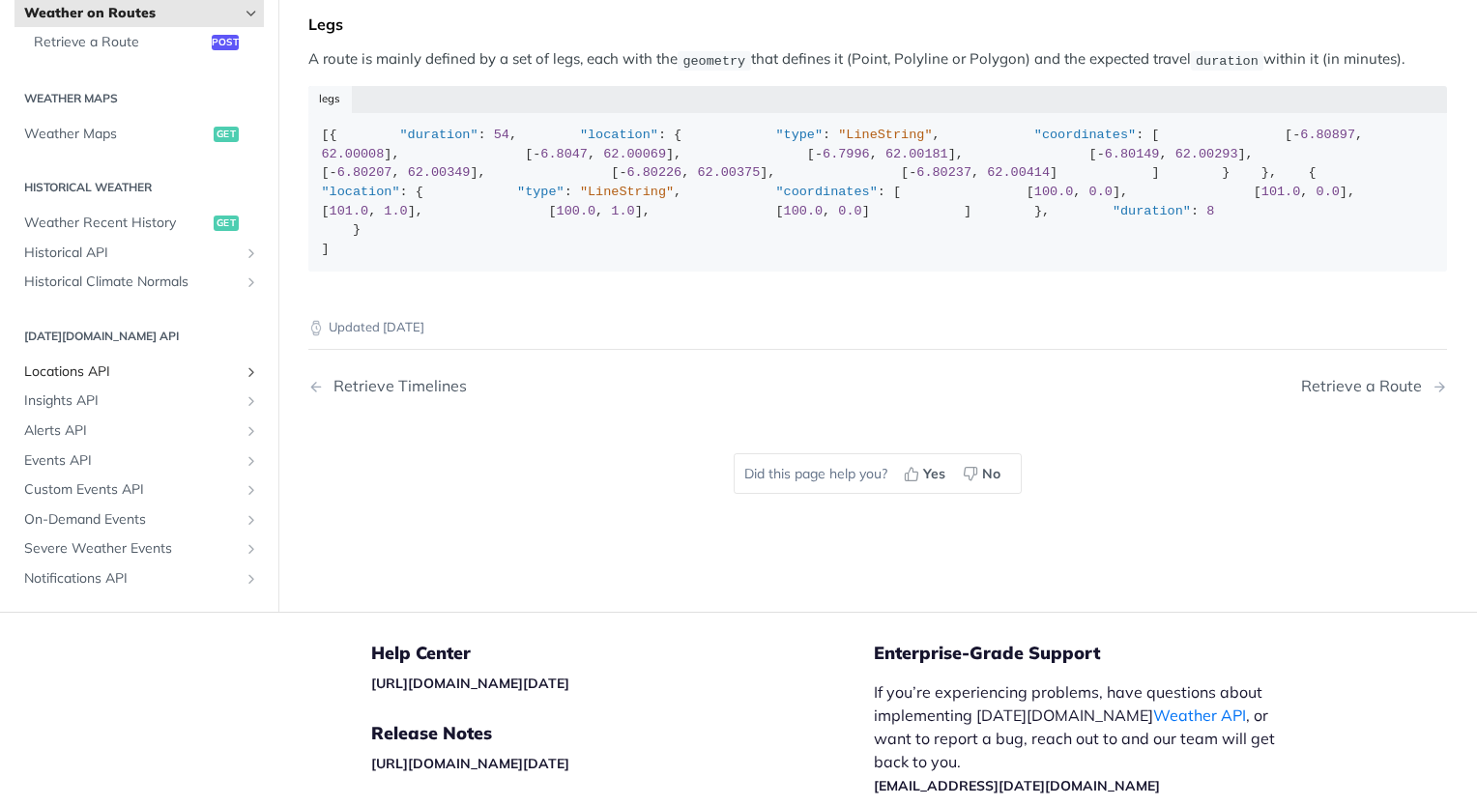
click at [139, 382] on span "Locations API" at bounding box center [131, 371] width 215 height 19
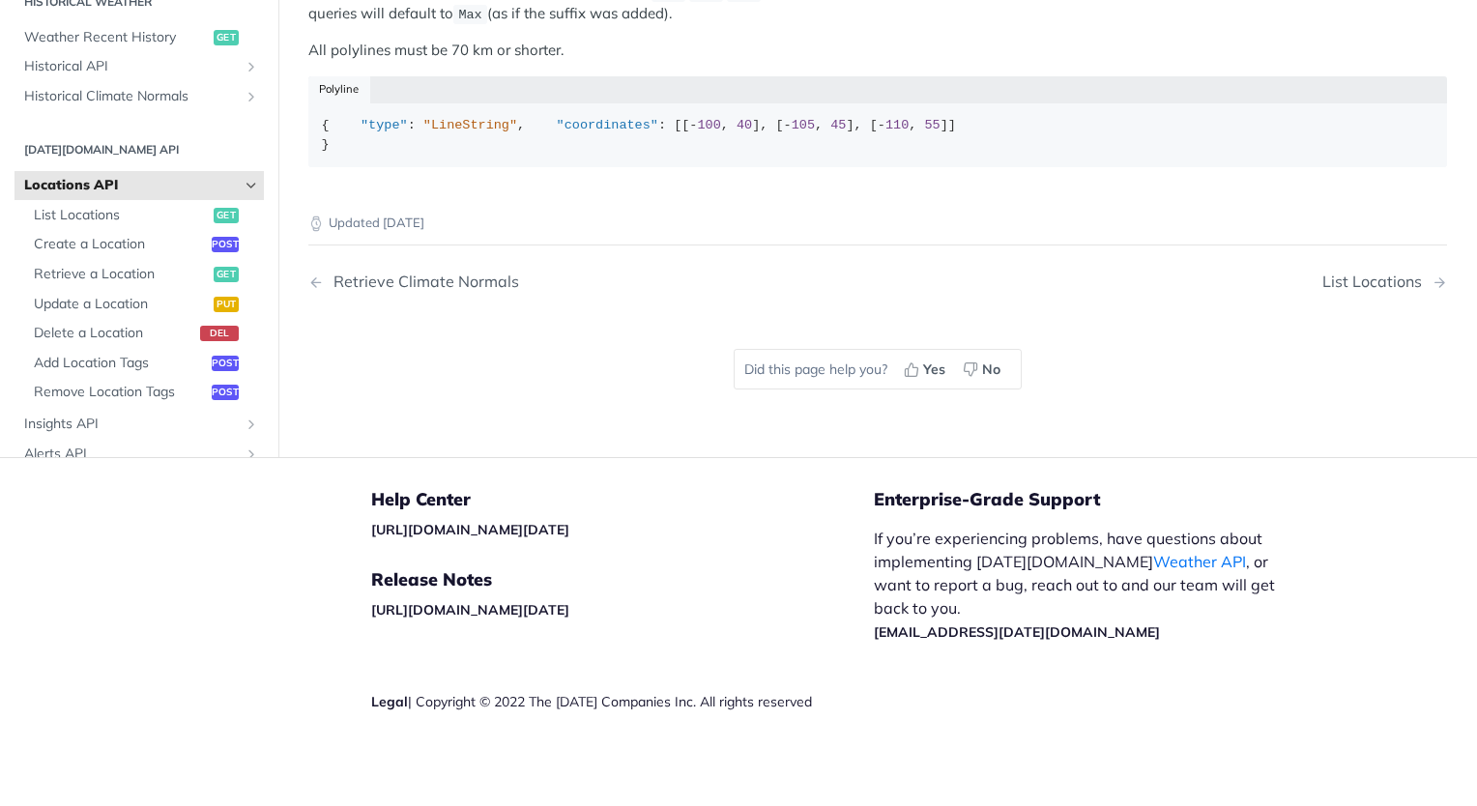
scroll to position [1156, 0]
click at [126, 255] on span "Create a Location" at bounding box center [120, 245] width 173 height 19
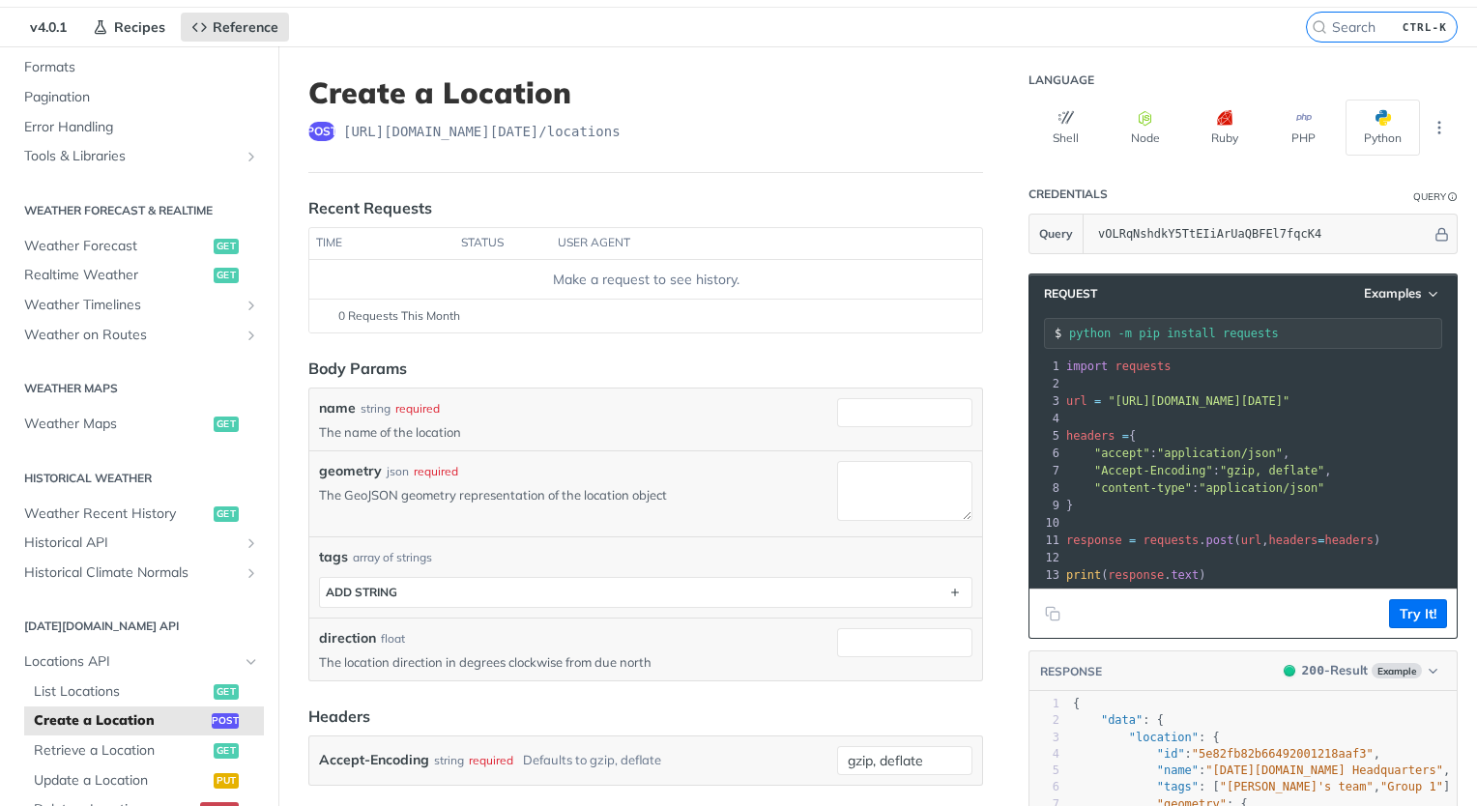
scroll to position [274, 0]
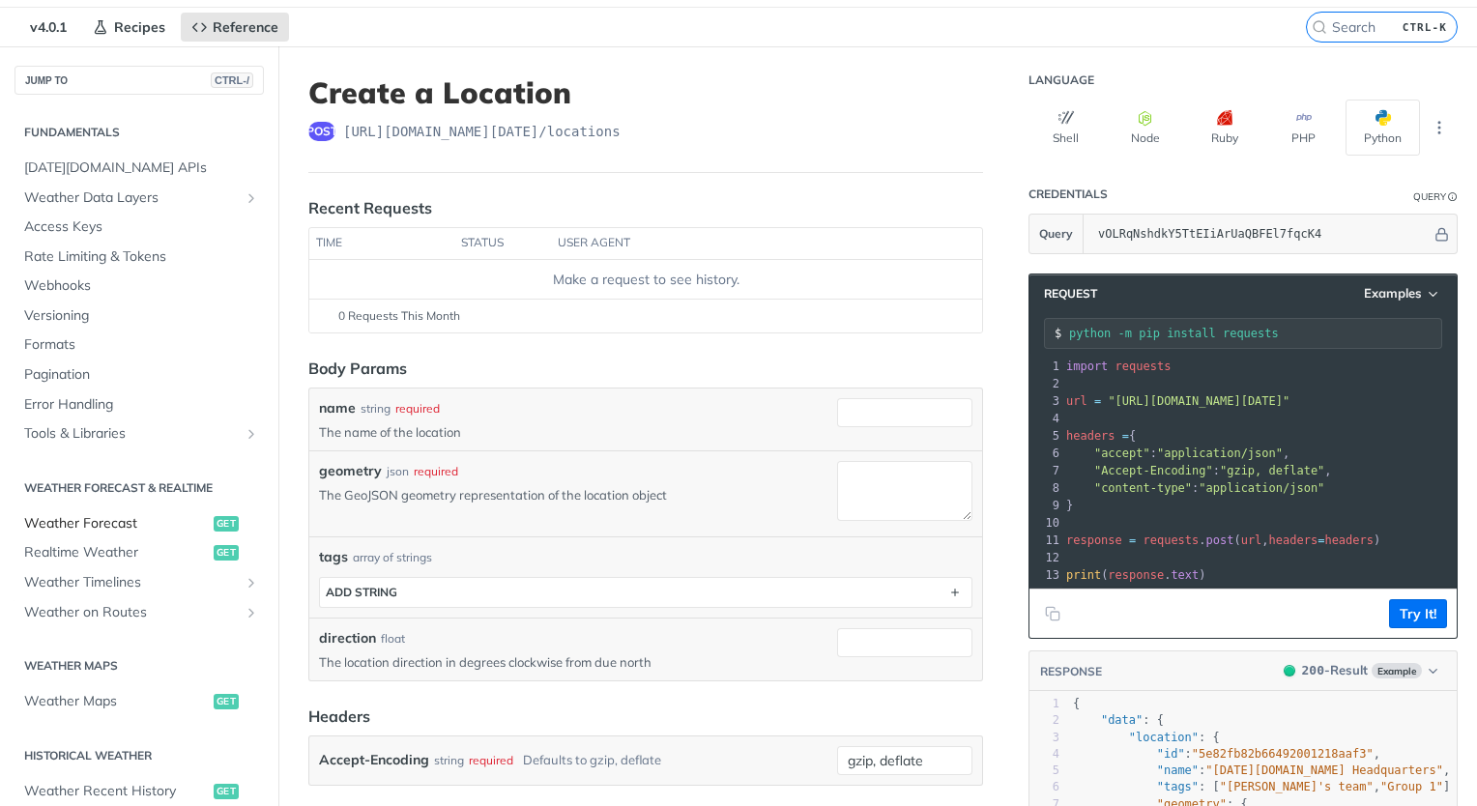
click at [84, 527] on span "Weather Forecast" at bounding box center [116, 523] width 185 height 19
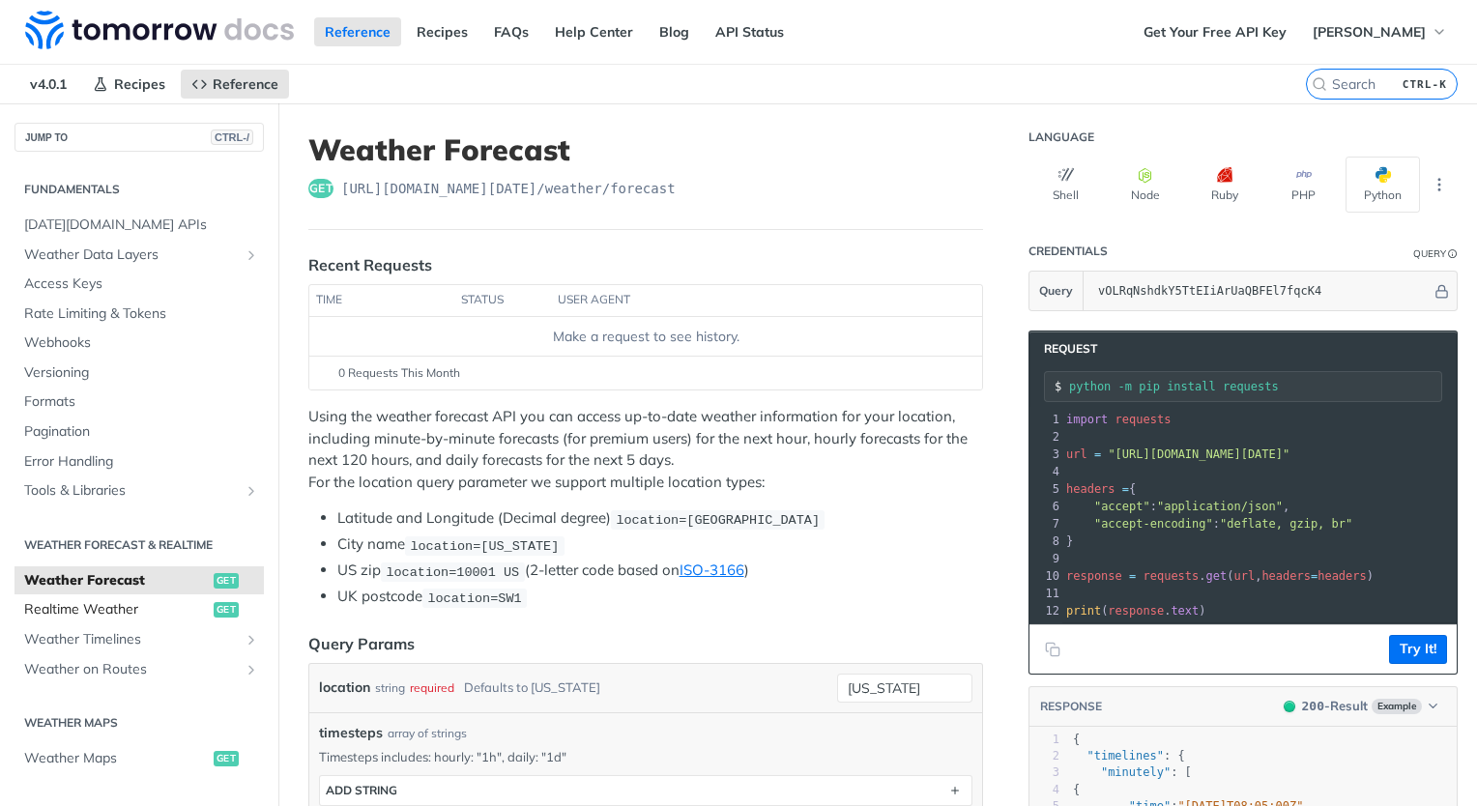
click at [73, 608] on span "Realtime Weather" at bounding box center [116, 609] width 185 height 19
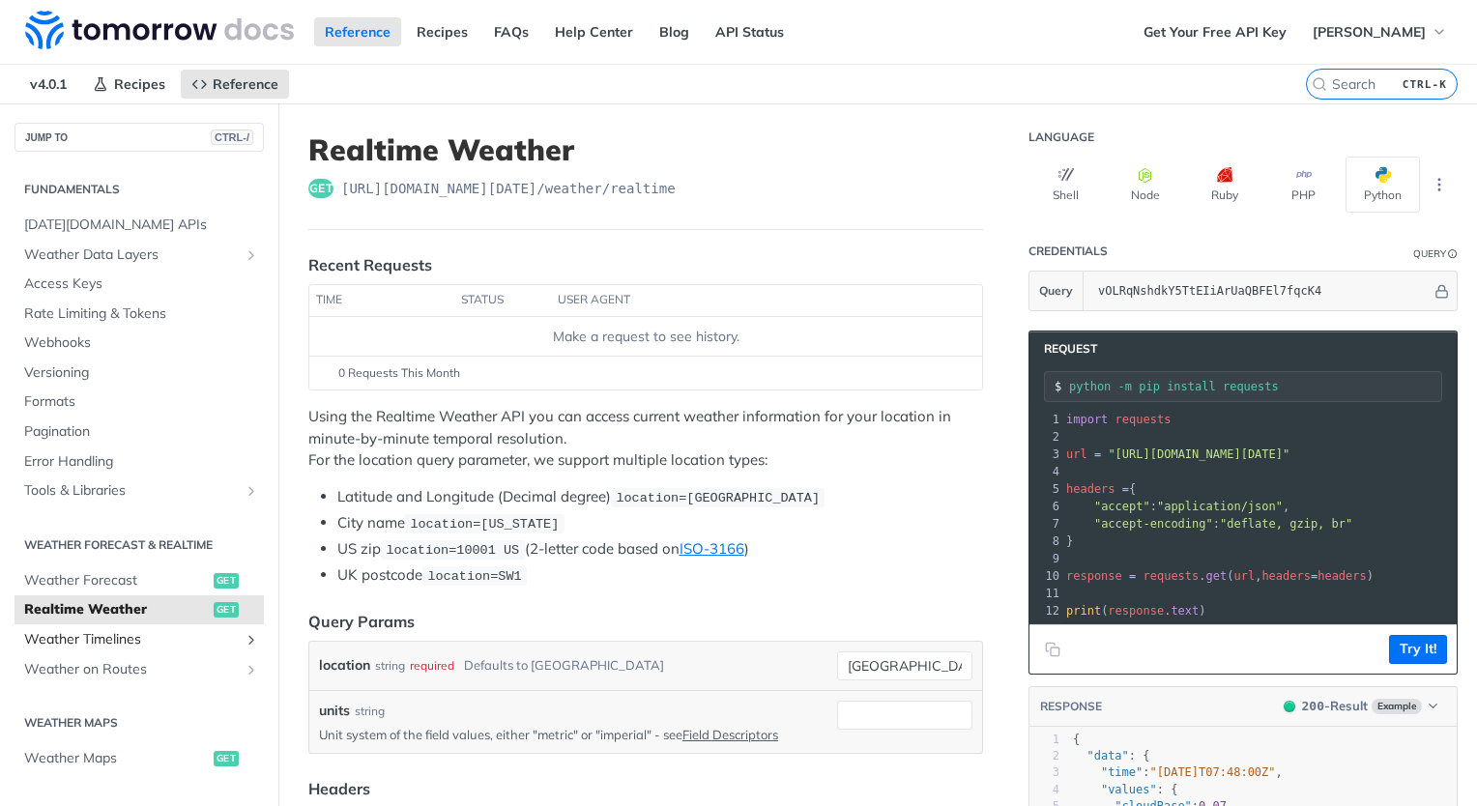
click at [122, 632] on span "Weather Timelines" at bounding box center [131, 639] width 215 height 19
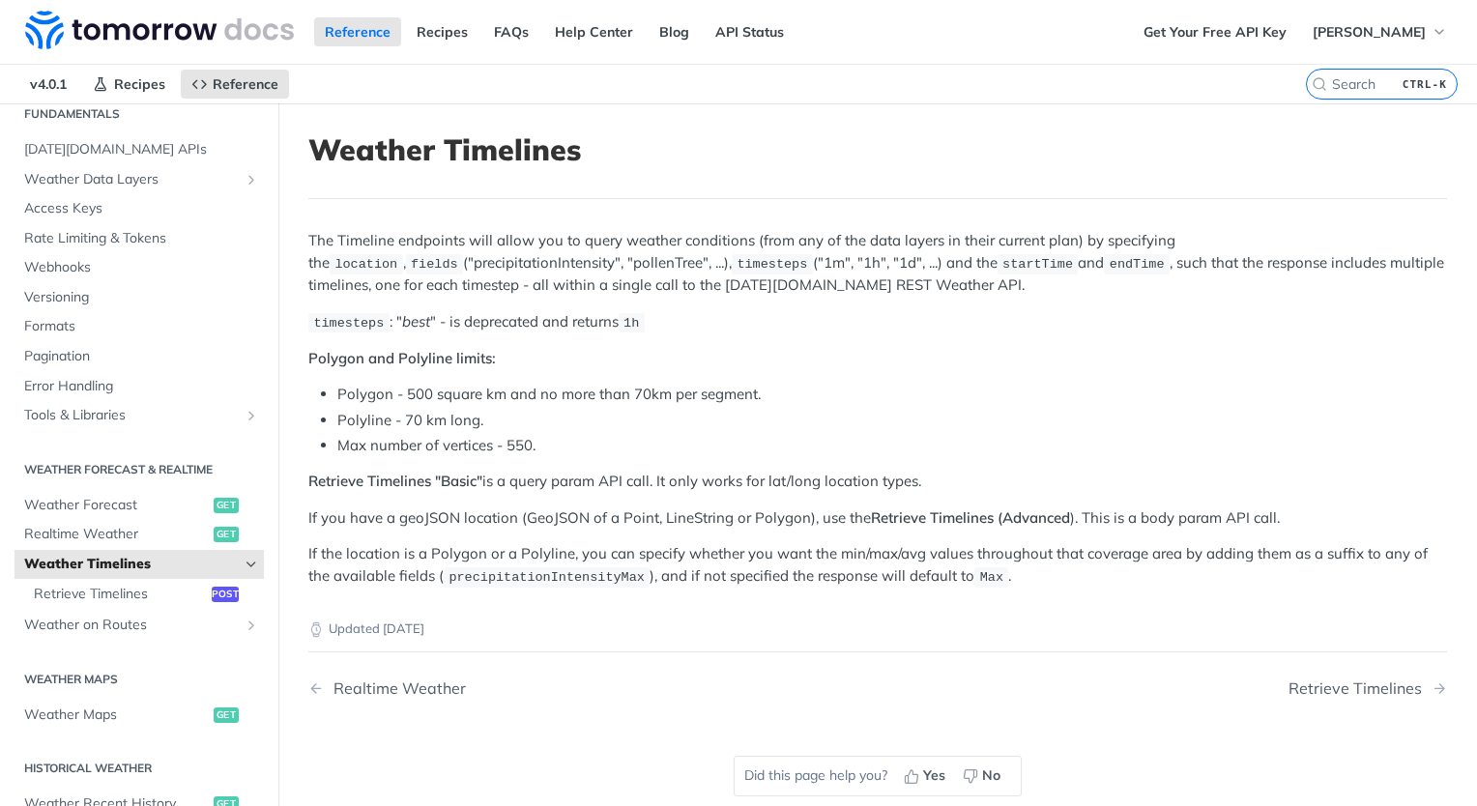
scroll to position [76, 0]
click at [137, 601] on link "Retrieve Timelines post" at bounding box center [144, 593] width 240 height 29
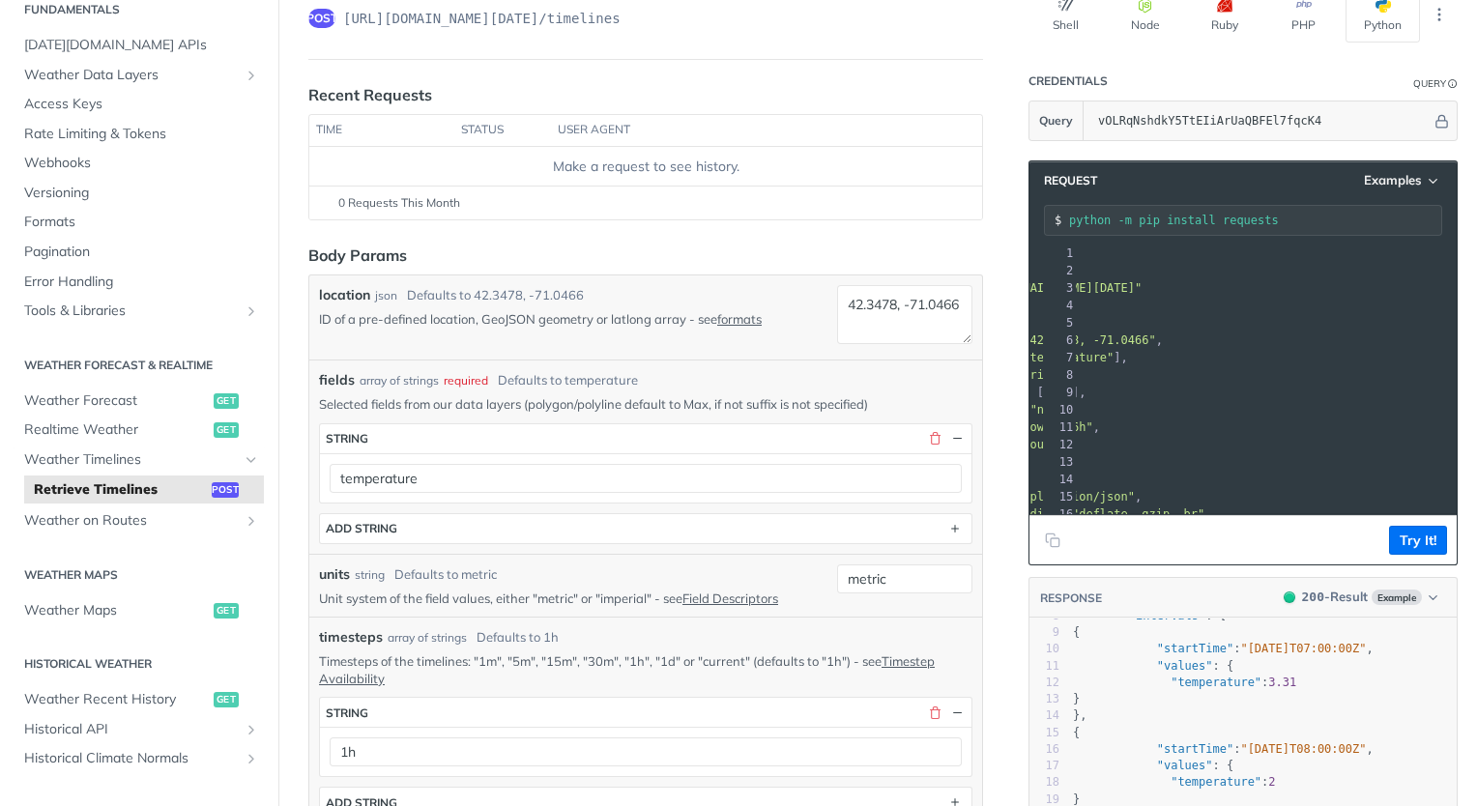
scroll to position [162, 0]
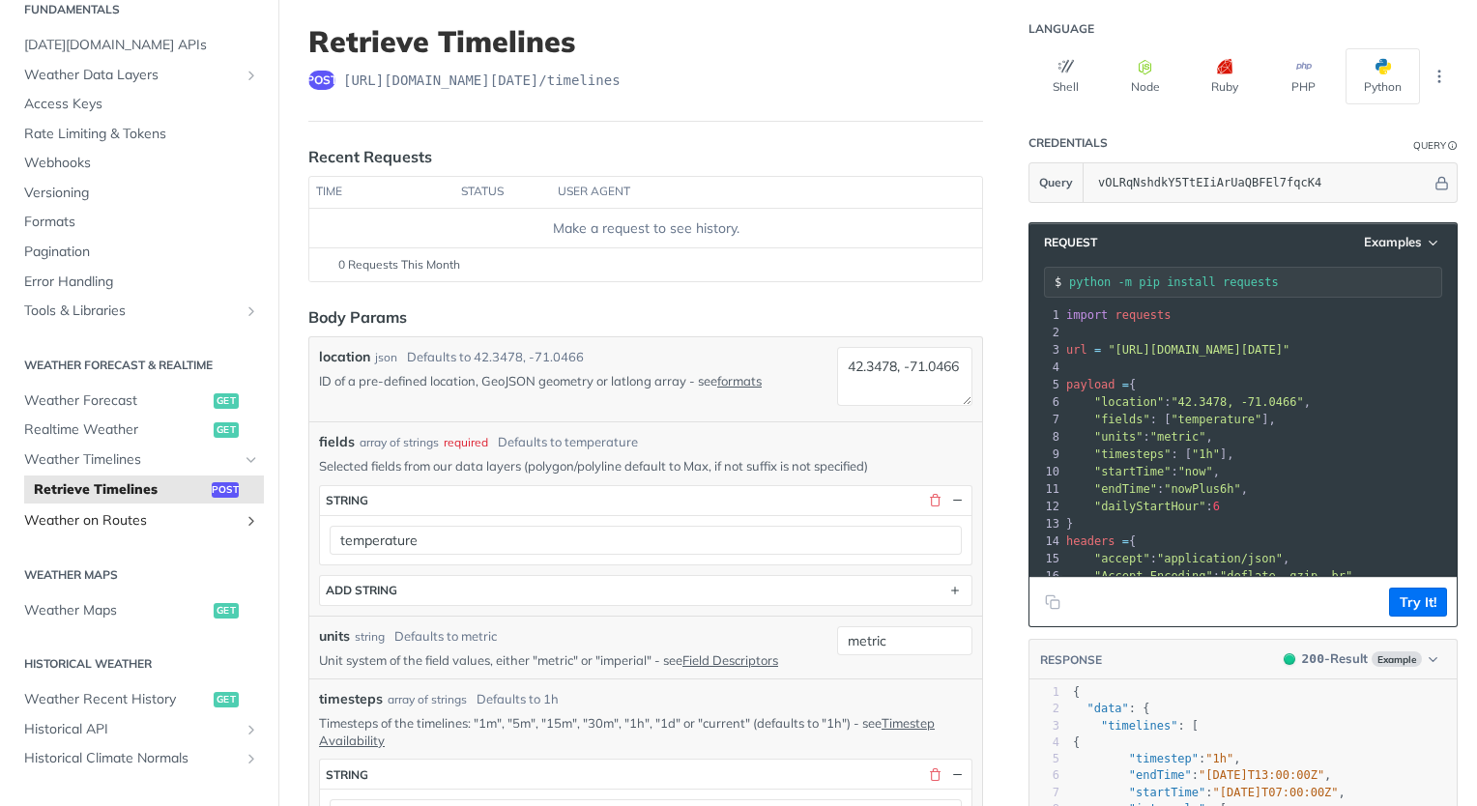
click at [104, 516] on span "Weather on Routes" at bounding box center [131, 520] width 215 height 19
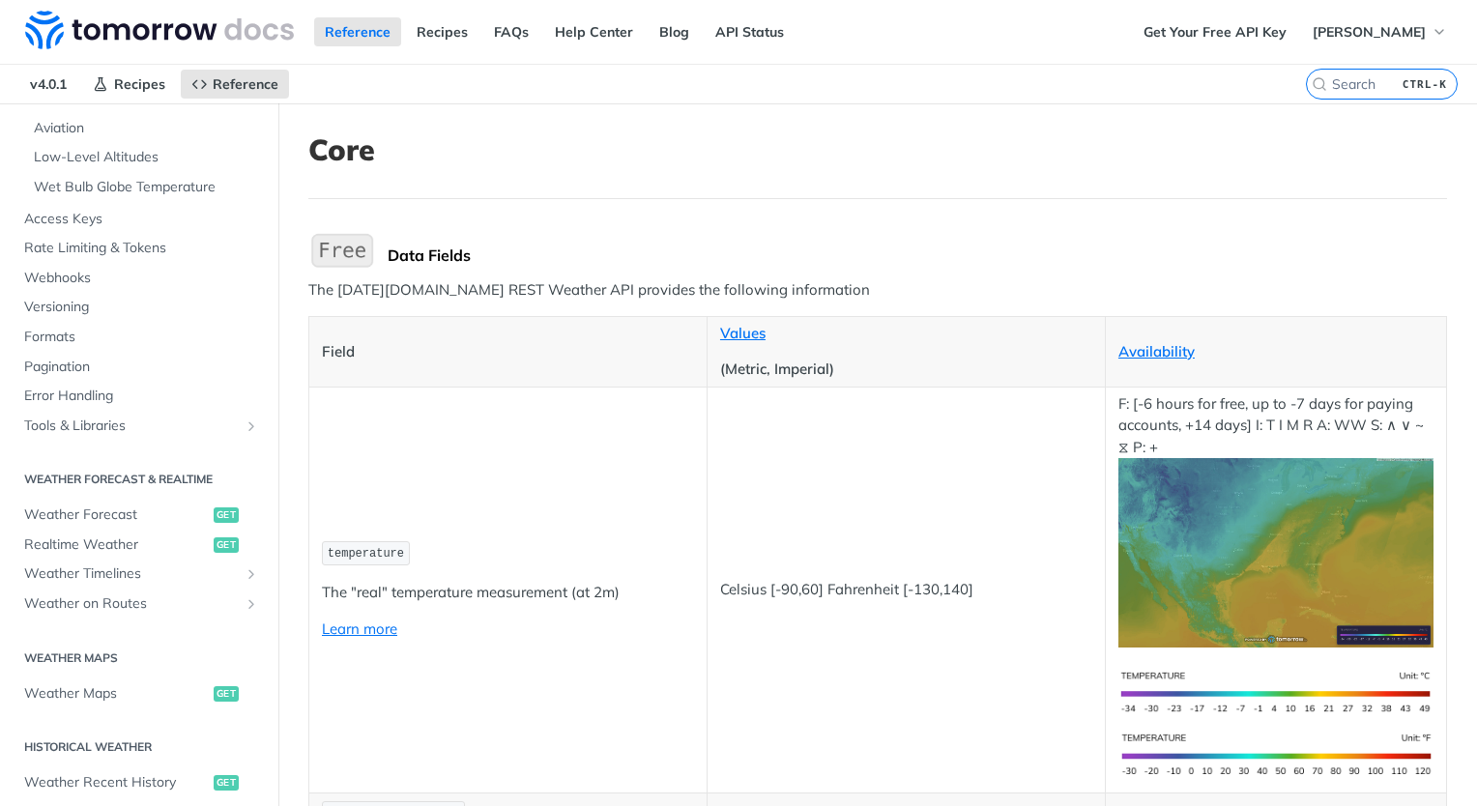
scroll to position [541, 0]
click at [106, 521] on span "Weather Forecast" at bounding box center [116, 513] width 185 height 19
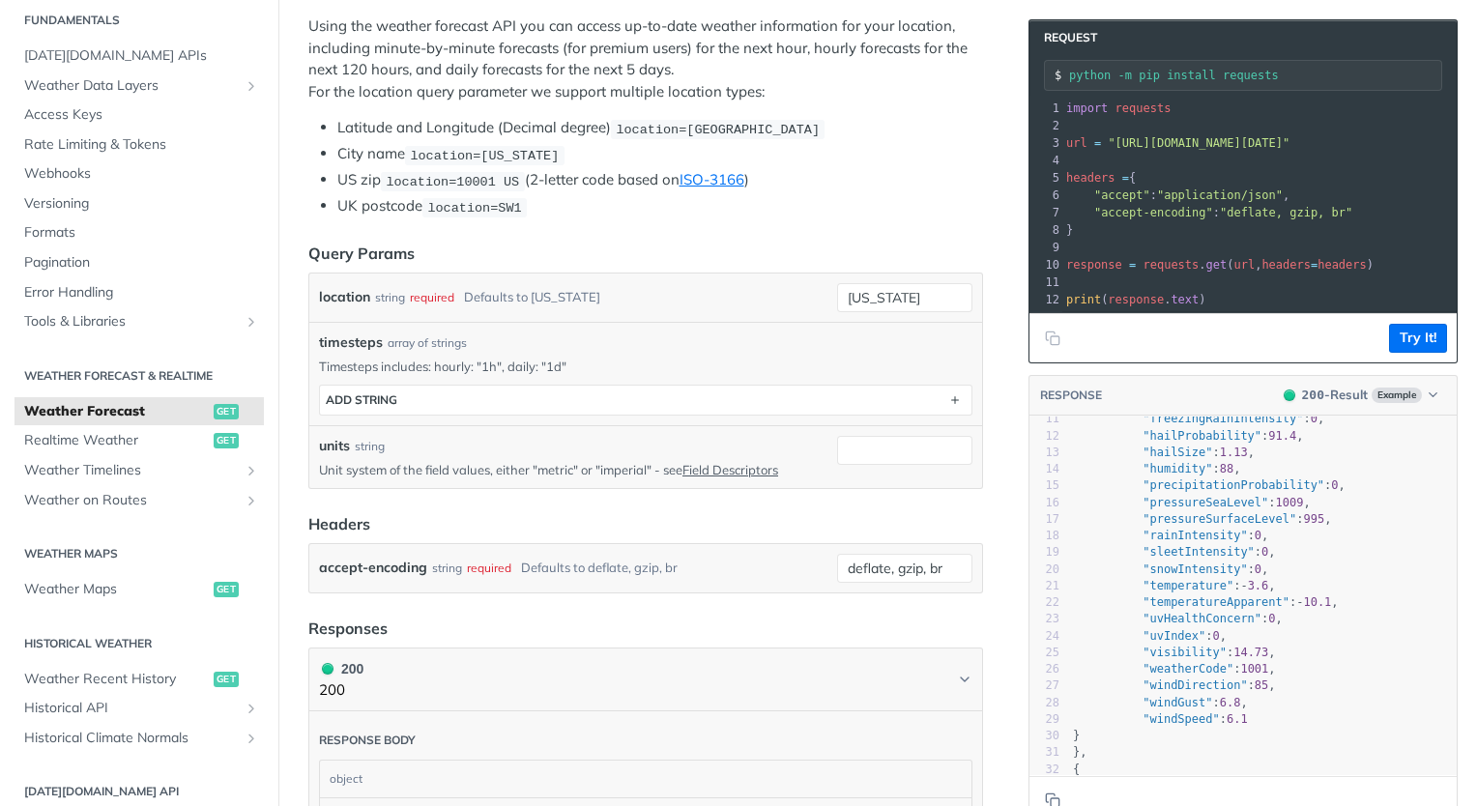
scroll to position [189, 0]
click at [80, 434] on span "Realtime Weather" at bounding box center [116, 440] width 185 height 19
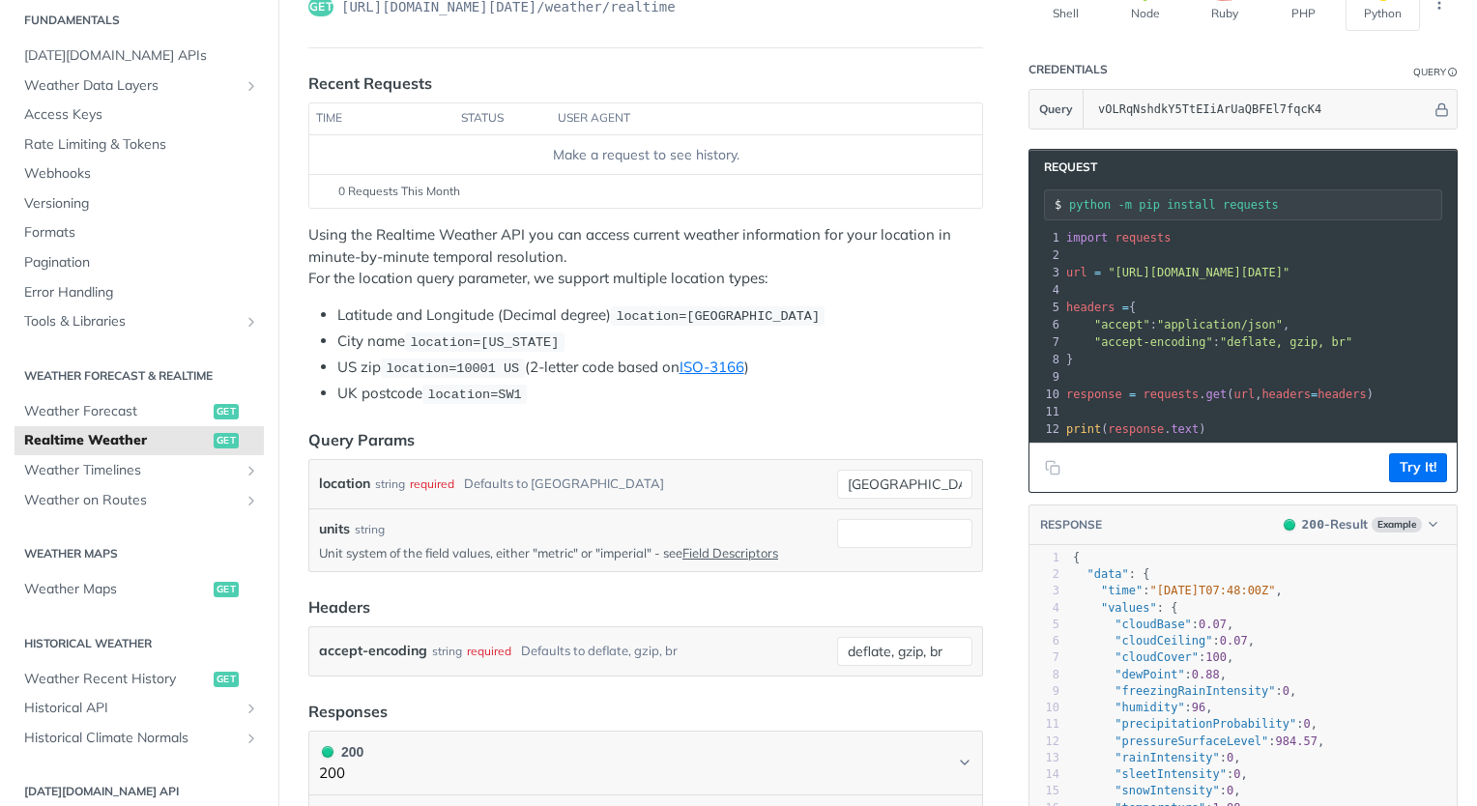
drag, startPoint x: 1430, startPoint y: 271, endPoint x: 1094, endPoint y: 266, distance: 336.3
click at [1107, 266] on span ""[URL][DOMAIN_NAME][DATE]"" at bounding box center [1198, 273] width 182 height 14
copy span "[URL][DOMAIN_NAME][DATE]"
